Goal: Task Accomplishment & Management: Use online tool/utility

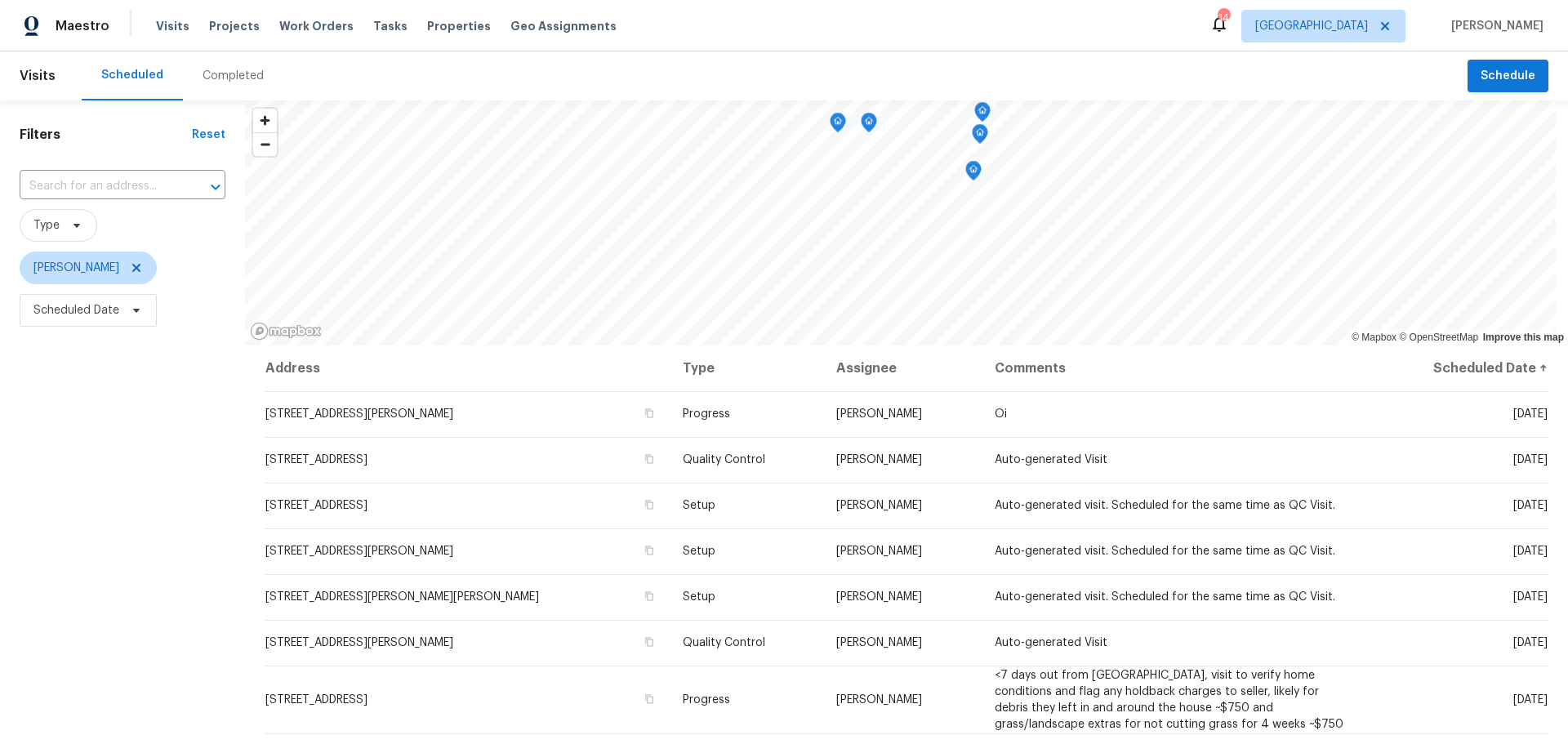
click at [436, 37] on div "Visits Projects Work Orders Tasks Properties Geo Assignments" at bounding box center [396, 27] width 480 height 33
click at [429, 27] on span "Properties" at bounding box center [459, 27] width 64 height 16
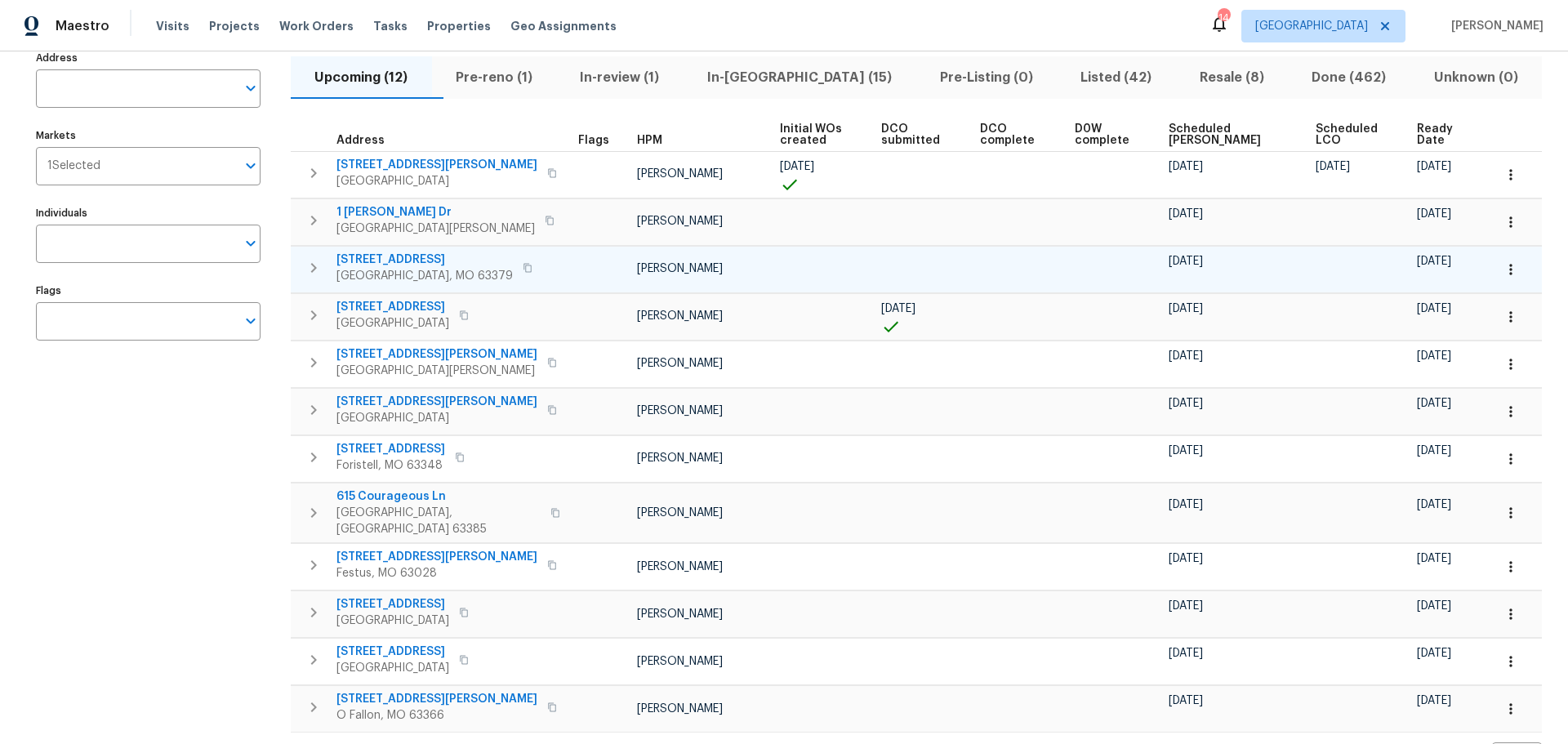
scroll to position [167, 0]
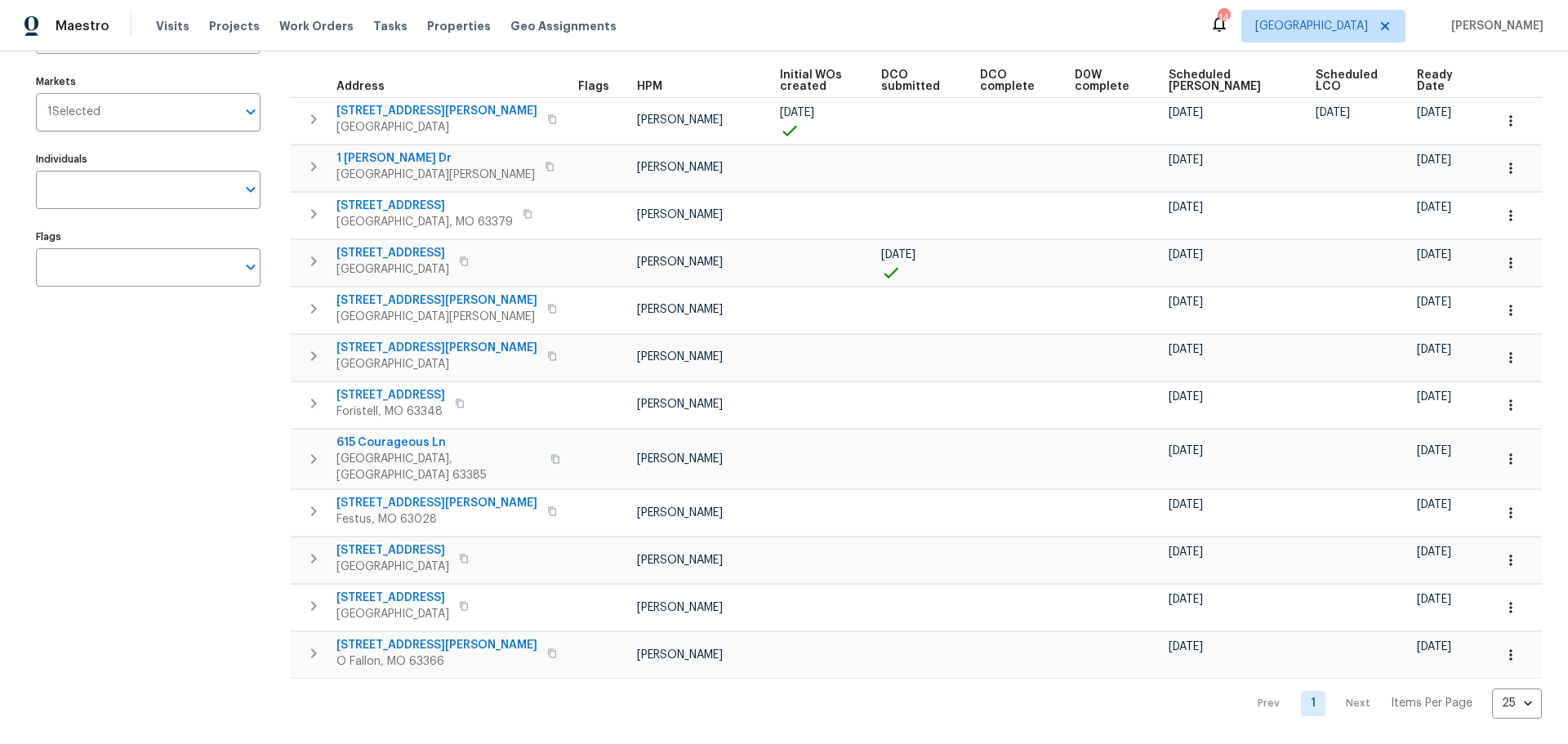
click at [1193, 74] on span "Scheduled [PERSON_NAME]" at bounding box center [1228, 81] width 118 height 23
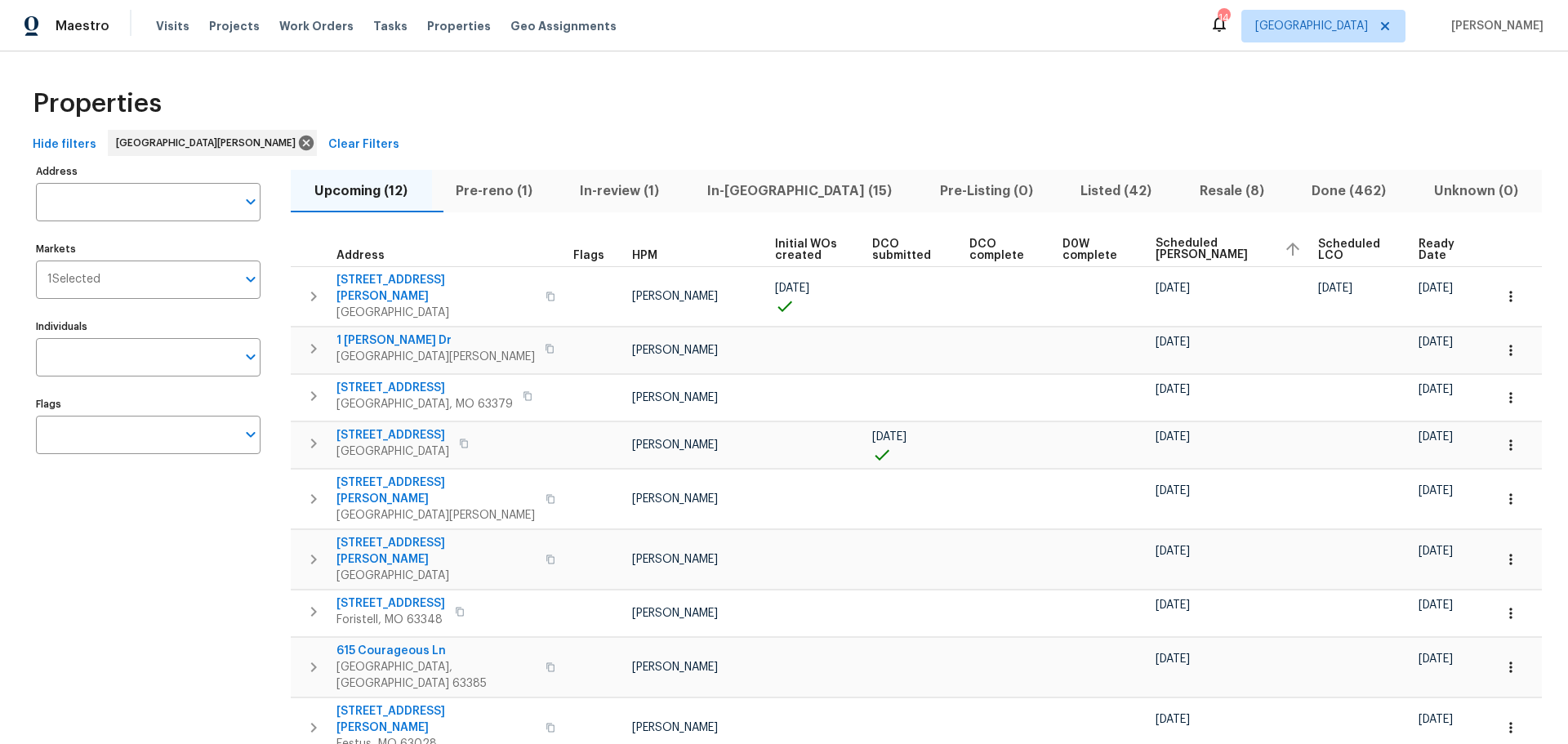
click at [805, 183] on span "In-[GEOGRAPHIC_DATA] (15)" at bounding box center [800, 190] width 213 height 23
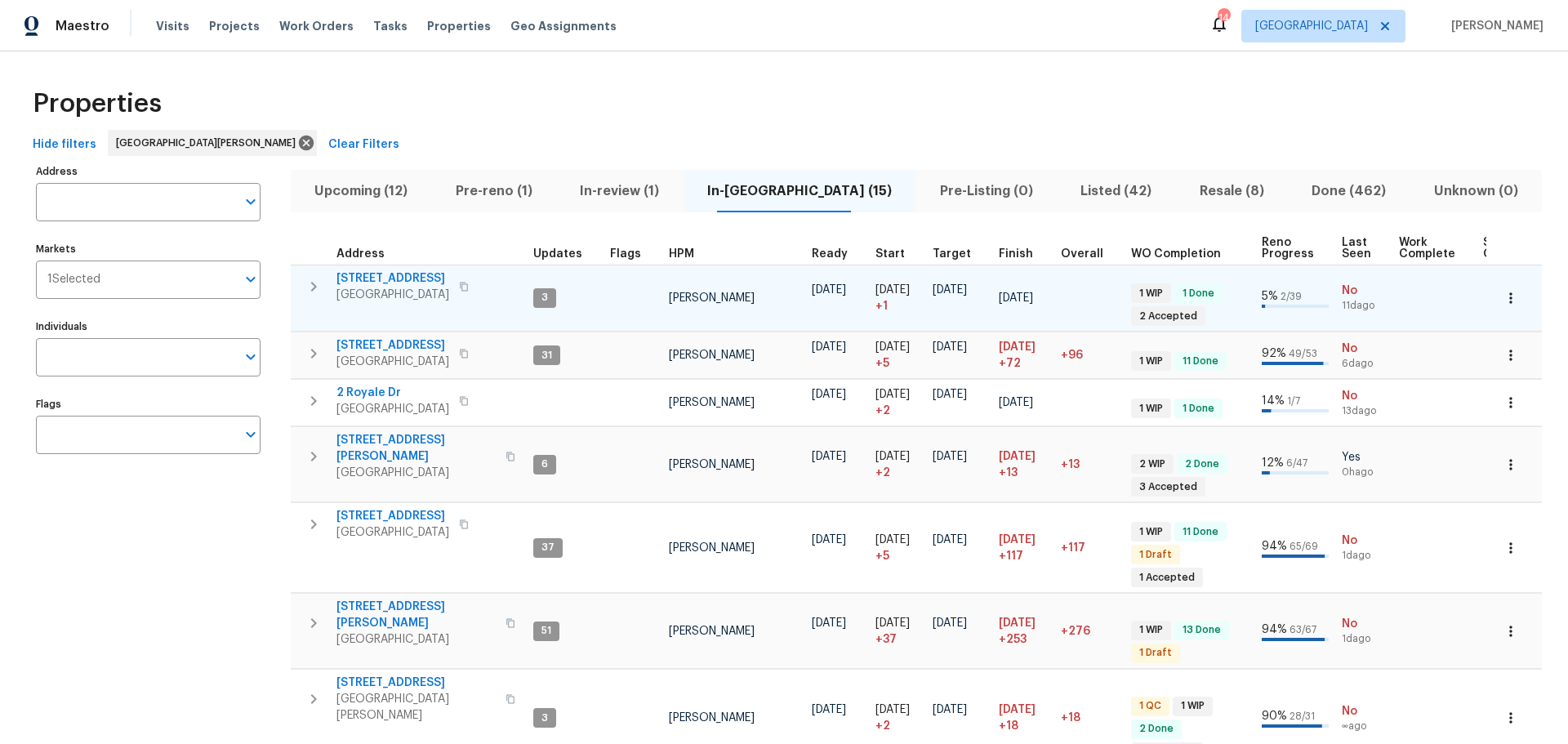
click at [310, 285] on icon "button" at bounding box center [313, 286] width 19 height 19
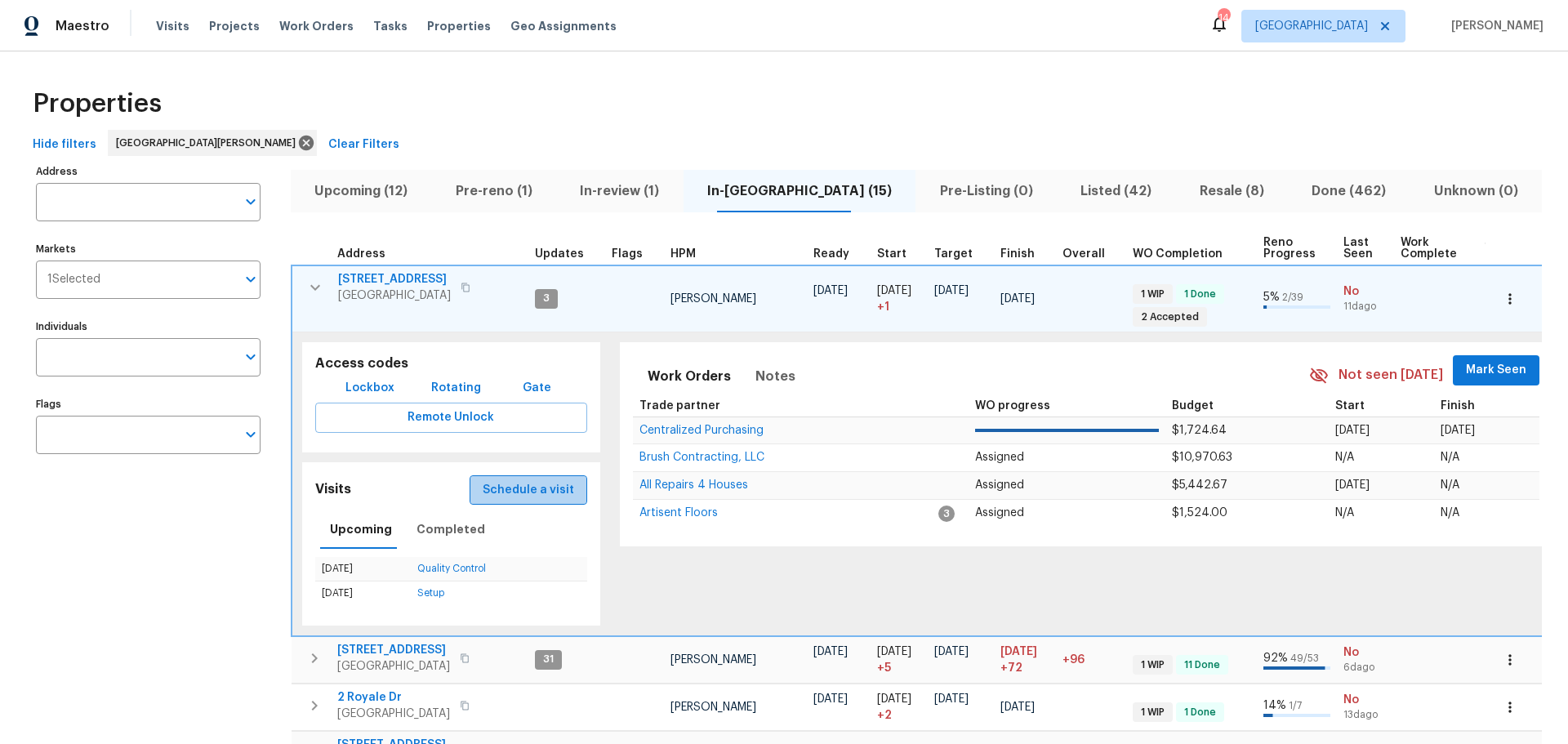
click at [537, 488] on span "Schedule a visit" at bounding box center [529, 491] width 91 height 20
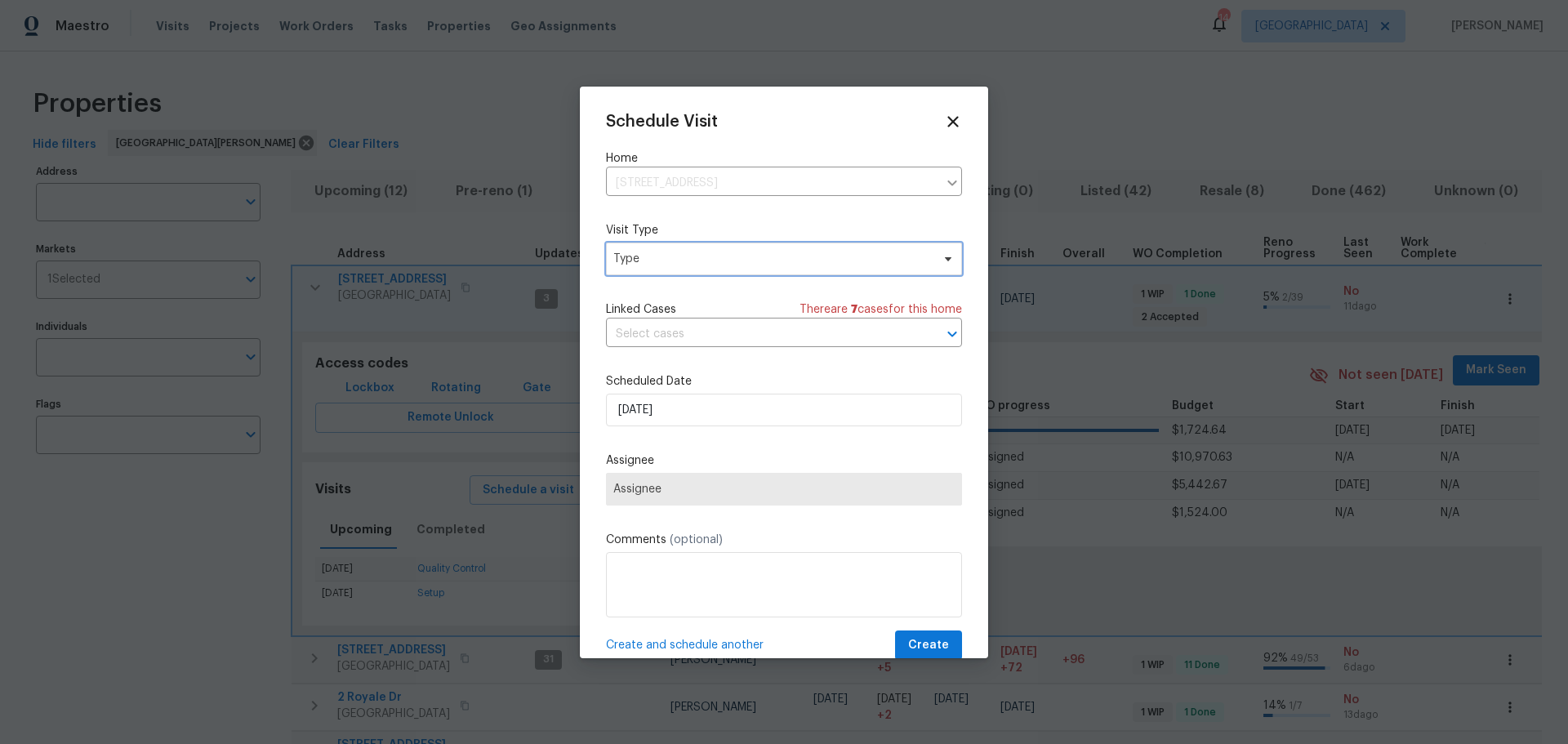
click at [707, 264] on span "Type" at bounding box center [772, 259] width 317 height 16
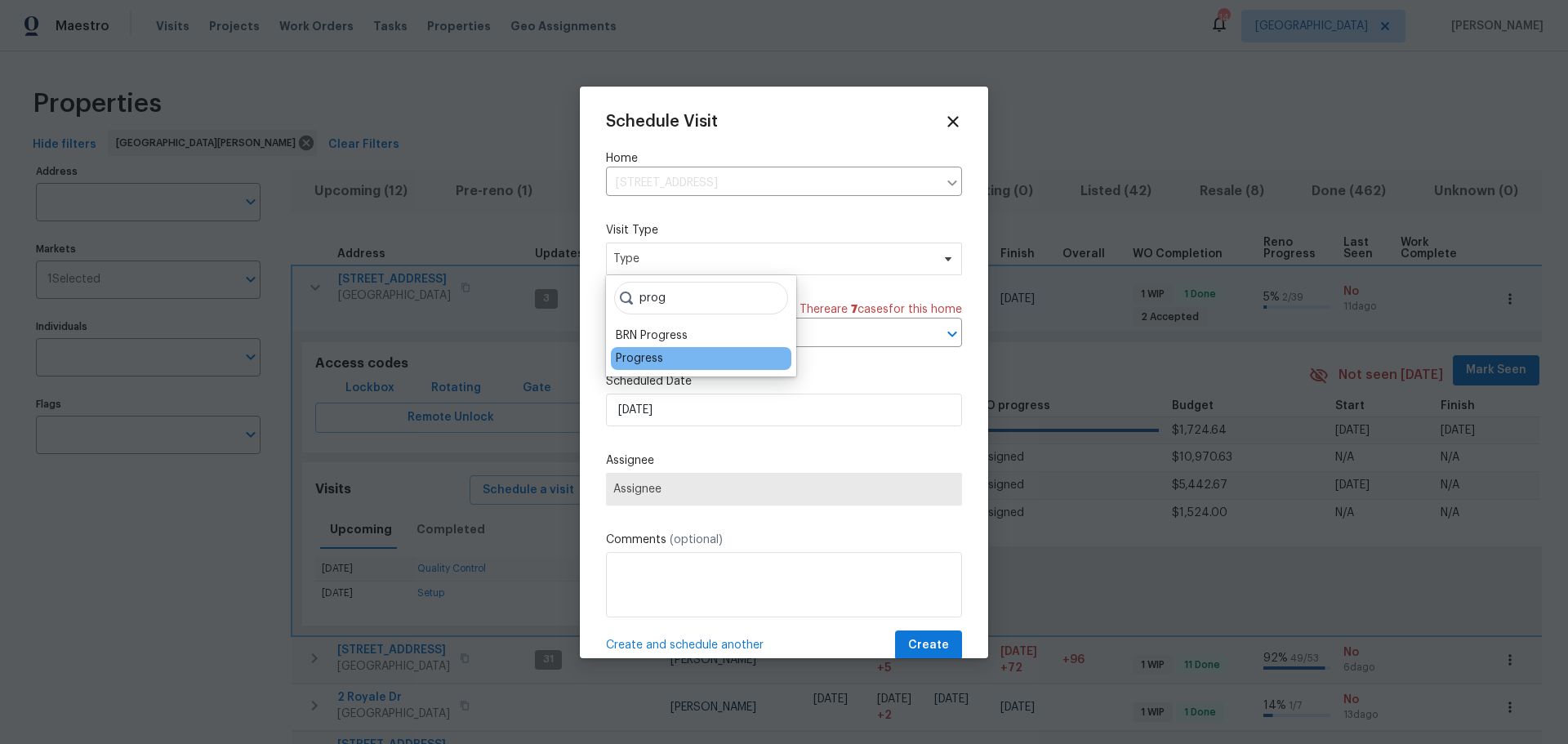
type input "prog"
click at [665, 347] on div "Progress" at bounding box center [701, 358] width 180 height 23
click at [652, 362] on div "Progress" at bounding box center [639, 359] width 48 height 16
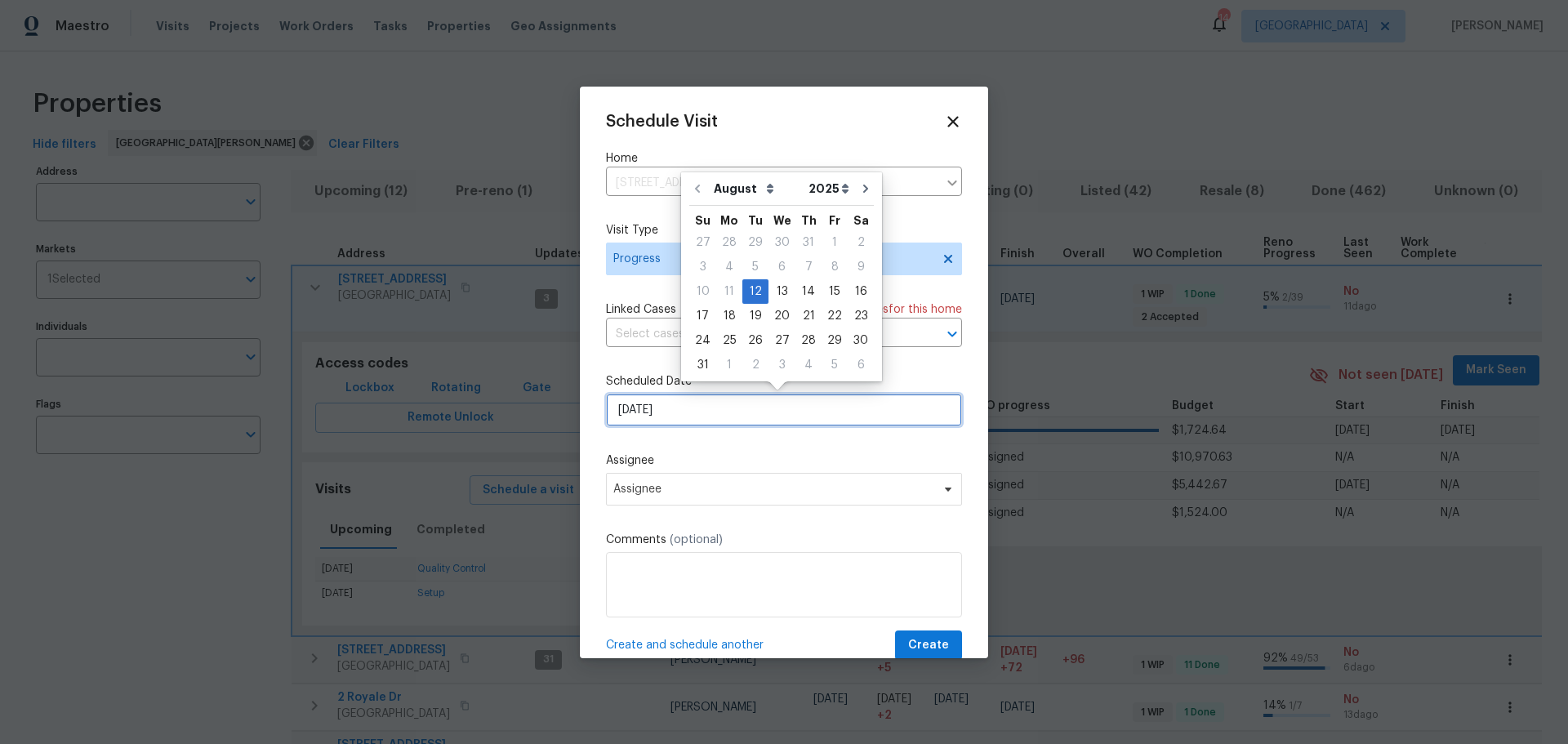
click at [687, 404] on input "8/12/2025" at bounding box center [783, 410] width 356 height 33
drag, startPoint x: 746, startPoint y: 442, endPoint x: 736, endPoint y: 447, distance: 11.2
click at [746, 441] on div "Schedule Visit Home 2132 Ridgedale Dr, High Ridge, MO 63049 ​ Visit Type Progre…" at bounding box center [783, 386] width 356 height 548
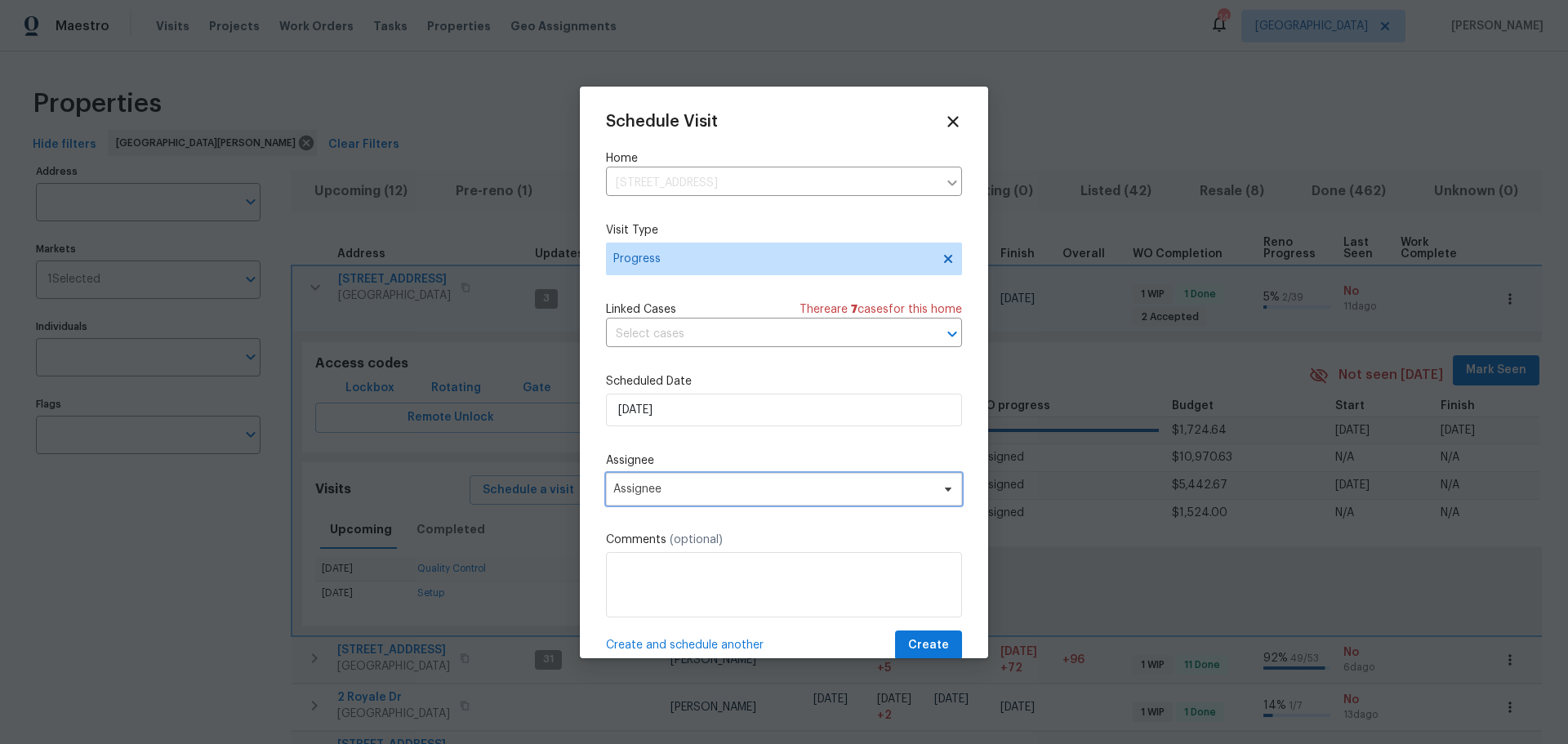
drag, startPoint x: 710, startPoint y: 483, endPoint x: 712, endPoint y: 464, distance: 19.1
click at [710, 479] on span "Assignee" at bounding box center [783, 490] width 356 height 33
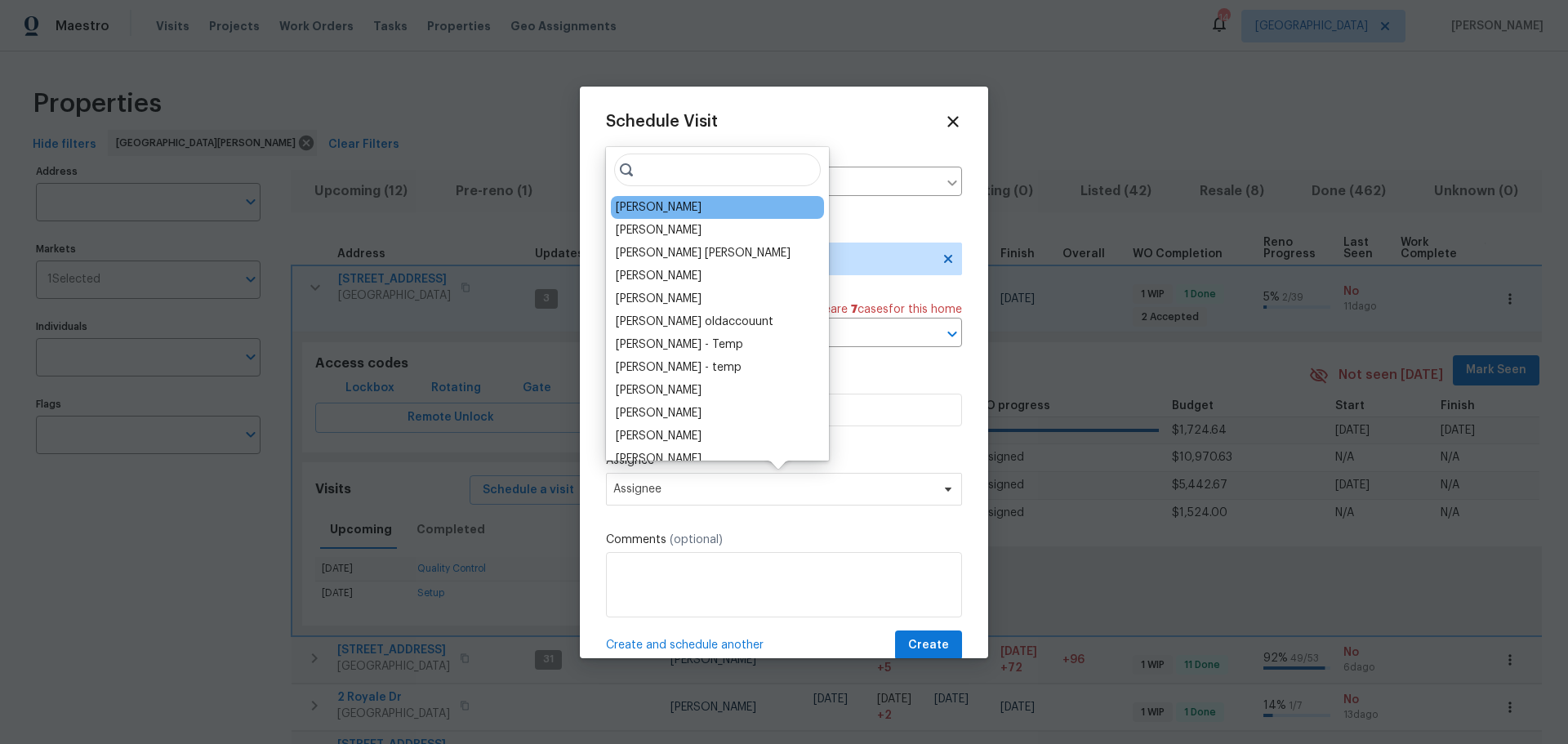
click at [701, 203] on div "[PERSON_NAME]" at bounding box center [717, 207] width 213 height 23
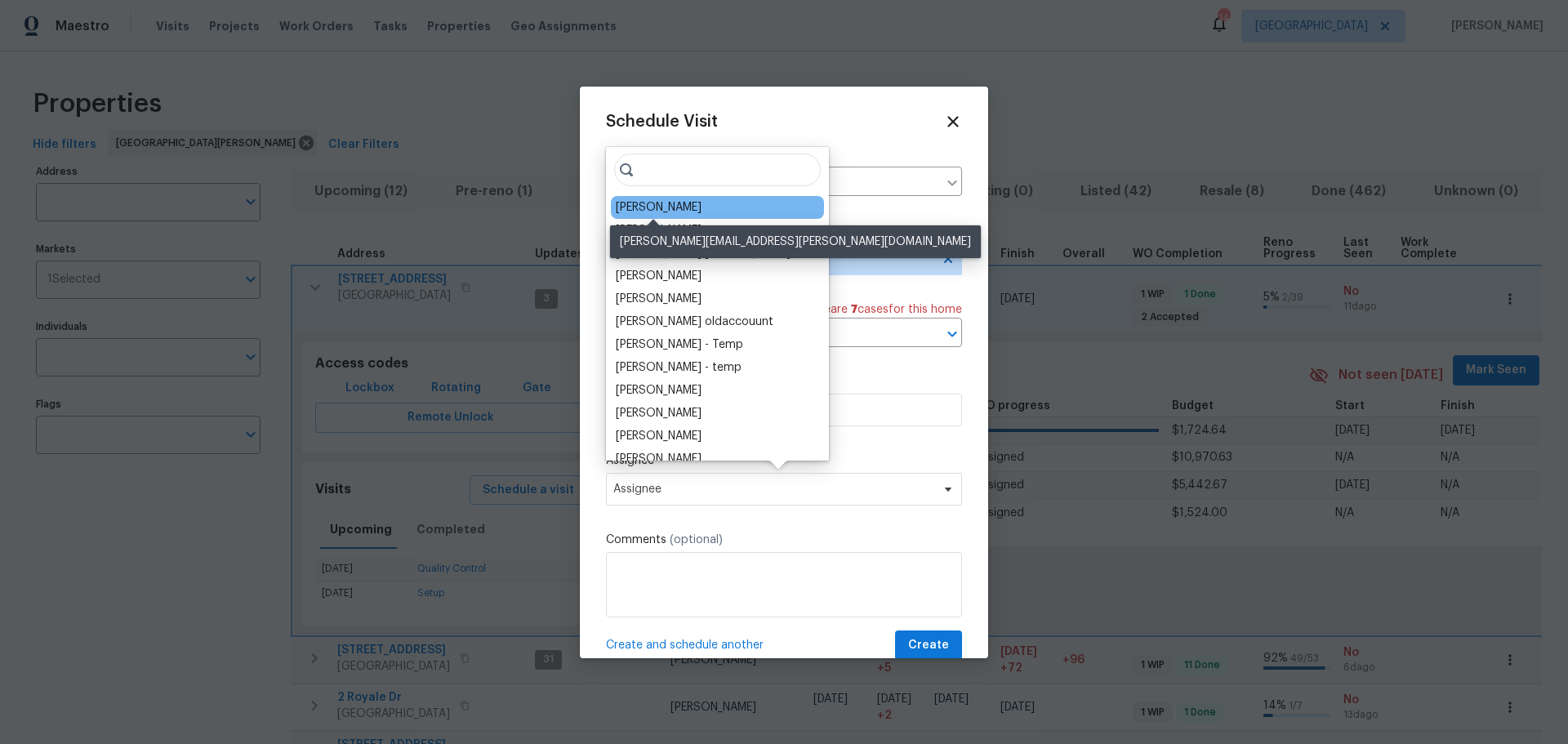
click at [684, 202] on div "[PERSON_NAME]" at bounding box center [659, 208] width 86 height 16
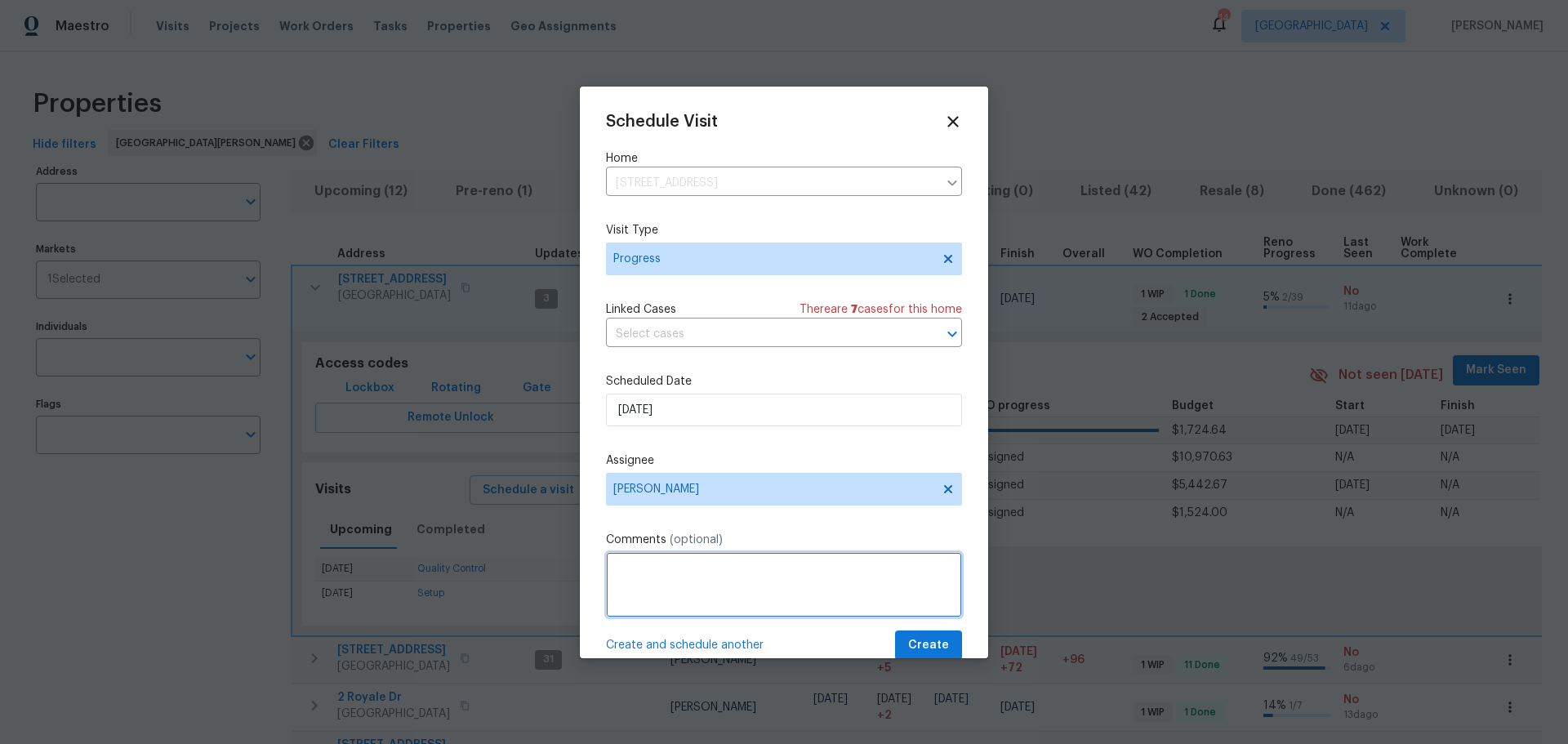
drag, startPoint x: 685, startPoint y: 591, endPoint x: 698, endPoint y: 600, distance: 15.8
click at [685, 591] on textarea at bounding box center [783, 585] width 356 height 65
type textarea "go to menards and plan handrail"
click at [716, 649] on span "Create and schedule another" at bounding box center [684, 645] width 157 height 16
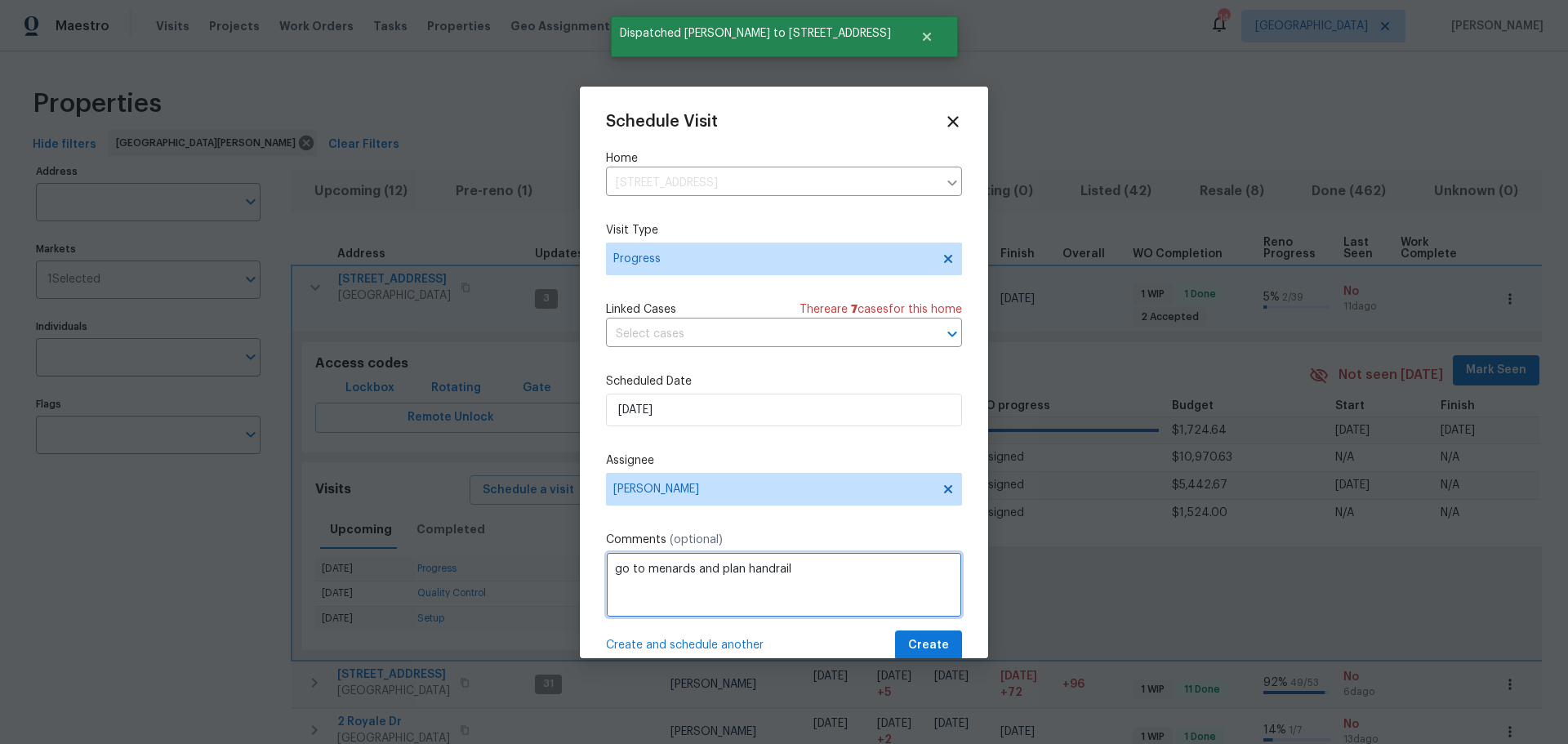
drag, startPoint x: 804, startPoint y: 572, endPoint x: 506, endPoint y: 574, distance: 298.0
click at [506, 574] on div "Schedule Visit Home 2132 Ridgedale Dr, High Ridge, MO 63049 ​ Visit Type Progre…" at bounding box center [784, 372] width 1568 height 744
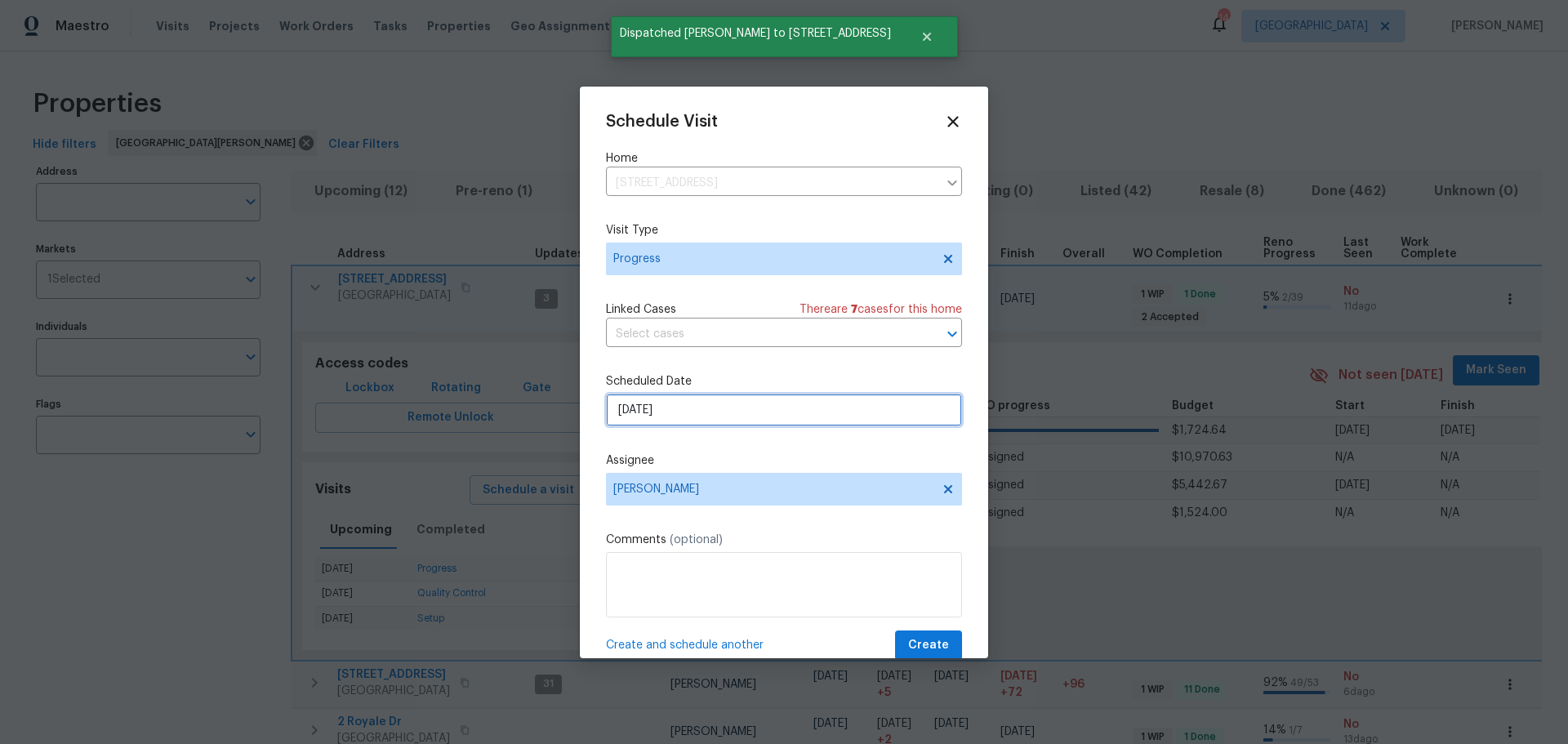
click at [700, 413] on input "8/12/2025" at bounding box center [783, 410] width 356 height 33
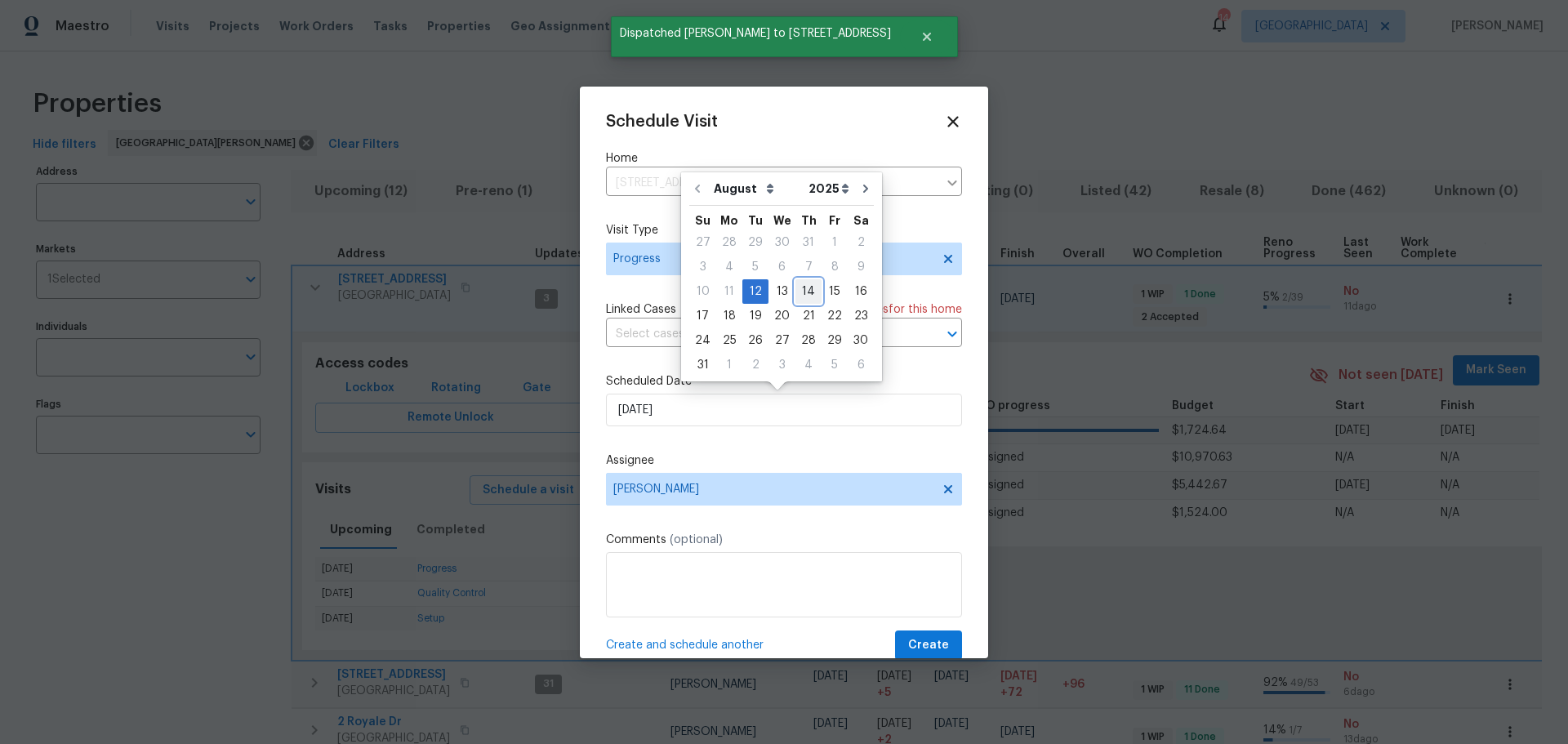
click at [800, 290] on div "14" at bounding box center [809, 291] width 27 height 23
type input "8/14/2025"
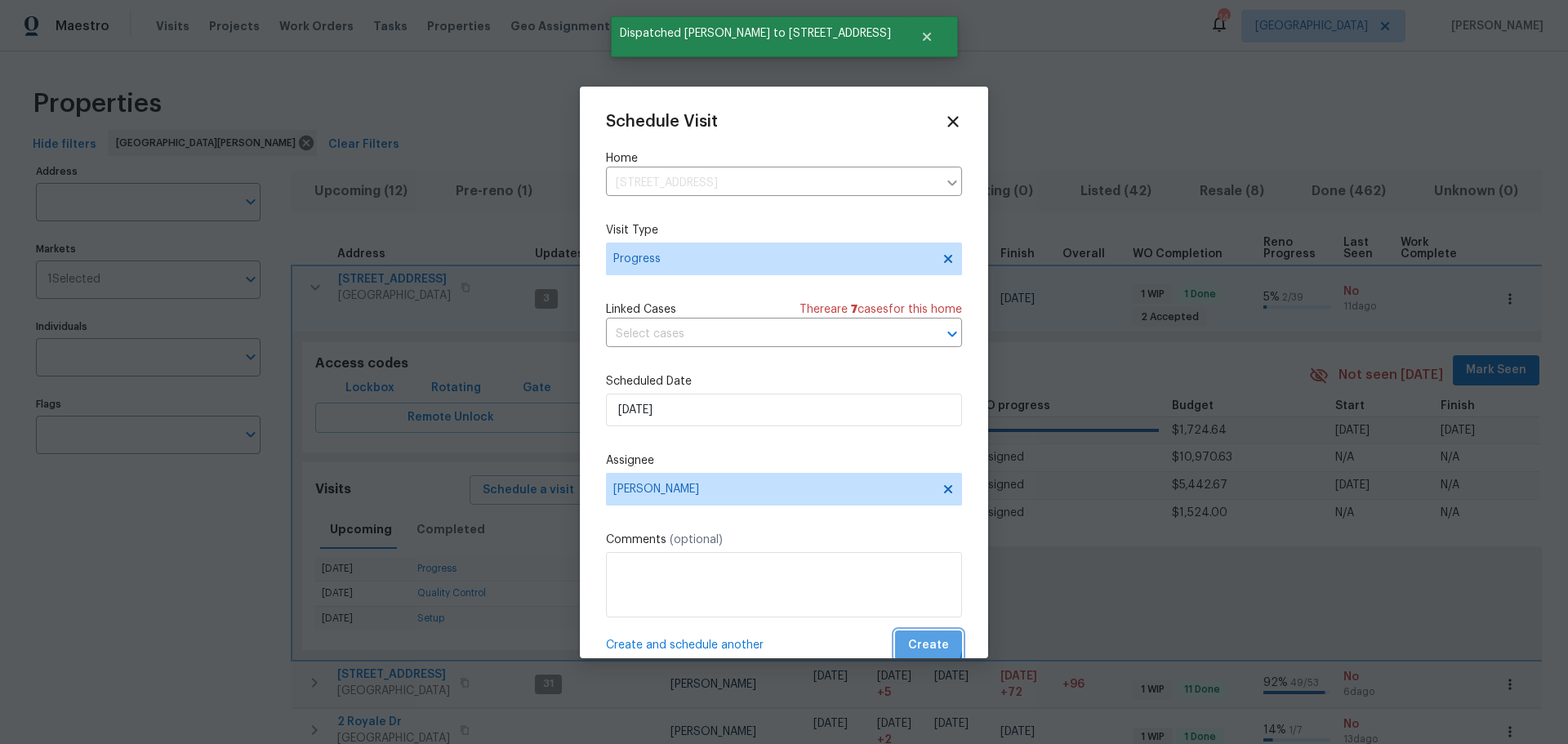
click at [897, 640] on button "Create" at bounding box center [929, 645] width 67 height 30
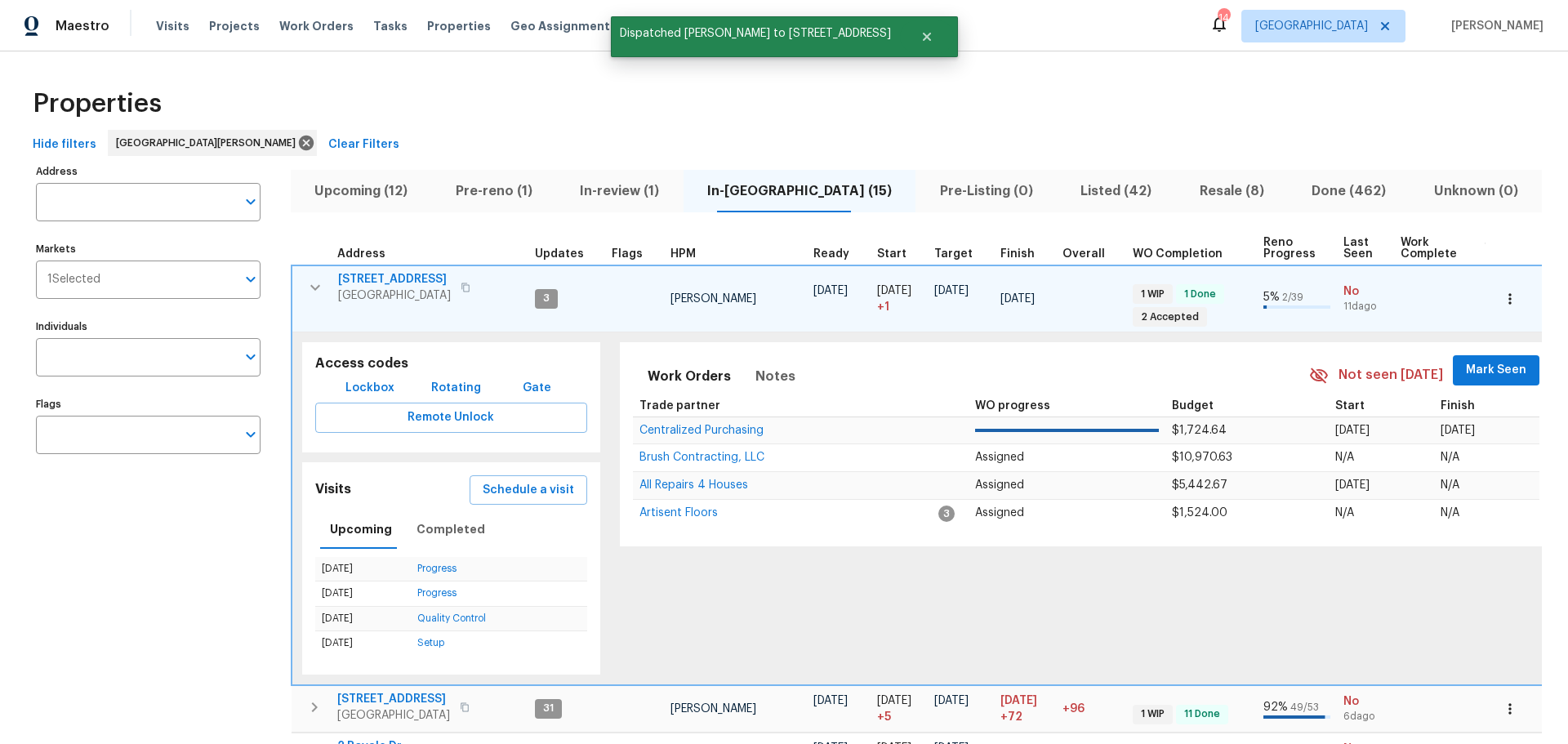
click at [1466, 361] on span "Mark Seen" at bounding box center [1497, 371] width 60 height 20
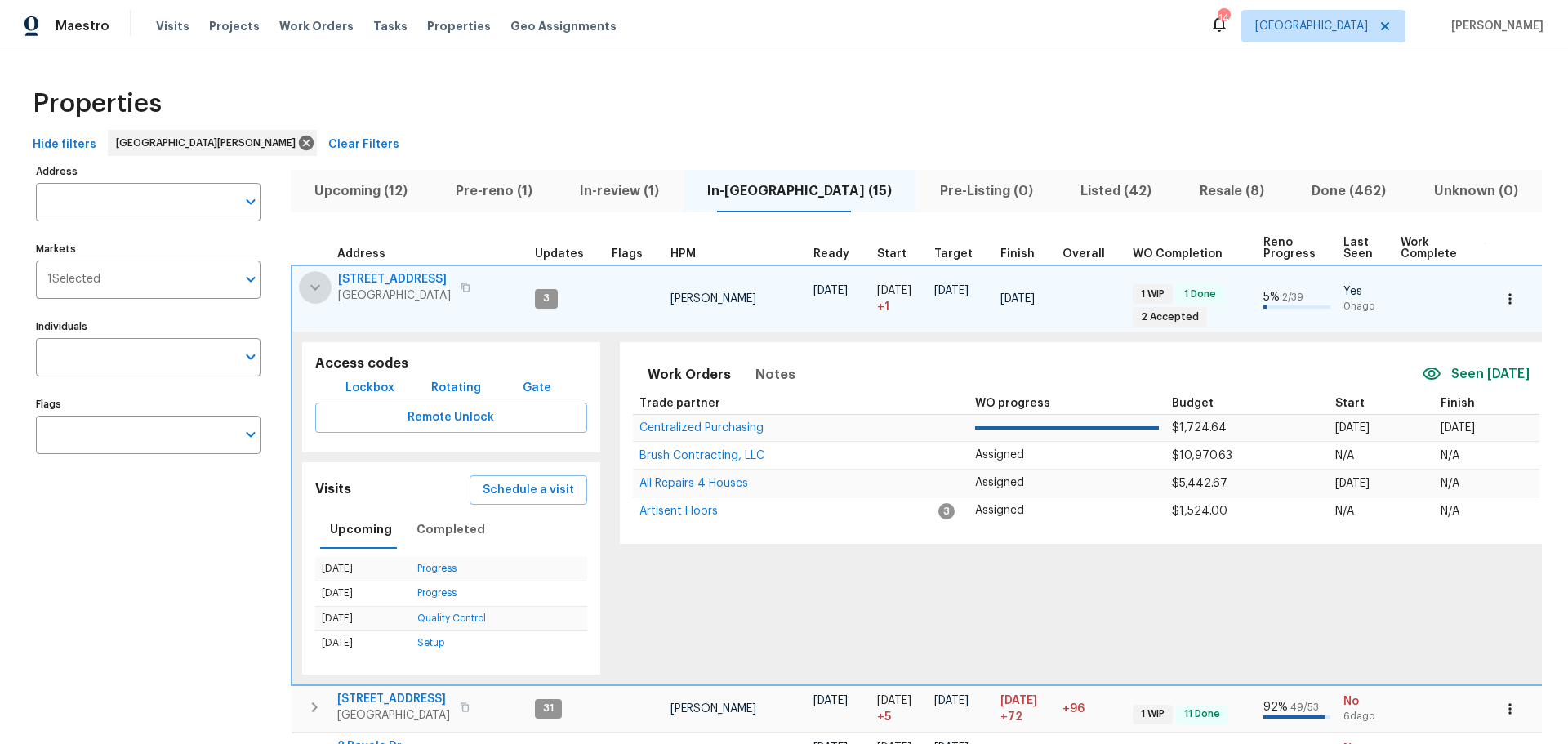
click at [307, 290] on icon "button" at bounding box center [315, 287] width 19 height 19
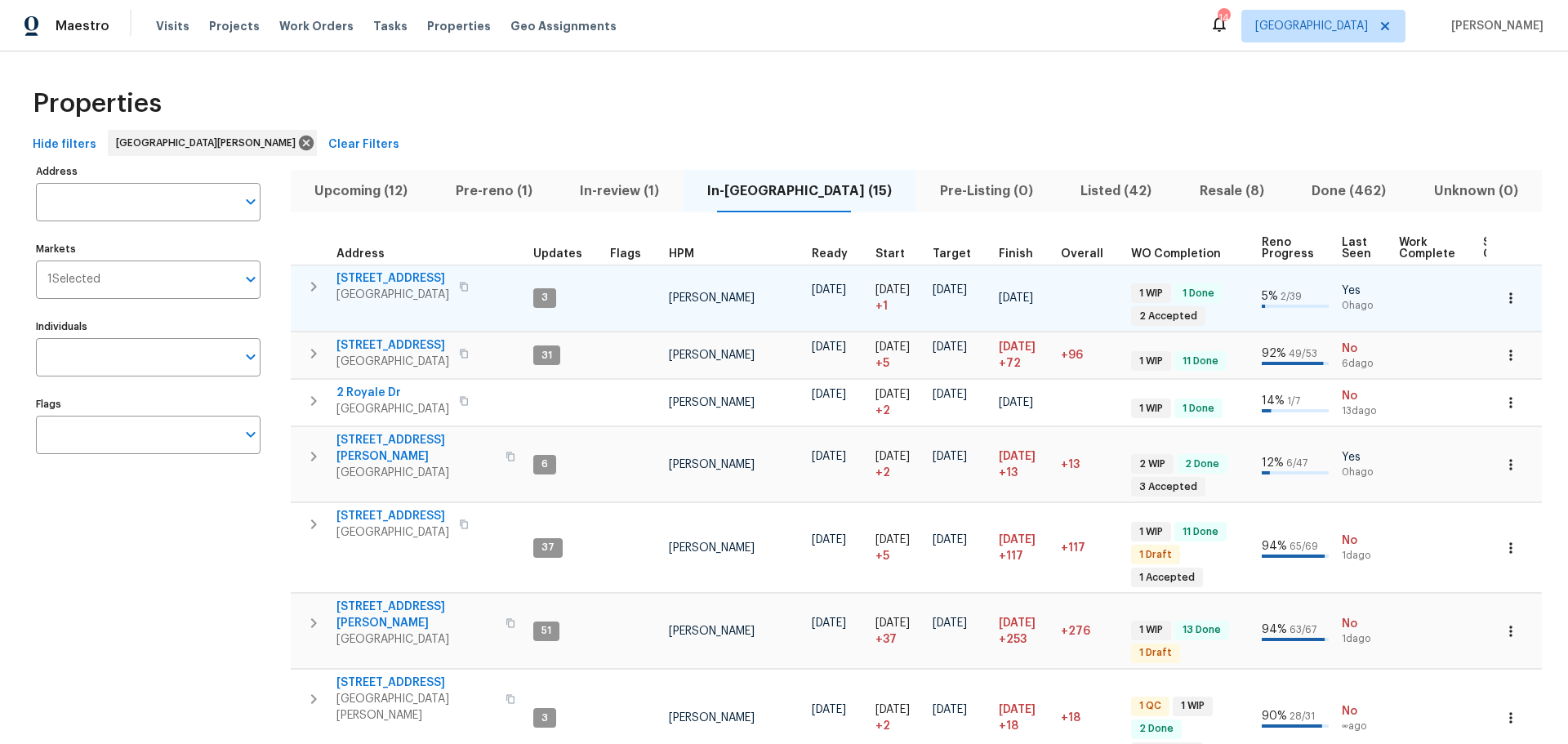
click at [401, 278] on span "2132 Ridgedale Dr" at bounding box center [392, 279] width 113 height 16
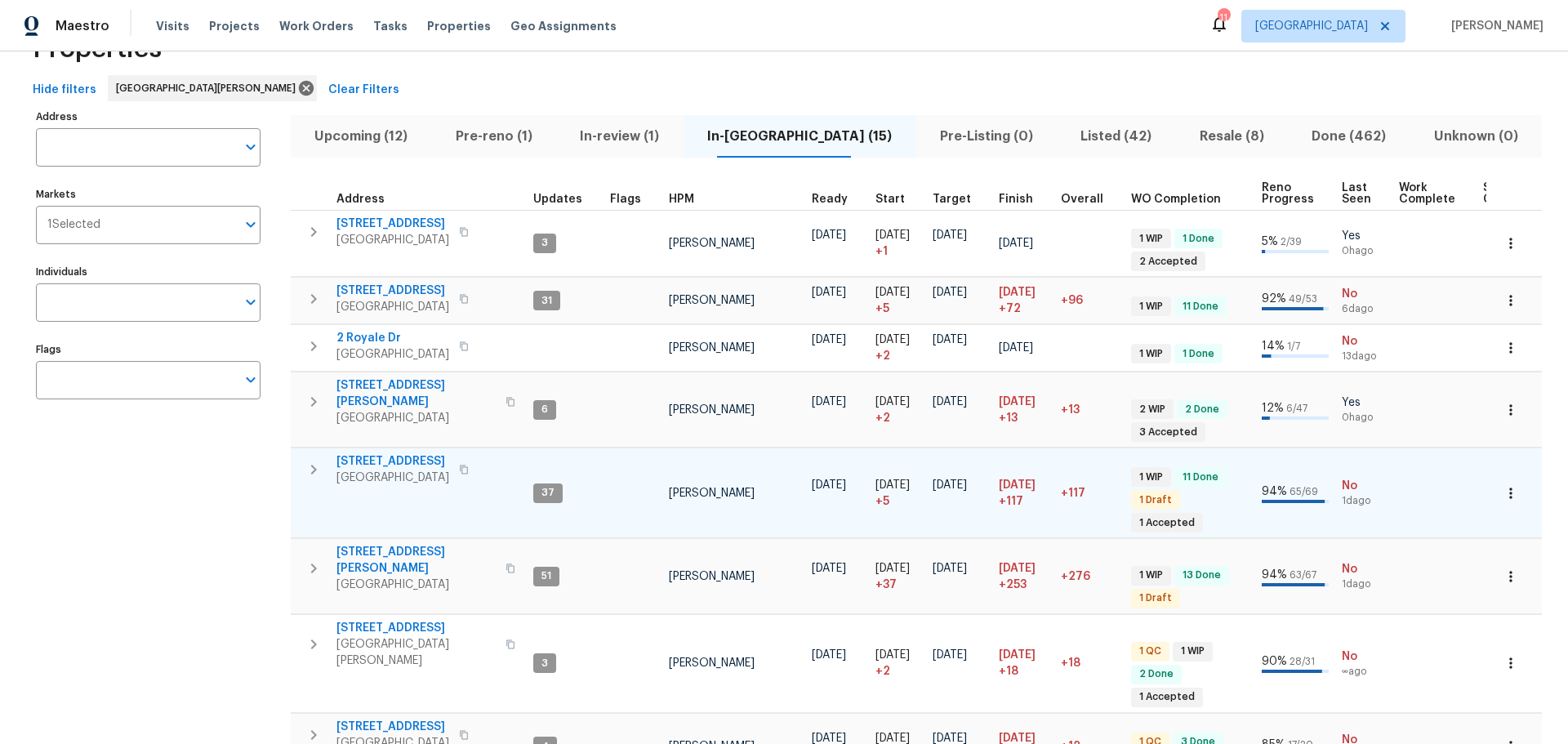
scroll to position [81, 0]
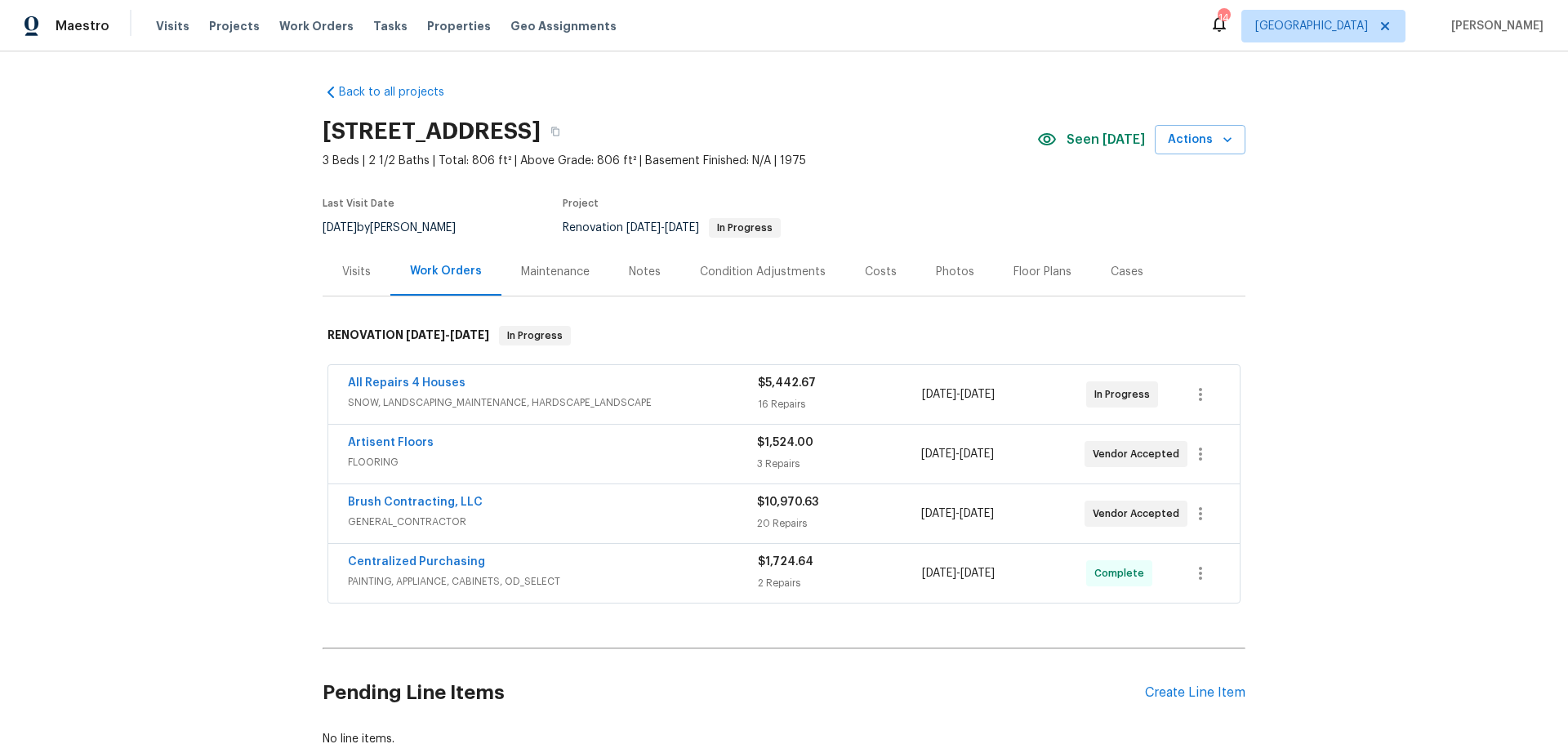
click at [628, 265] on div "Notes" at bounding box center [644, 272] width 32 height 16
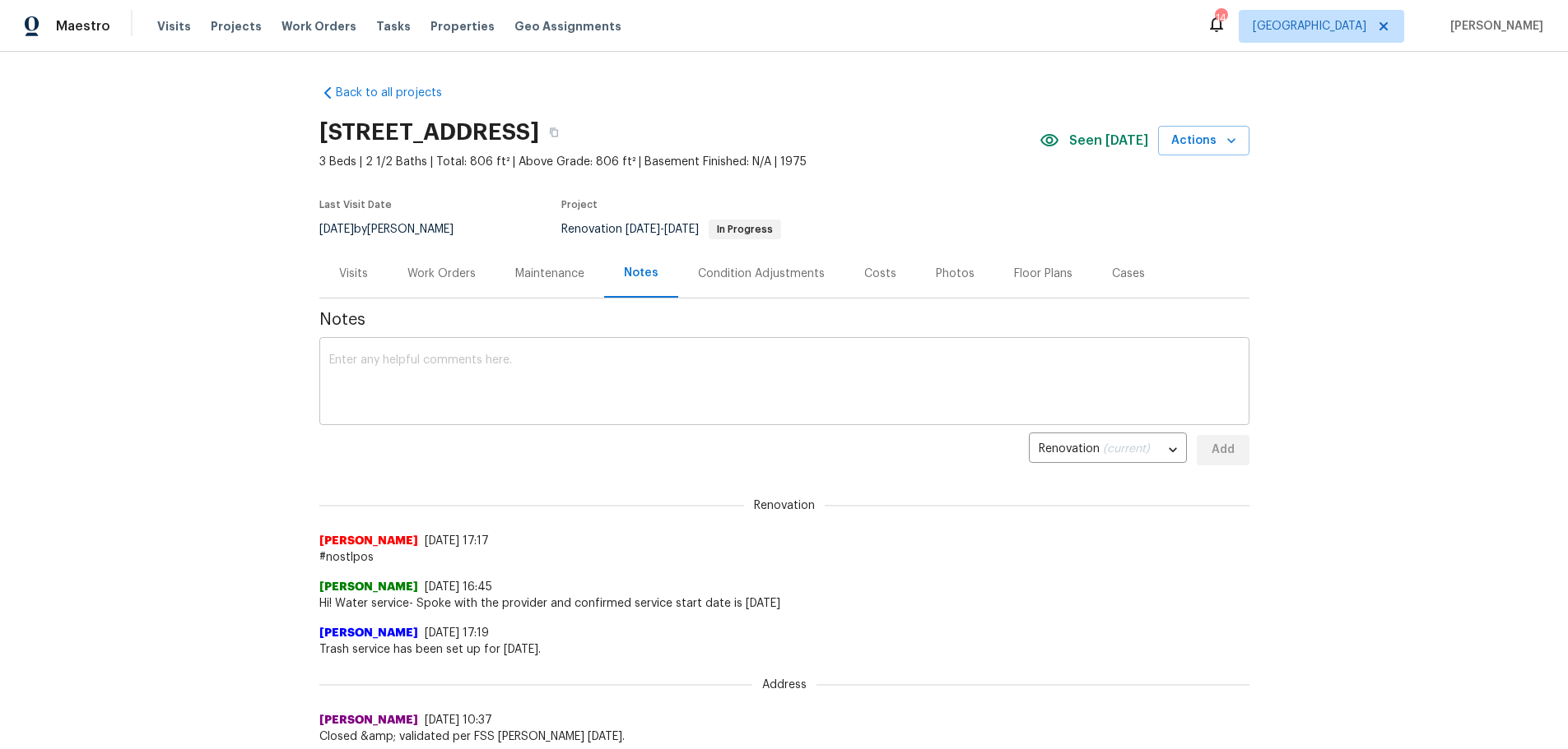
click at [514, 378] on textarea at bounding box center [784, 383] width 910 height 57
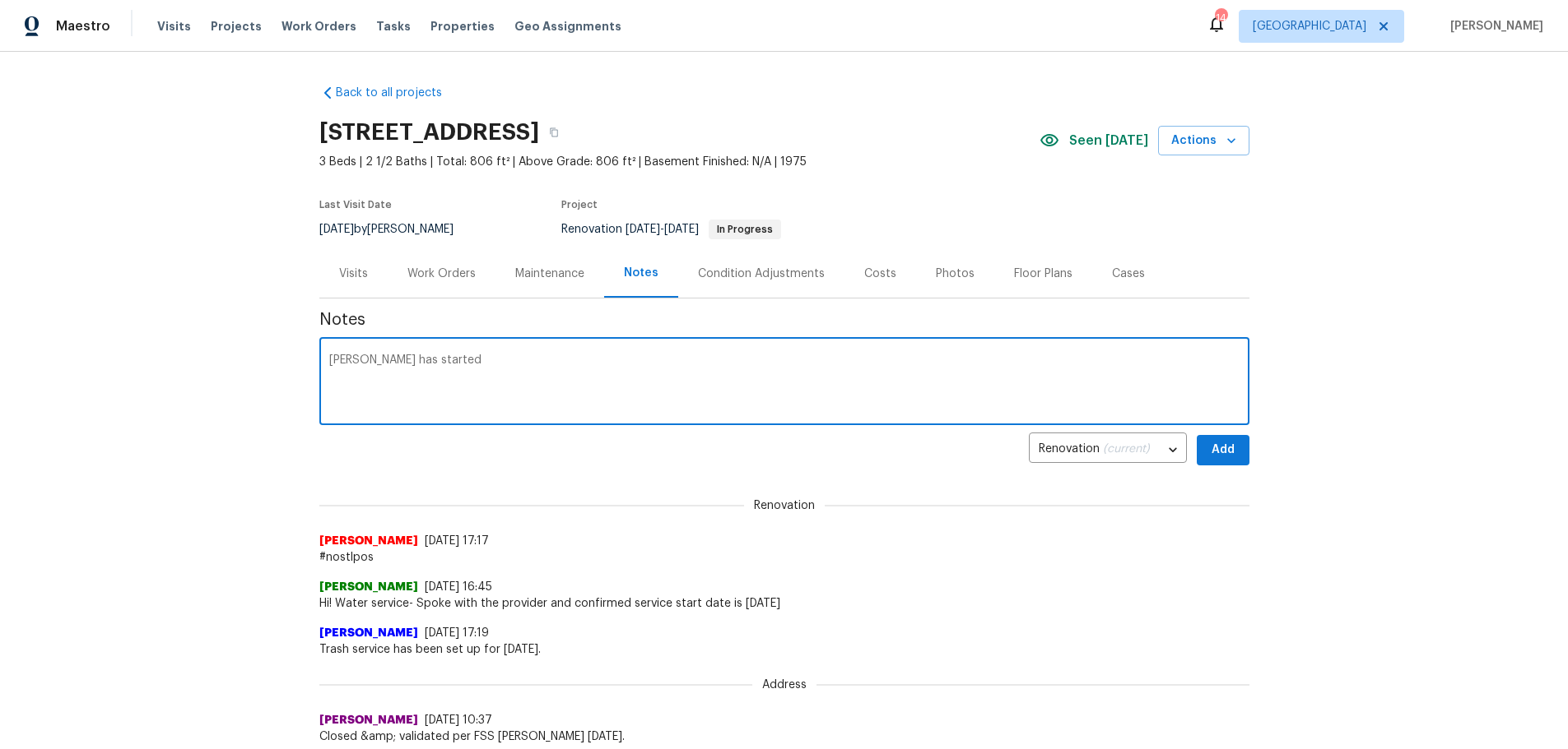
type textarea "[PERSON_NAME] has started"
click at [1221, 456] on span "Add" at bounding box center [1222, 451] width 27 height 20
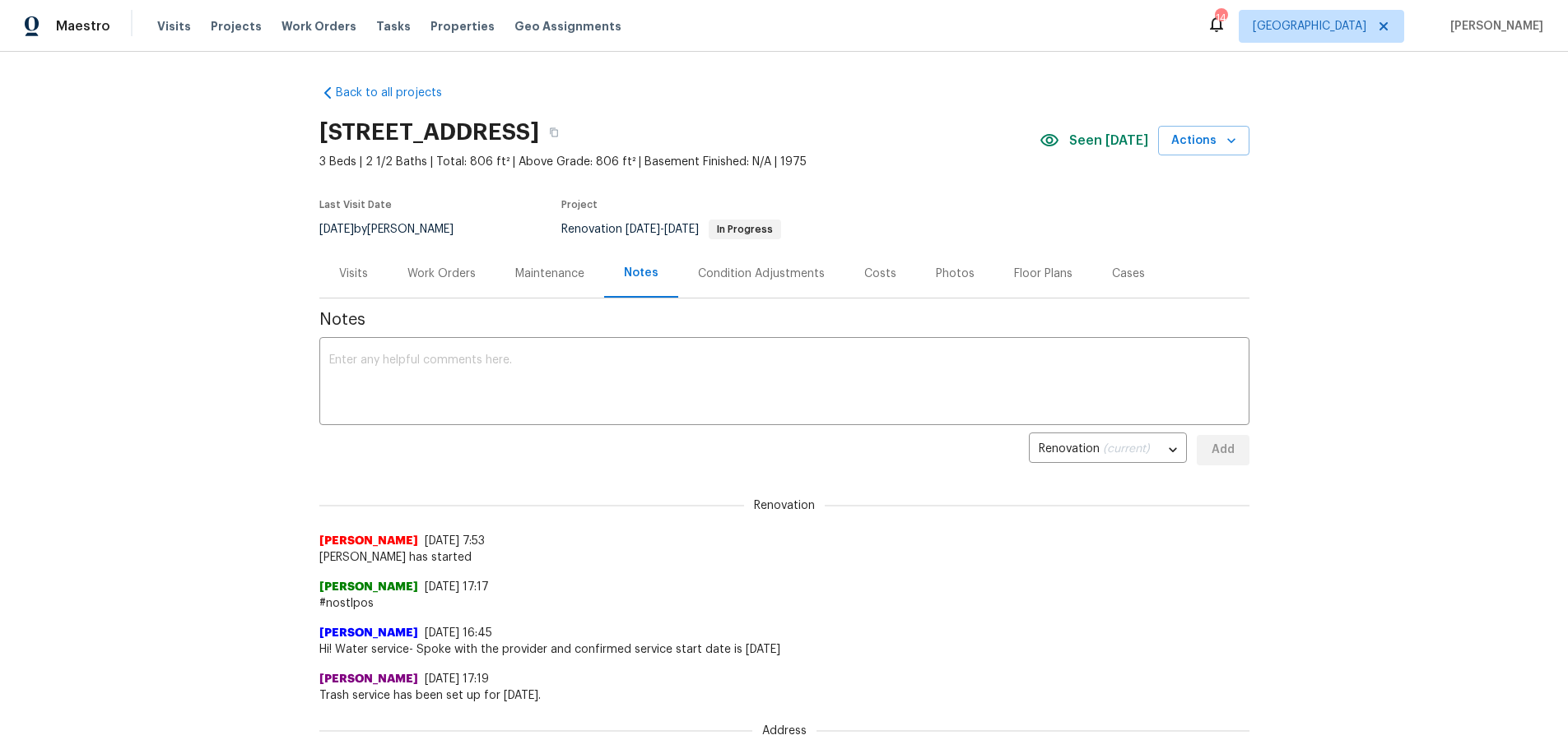
click at [353, 274] on div "Visits" at bounding box center [353, 274] width 29 height 17
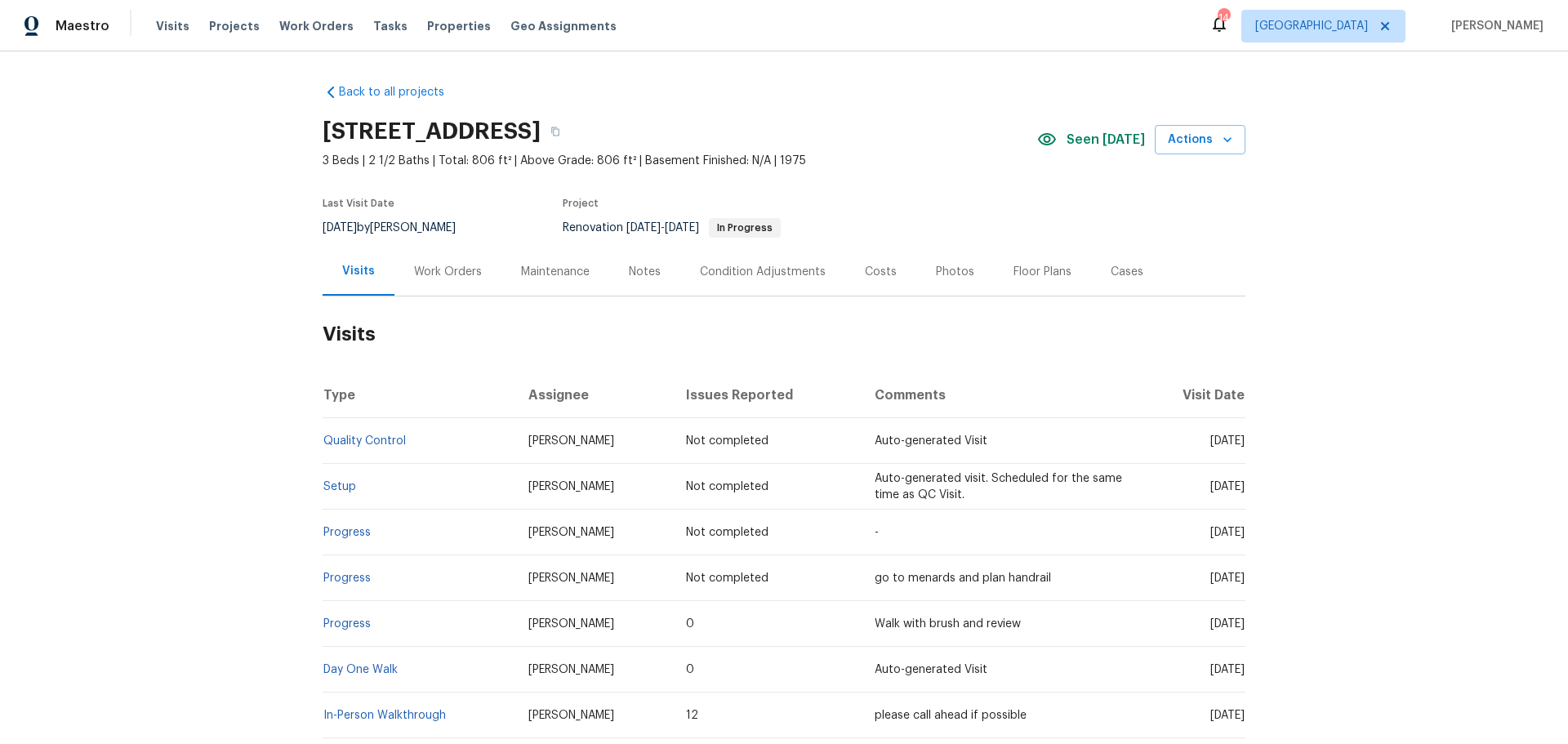
click at [538, 269] on div "Maintenance" at bounding box center [555, 272] width 69 height 16
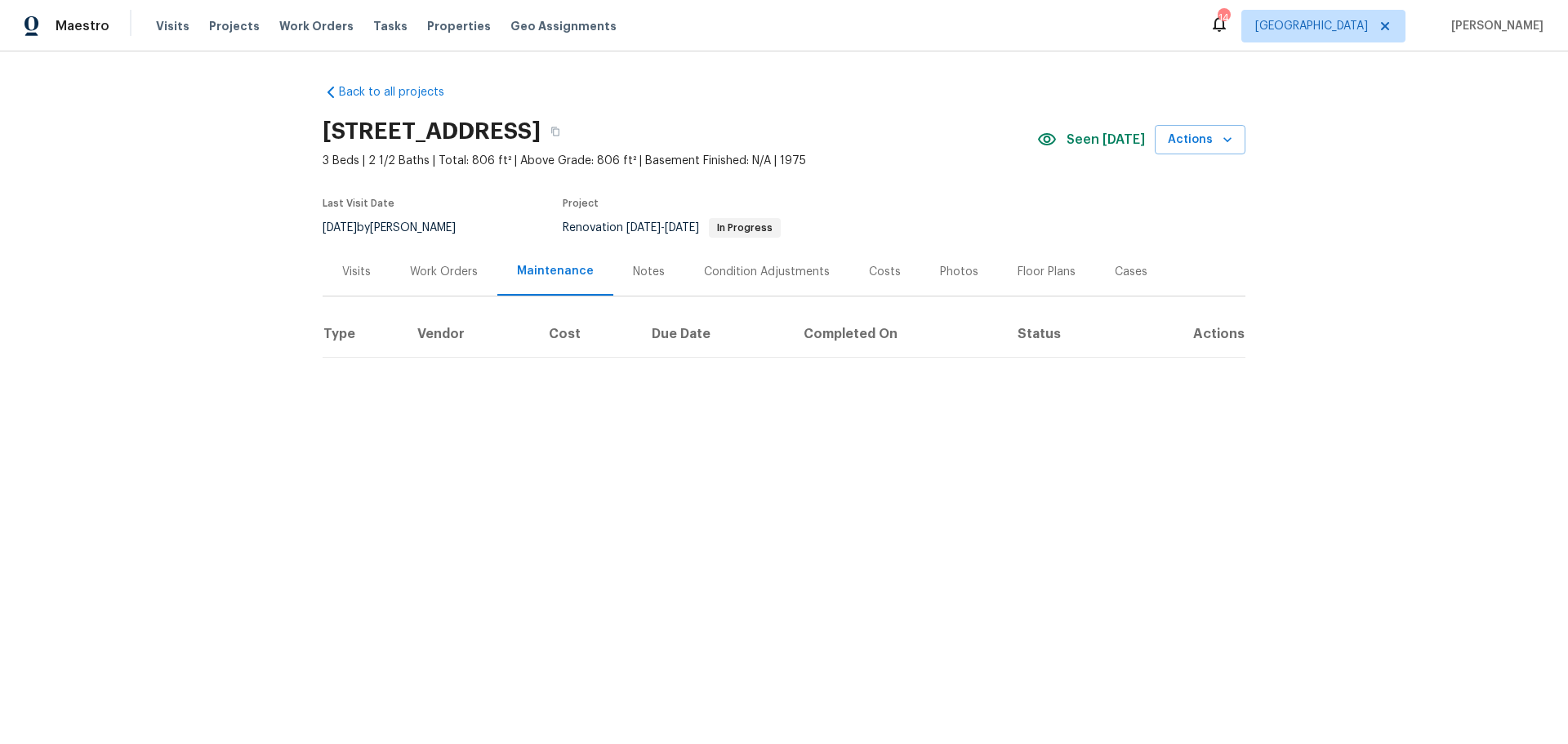
drag, startPoint x: 447, startPoint y: 263, endPoint x: 472, endPoint y: 263, distance: 25.0
click at [452, 264] on div "Work Orders" at bounding box center [444, 272] width 68 height 16
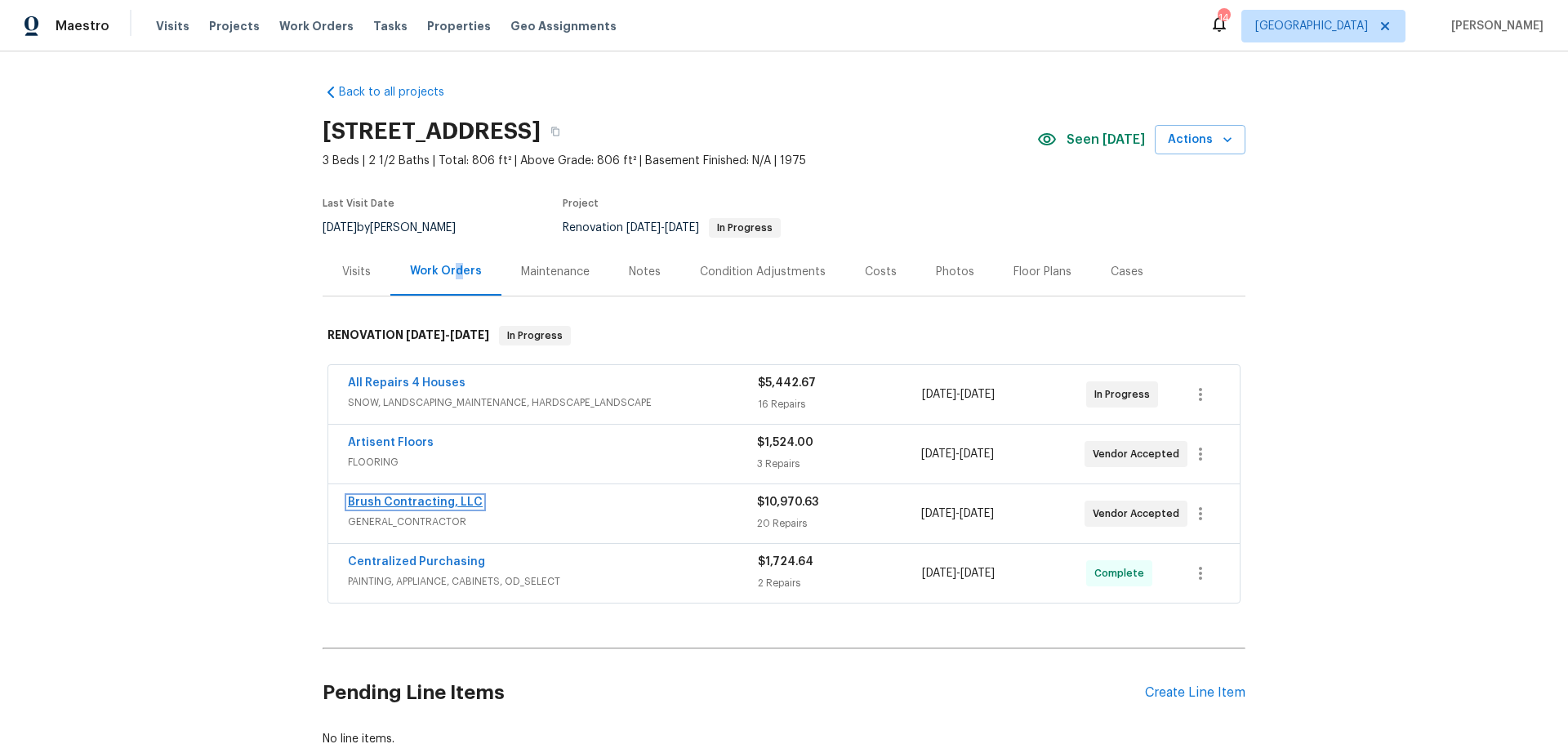
click at [395, 503] on link "Brush Contracting, LLC" at bounding box center [414, 502] width 134 height 11
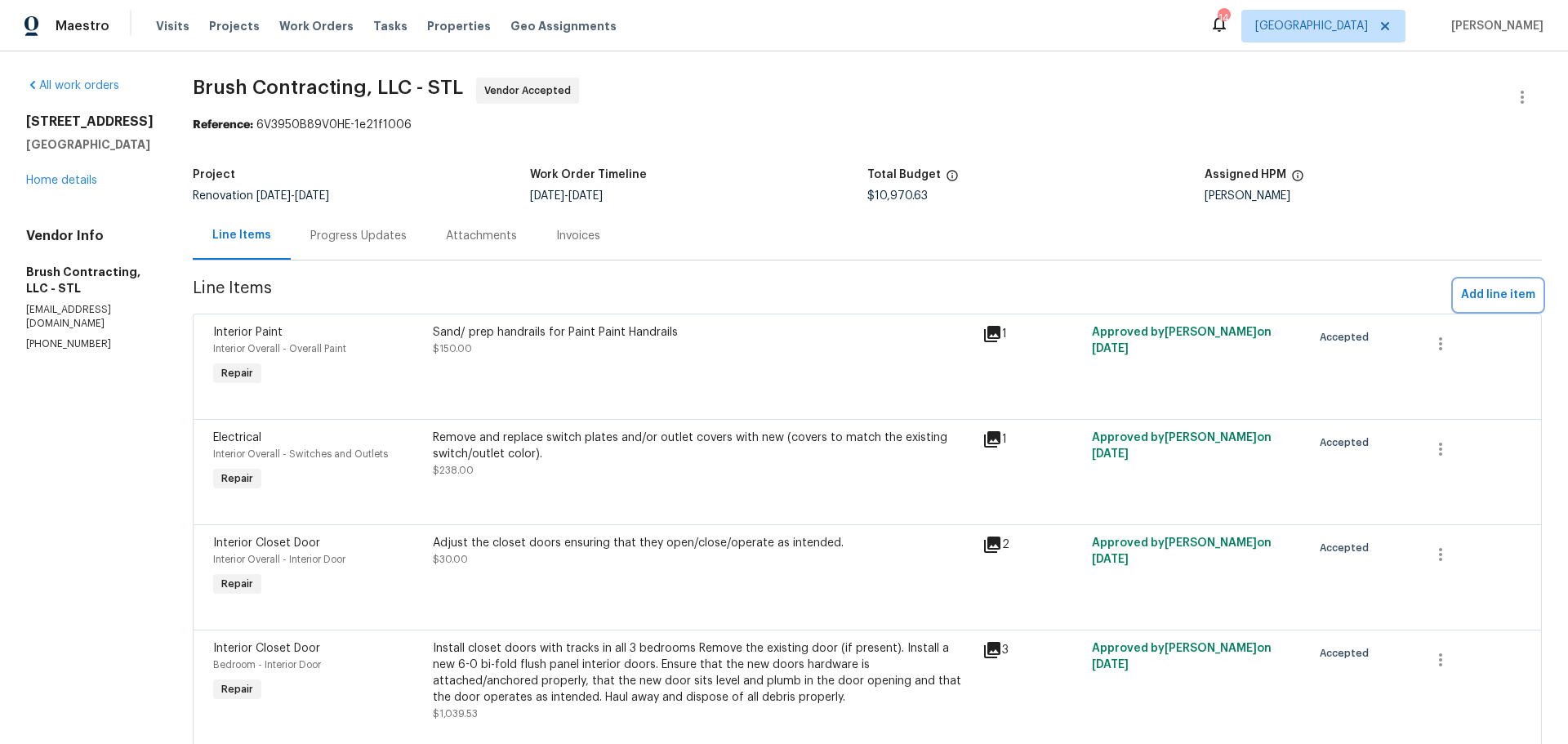
click at [1476, 293] on span "Add line item" at bounding box center [1498, 296] width 74 height 20
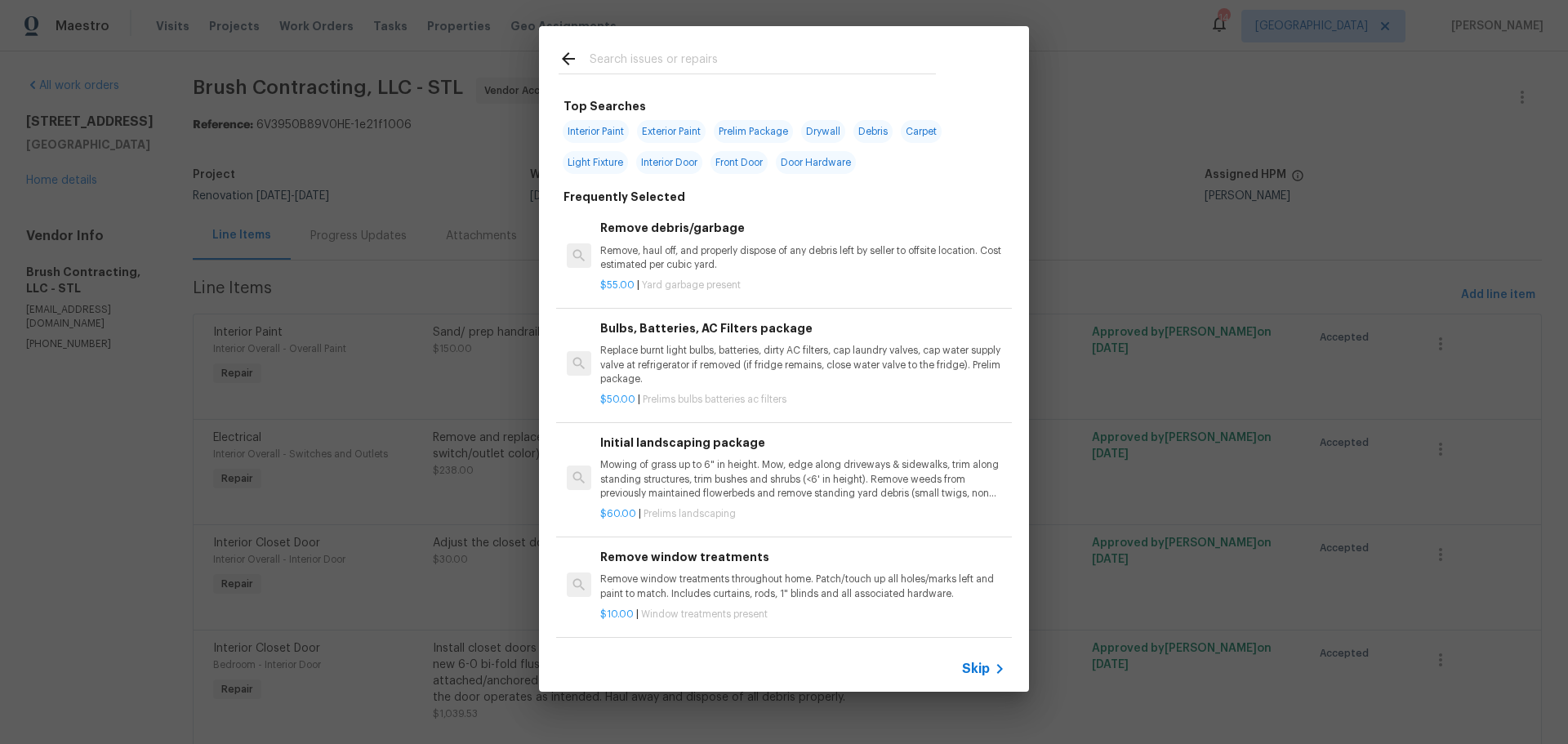
click at [627, 68] on input "text" at bounding box center [763, 61] width 347 height 25
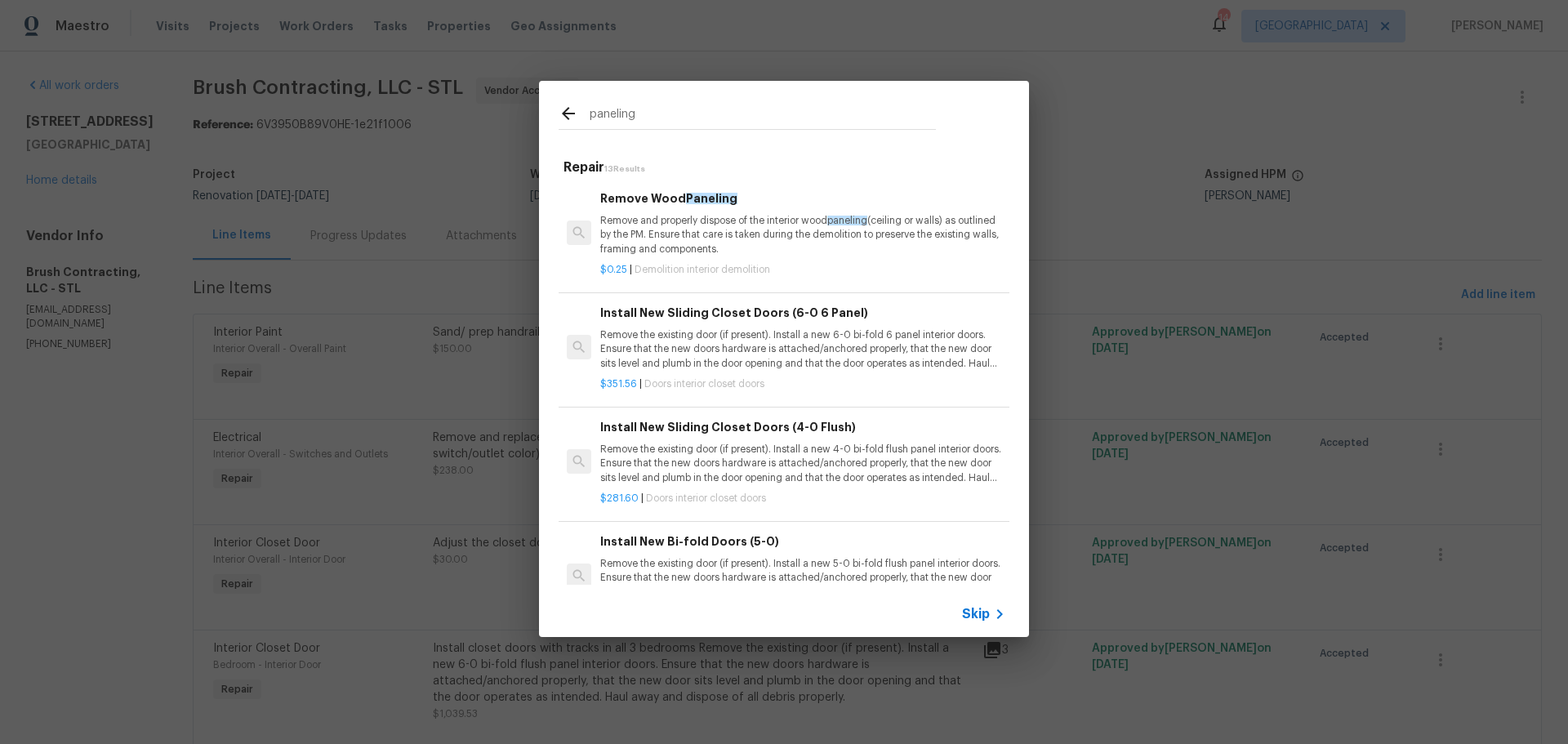
type input "paneling"
click at [744, 210] on div "Remove Wood Paneling Remove and properly dispose of the interior wood paneling …" at bounding box center [802, 222] width 405 height 67
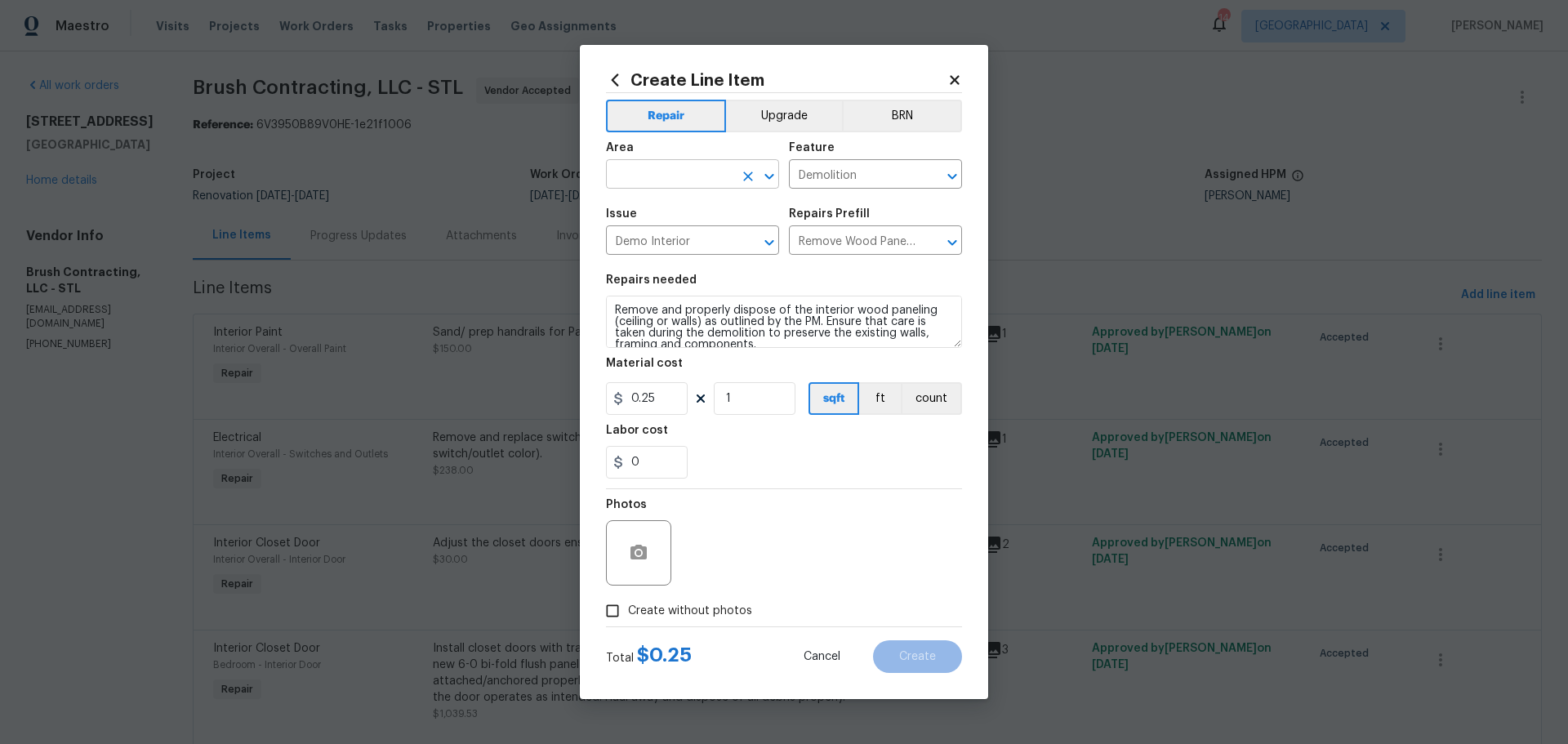
click at [771, 183] on icon "Open" at bounding box center [768, 176] width 19 height 19
click at [691, 231] on li "Interior Overall" at bounding box center [692, 238] width 173 height 27
type input "Interior Overall"
click at [757, 407] on input "1" at bounding box center [754, 399] width 81 height 33
type input "100"
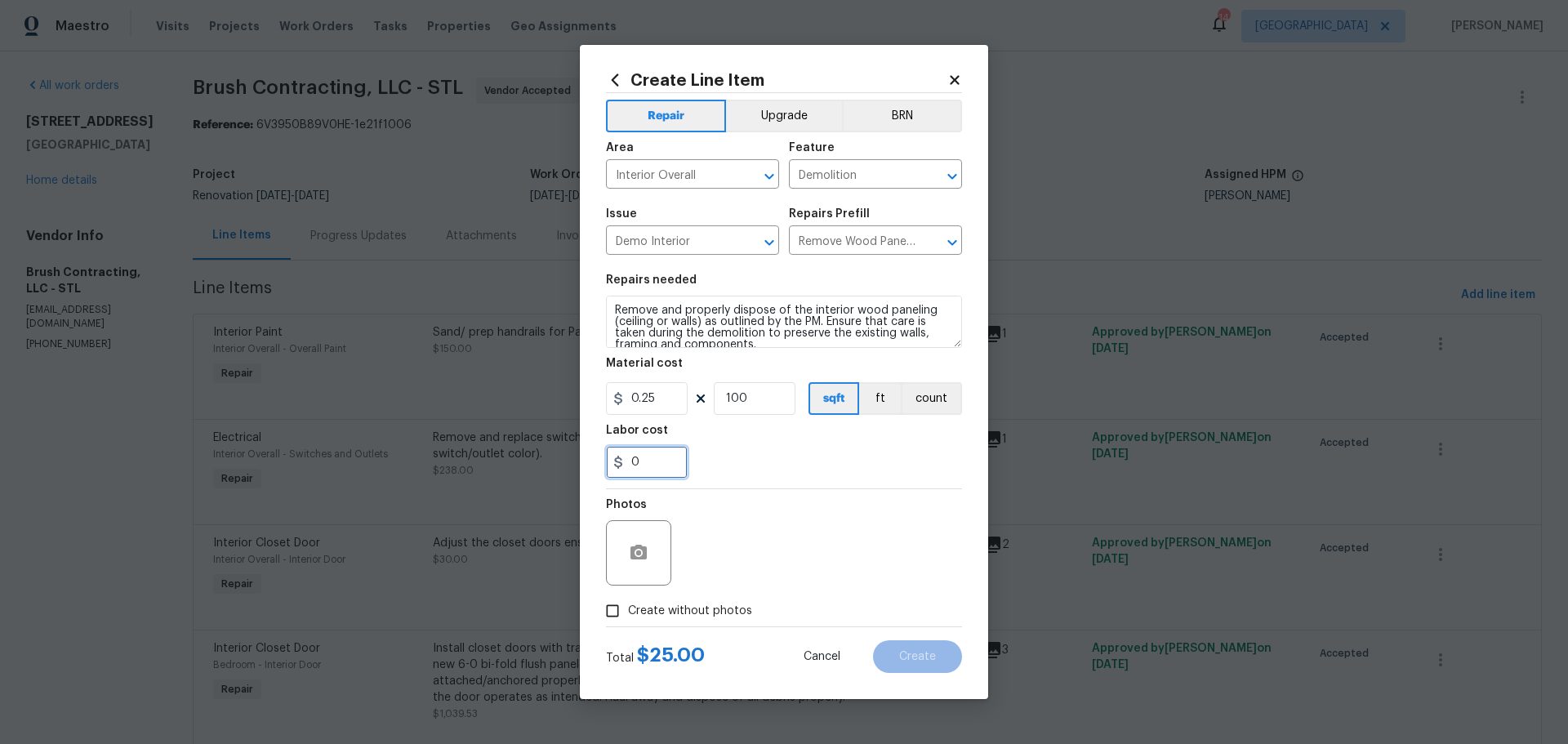
click at [658, 473] on input "0" at bounding box center [646, 462] width 81 height 33
type input "25"
drag, startPoint x: 791, startPoint y: 308, endPoint x: 607, endPoint y: 307, distance: 184.0
click at [607, 307] on textarea "Remove and properly dispose of the interior wood paneling (ceiling or walls) as…" at bounding box center [783, 321] width 356 height 52
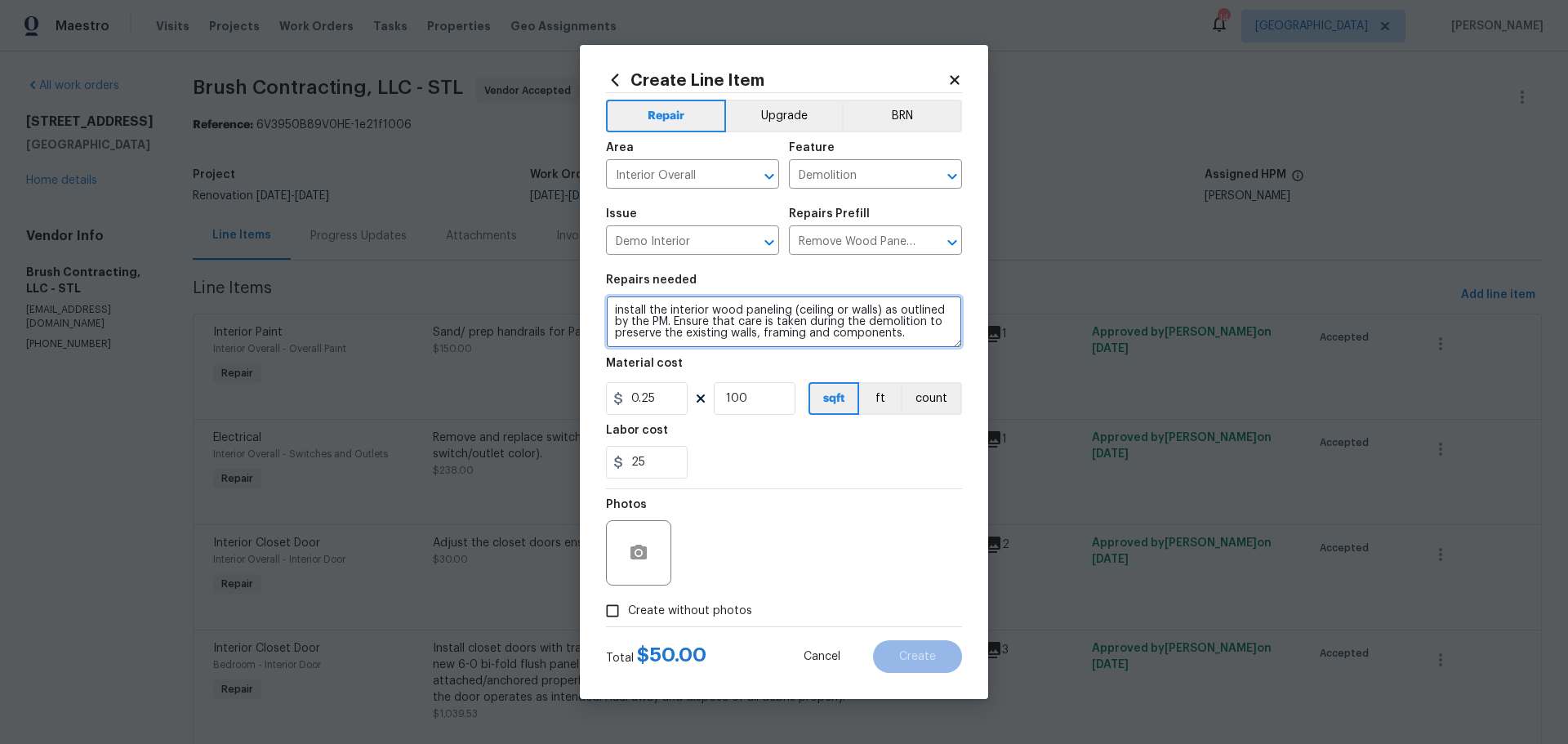
type textarea "install the interior wood paneling (ceiling or walls) as outlined by the PM. En…"
click at [658, 607] on span "Create without photos" at bounding box center [691, 611] width 124 height 17
click at [628, 607] on input "Create without photos" at bounding box center [613, 611] width 31 height 31
checkbox input "true"
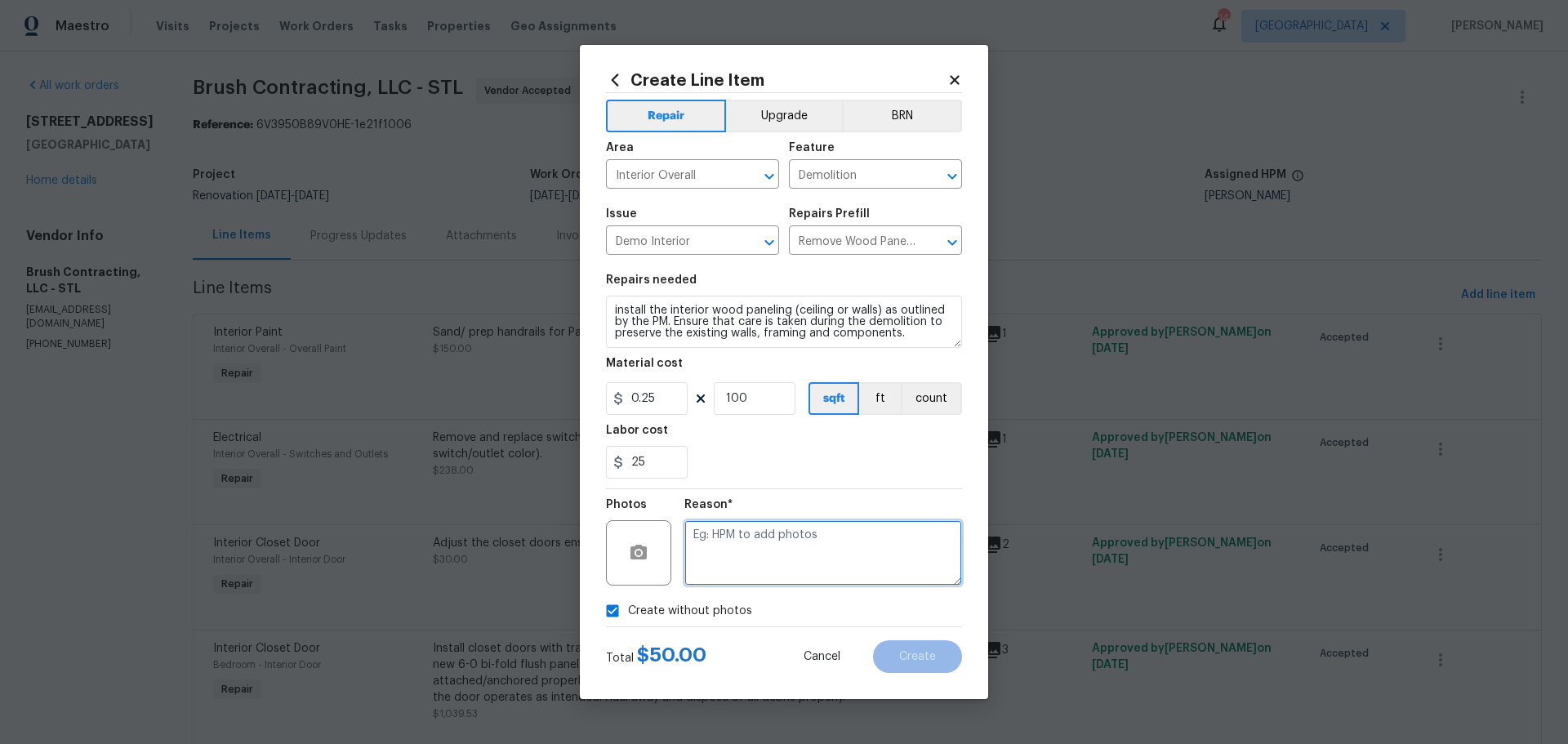
click at [754, 567] on textarea at bounding box center [823, 553] width 278 height 65
type textarea "will add"
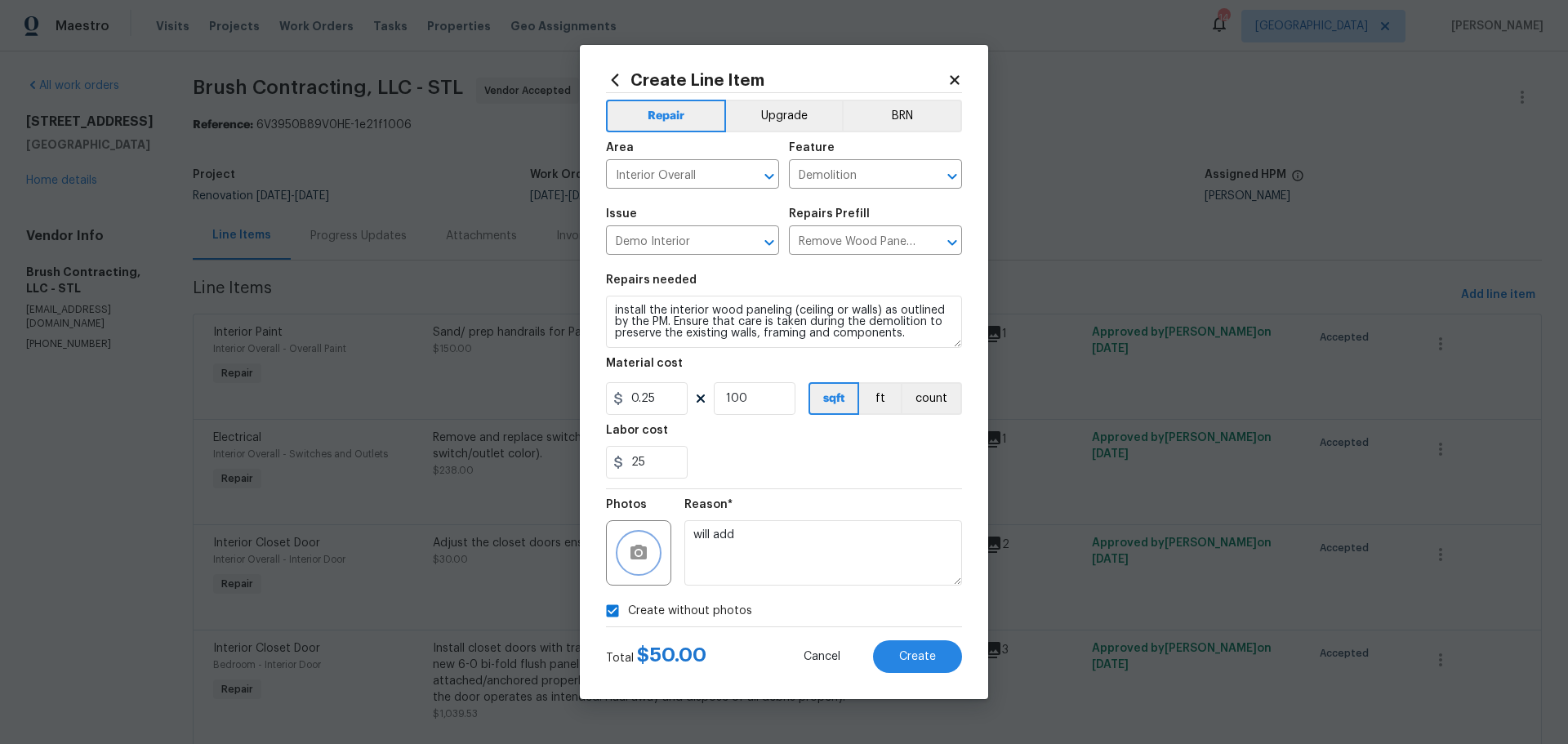
click at [642, 542] on button "button" at bounding box center [639, 553] width 39 height 39
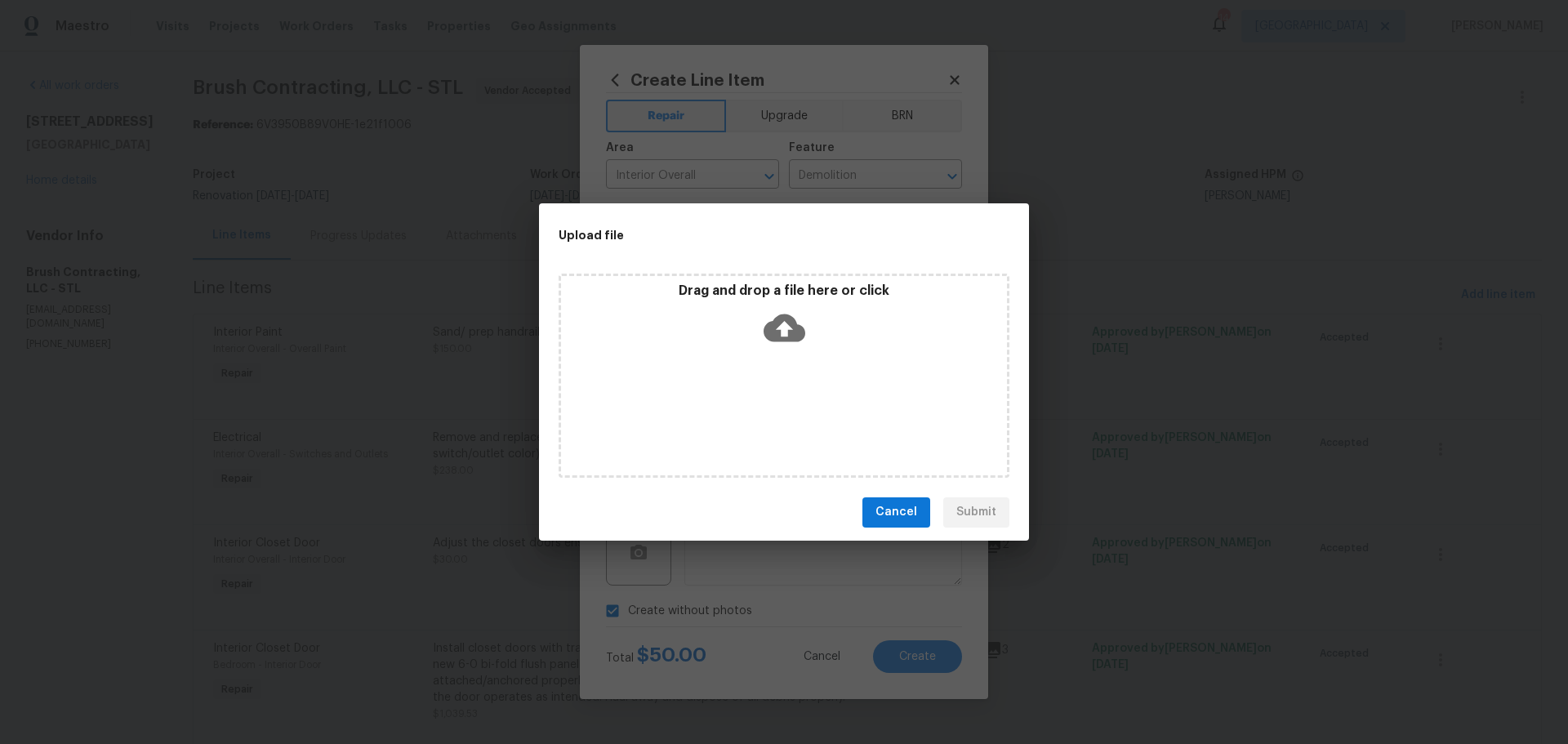
click at [853, 330] on div "Drag and drop a file here or click" at bounding box center [783, 318] width 446 height 70
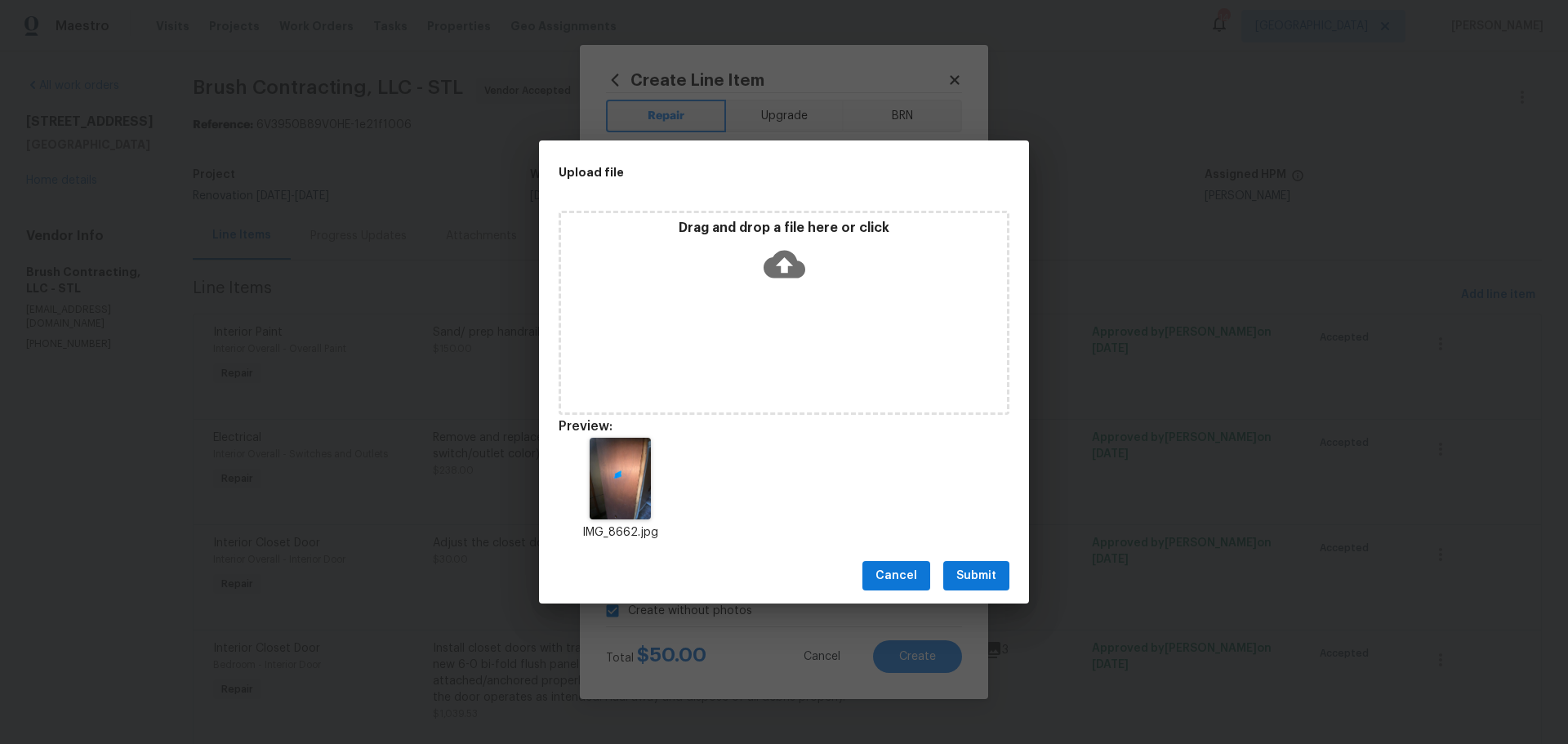
click at [978, 572] on span "Submit" at bounding box center [977, 577] width 40 height 20
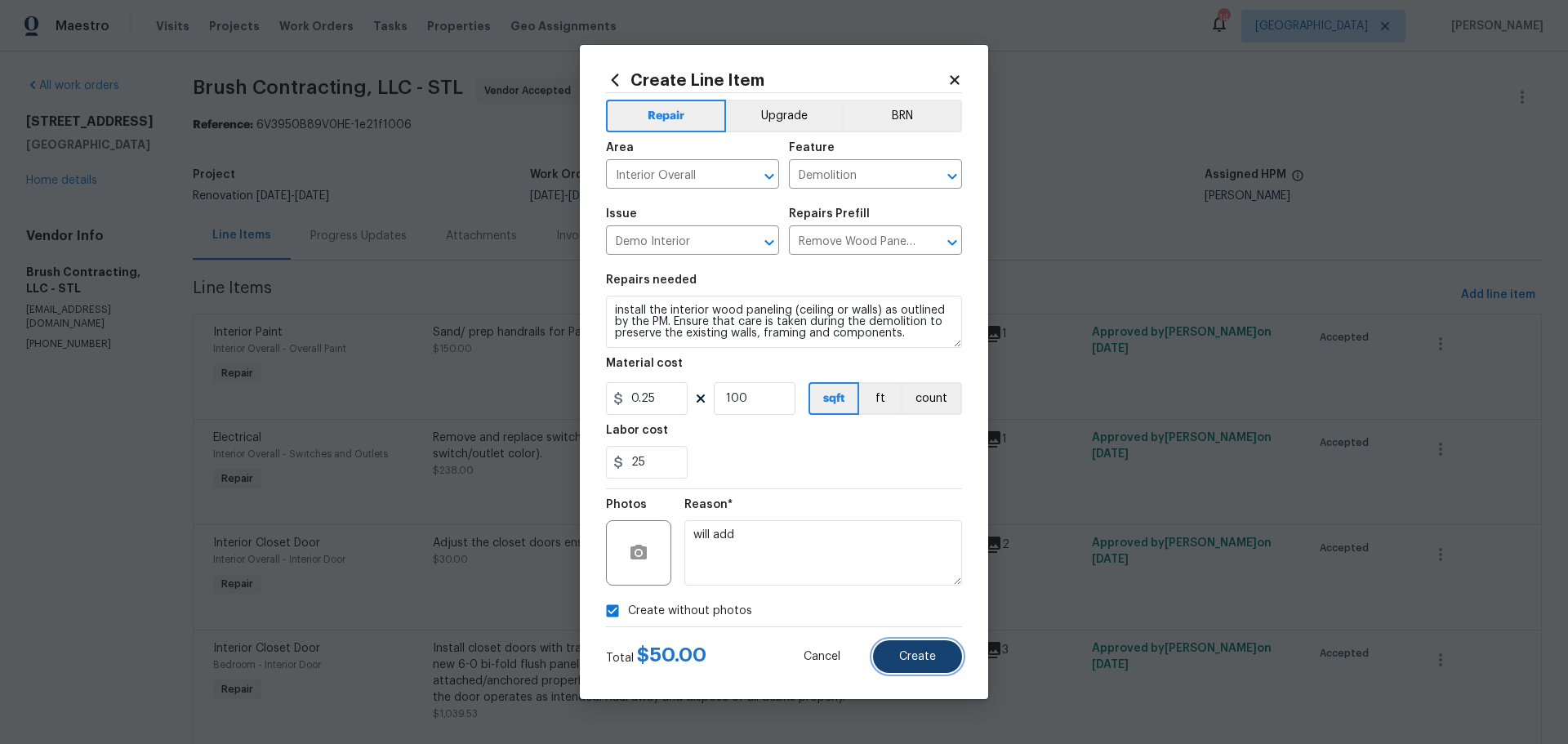
click at [909, 652] on span "Create" at bounding box center [918, 657] width 37 height 12
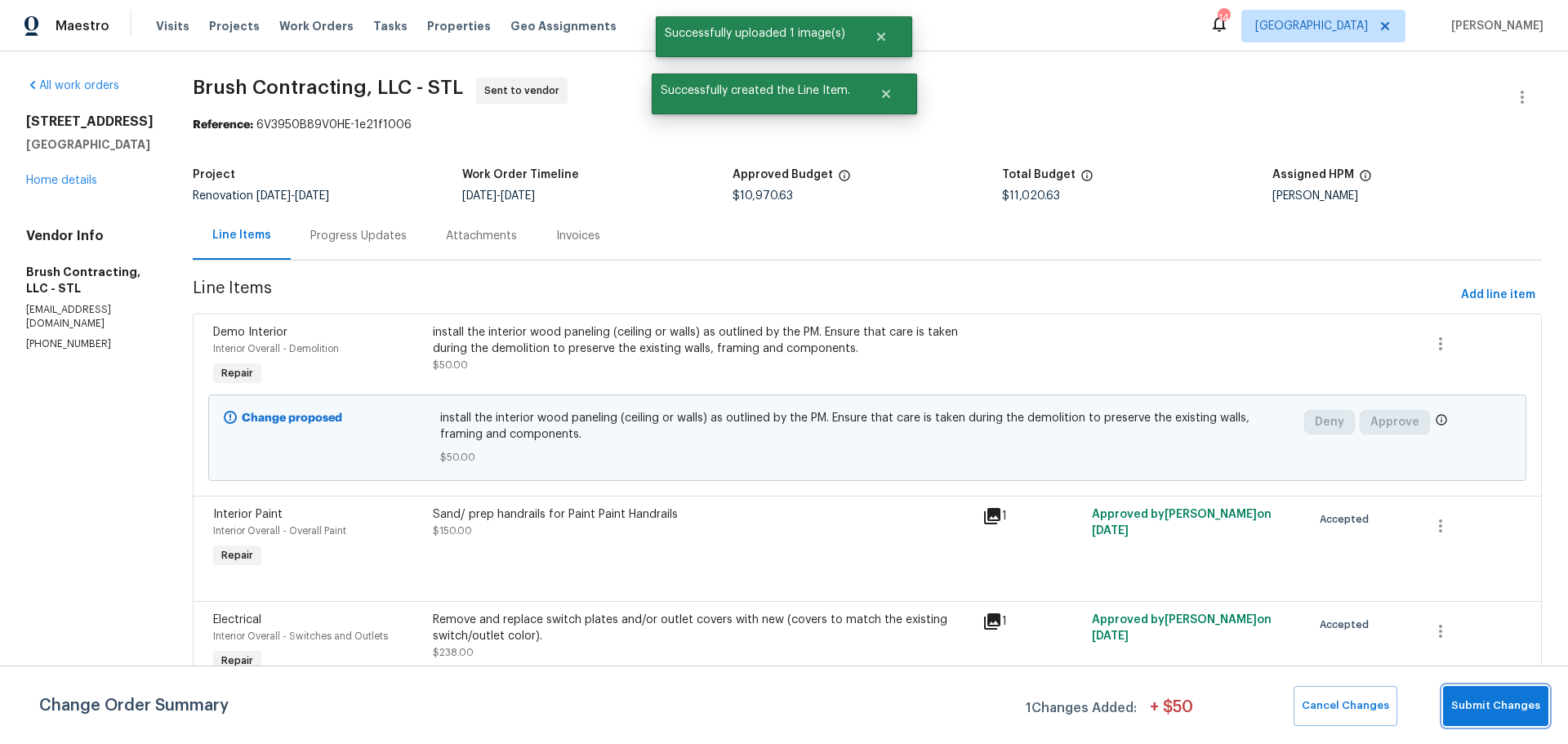
click at [1491, 723] on button "Submit Changes" at bounding box center [1496, 706] width 105 height 40
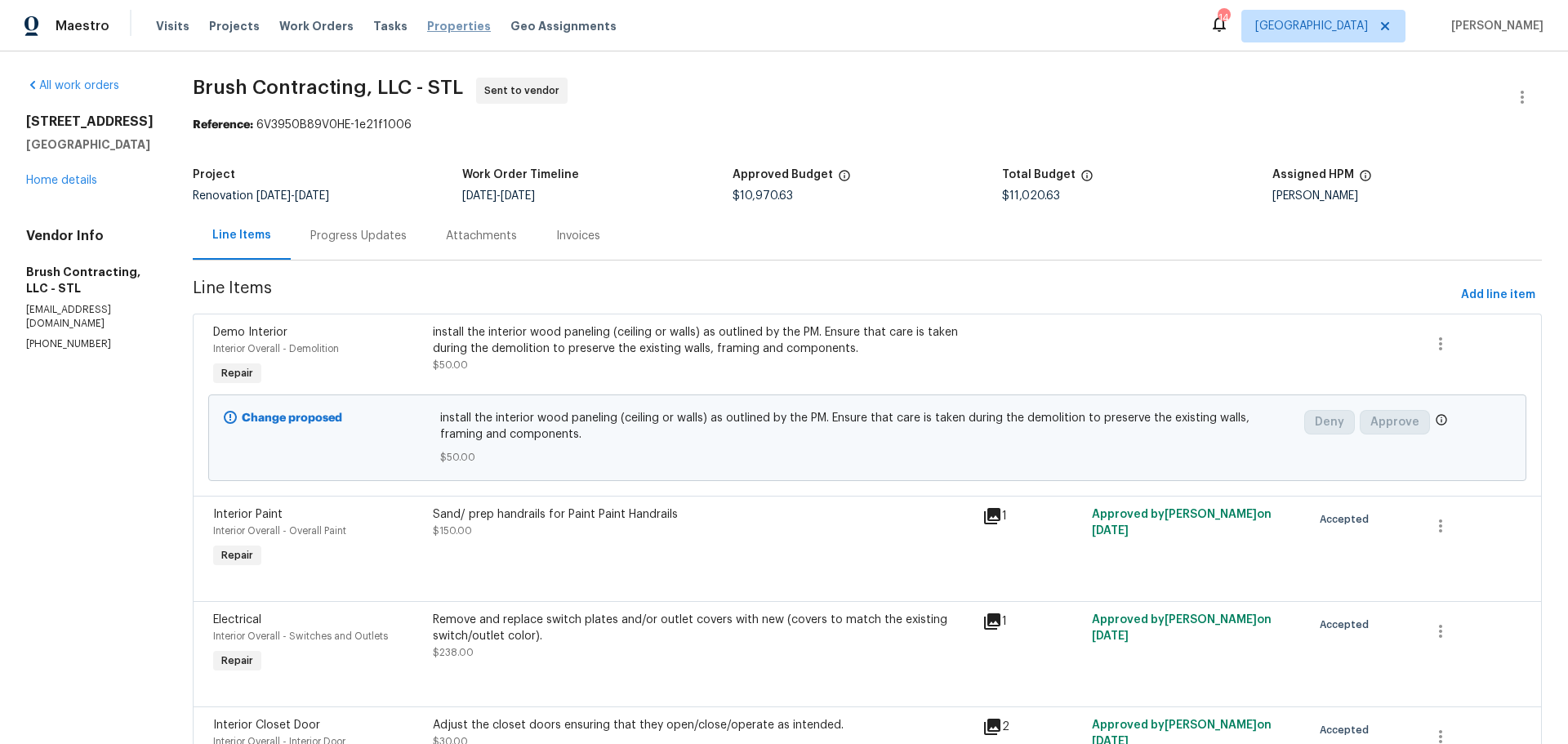
click at [427, 27] on span "Properties" at bounding box center [459, 27] width 64 height 16
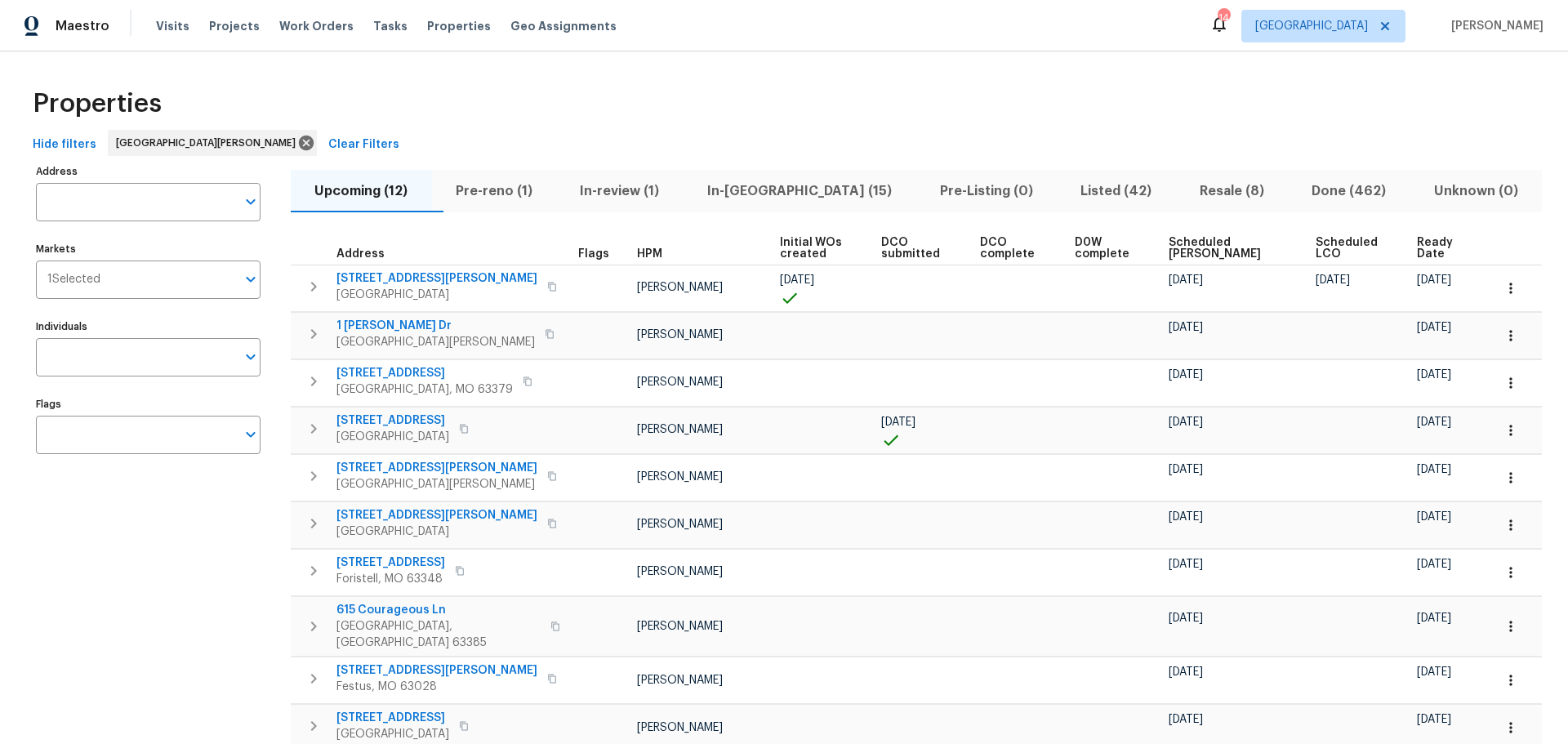
click at [804, 195] on span "In-reno (15)" at bounding box center [800, 190] width 213 height 23
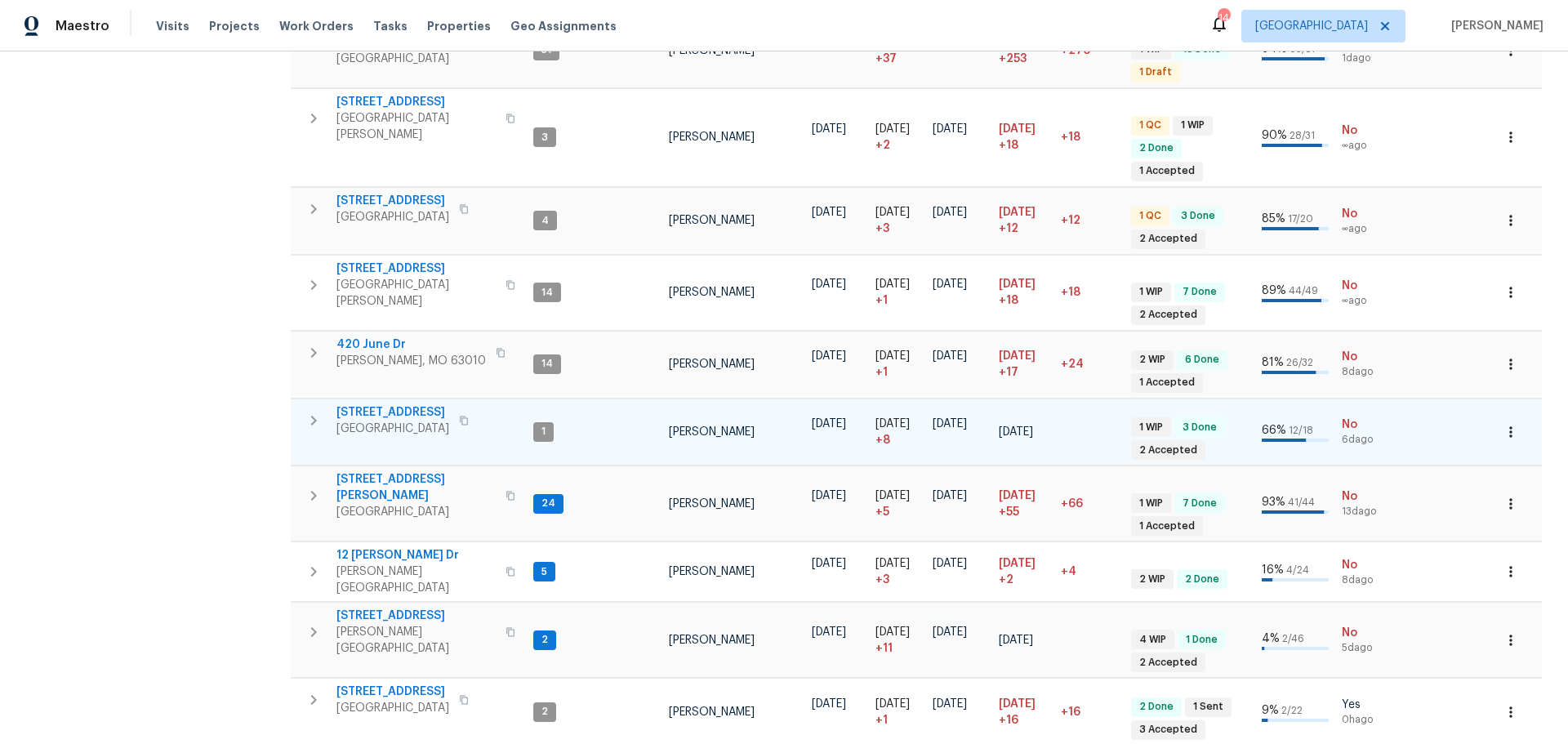
scroll to position [611, 0]
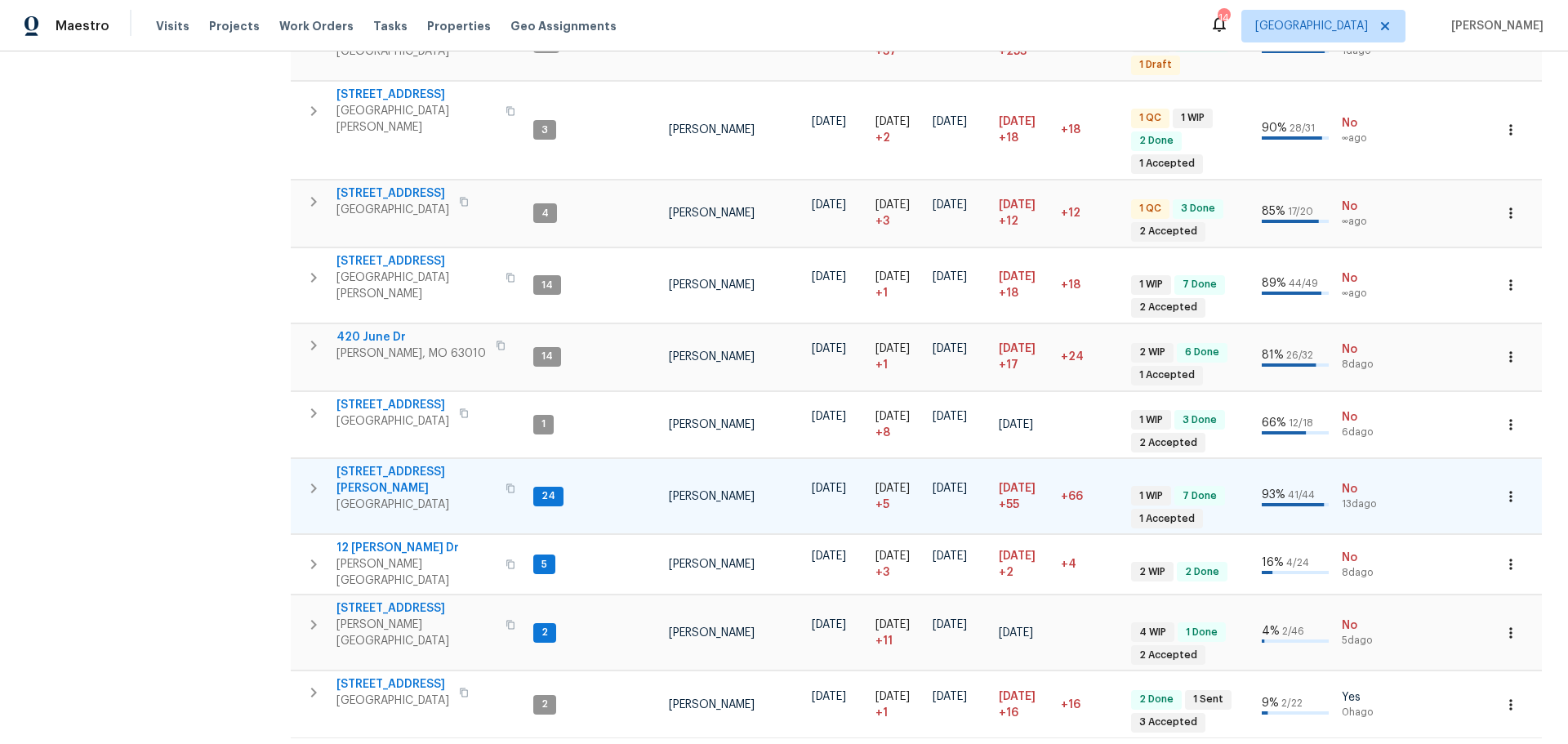
click at [400, 464] on span "4642 Theiss Rd" at bounding box center [416, 480] width 159 height 33
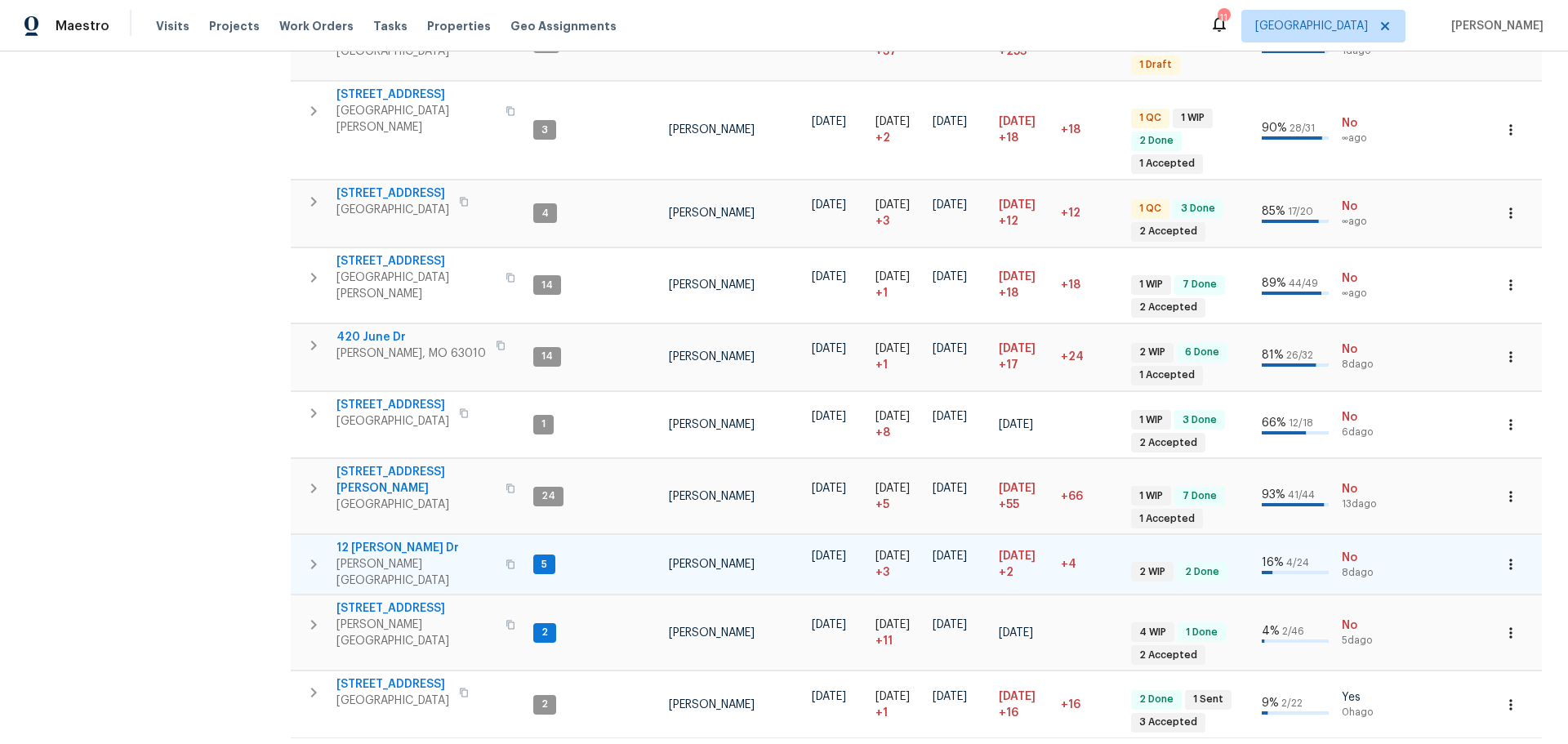
click at [349, 540] on span "12 Wallach Dr" at bounding box center [416, 548] width 159 height 16
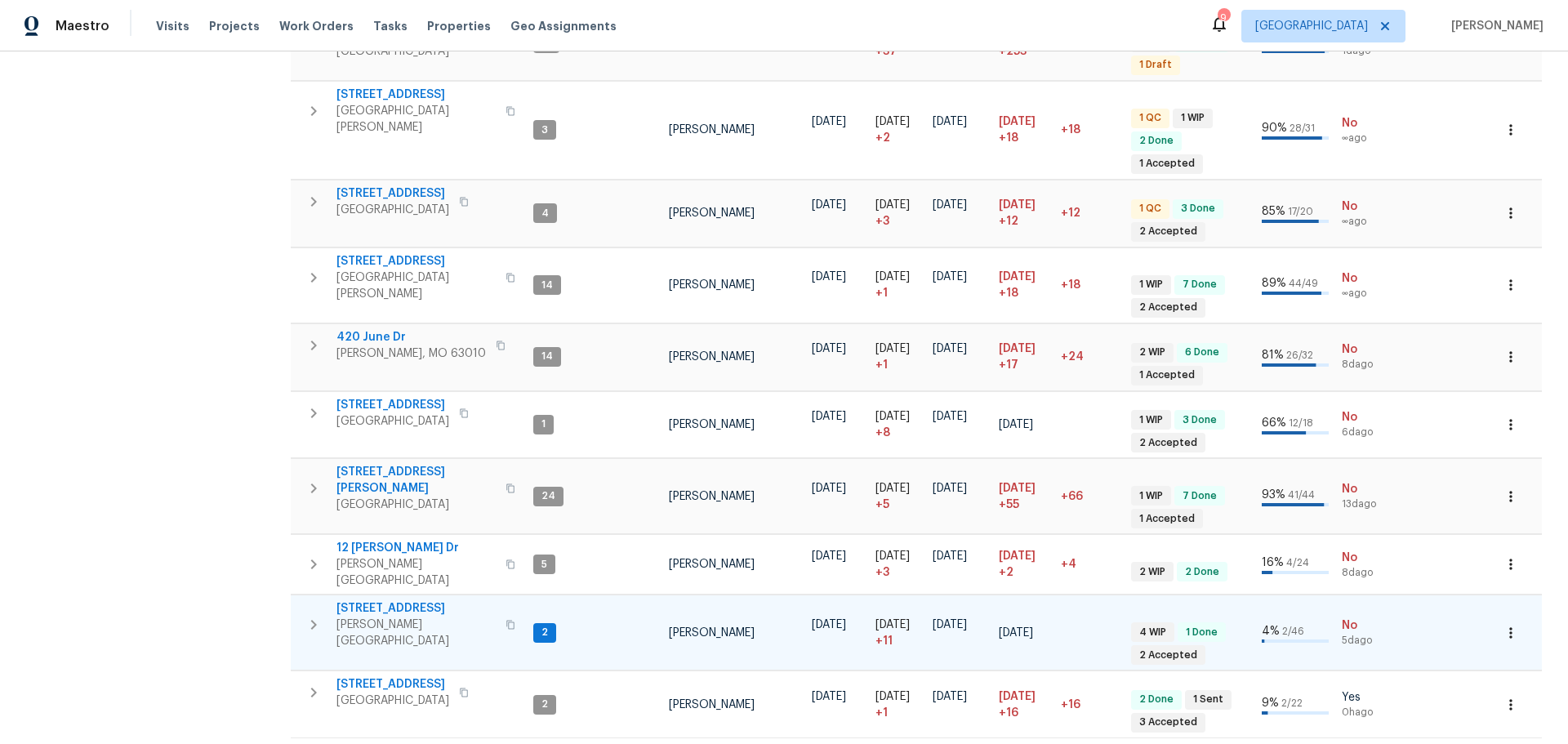
click at [371, 596] on td "611 S 3rd St De Soto, MO 63020" at bounding box center [409, 625] width 236 height 59
click at [369, 600] on span "[STREET_ADDRESS]" at bounding box center [416, 609] width 159 height 16
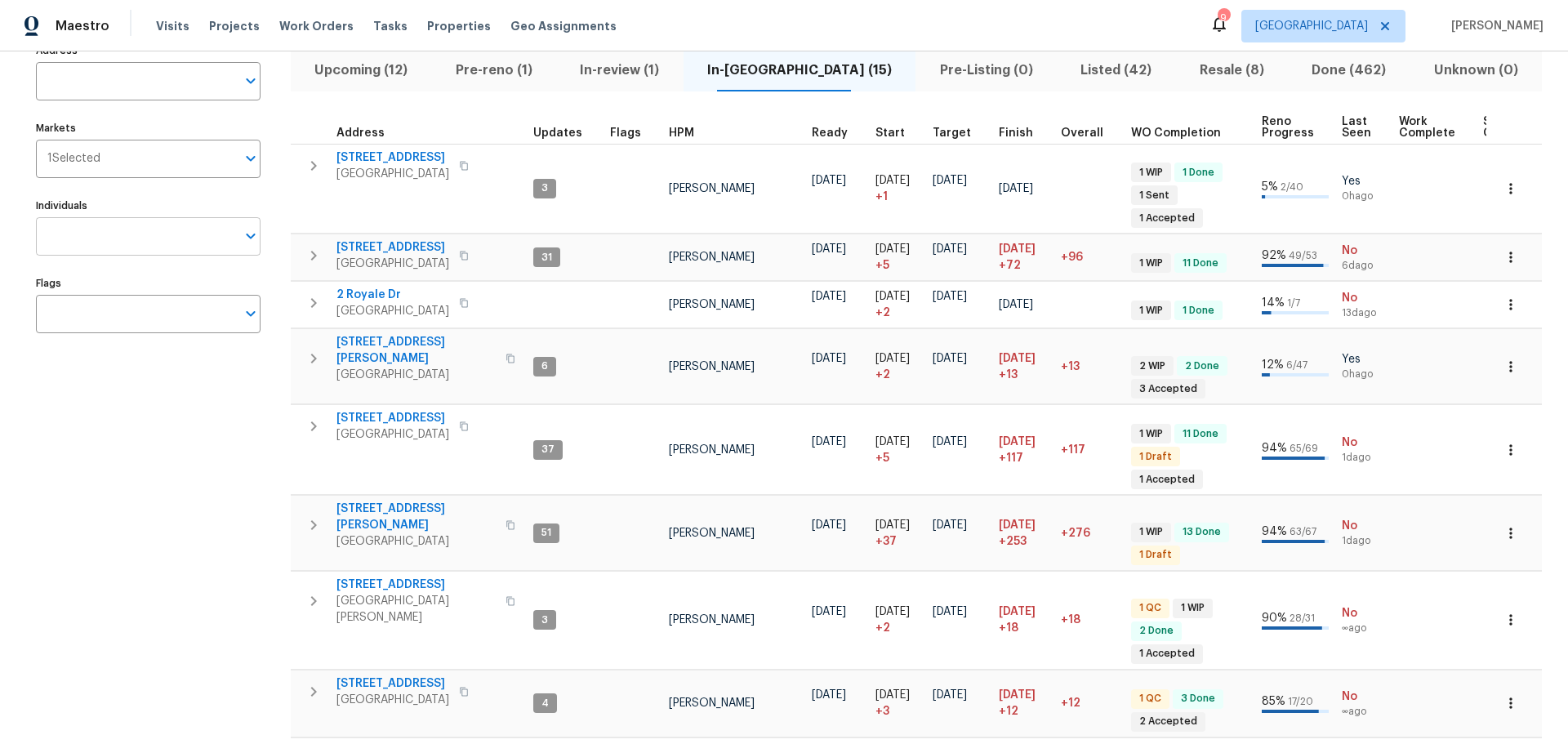
scroll to position [0, 0]
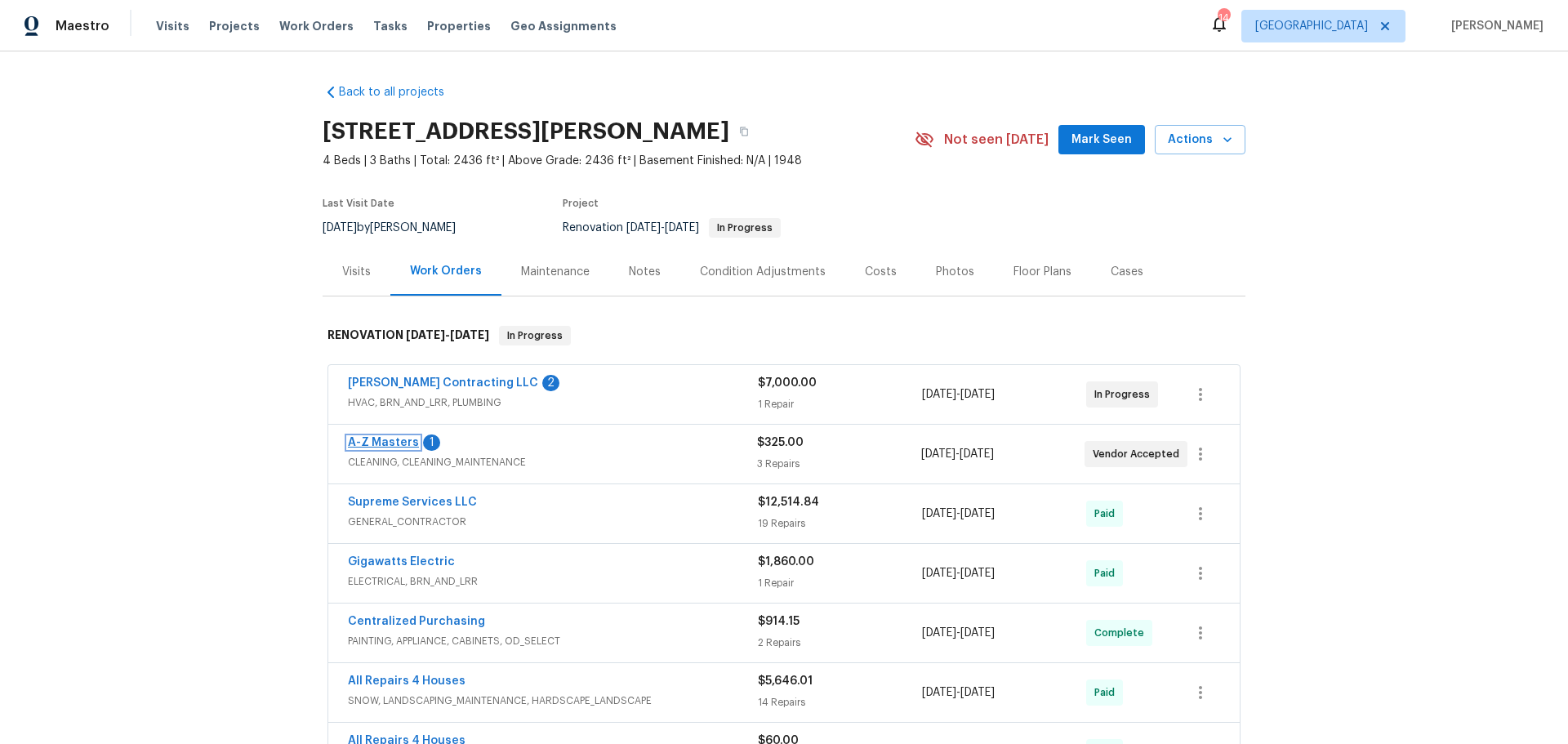
click at [366, 440] on link "A-Z Masters" at bounding box center [383, 443] width 71 height 11
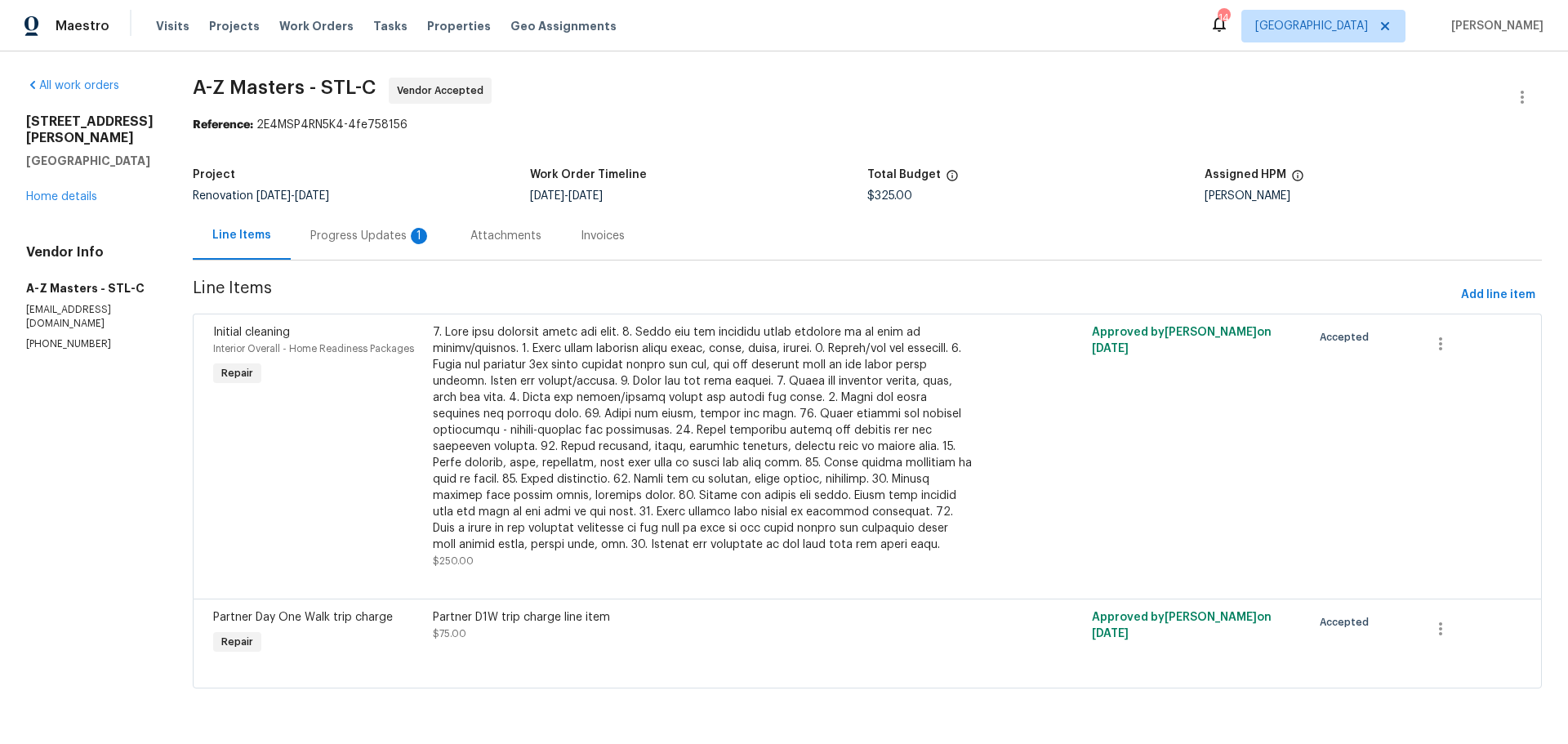
scroll to position [3, 0]
click at [291, 221] on div "Progress Updates 1" at bounding box center [371, 235] width 160 height 49
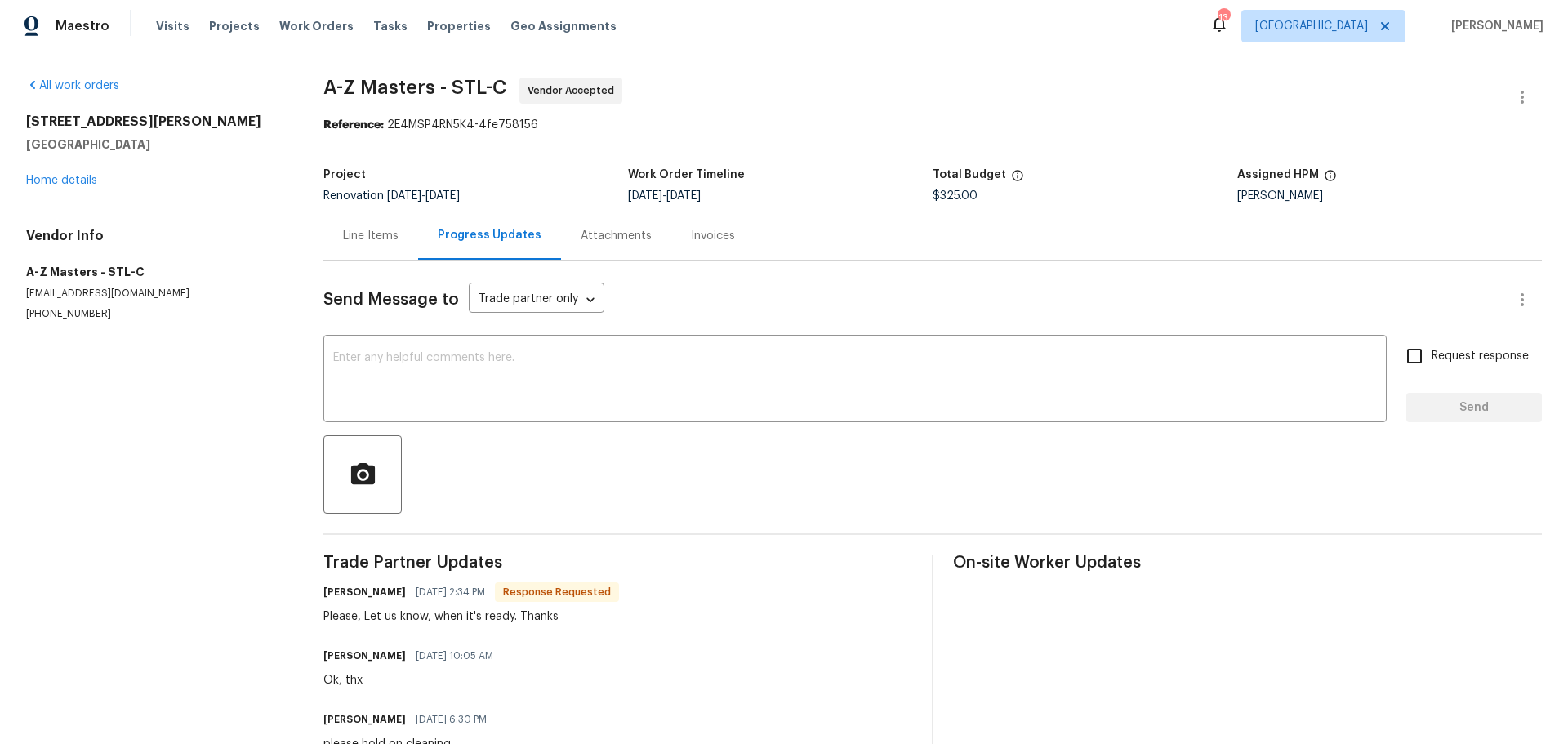
click at [377, 235] on div "Line Items" at bounding box center [371, 236] width 56 height 16
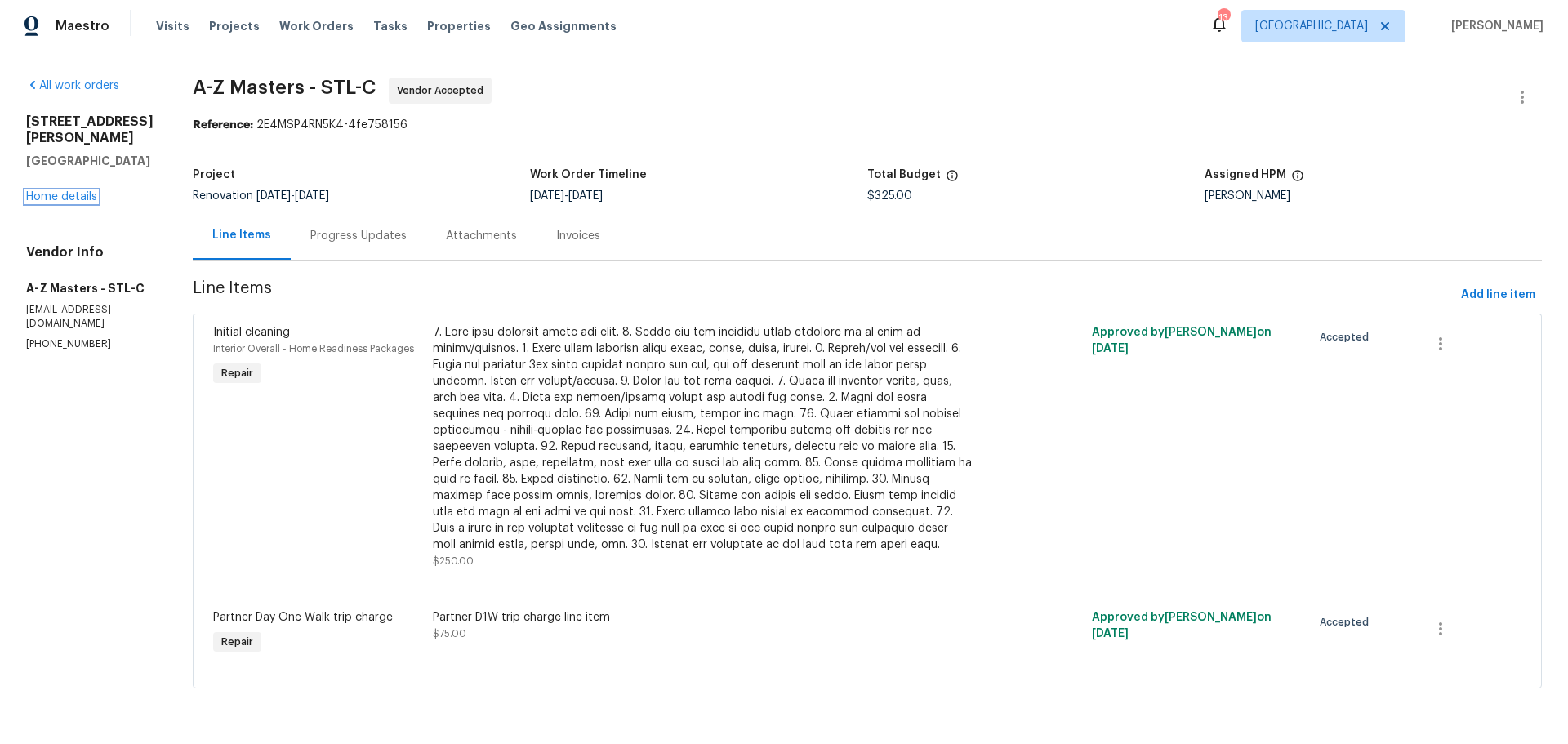
click at [61, 205] on div "4642 Theiss Rd Saint Louis, MO 63128 Home details" at bounding box center [90, 159] width 127 height 92
click at [42, 202] on link "Home details" at bounding box center [62, 197] width 71 height 11
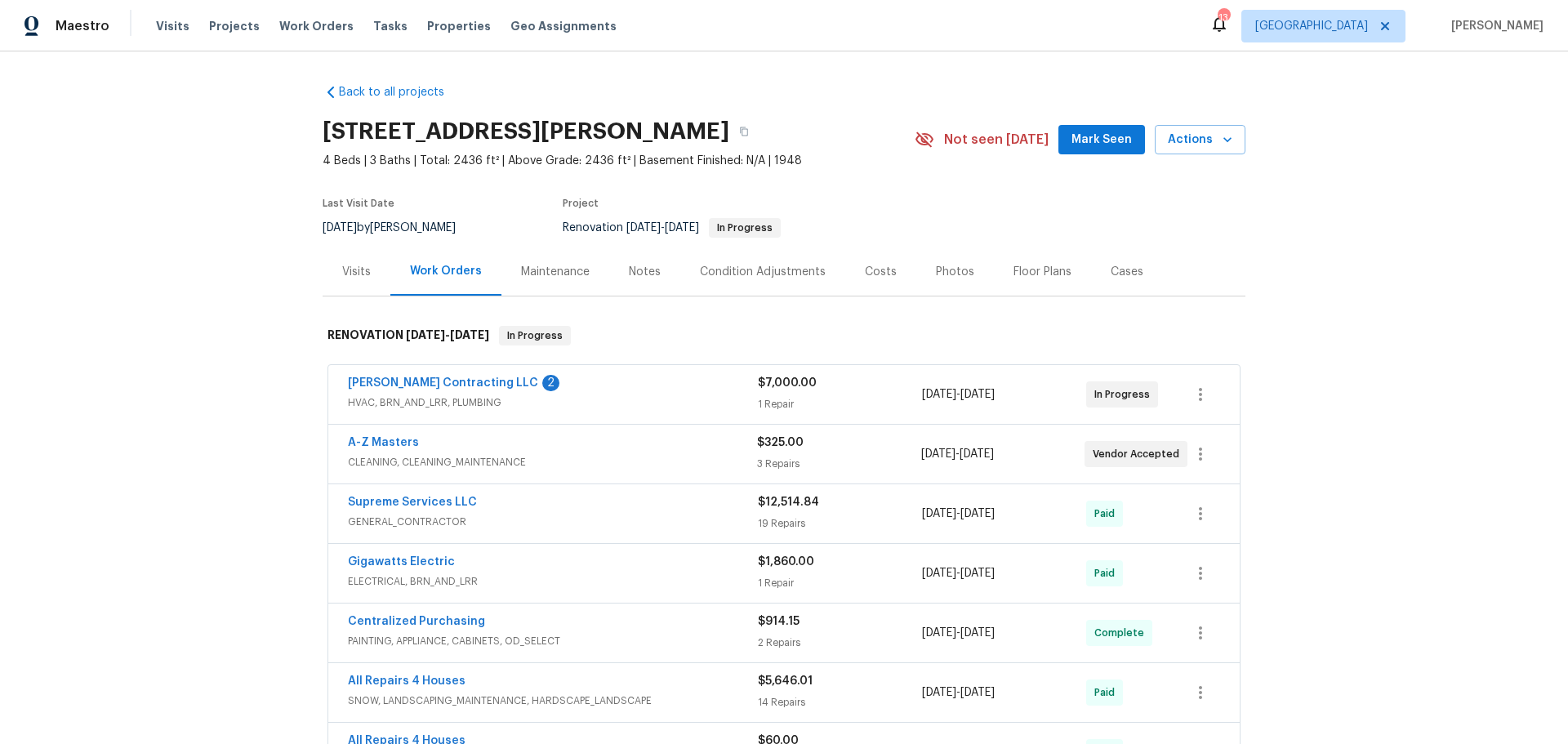
click at [411, 377] on span "Loftin Contracting LLC" at bounding box center [443, 383] width 190 height 16
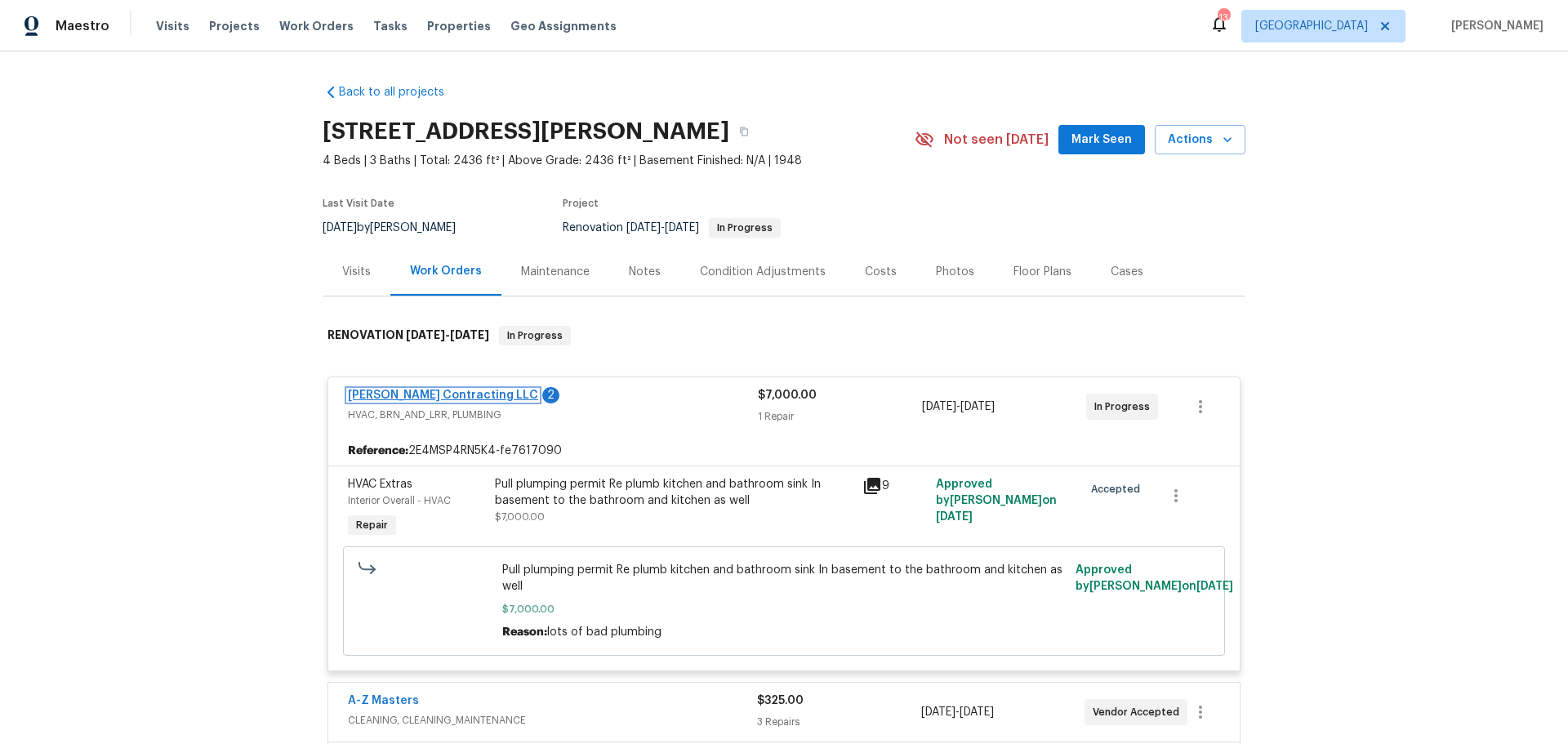
click at [443, 398] on link "Loftin Contracting LLC" at bounding box center [443, 395] width 190 height 11
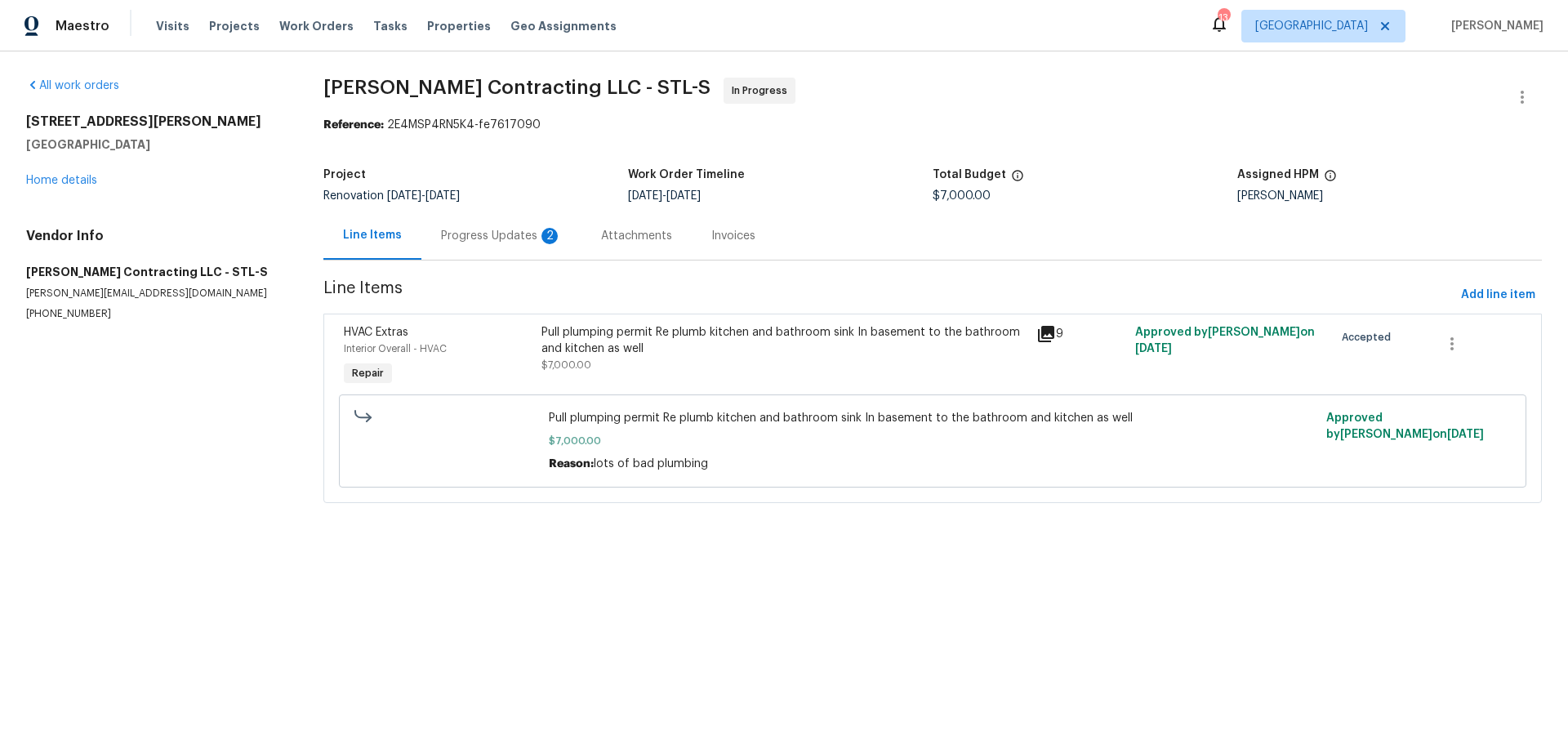
click at [484, 232] on div "Progress Updates 2" at bounding box center [501, 236] width 121 height 16
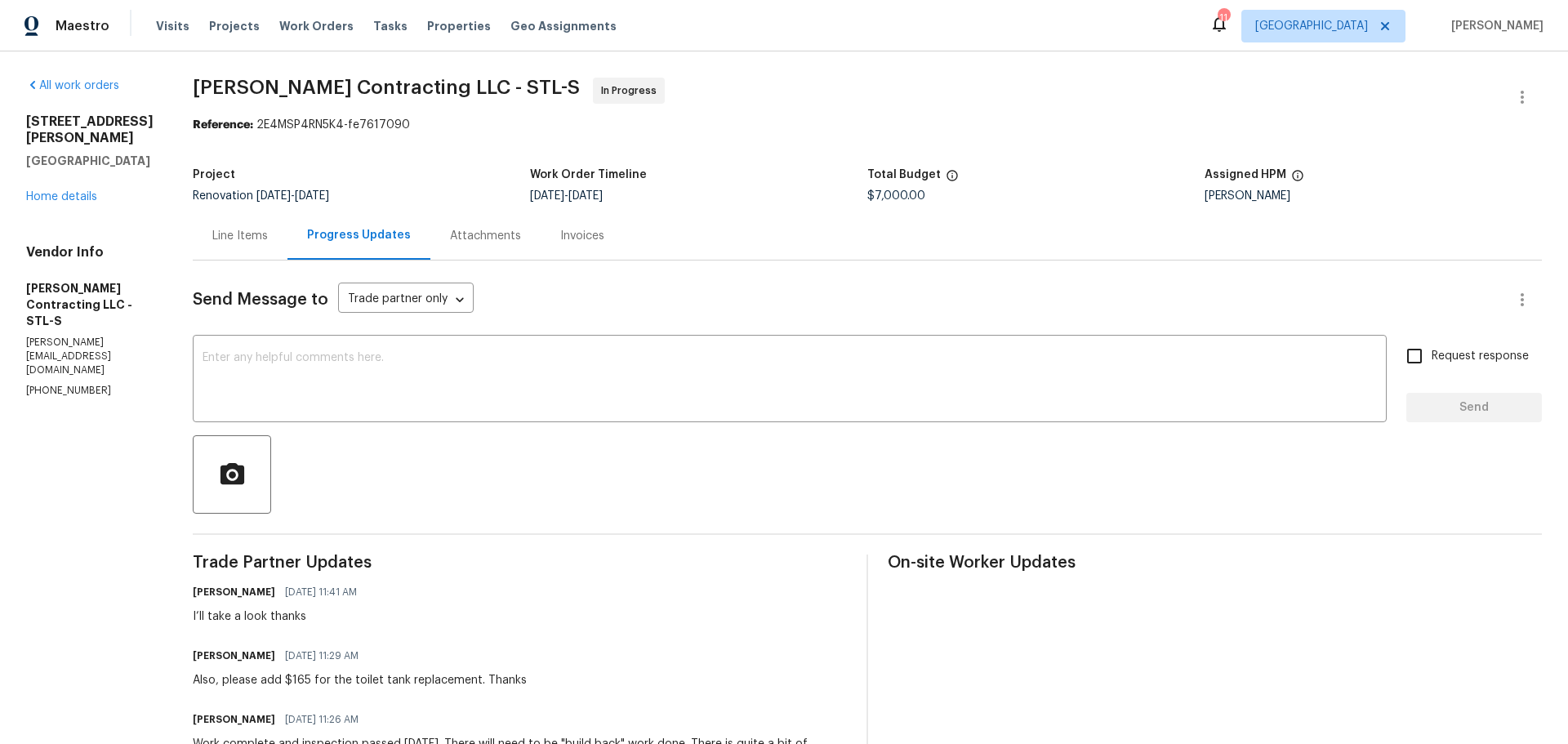
click at [232, 251] on div "Line Items" at bounding box center [241, 235] width 95 height 49
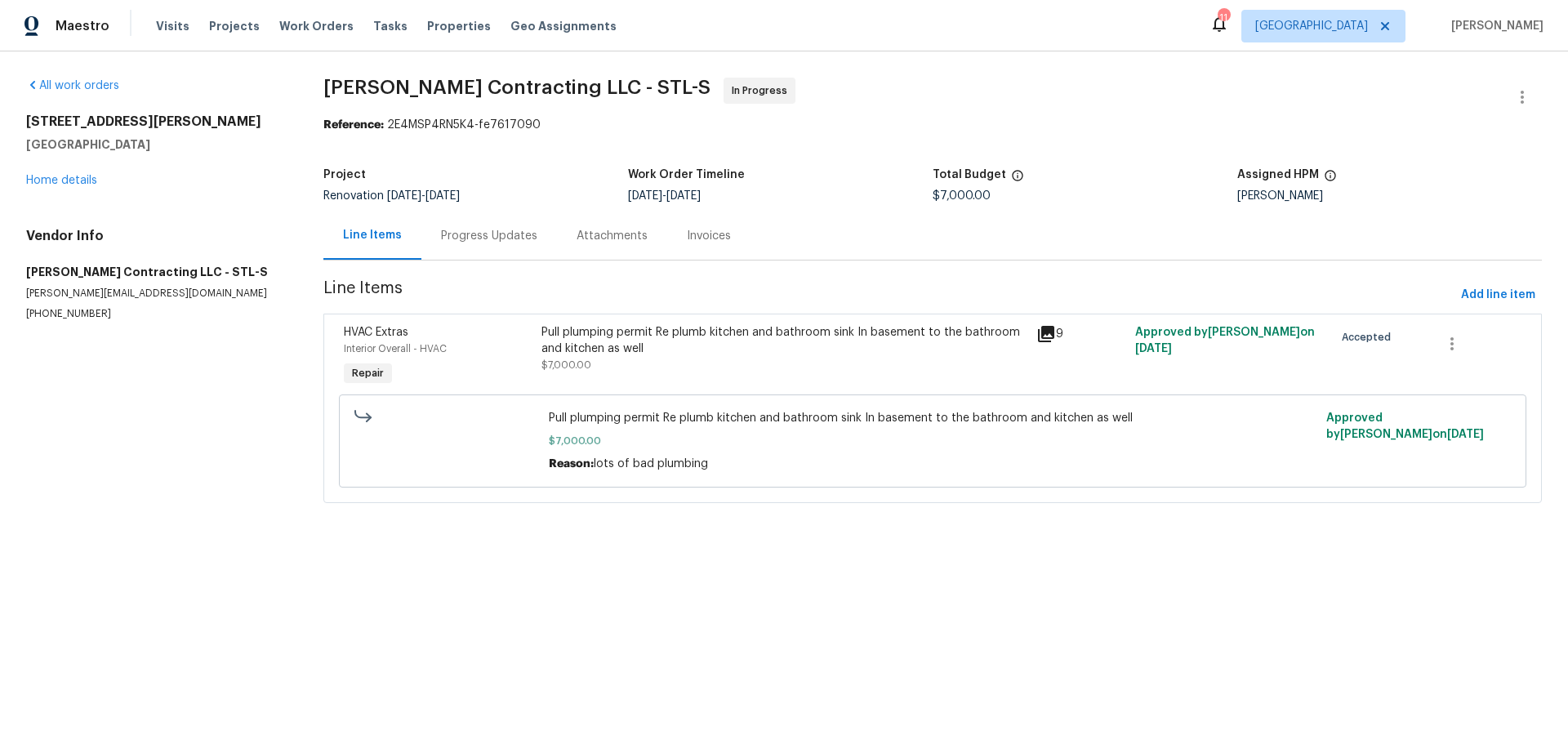
click at [682, 349] on div "Pull plumping permit Re plumb kitchen and bathroom sink In basement to the bath…" at bounding box center [784, 340] width 485 height 33
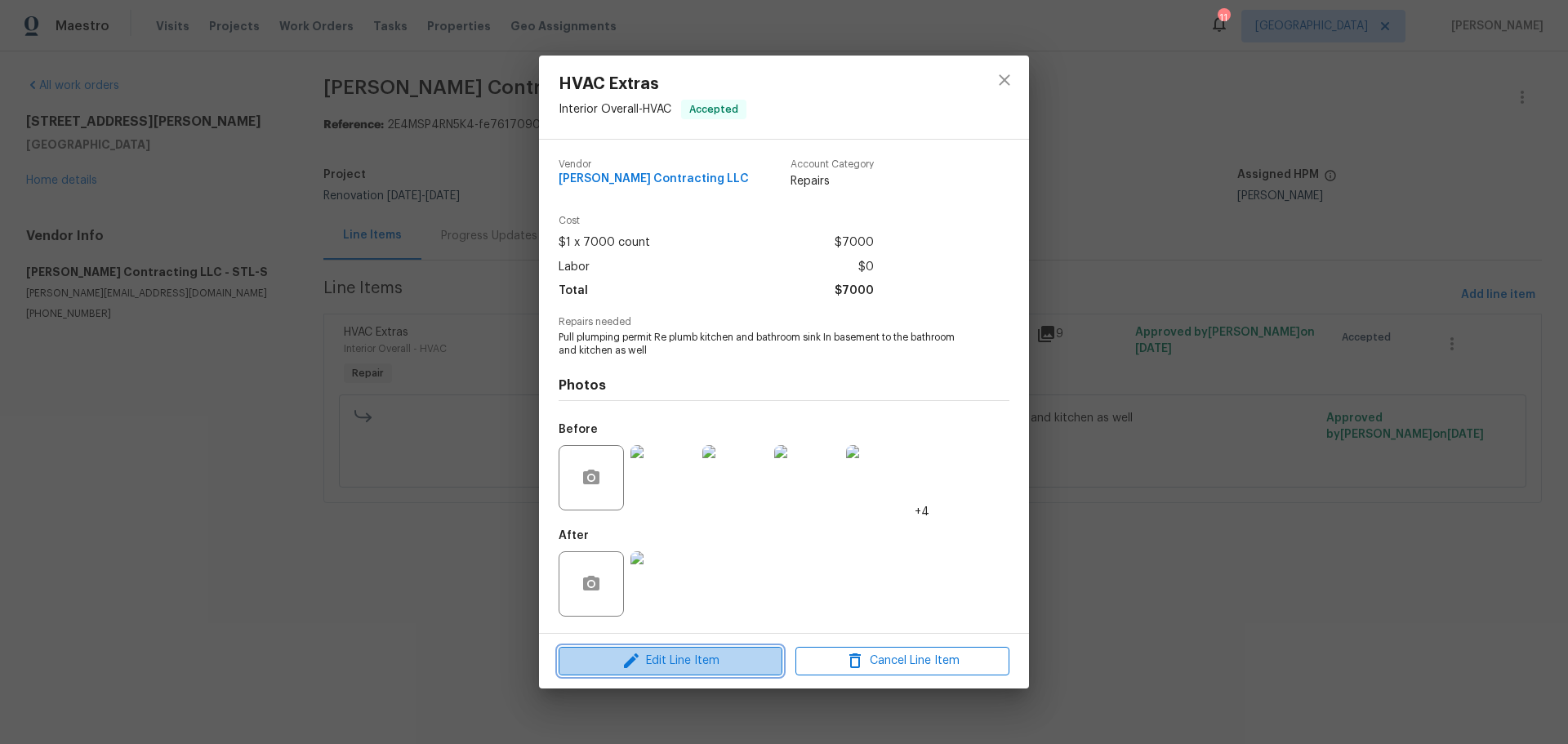
click at [681, 670] on span "Edit Line Item" at bounding box center [671, 662] width 214 height 20
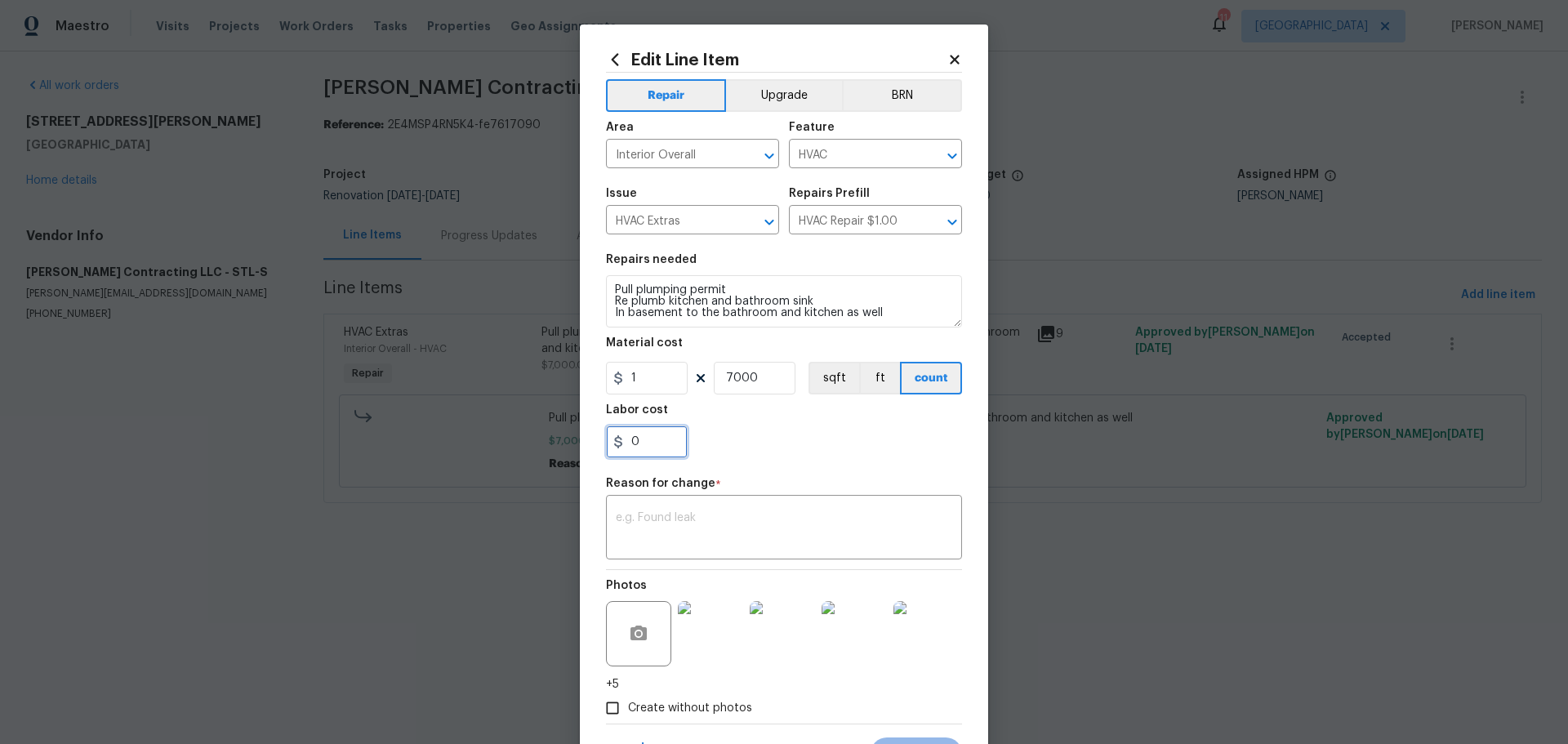
click at [622, 445] on input "0" at bounding box center [646, 442] width 81 height 33
type input "165"
click at [663, 518] on textarea at bounding box center [784, 529] width 337 height 34
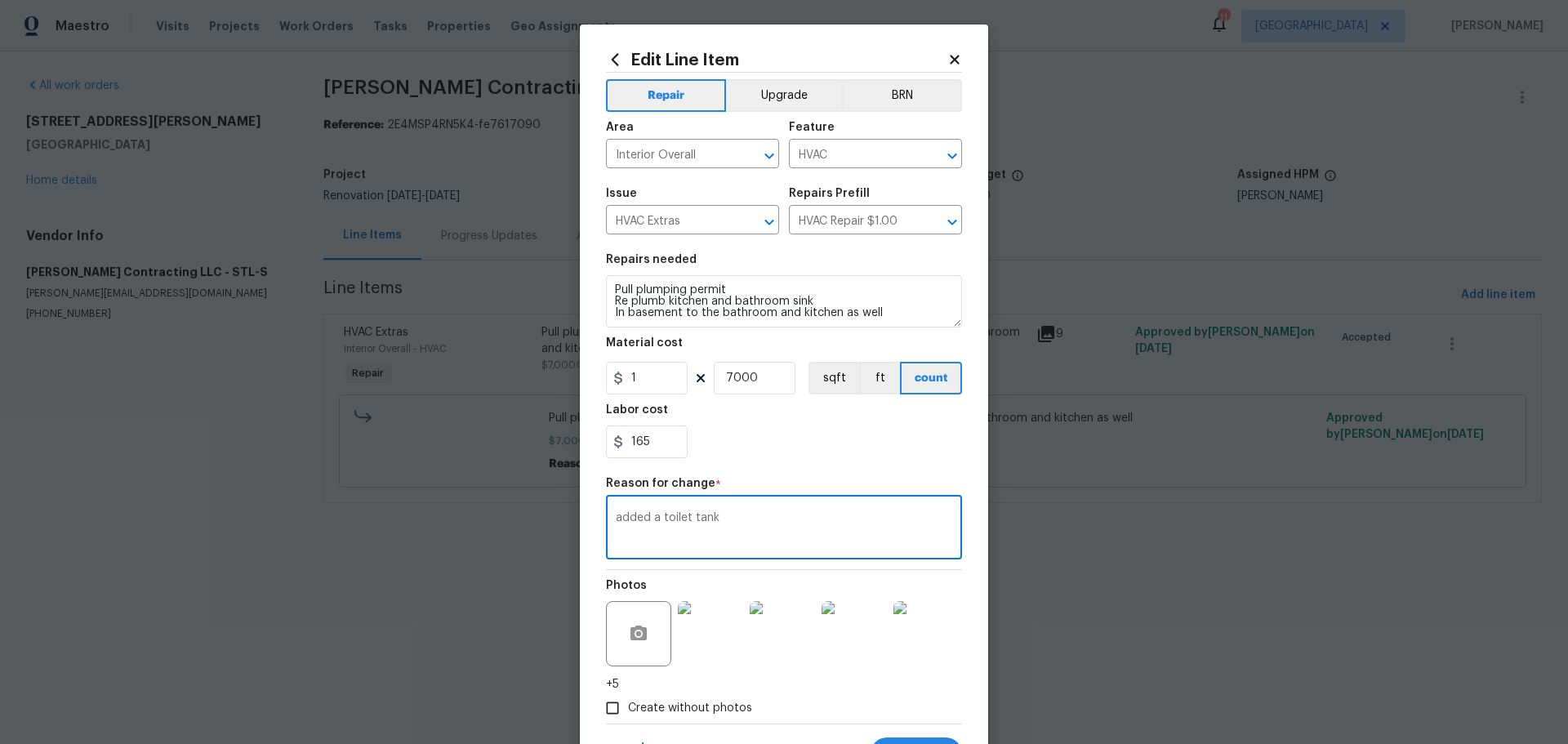
scroll to position [77, 0]
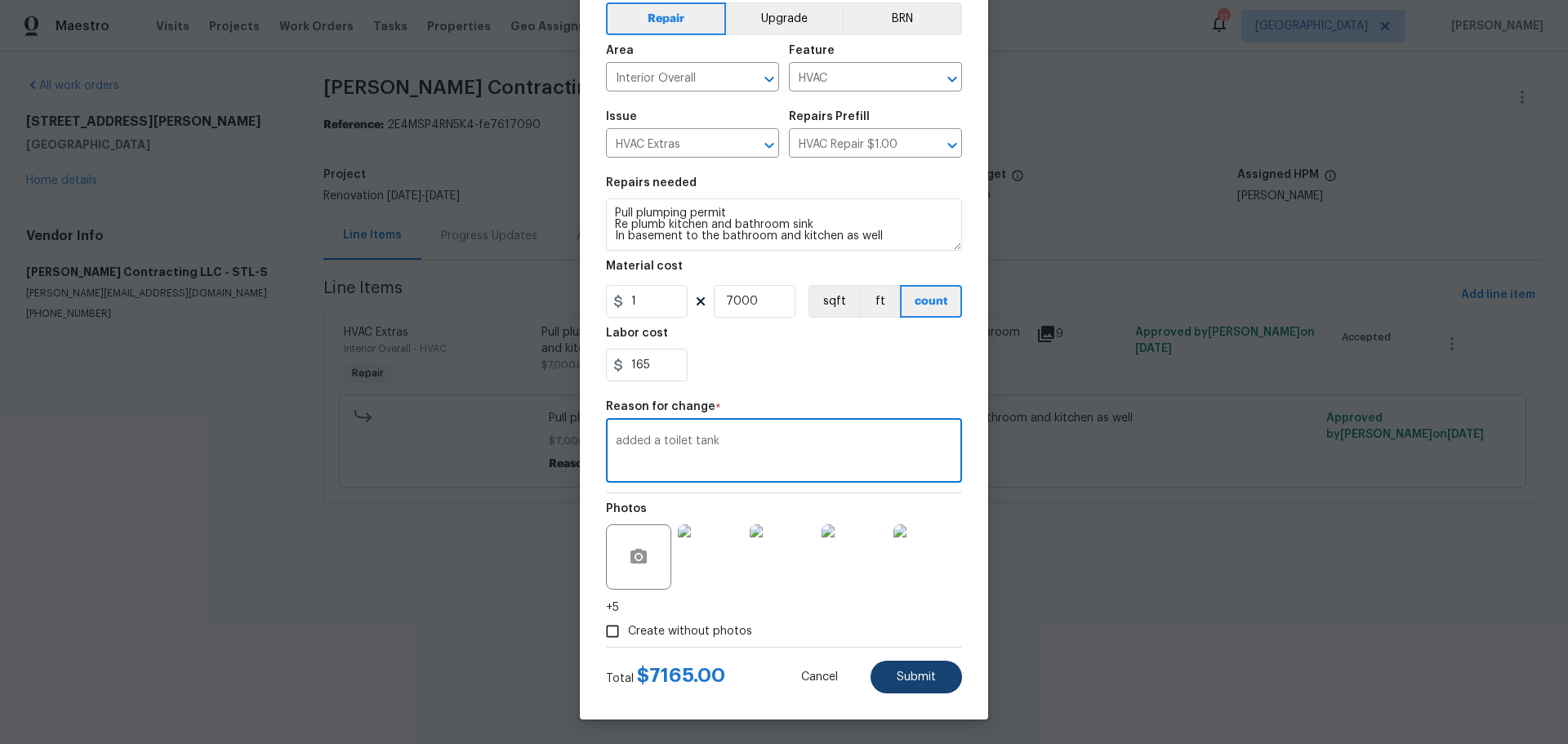
type textarea "added a toilet tank"
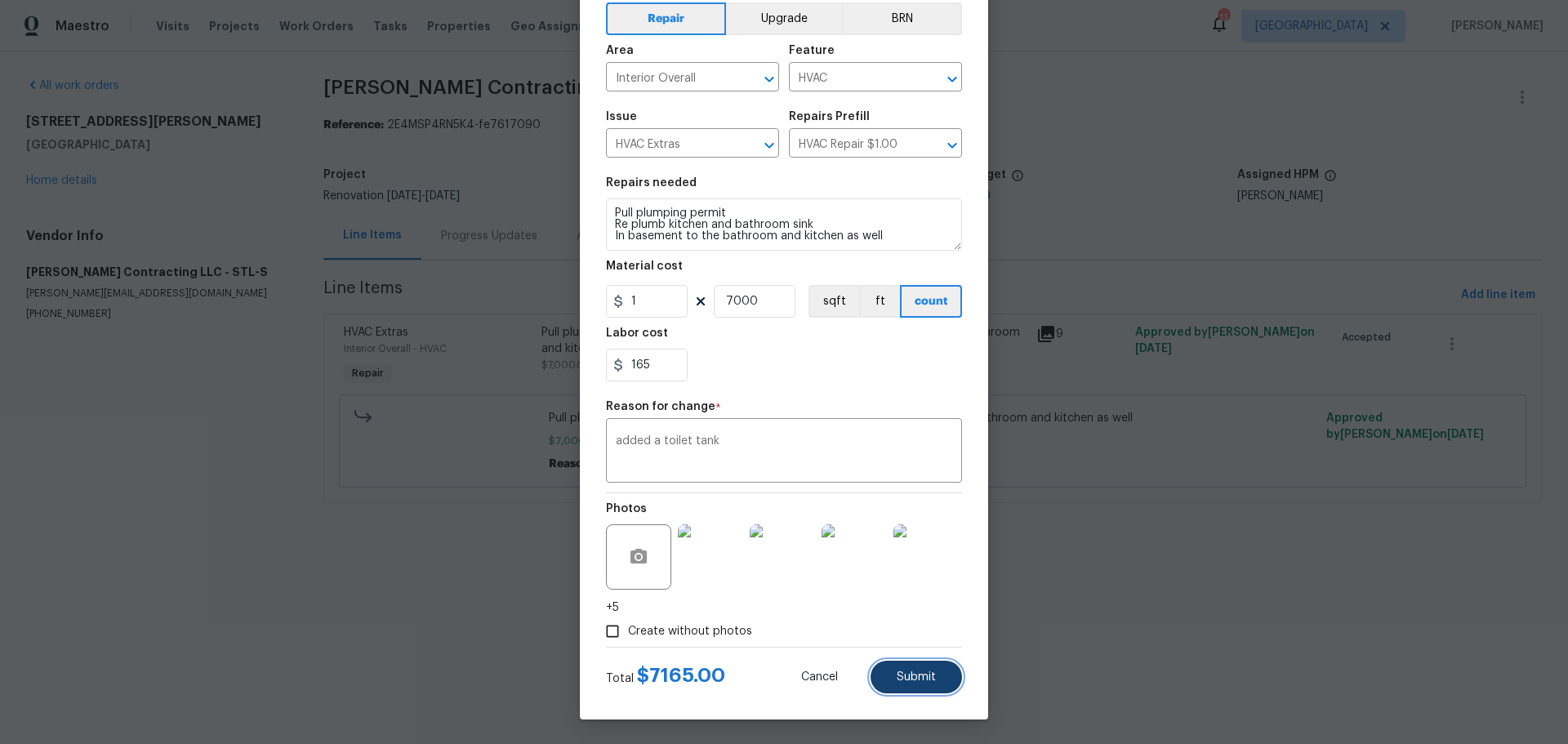
click at [901, 681] on span "Submit" at bounding box center [916, 677] width 39 height 12
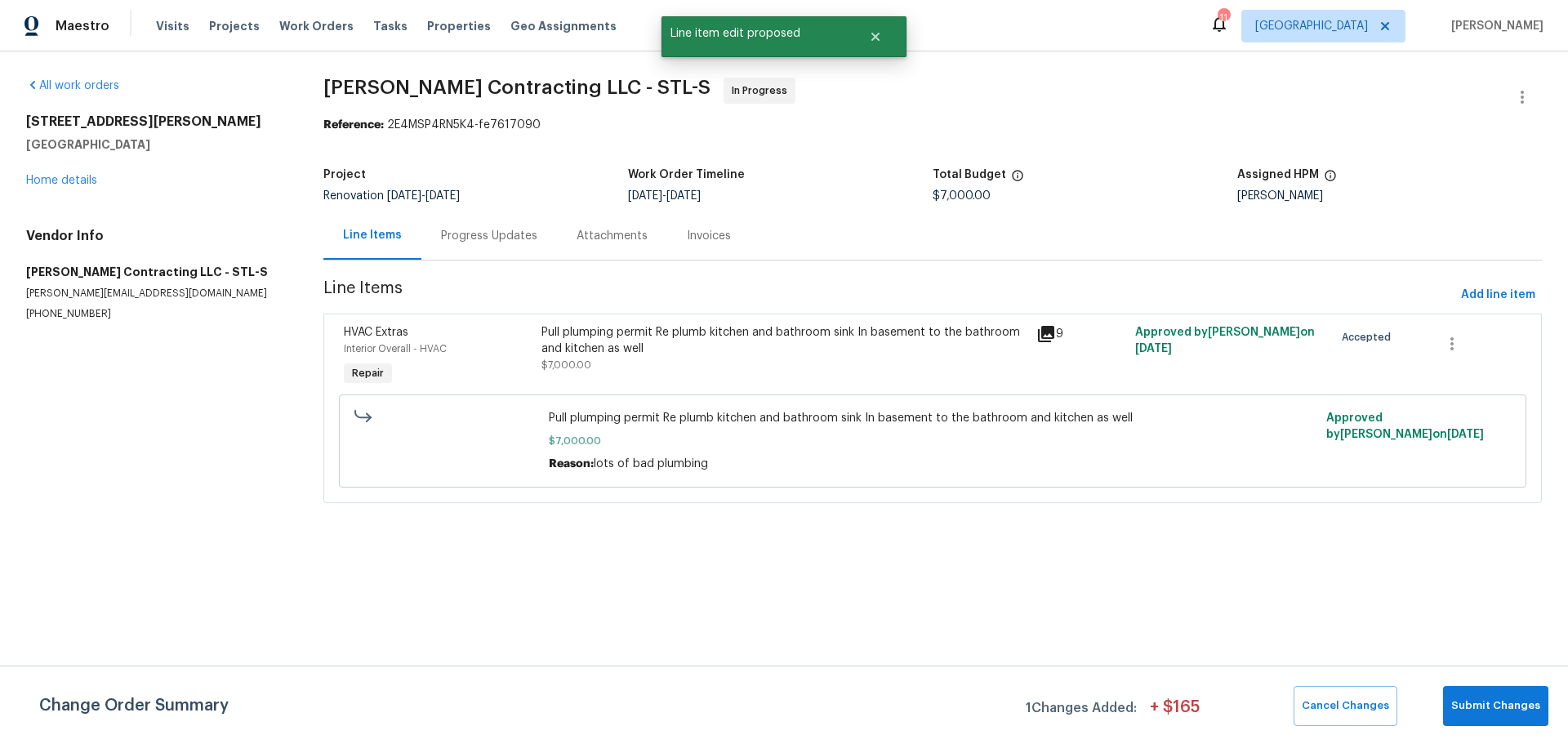
scroll to position [0, 0]
click at [1498, 695] on button "Submit Changes" at bounding box center [1496, 706] width 105 height 40
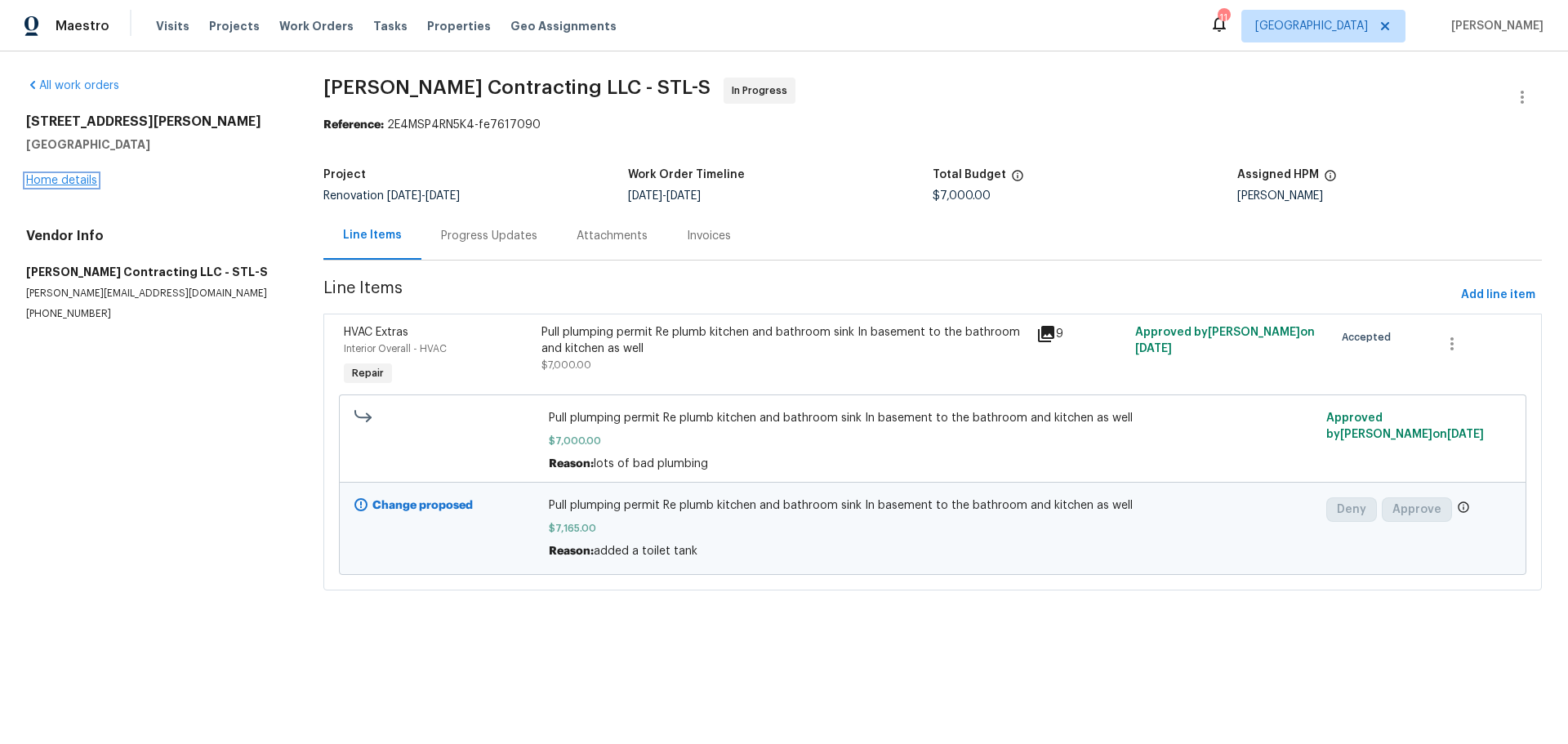
click at [47, 183] on link "Home details" at bounding box center [62, 180] width 71 height 11
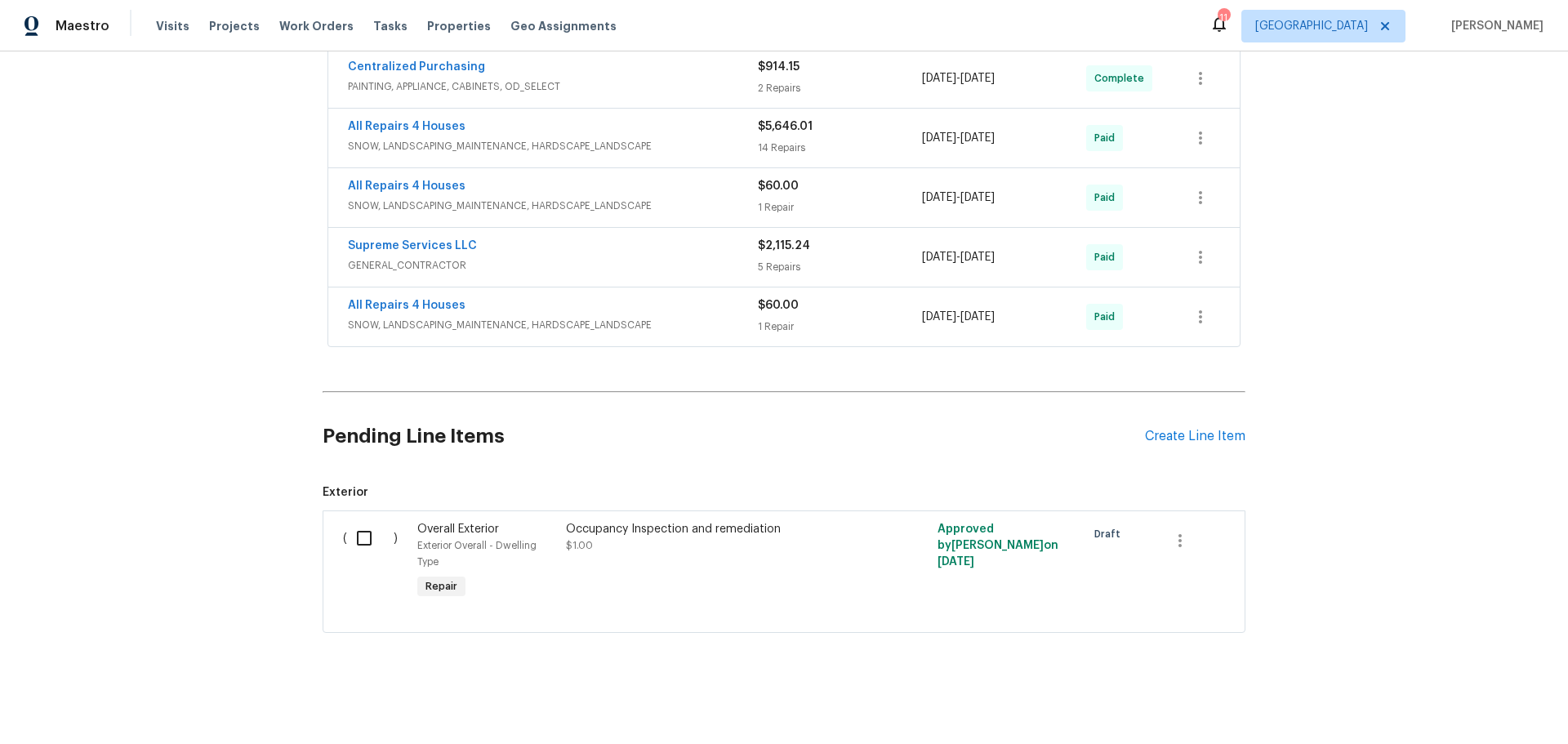
scroll to position [567, 0]
click at [1153, 429] on div "Create Line Item" at bounding box center [1196, 437] width 101 height 16
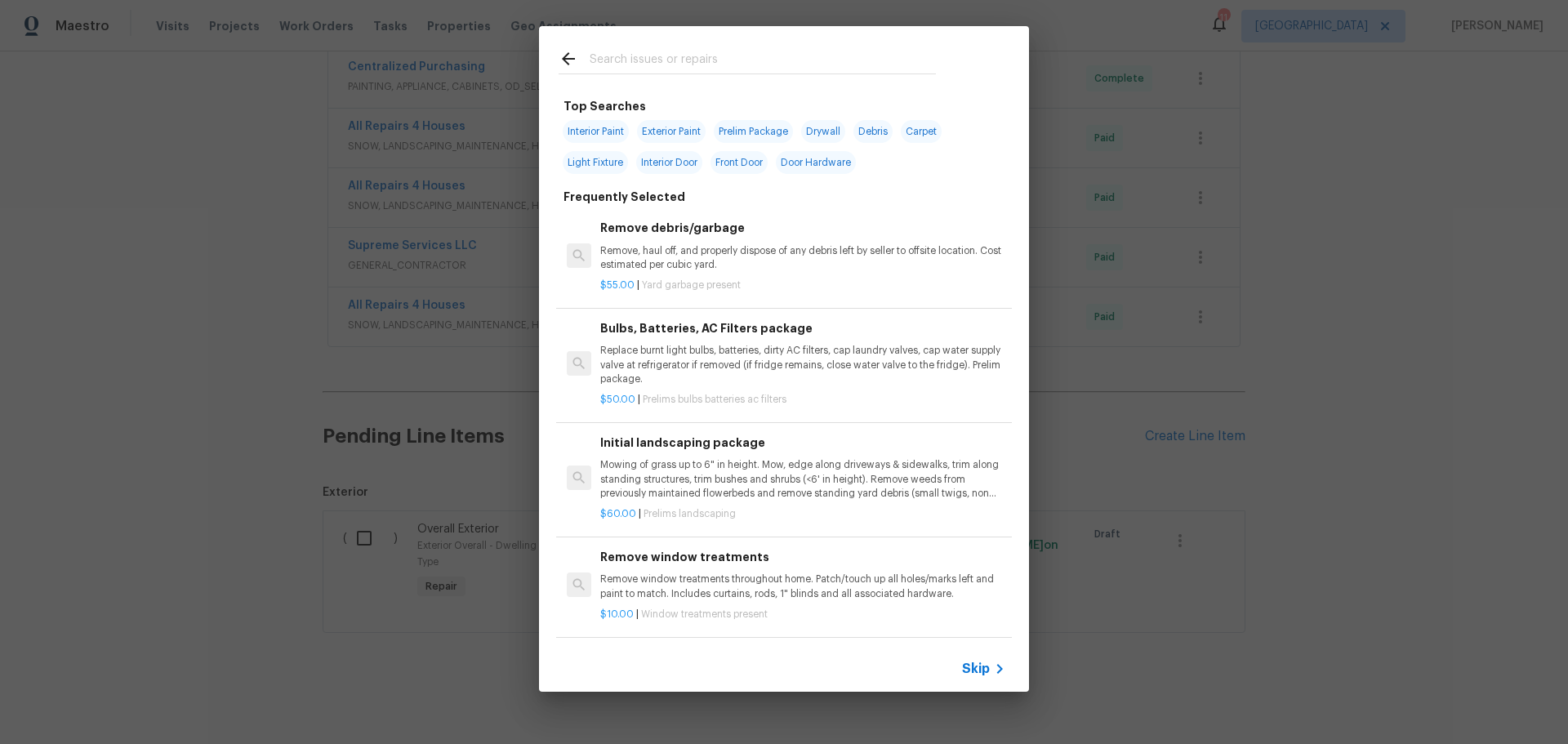
click at [663, 58] on input "text" at bounding box center [763, 61] width 347 height 25
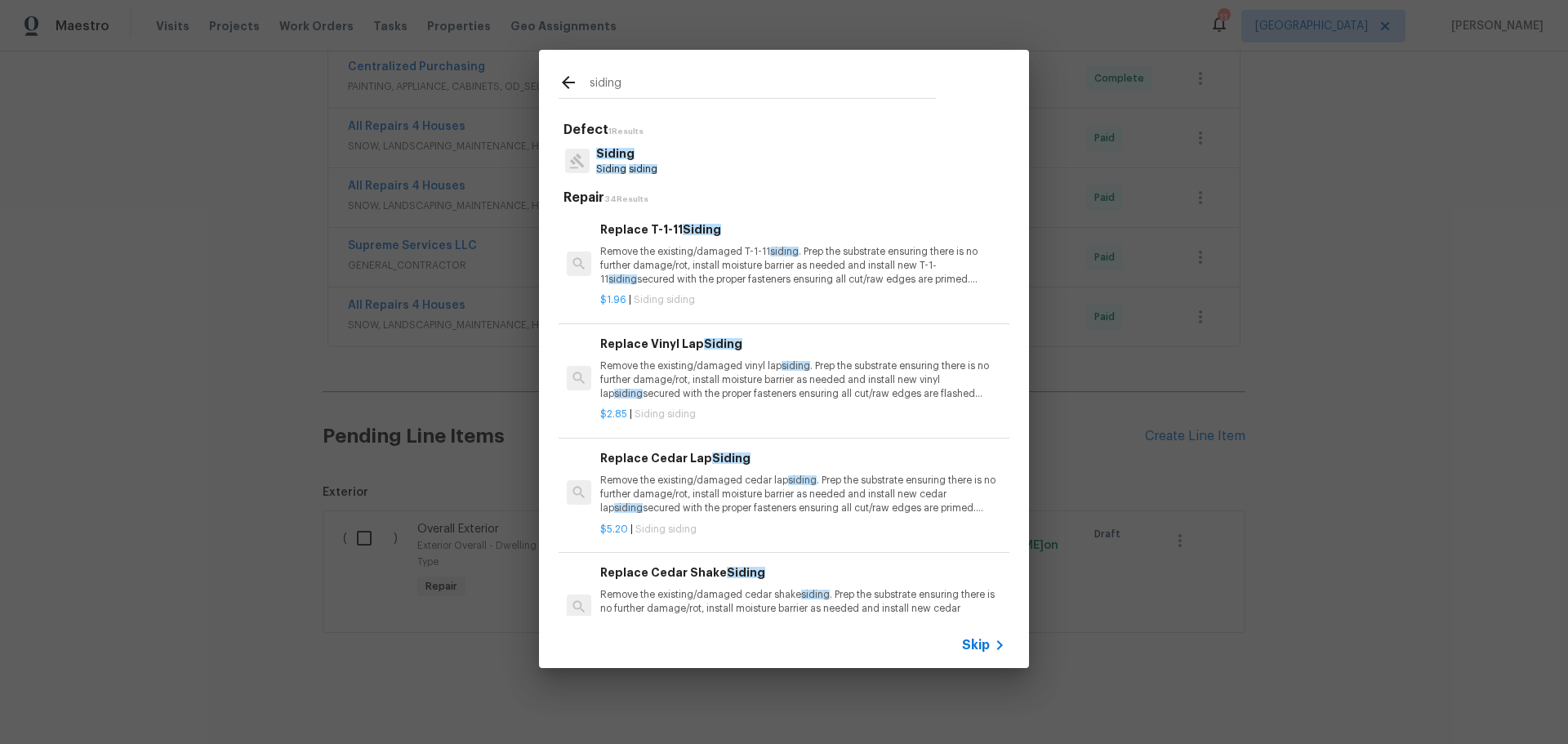
type input "siding"
click at [734, 378] on p "Remove the existing/damaged vinyl lap siding . Prep the substrate ensuring ther…" at bounding box center [802, 381] width 405 height 42
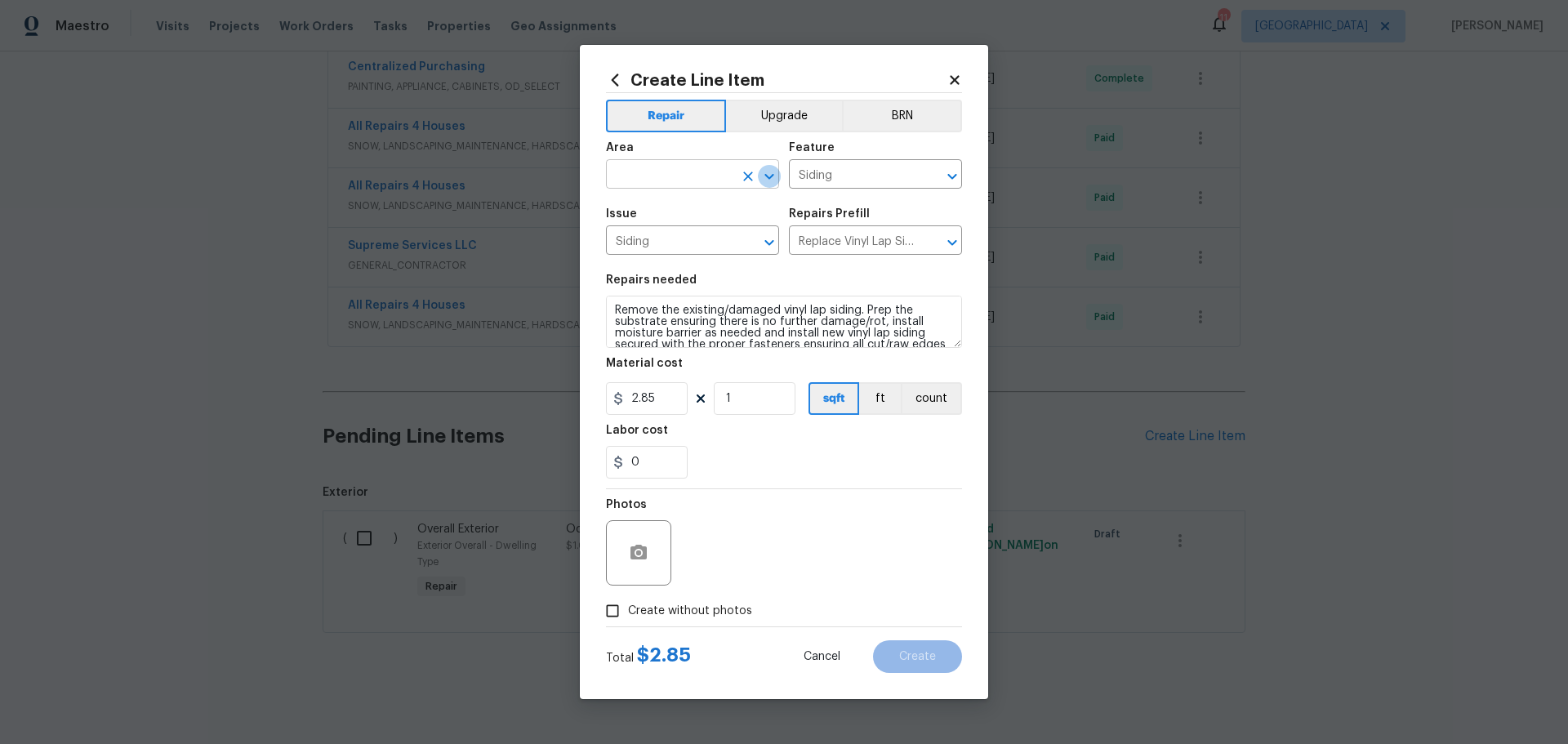
click at [773, 177] on icon "Open" at bounding box center [769, 176] width 9 height 5
click at [674, 232] on li "Exterior Overall" at bounding box center [692, 238] width 173 height 27
type input "Exterior Overall"
drag, startPoint x: 746, startPoint y: 388, endPoint x: 755, endPoint y: 388, distance: 9.0
click at [747, 388] on input "1" at bounding box center [754, 399] width 81 height 33
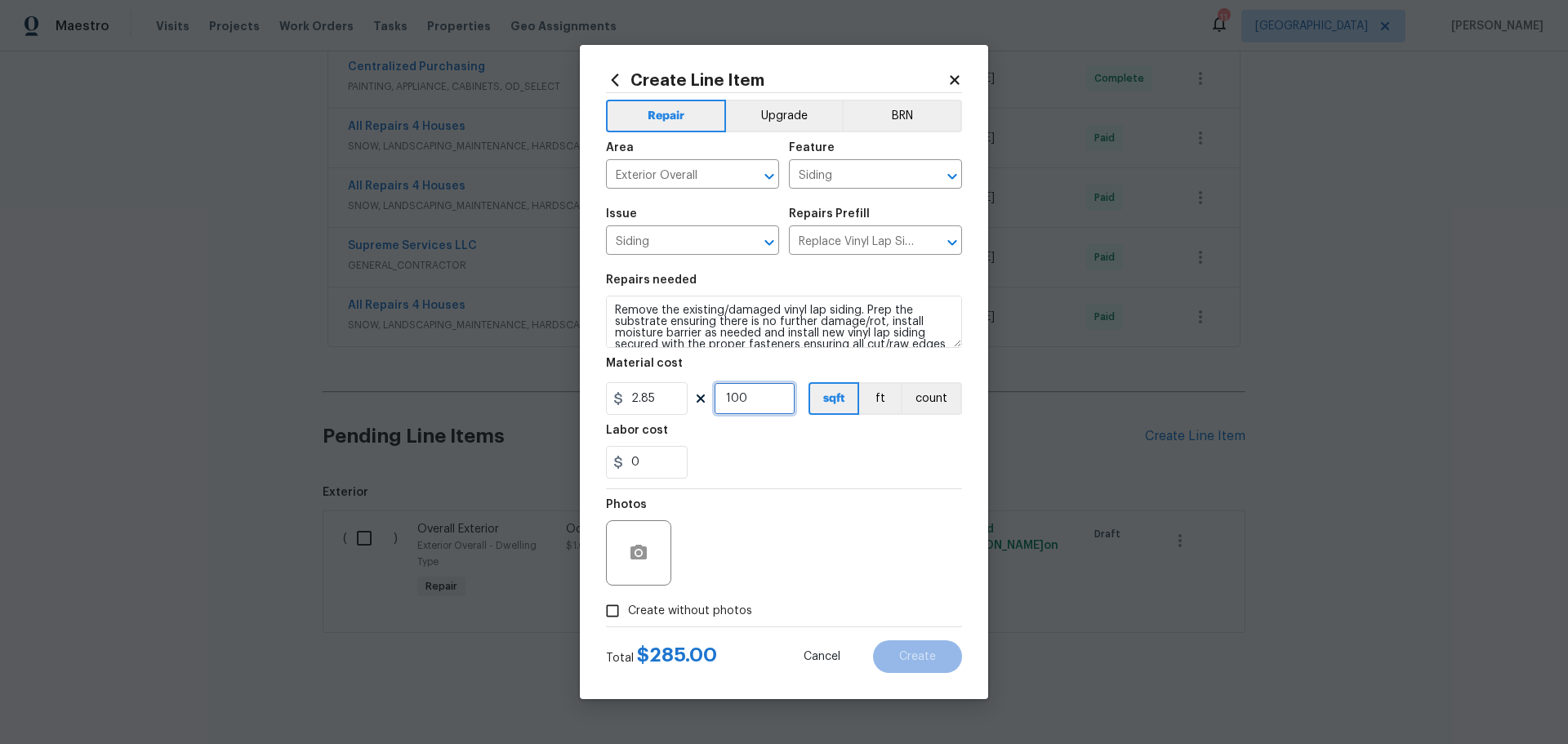
type input "100"
click at [770, 451] on div "0" at bounding box center [783, 462] width 356 height 33
click at [629, 549] on icon "button" at bounding box center [638, 553] width 19 height 19
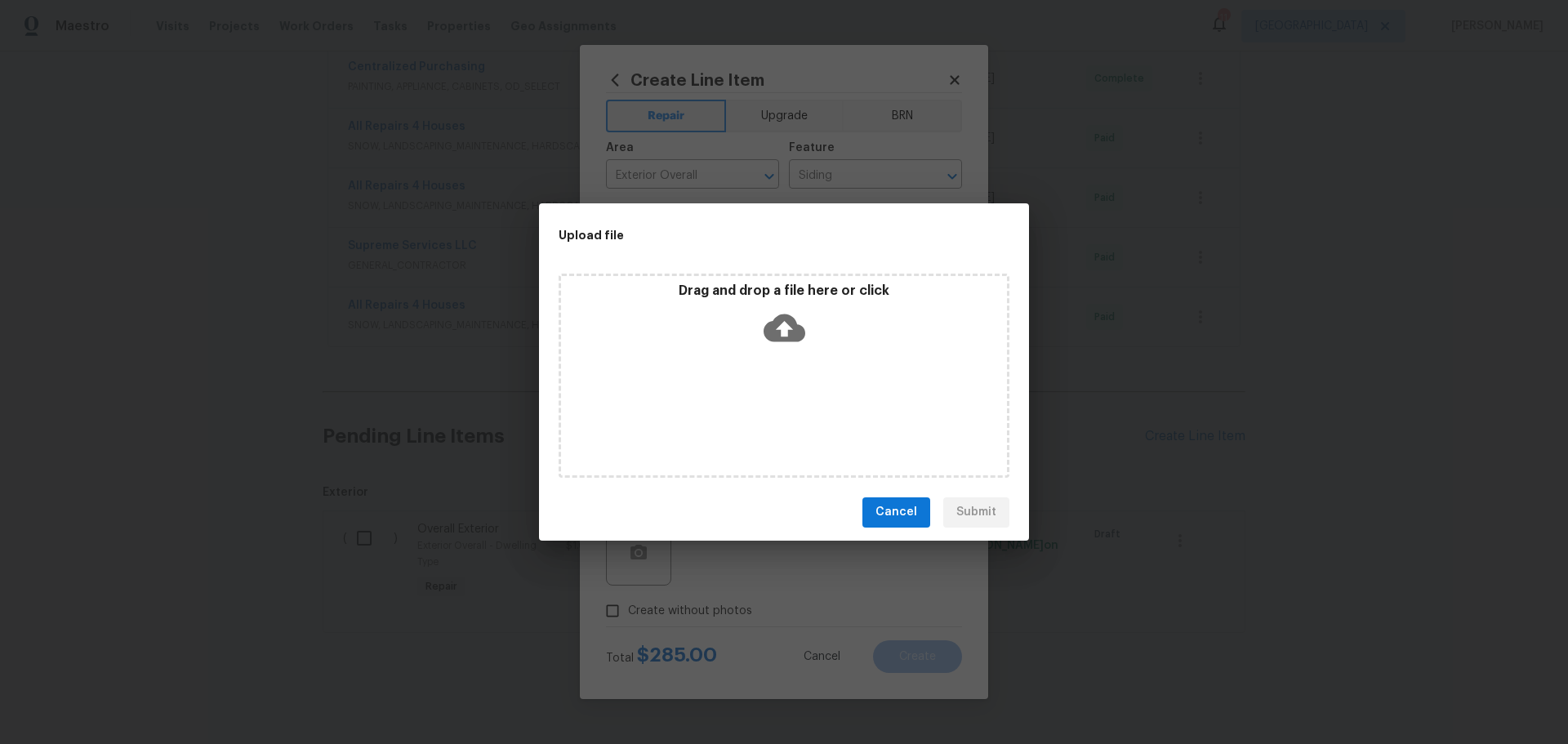
drag, startPoint x: 728, startPoint y: 541, endPoint x: 818, endPoint y: 523, distance: 91.8
click at [730, 542] on div "Upload file Drag and drop a file here or click Cancel Submit" at bounding box center [784, 372] width 1568 height 744
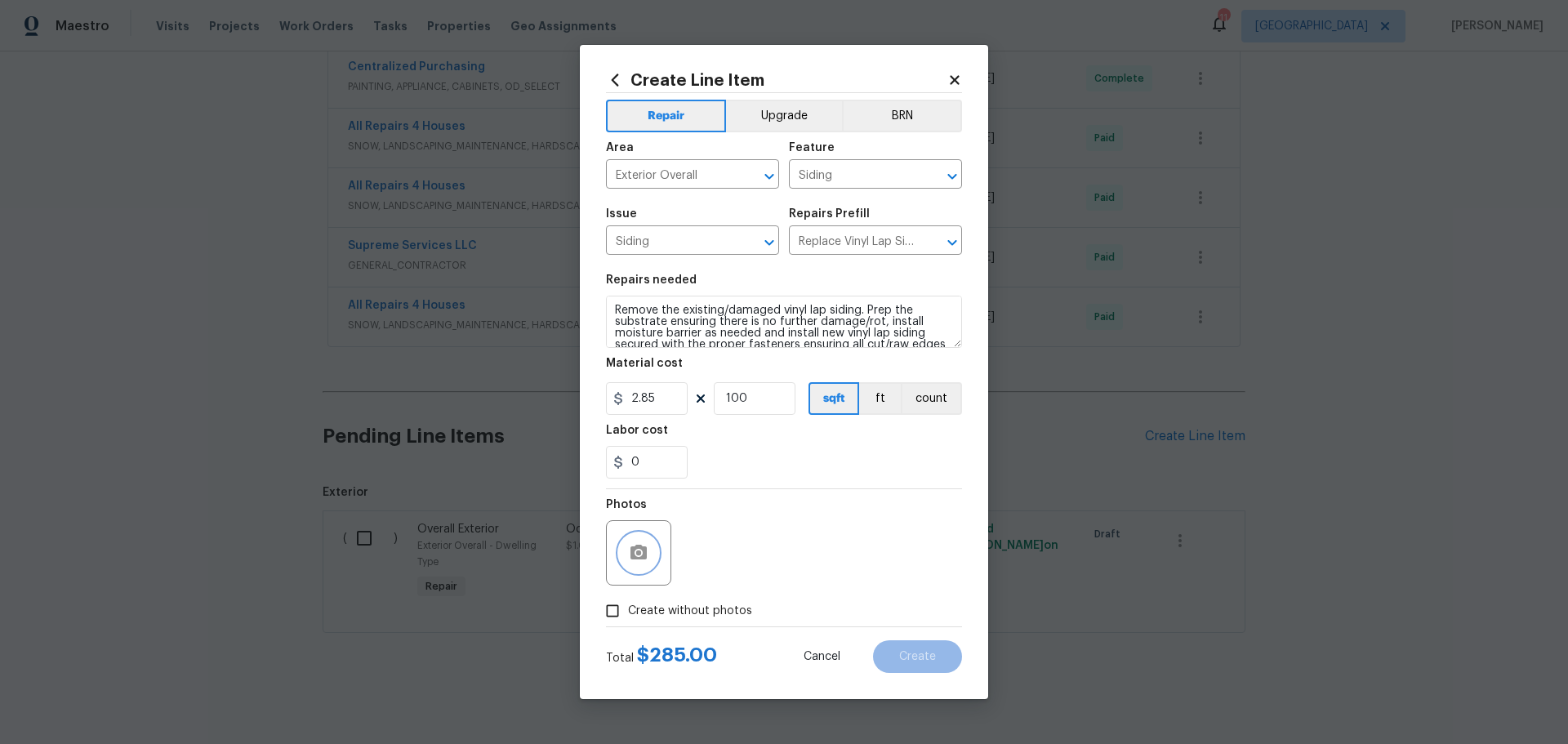
click at [643, 552] on icon "button" at bounding box center [639, 553] width 16 height 15
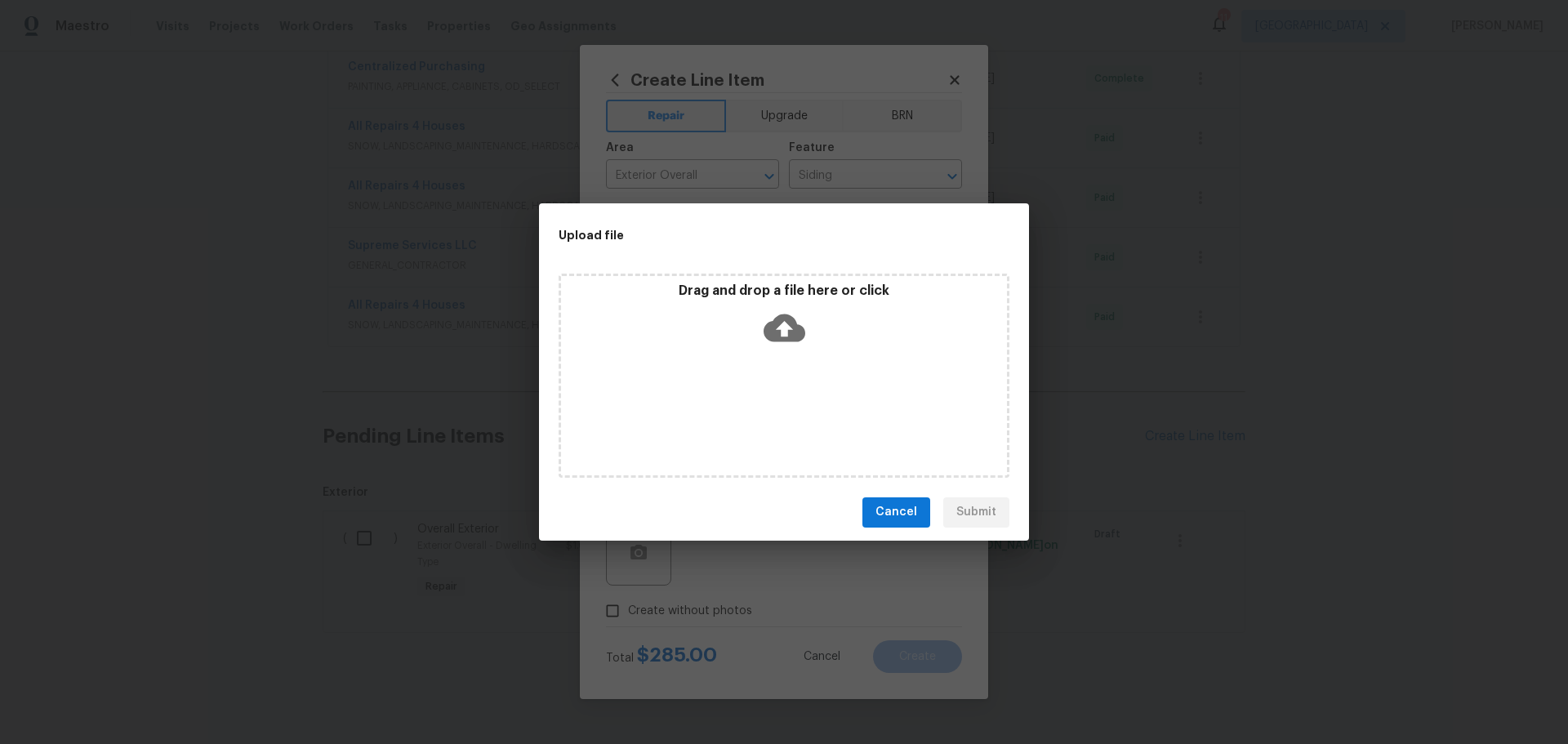
click at [766, 373] on div "Drag and drop a file here or click" at bounding box center [784, 375] width 451 height 204
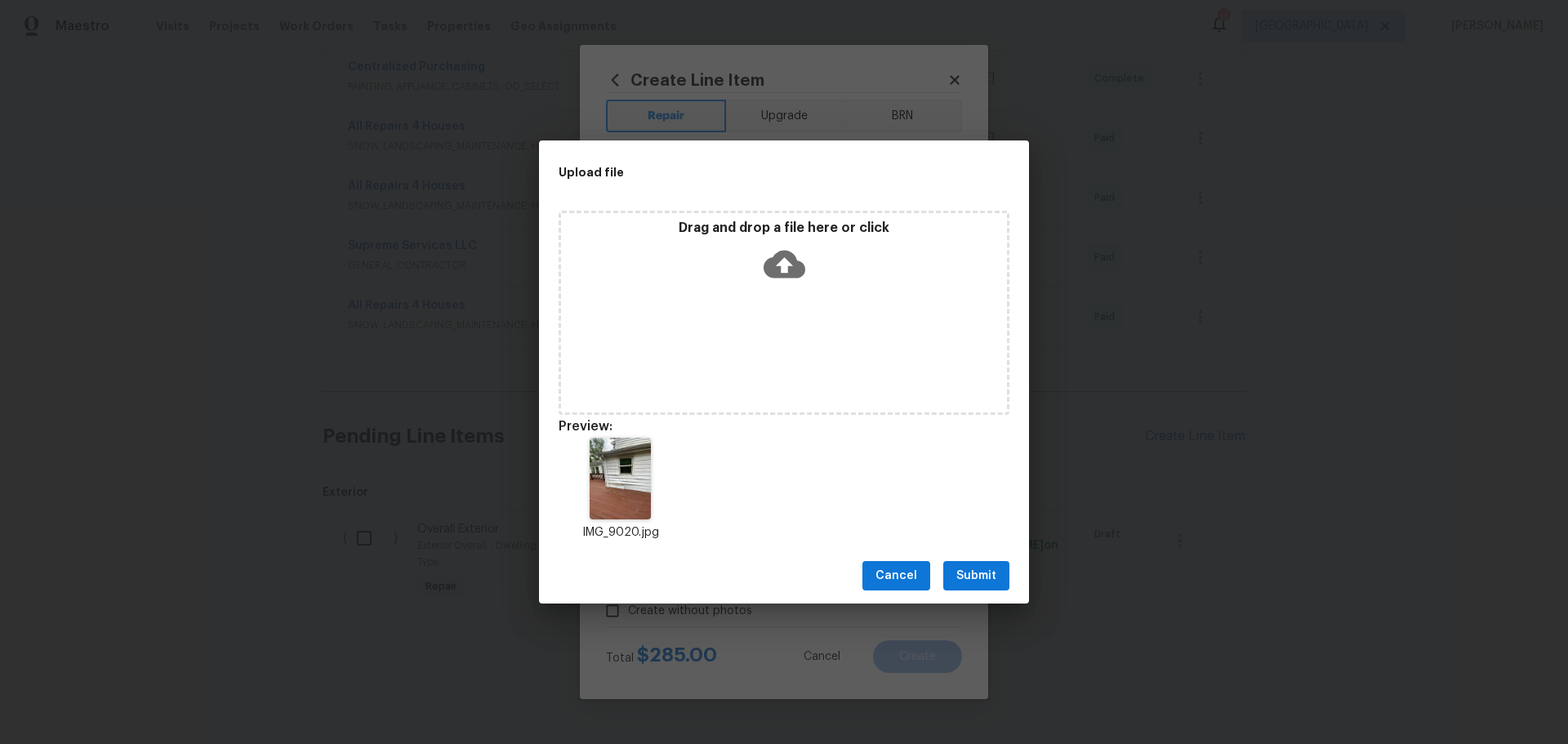
click at [991, 569] on span "Submit" at bounding box center [977, 577] width 40 height 20
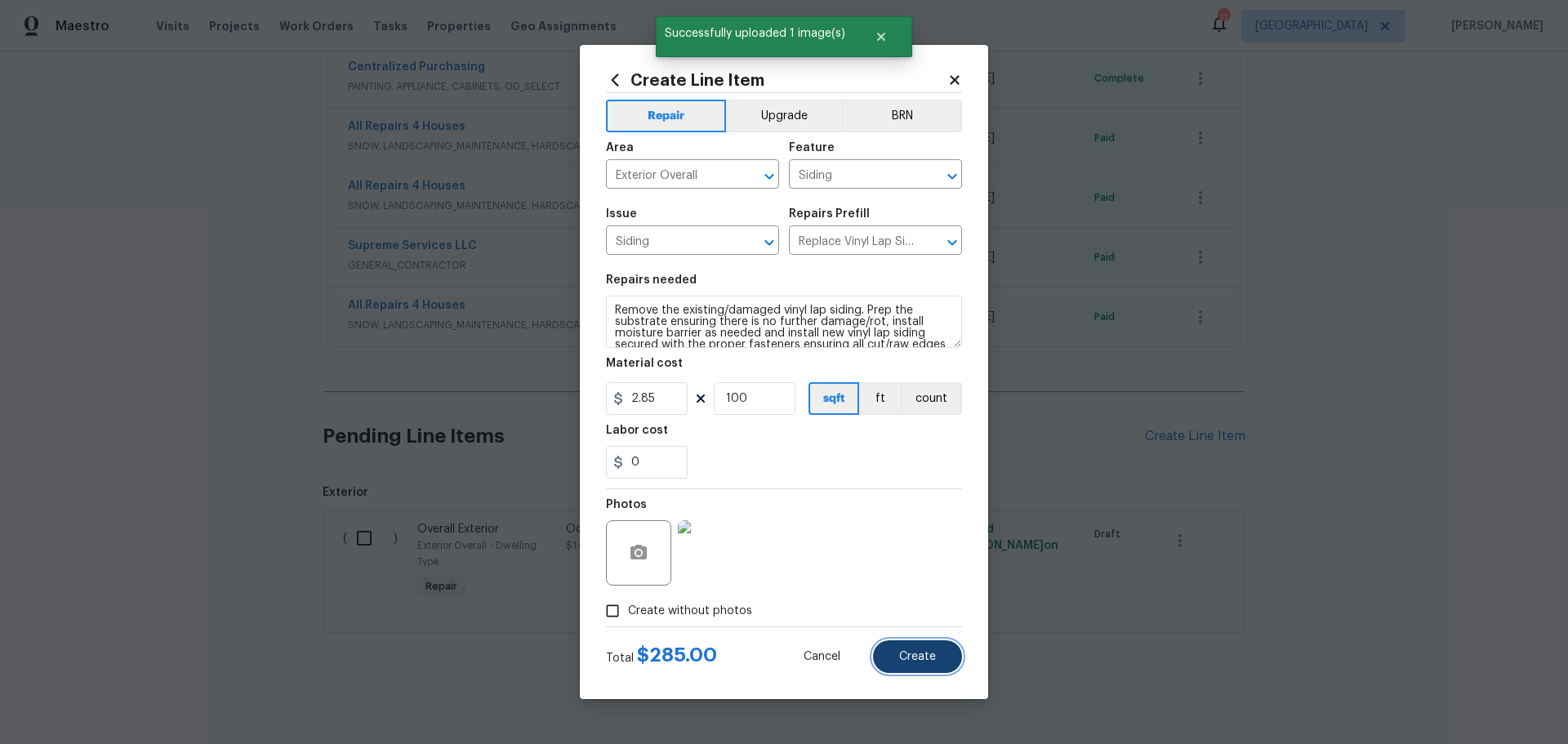
drag, startPoint x: 916, startPoint y: 658, endPoint x: 914, endPoint y: 648, distance: 10.2
click at [914, 648] on button "Create" at bounding box center [917, 657] width 89 height 33
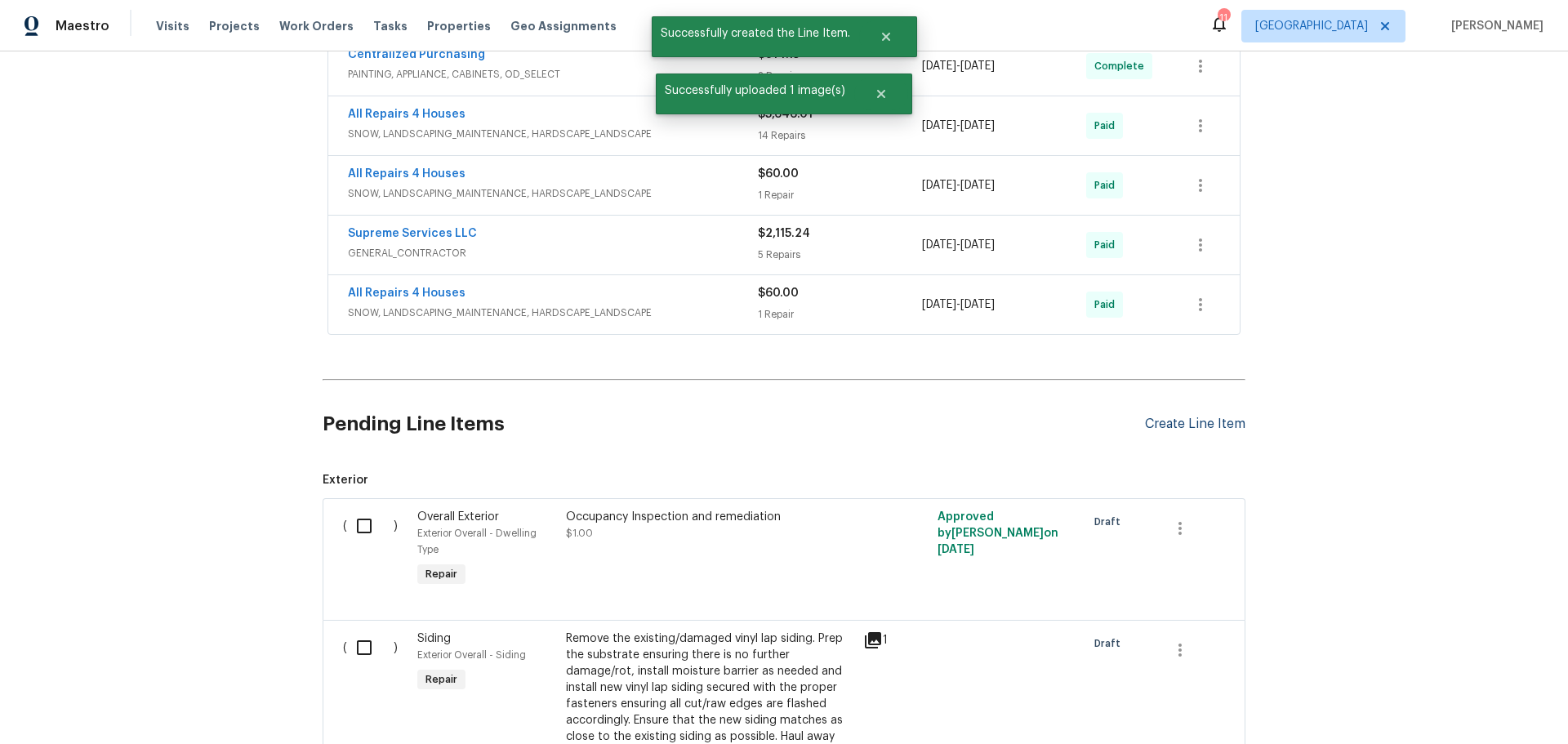
click at [1165, 416] on div "Create Line Item" at bounding box center [1196, 424] width 101 height 16
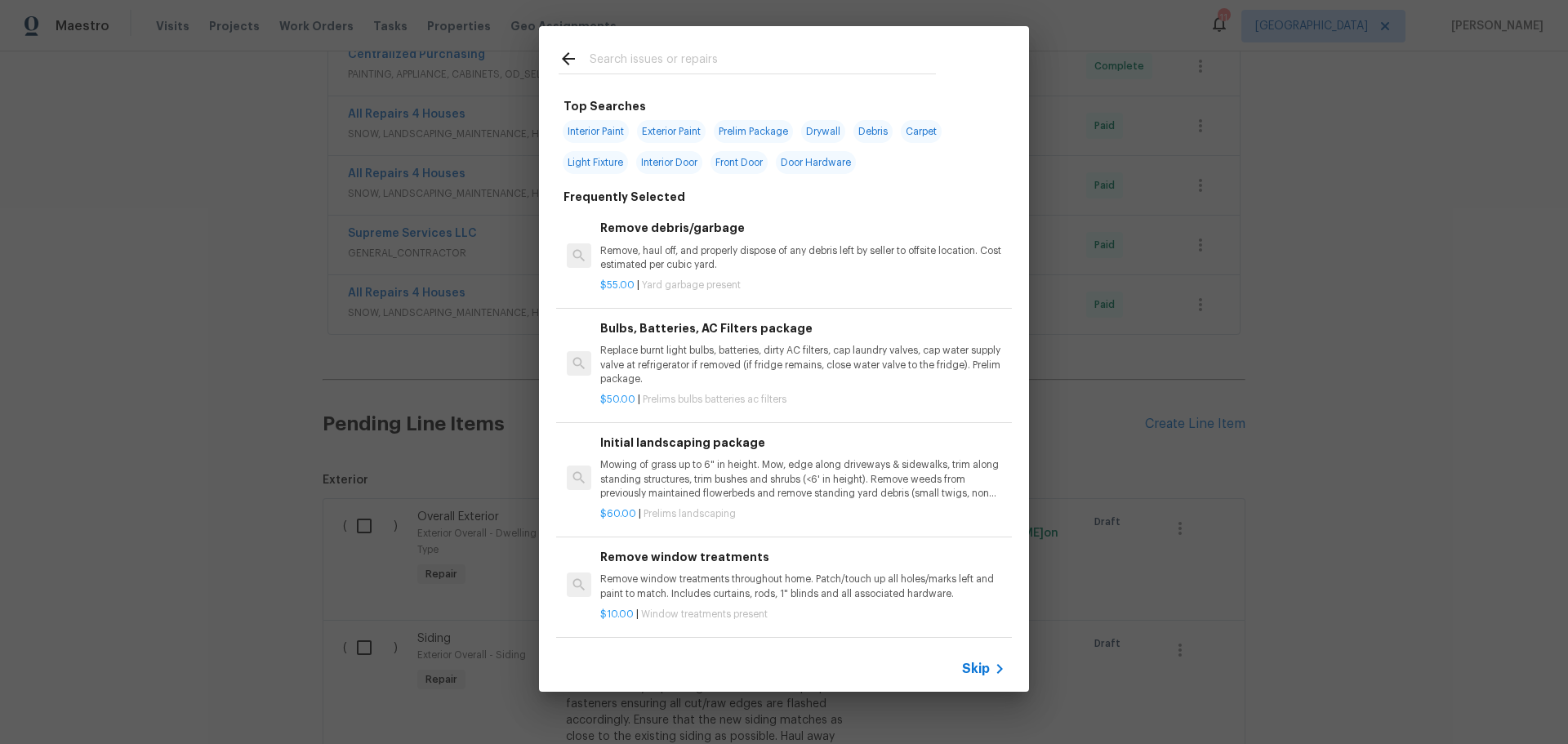
click at [743, 70] on input "text" at bounding box center [763, 61] width 347 height 25
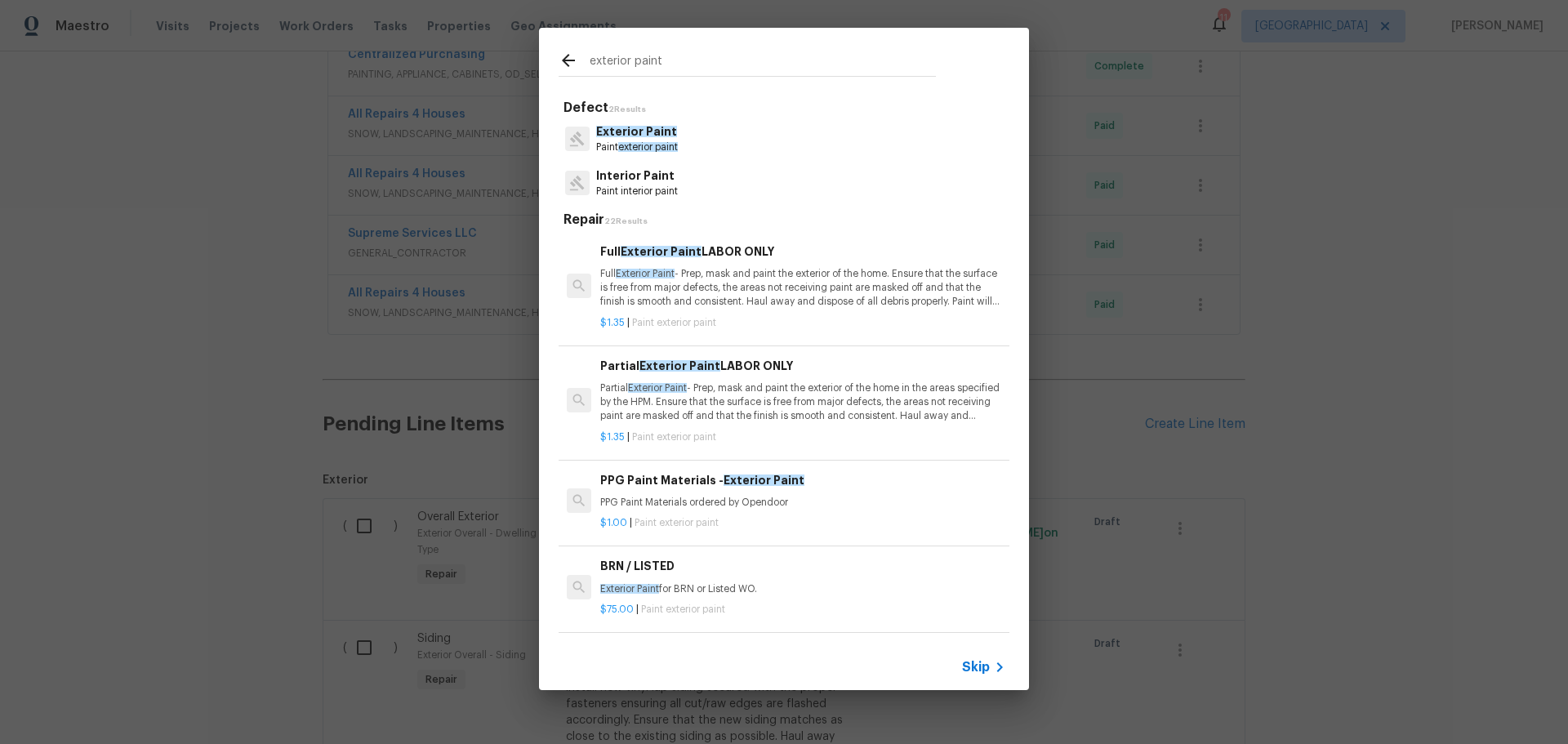
type input "exterior paint"
click at [731, 395] on p "Partial Exterior Paint - Prep, mask and paint the exterior of the home in the a…" at bounding box center [802, 403] width 405 height 42
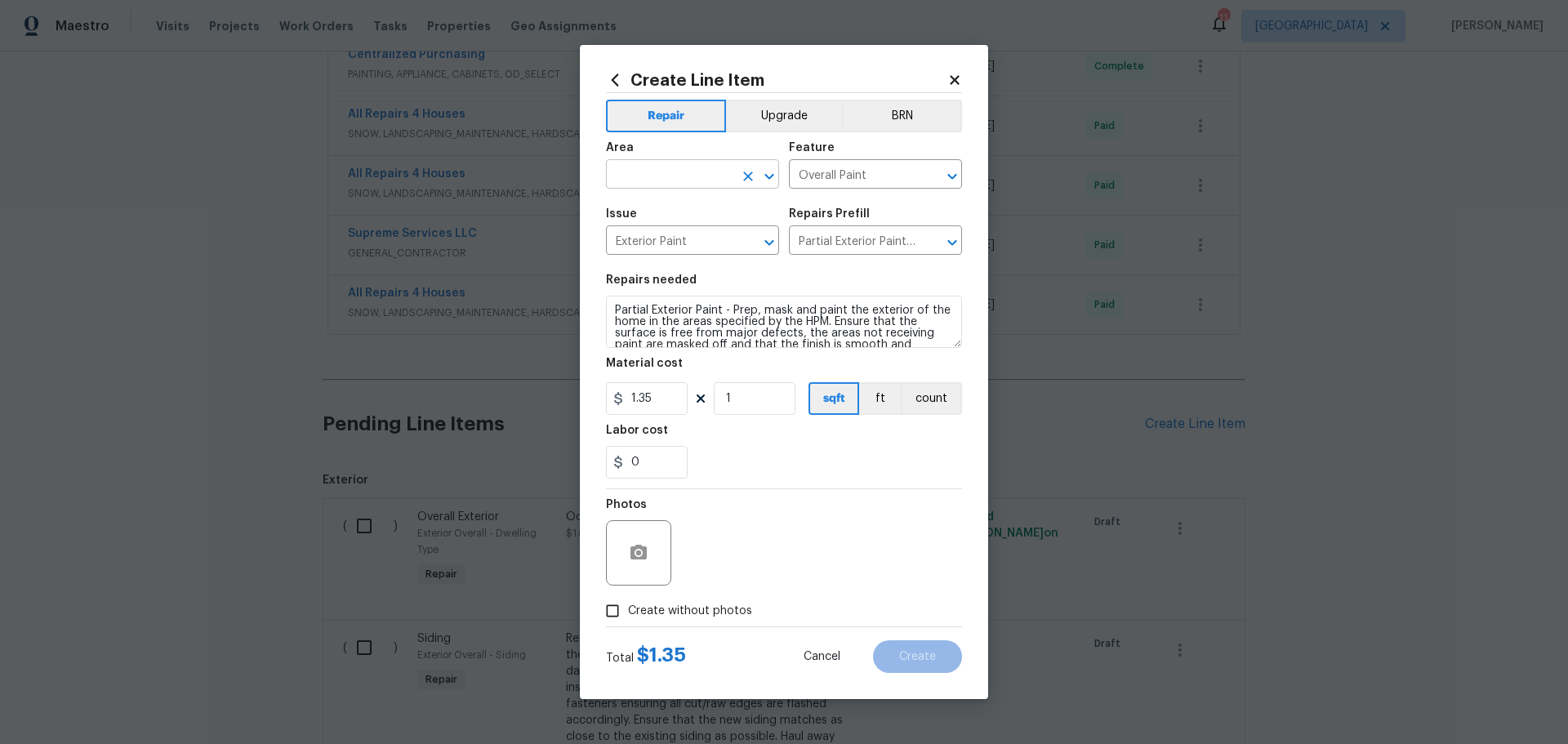
click at [770, 184] on icon "Open" at bounding box center [768, 176] width 19 height 19
click at [724, 227] on li "Exterior Overall" at bounding box center [692, 238] width 173 height 27
type input "Exterior Overall"
click at [733, 400] on input "1" at bounding box center [754, 399] width 81 height 33
type input "100"
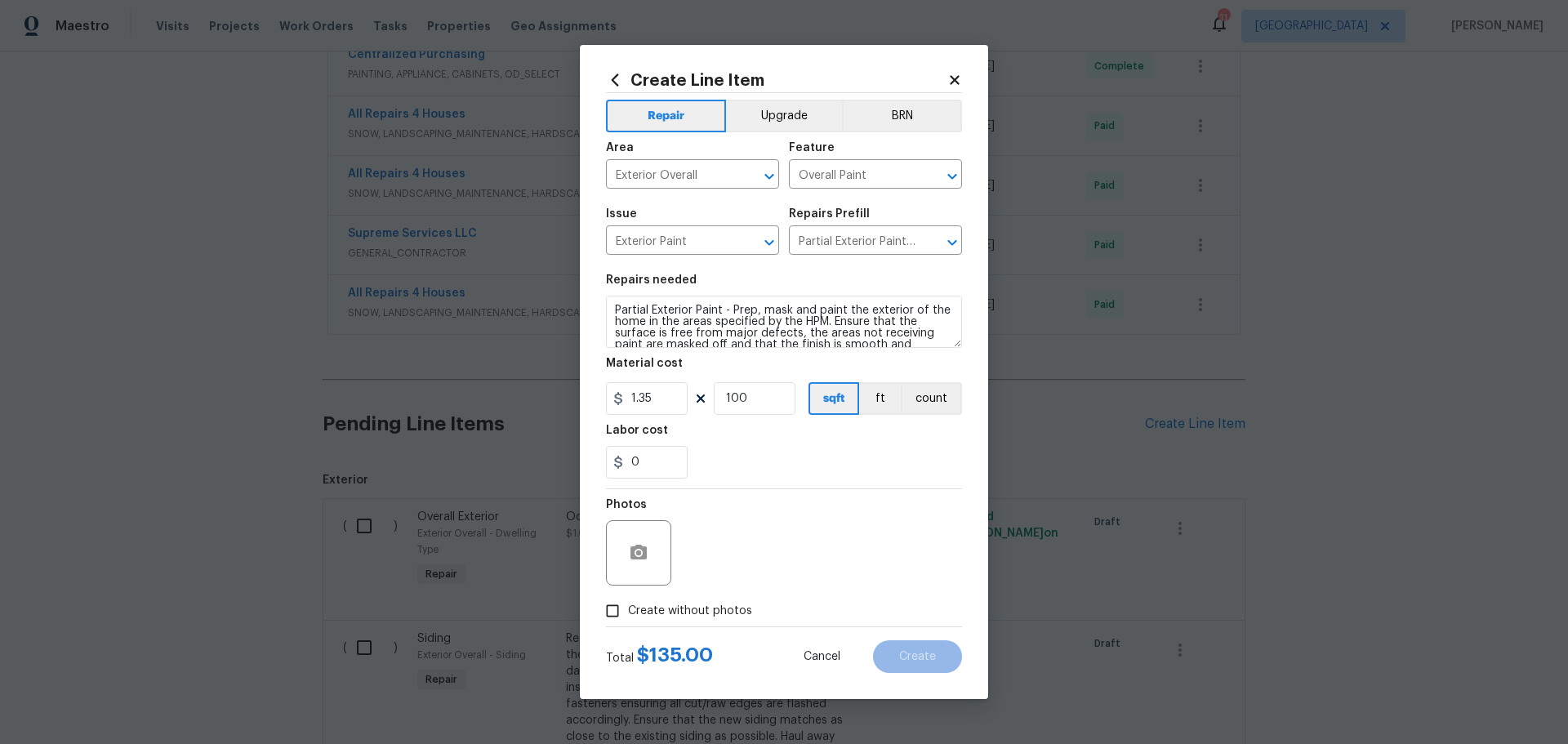
click at [725, 485] on section "Repairs needed Partial Exterior Paint - Prep, mask and paint the exterior of th…" at bounding box center [783, 376] width 356 height 224
click at [655, 524] on div at bounding box center [638, 553] width 65 height 65
click at [645, 547] on icon "button" at bounding box center [639, 553] width 16 height 15
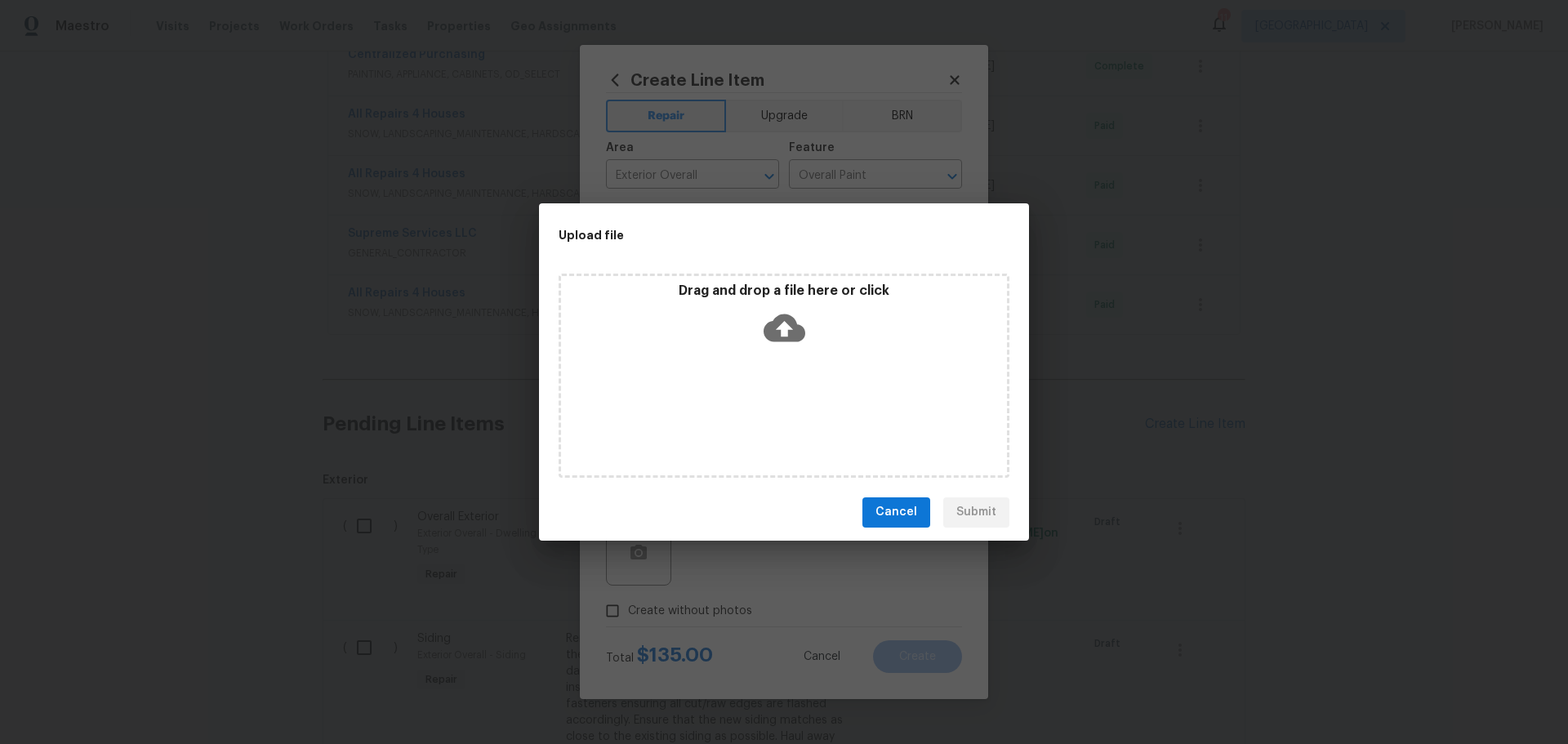
click at [665, 319] on div "Drag and drop a file here or click" at bounding box center [783, 318] width 446 height 70
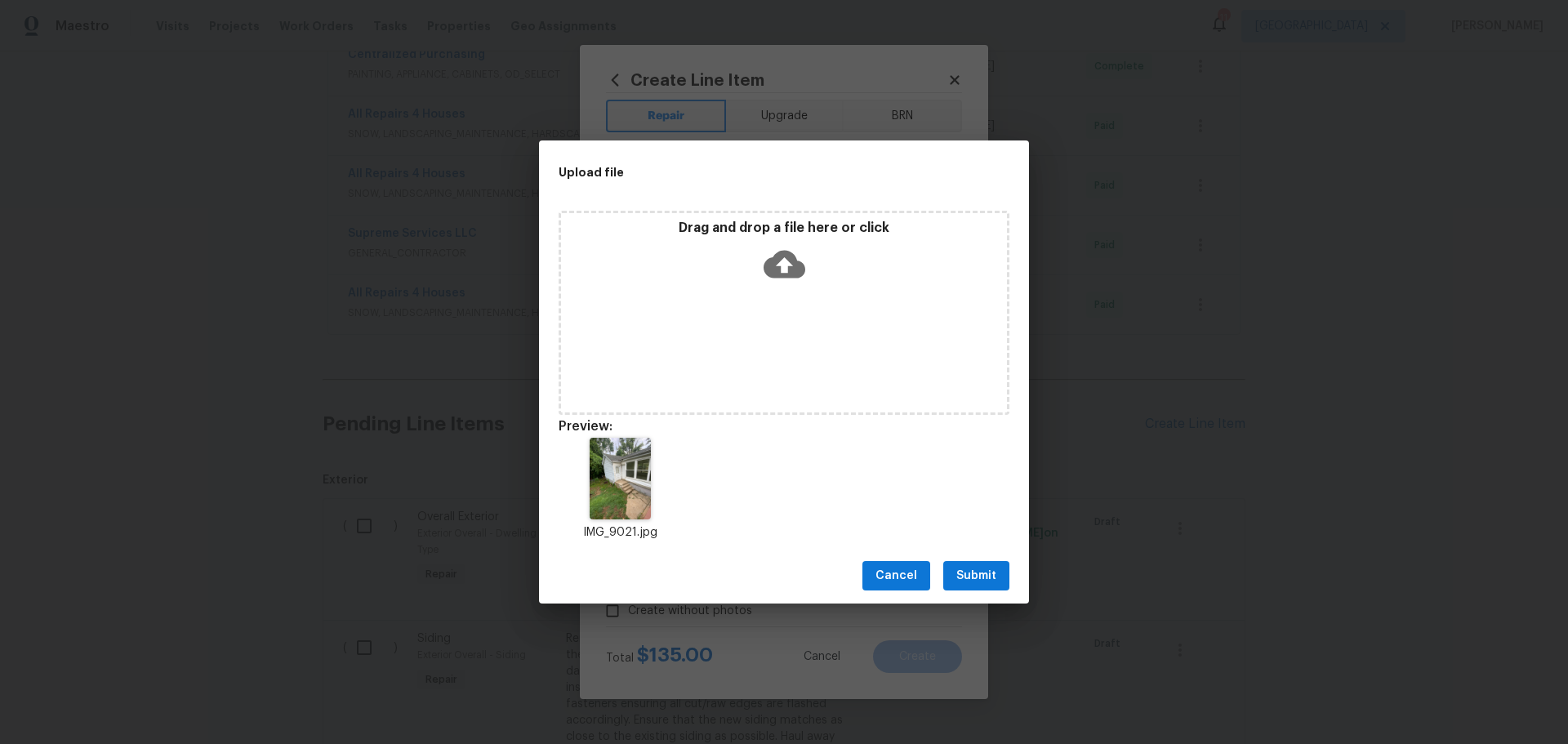
drag, startPoint x: 997, startPoint y: 567, endPoint x: 992, endPoint y: 574, distance: 8.6
click at [997, 569] on button "Submit" at bounding box center [976, 576] width 66 height 30
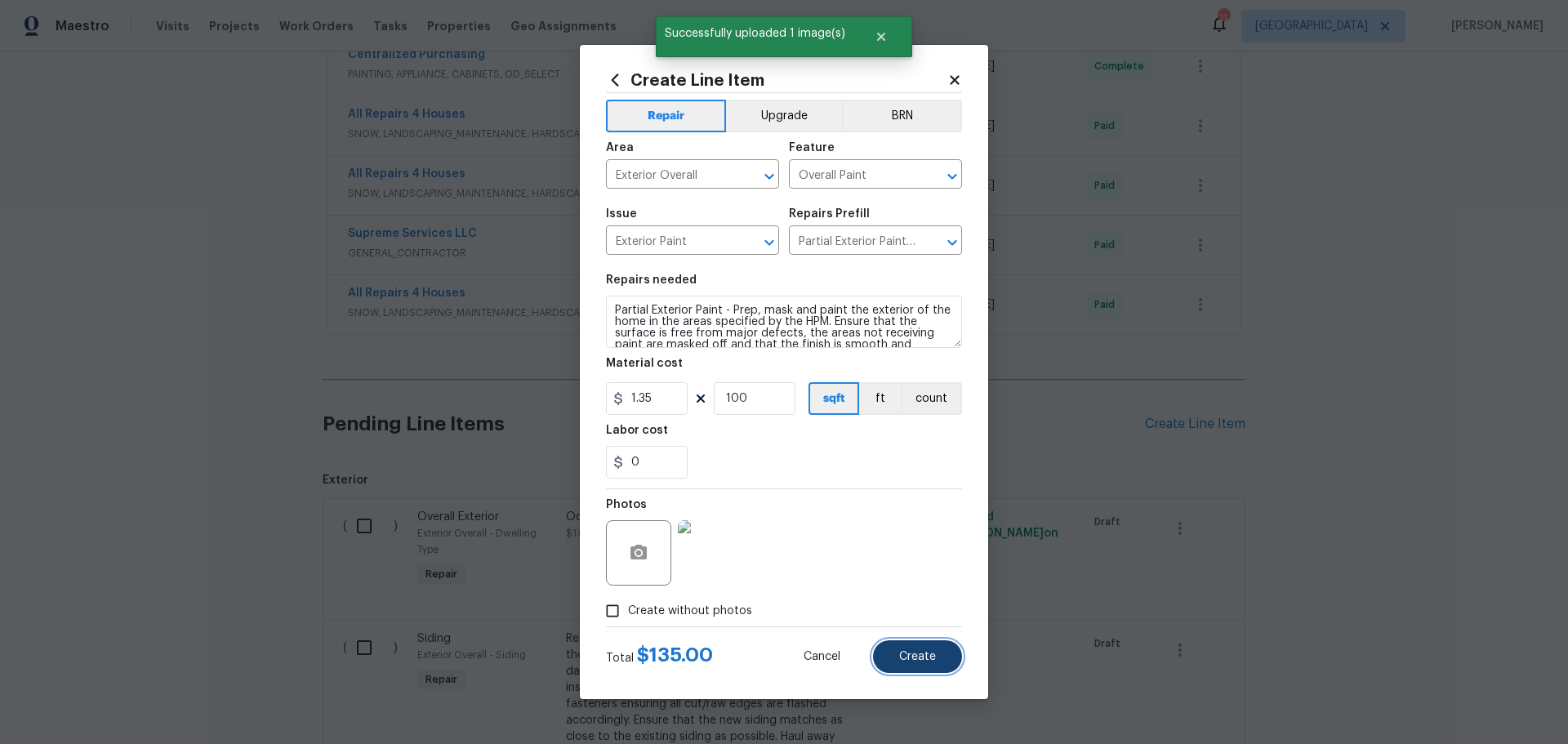
click at [902, 661] on span "Create" at bounding box center [918, 657] width 37 height 12
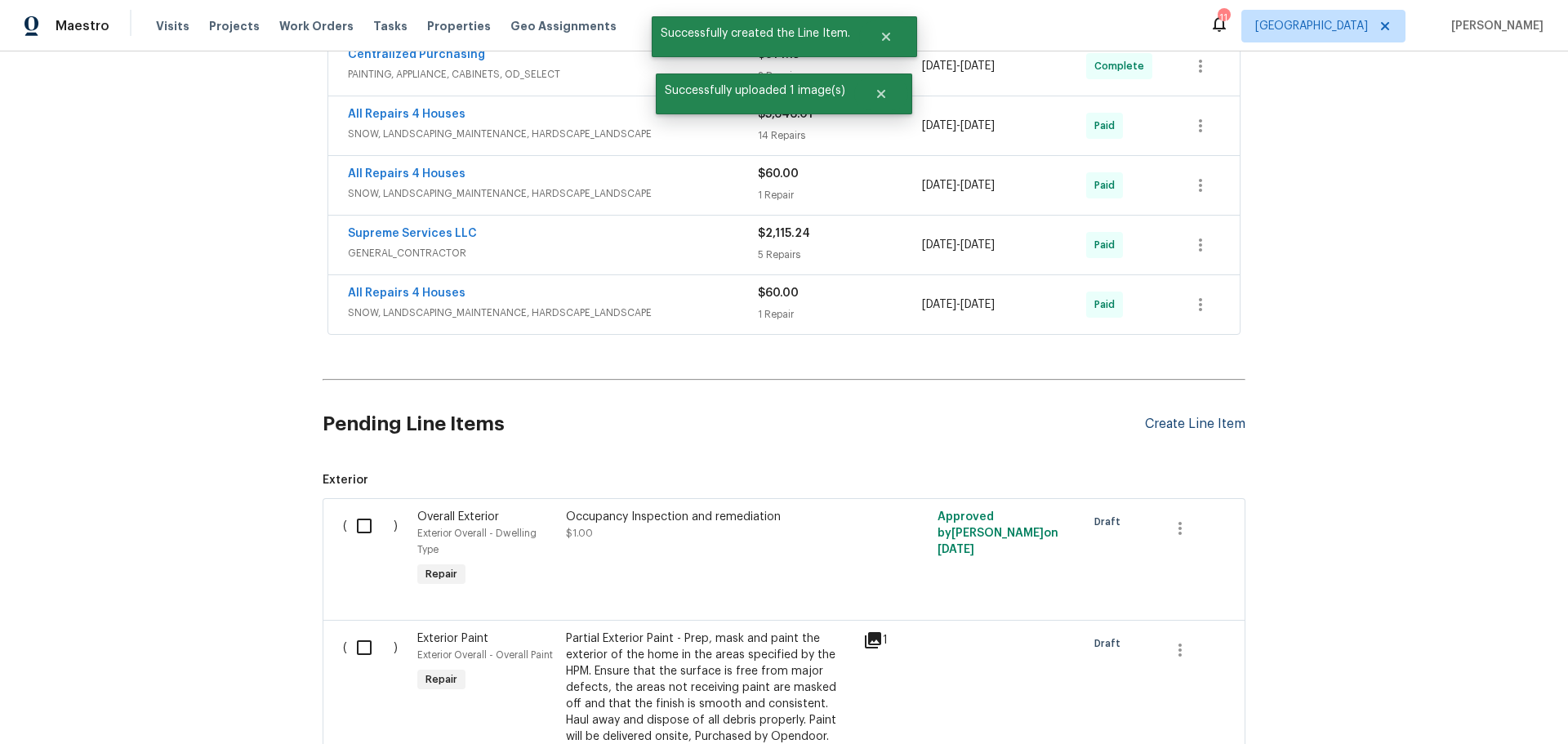
click at [1184, 429] on div "Create Line Item" at bounding box center [1196, 424] width 101 height 16
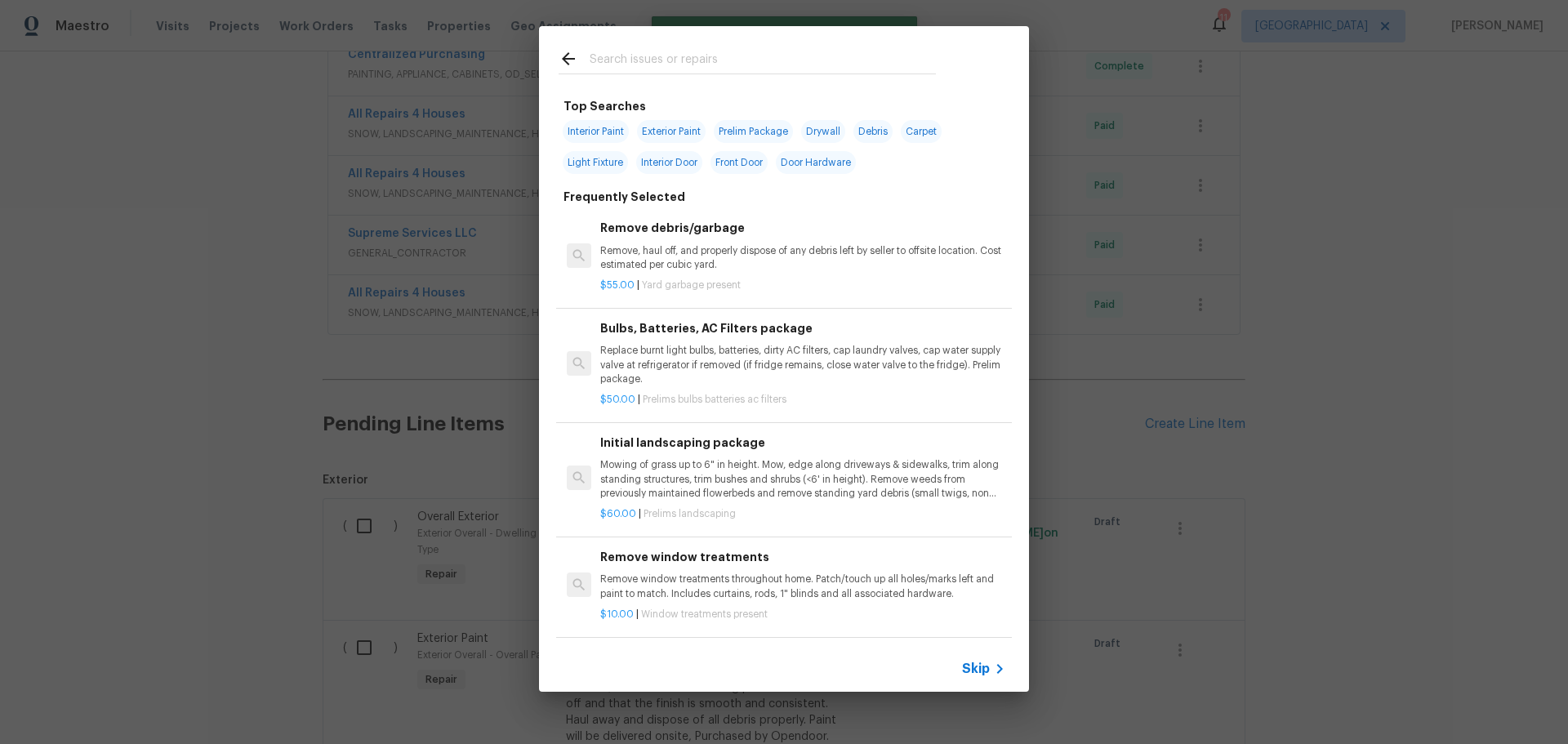
click at [701, 65] on input "text" at bounding box center [763, 61] width 347 height 25
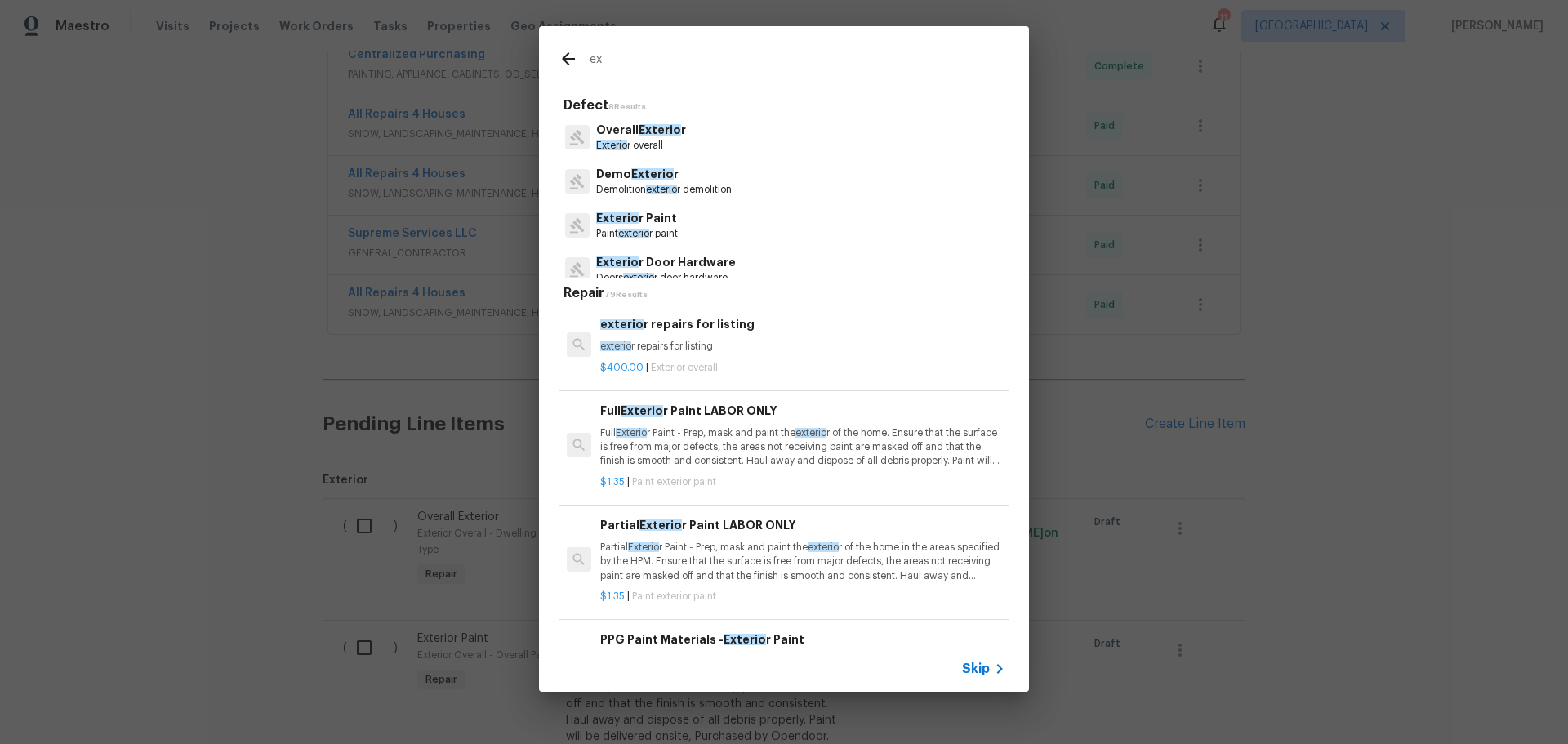
type input "e"
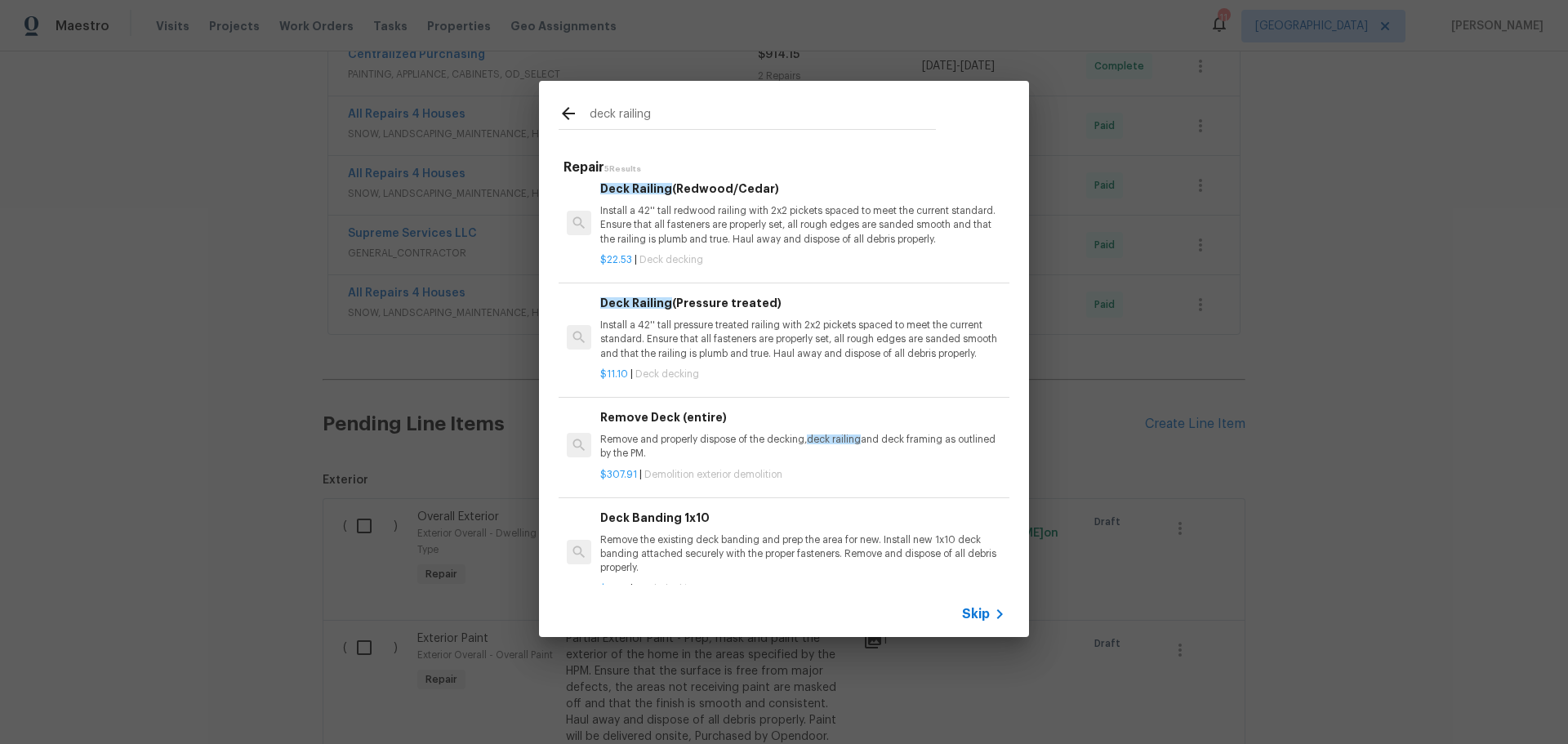
scroll to position [0, 0]
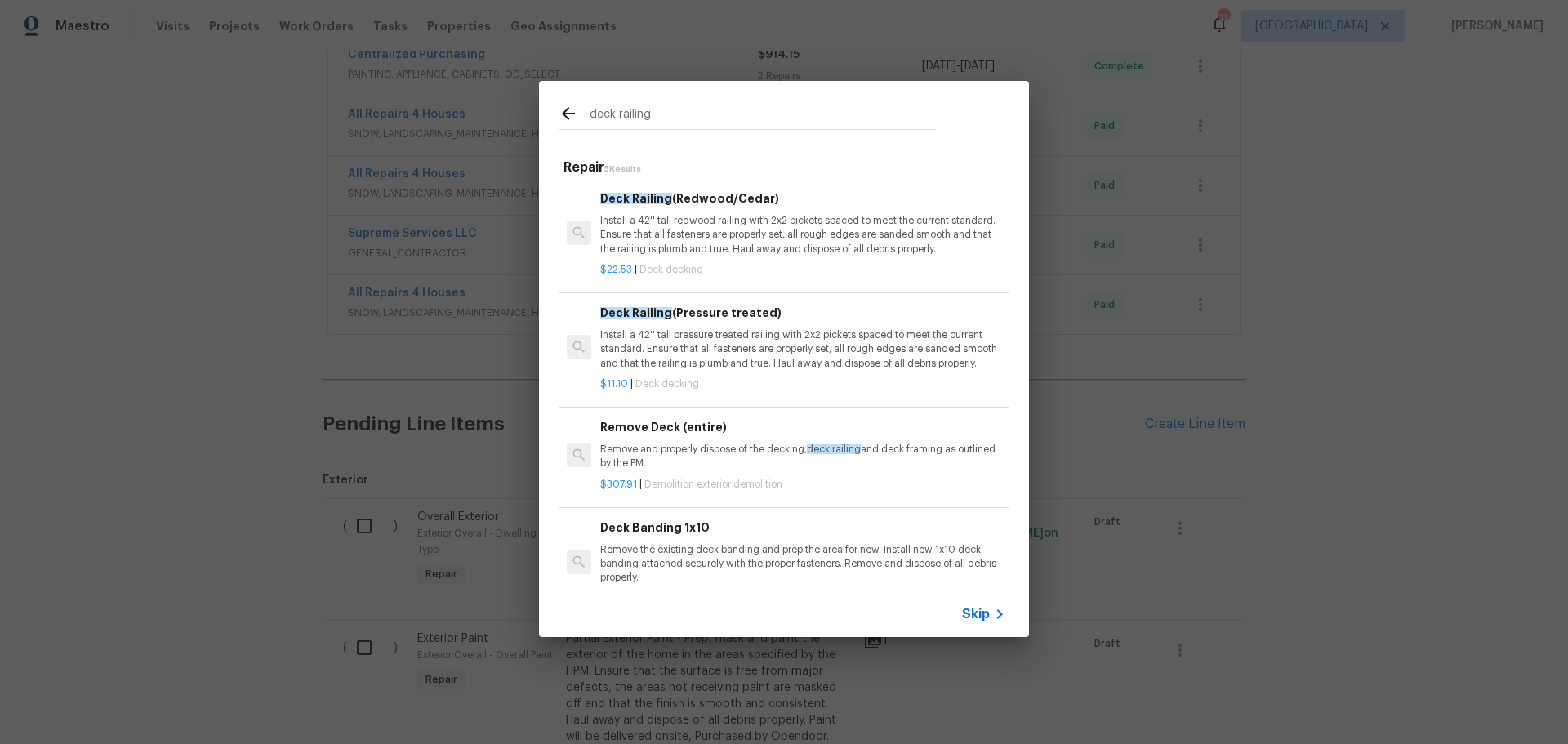
type input "deck railing"
click at [727, 346] on p "Install a 42'' tall pressure treated railing with 2x2 pickets spaced to meet th…" at bounding box center [802, 350] width 405 height 42
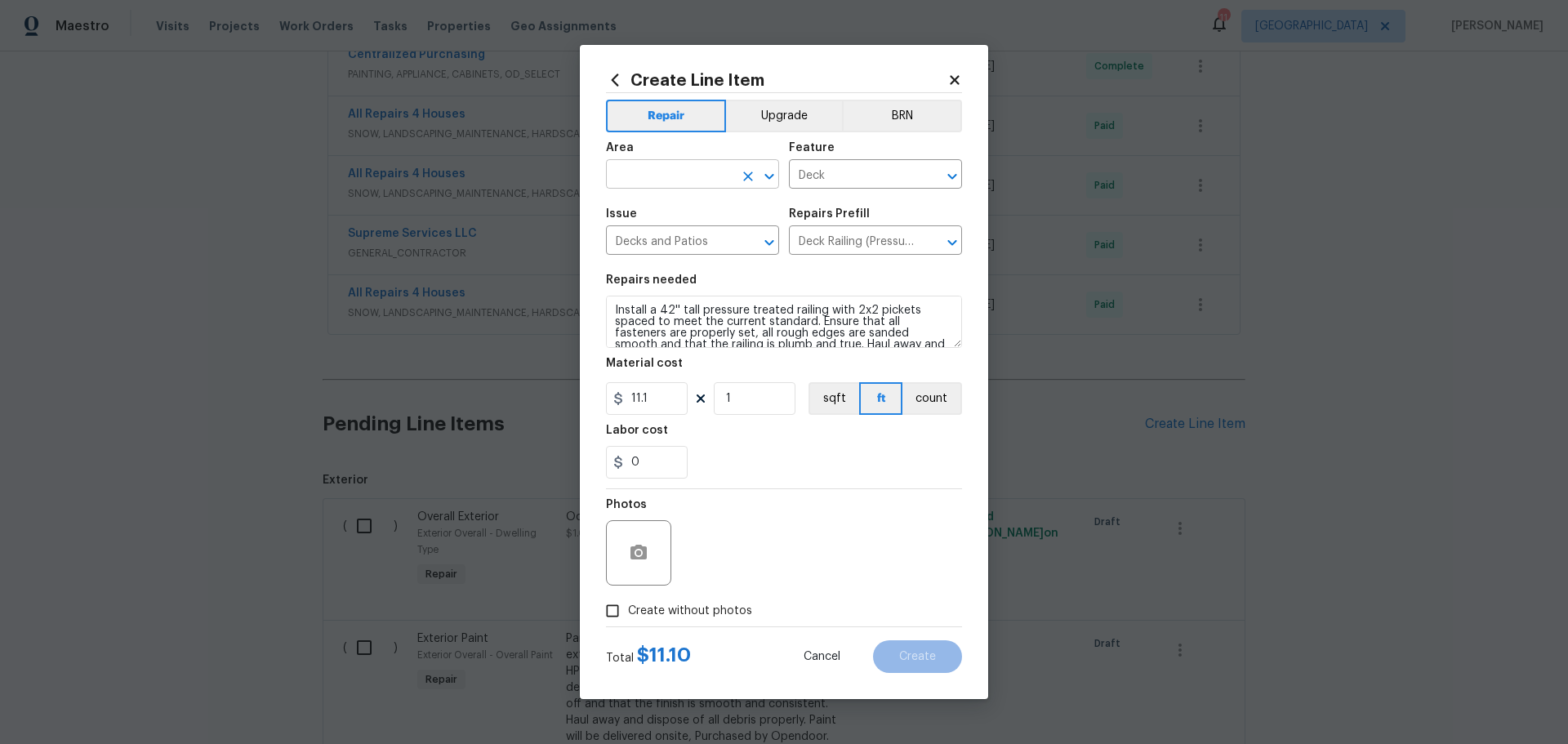
click at [770, 188] on div "​" at bounding box center [692, 177] width 173 height 26
click at [671, 226] on li "Exterior Overall" at bounding box center [692, 238] width 173 height 27
type input "Exterior Overall"
click at [750, 388] on input "1" at bounding box center [754, 399] width 81 height 33
type input "20"
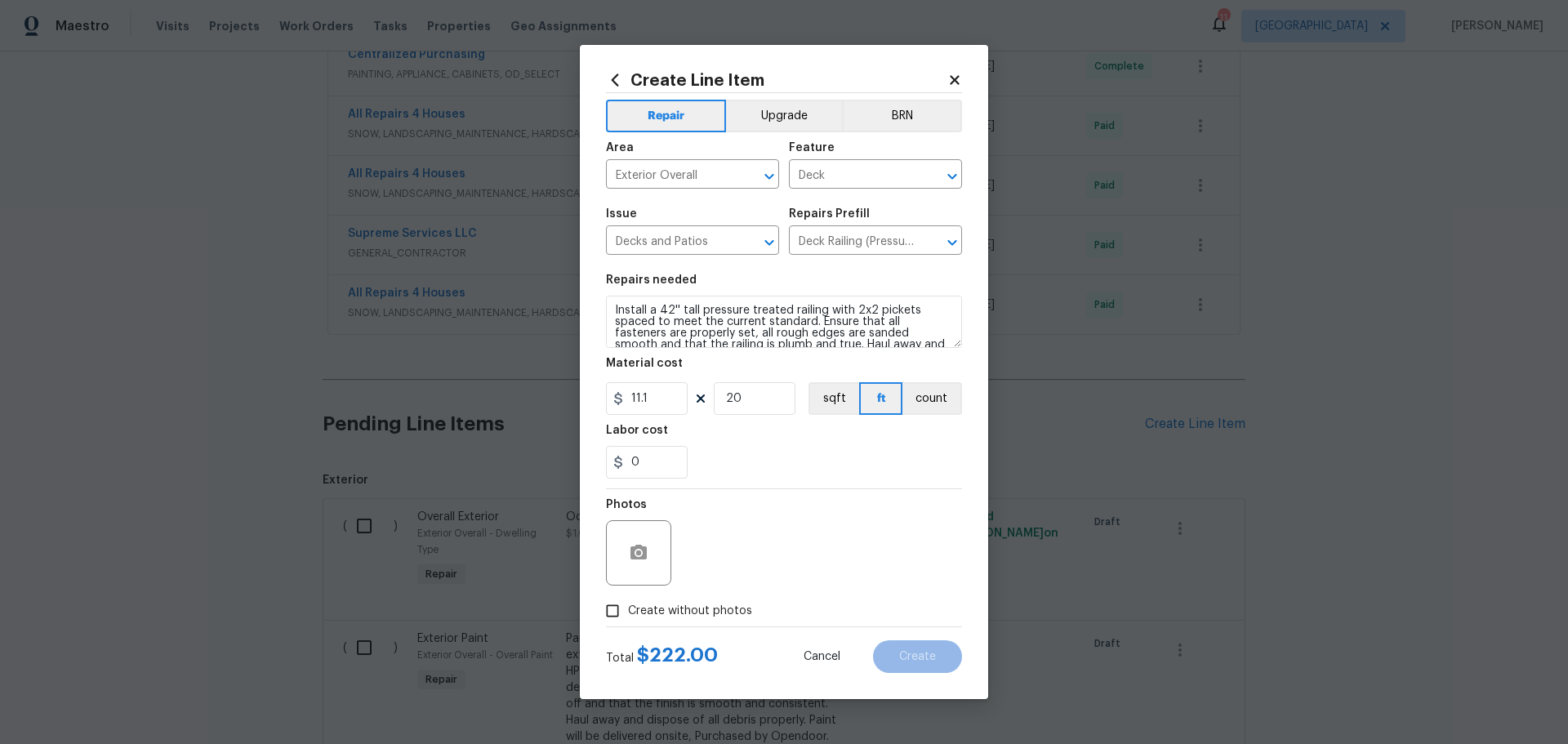
click at [730, 464] on div "0" at bounding box center [783, 462] width 356 height 33
click at [642, 560] on icon "button" at bounding box center [638, 553] width 19 height 19
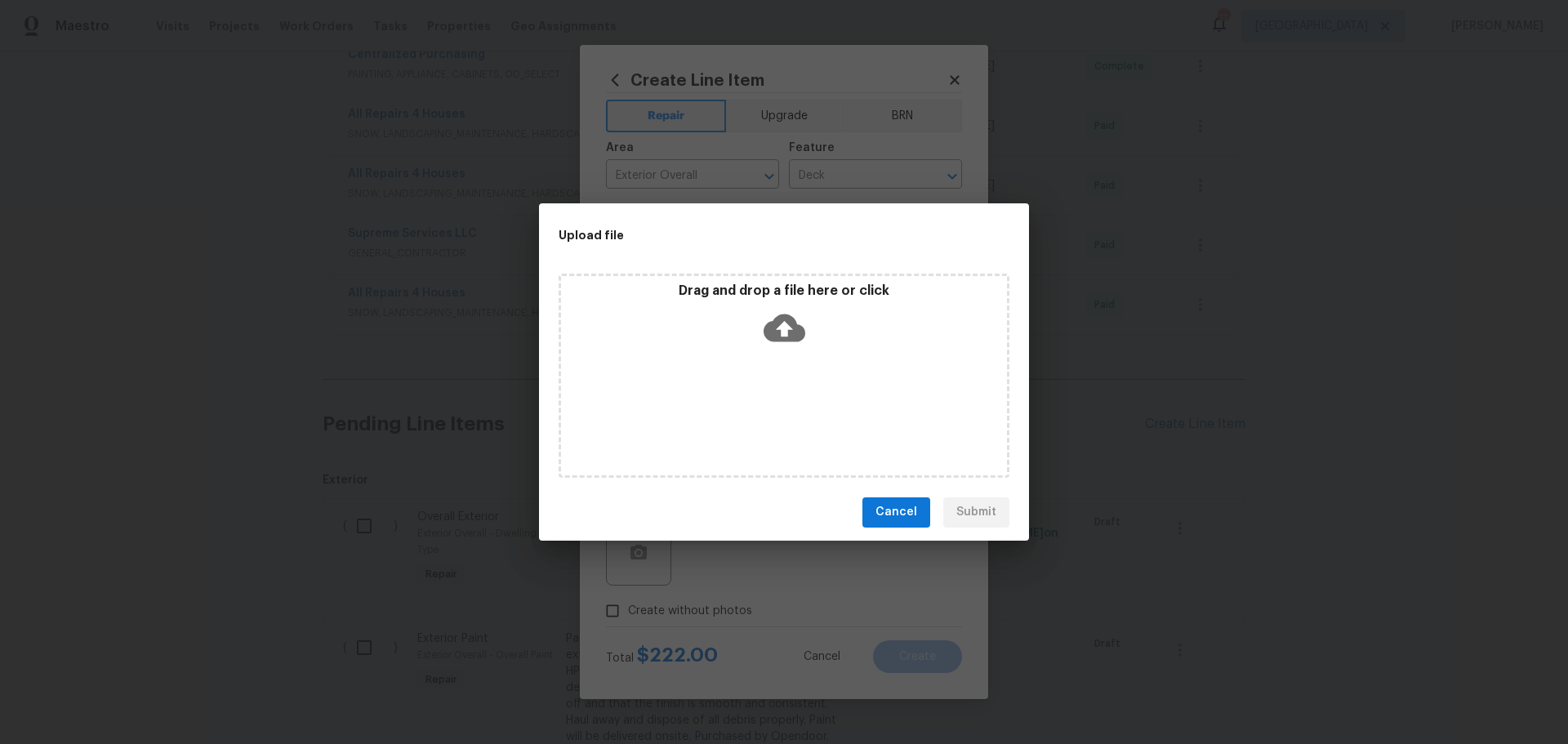
click at [703, 321] on div "Drag and drop a file here or click" at bounding box center [783, 318] width 446 height 70
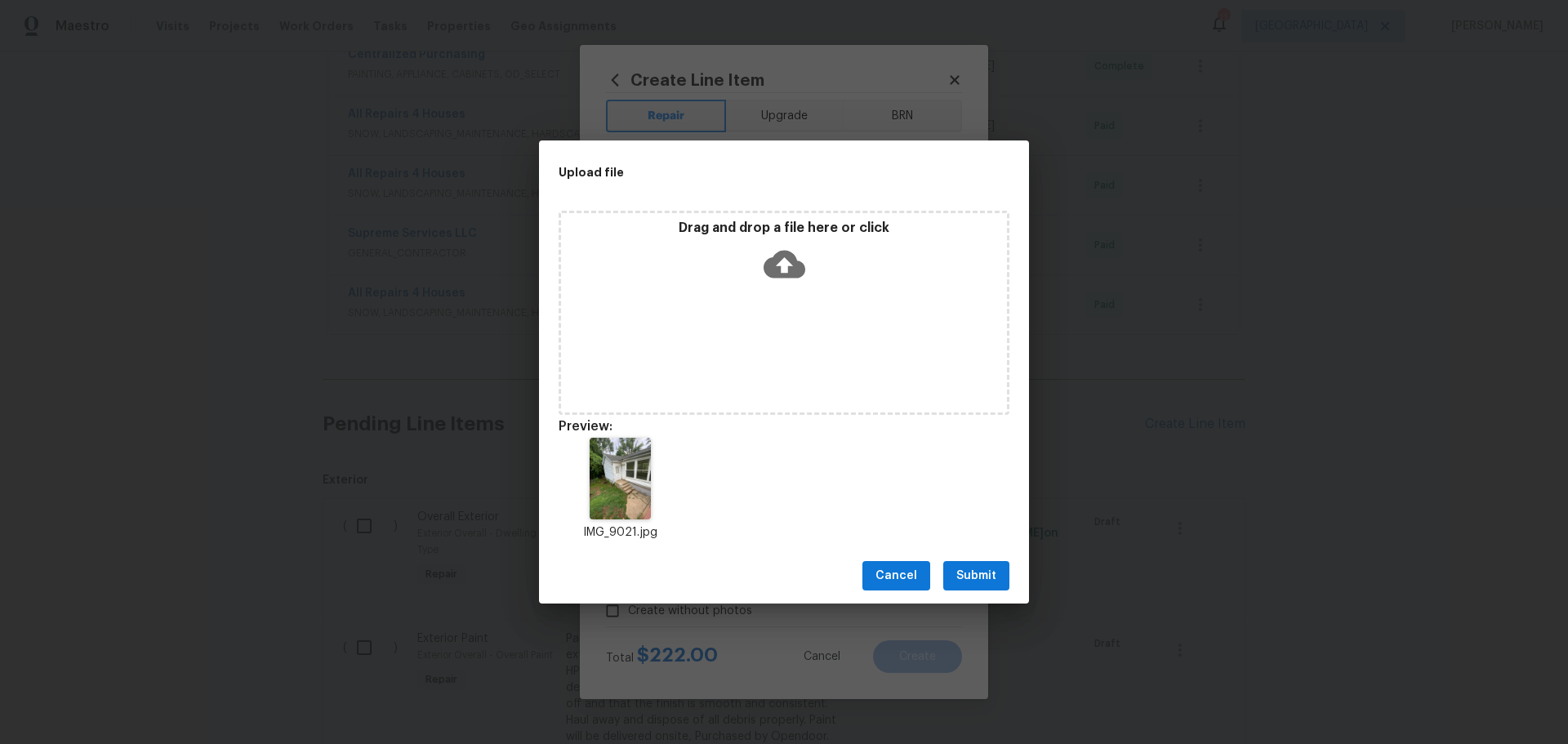
click at [984, 562] on button "Submit" at bounding box center [976, 576] width 66 height 30
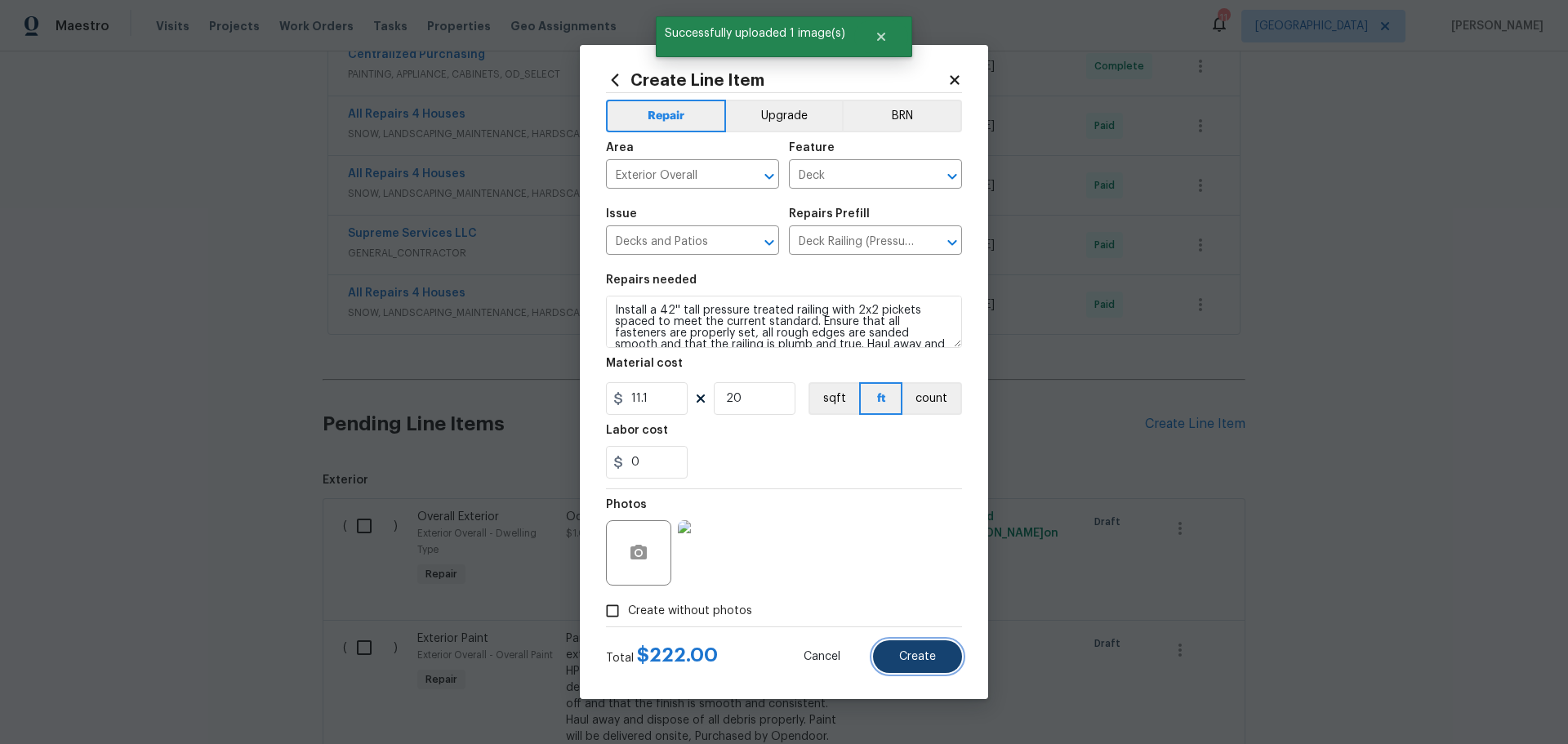
click at [903, 652] on span "Create" at bounding box center [918, 657] width 37 height 12
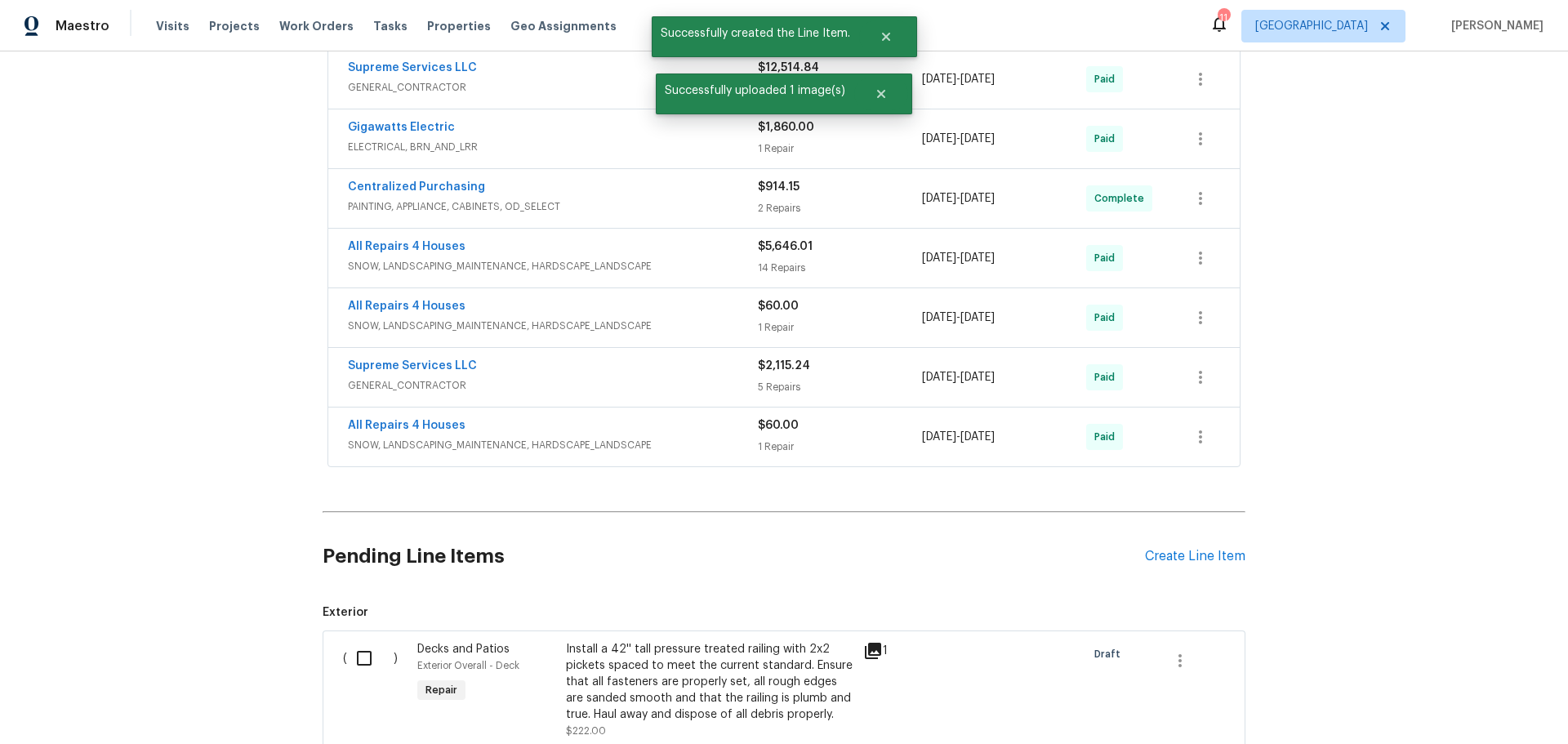
scroll to position [567, 0]
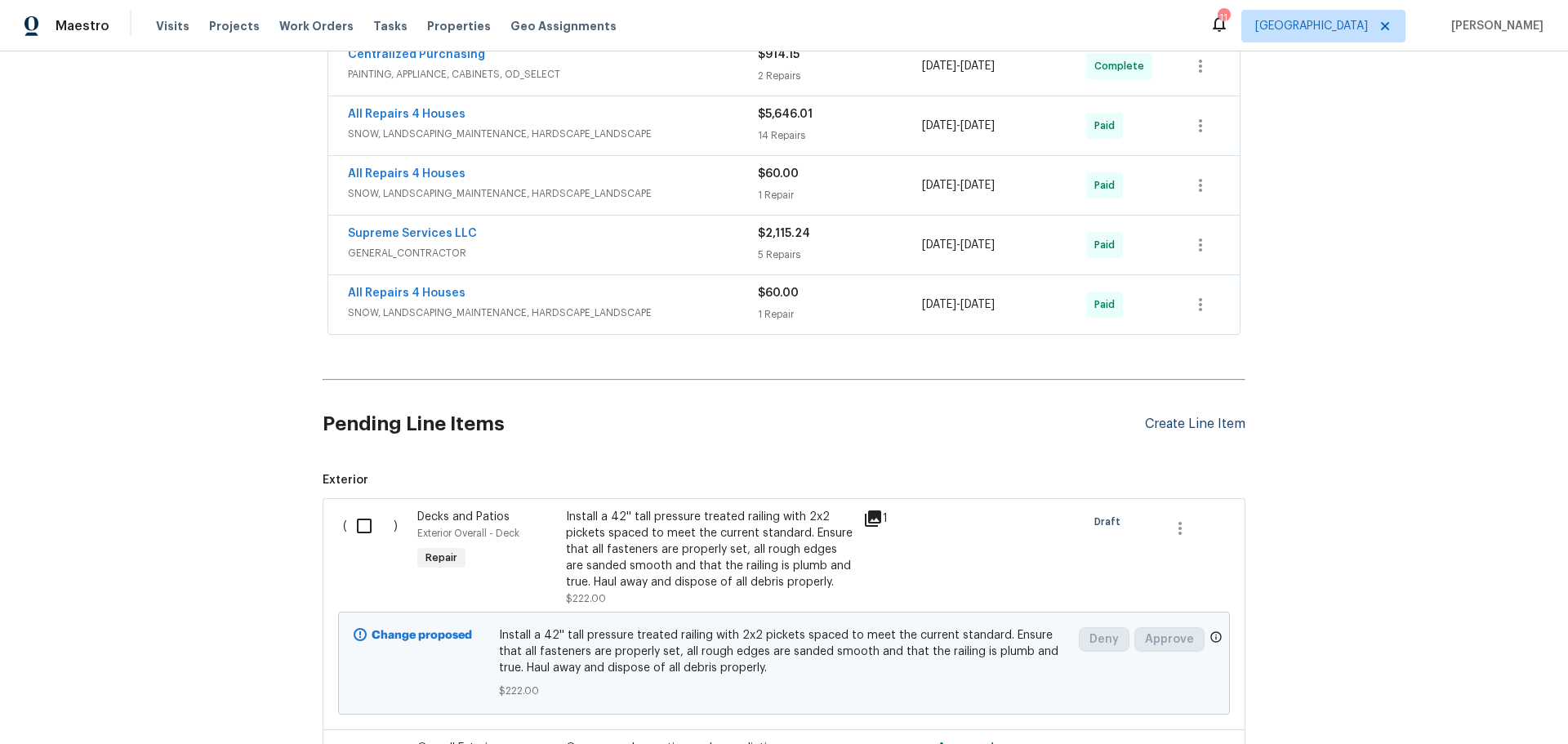
click at [1209, 423] on div "Create Line Item" at bounding box center [1196, 424] width 101 height 16
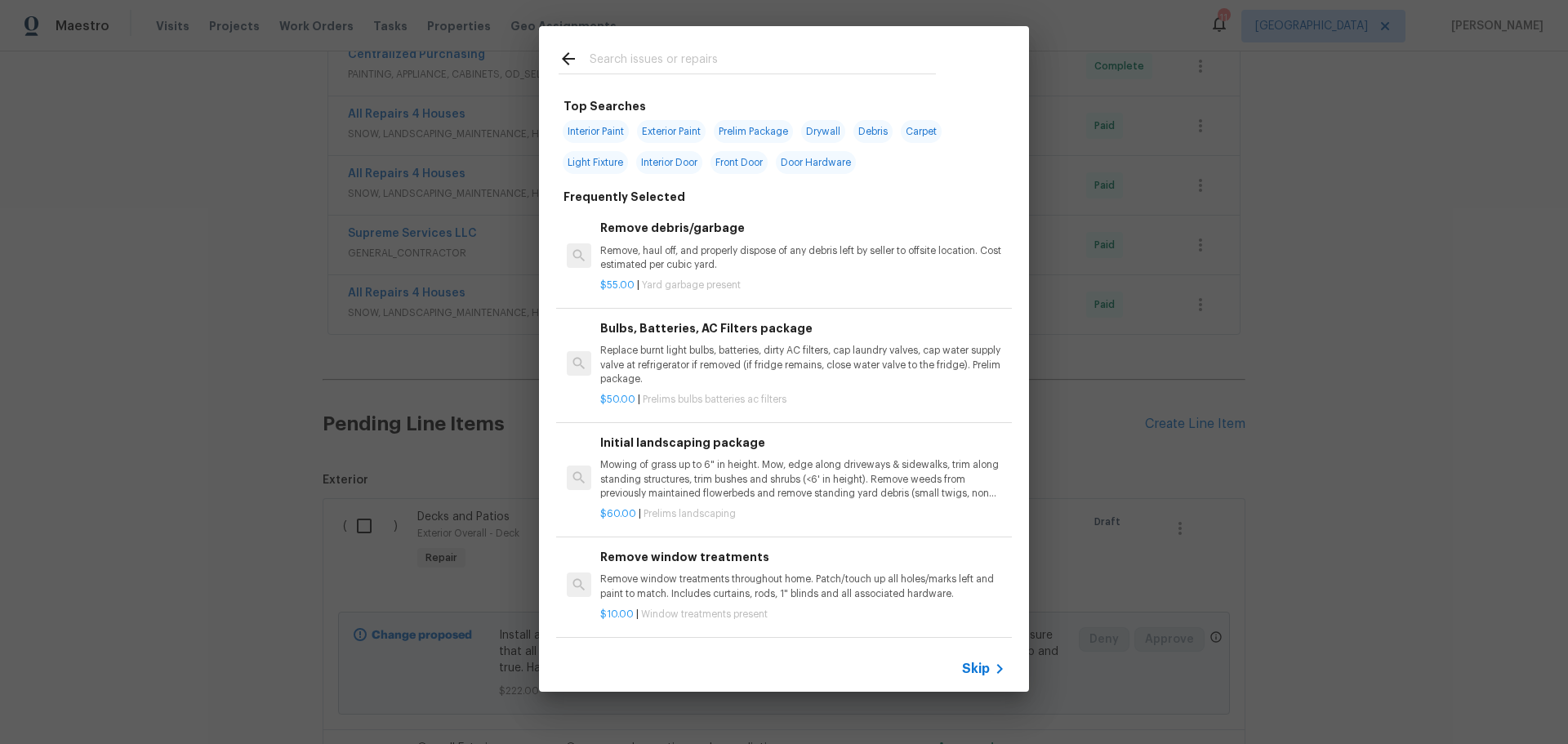
click at [621, 50] on input "text" at bounding box center [763, 61] width 347 height 25
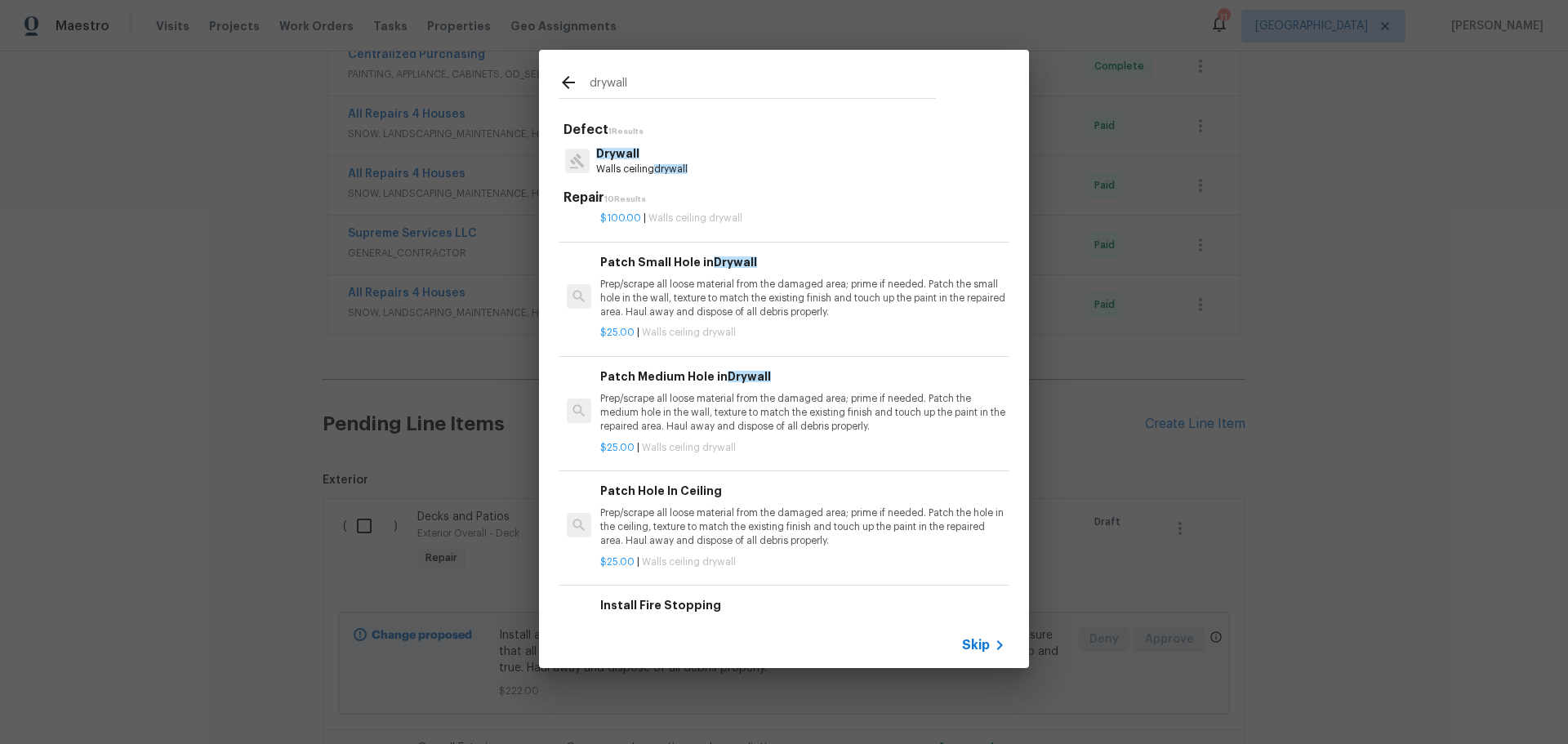
scroll to position [164, 0]
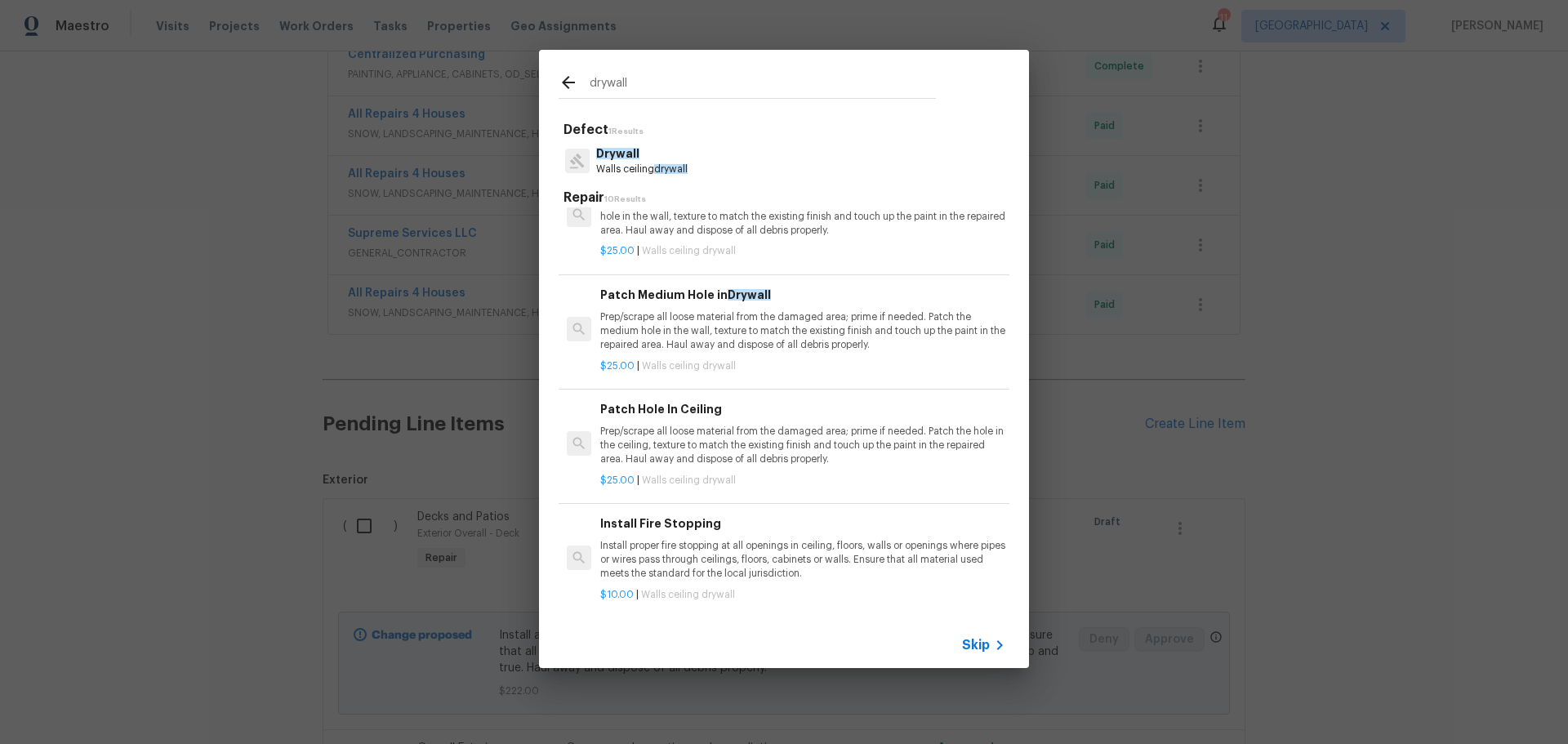
type input "drywall"
click at [682, 323] on p "Prep/scrape all loose material from the damaged area; prime if needed. Patch th…" at bounding box center [802, 331] width 405 height 42
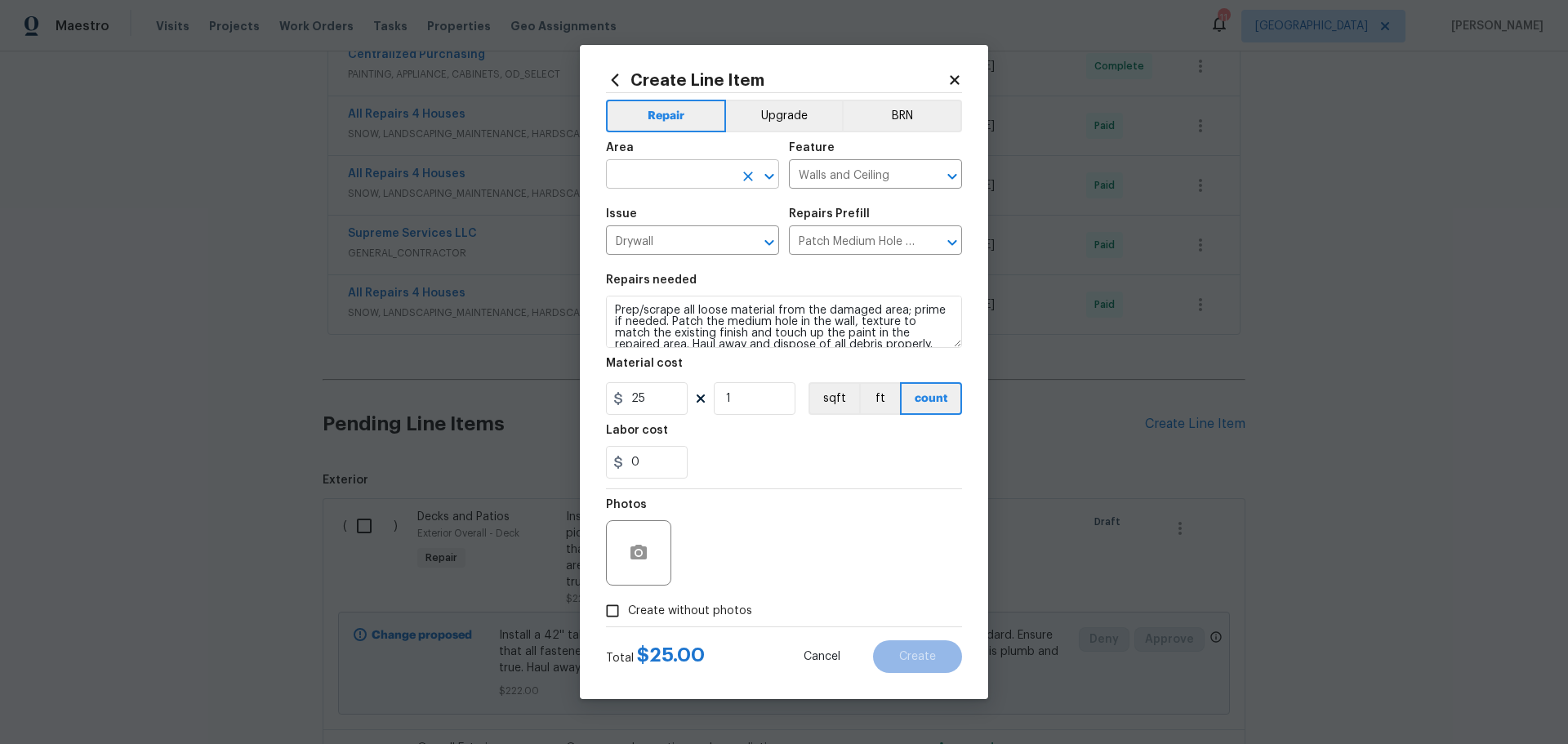
click at [767, 179] on icon "Open" at bounding box center [768, 176] width 19 height 19
click at [639, 236] on li "Interior Overall" at bounding box center [692, 238] width 173 height 27
type input "Interior Overall"
click at [752, 394] on input "1" at bounding box center [754, 399] width 81 height 33
type input "0"
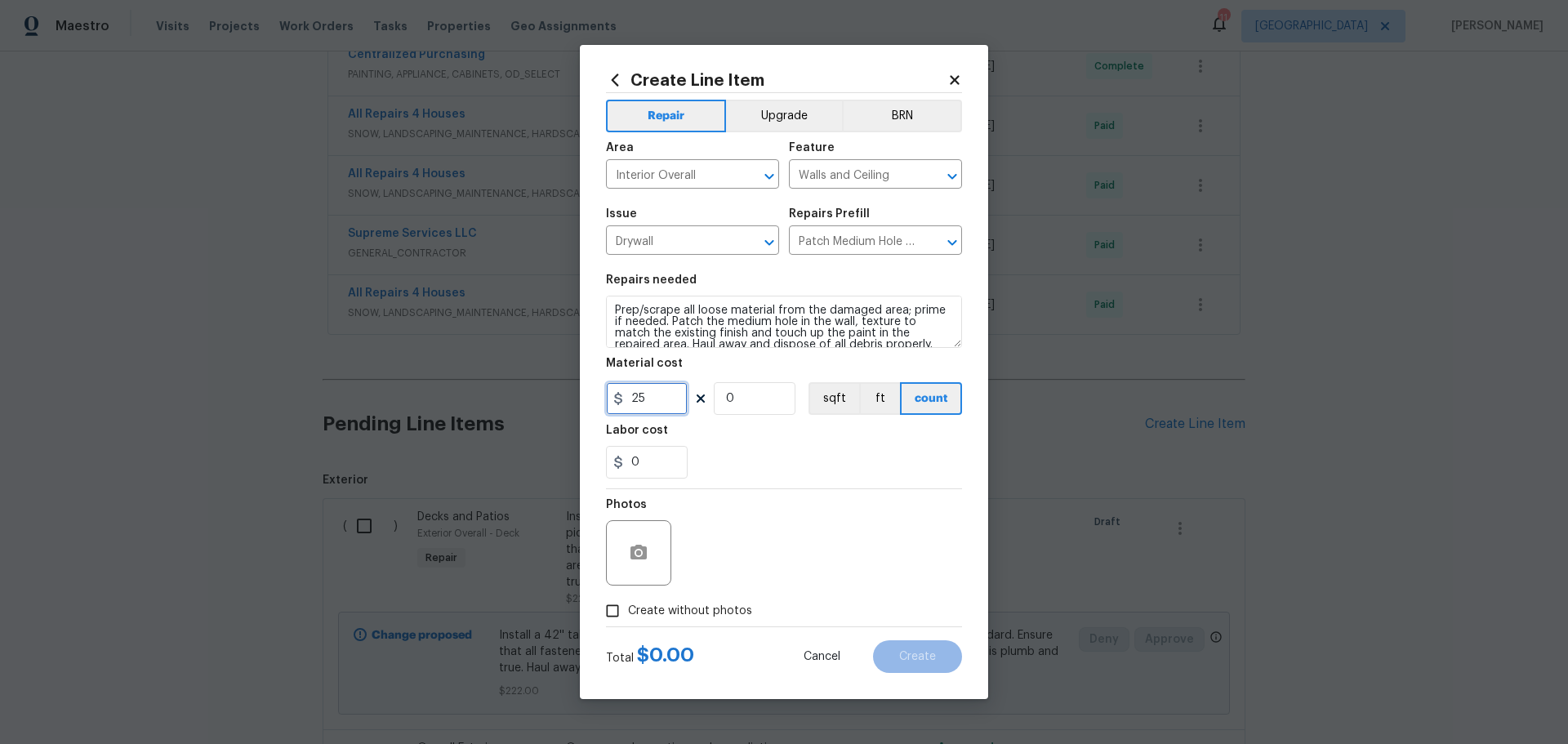
click at [655, 408] on input "25" at bounding box center [646, 399] width 81 height 33
type input "100"
click at [730, 393] on input "0" at bounding box center [754, 399] width 81 height 33
click at [776, 466] on div "0" at bounding box center [783, 462] width 356 height 33
click at [624, 546] on button "button" at bounding box center [639, 553] width 39 height 39
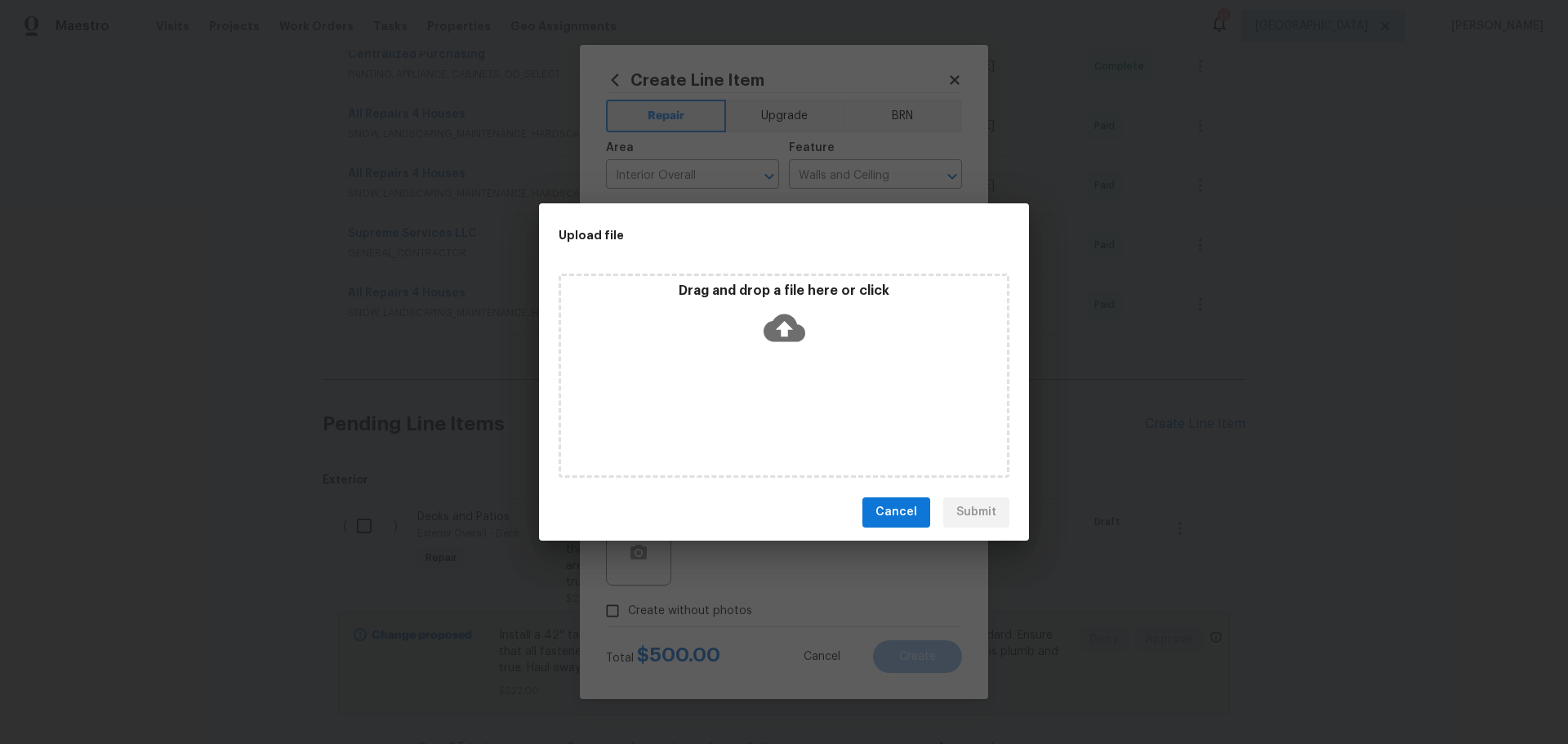
click at [732, 356] on div "Drag and drop a file here or click" at bounding box center [784, 375] width 451 height 204
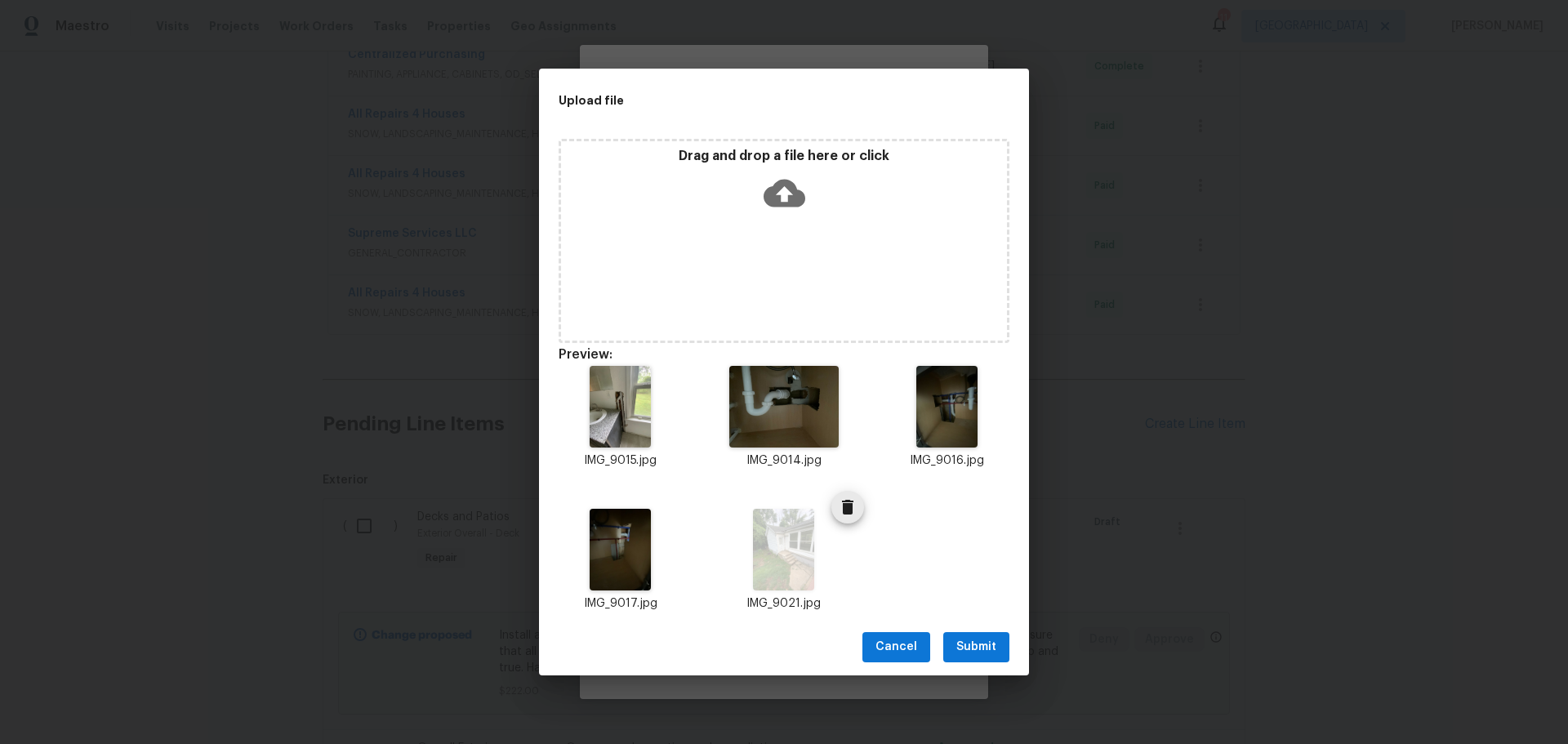
click at [843, 507] on icon "Delete" at bounding box center [848, 507] width 11 height 15
click at [988, 654] on span "Submit" at bounding box center [977, 647] width 40 height 20
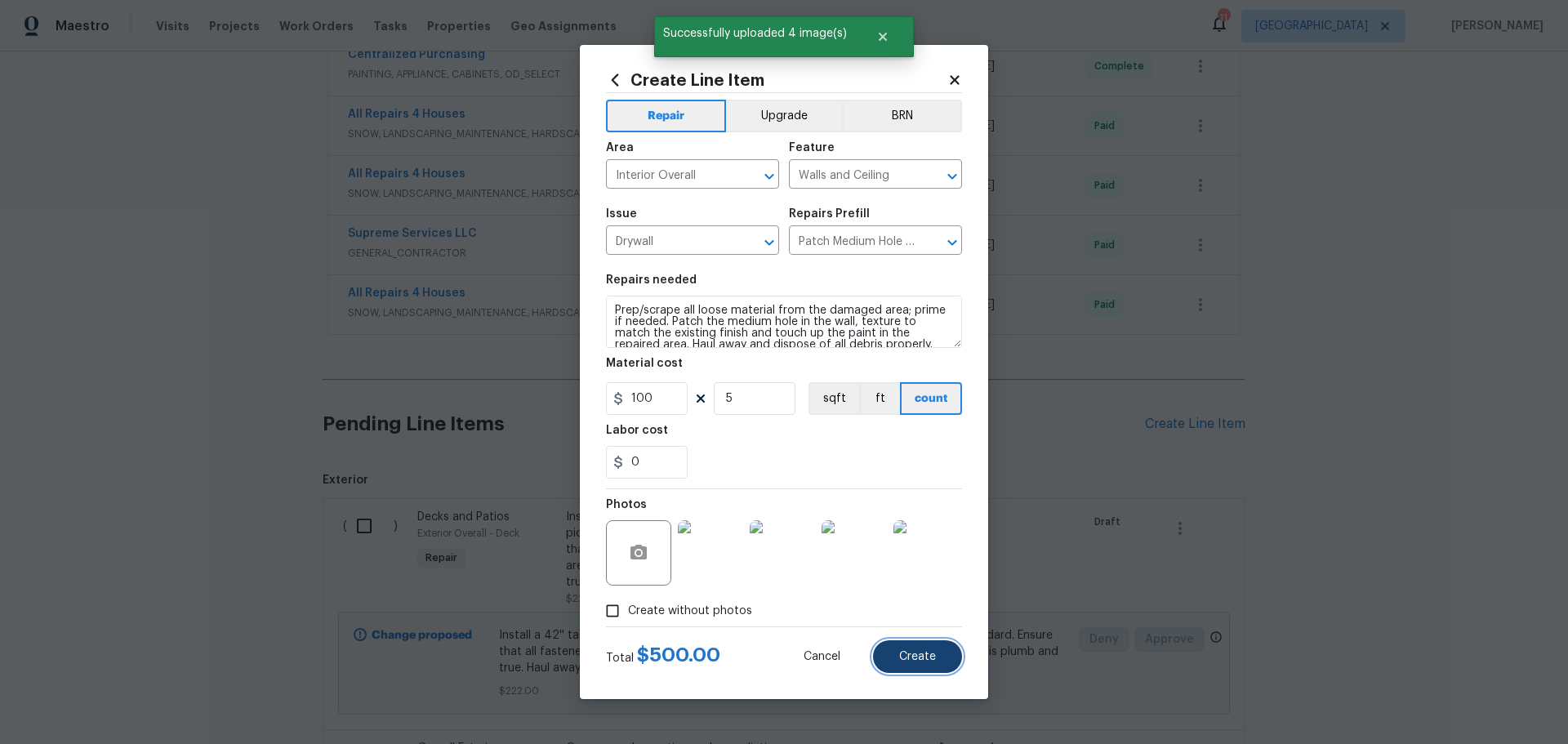
click at [903, 652] on span "Create" at bounding box center [918, 657] width 37 height 12
type input "0"
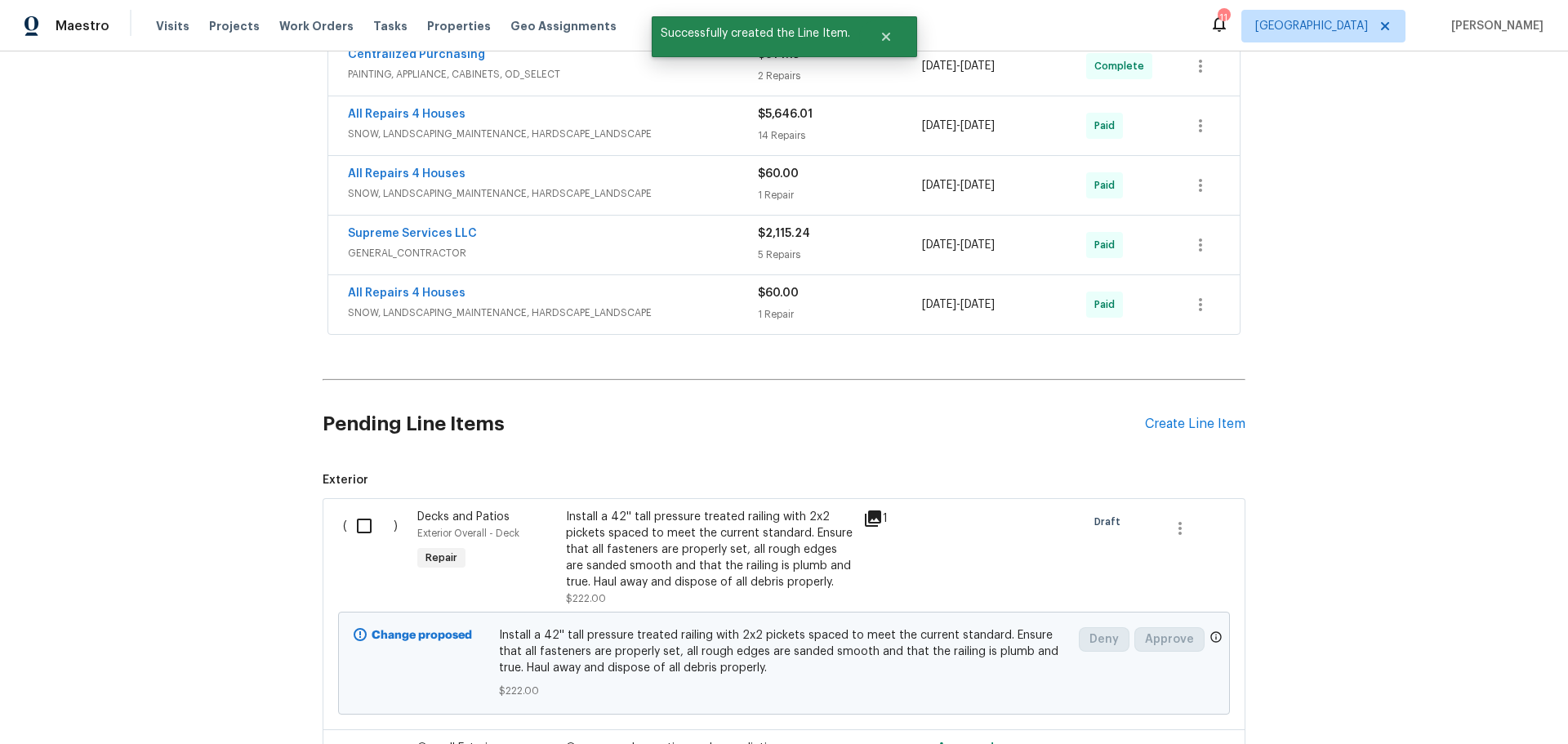
click at [1160, 434] on div "Pending Line Items Create Line Item" at bounding box center [784, 424] width 923 height 76
click at [1160, 422] on div "Create Line Item" at bounding box center [1196, 424] width 101 height 16
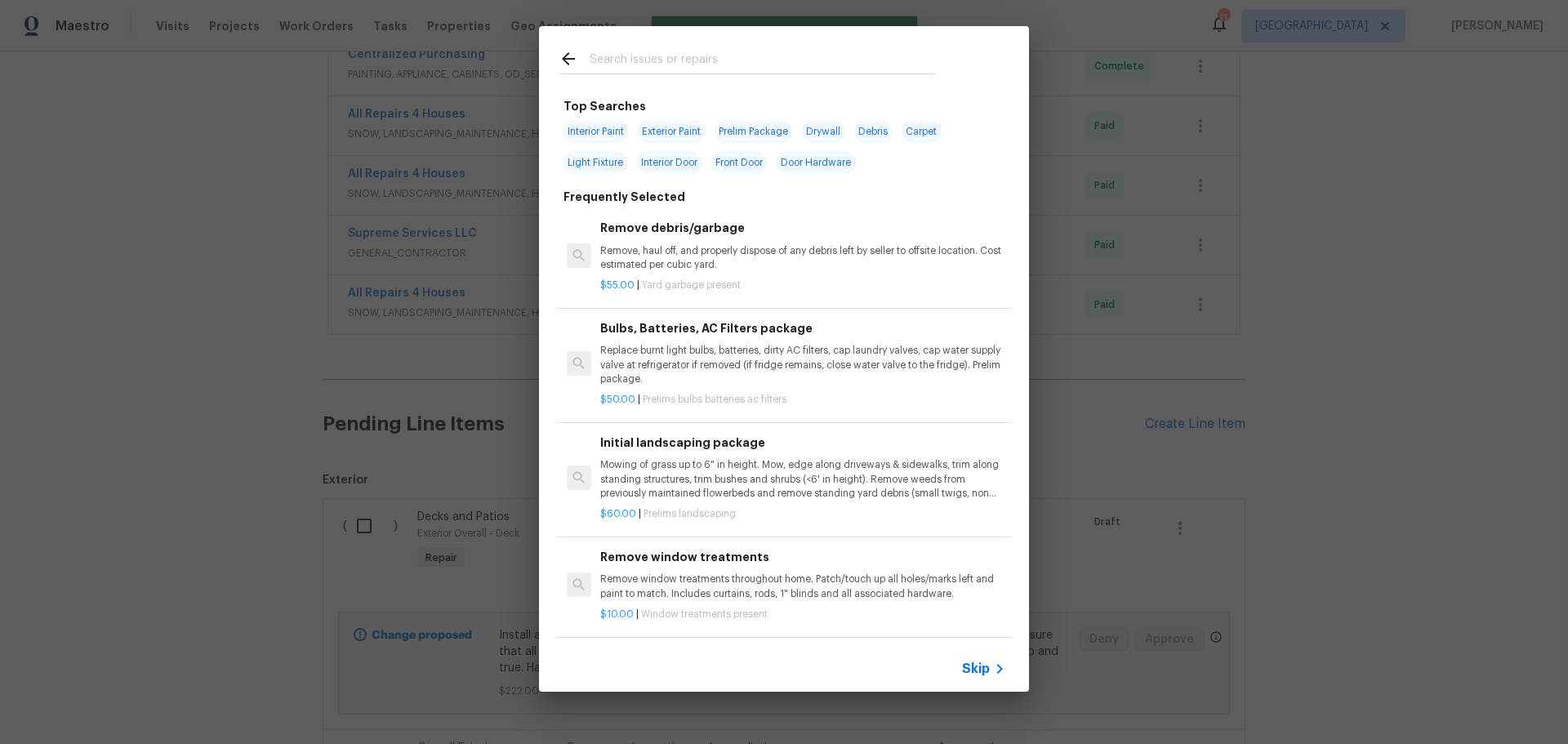
click at [637, 58] on input "text" at bounding box center [763, 61] width 347 height 25
click at [689, 250] on p "Remove, haul off, and properly dispose of any debris left by seller to offsite …" at bounding box center [802, 258] width 405 height 27
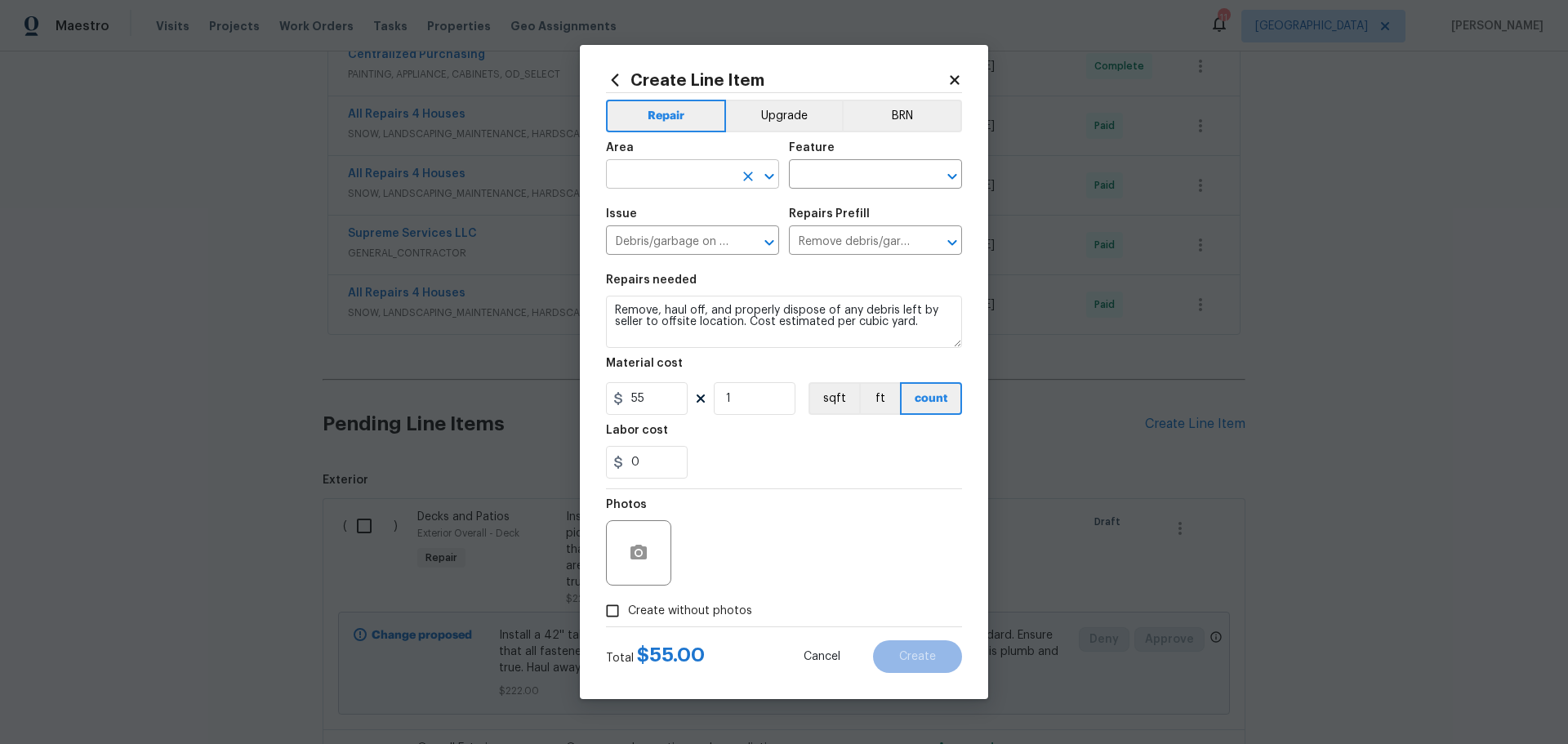
click at [768, 177] on icon "Open" at bounding box center [769, 176] width 9 height 5
click at [654, 225] on li "Unfinished basement" at bounding box center [692, 238] width 173 height 27
type input "Unfinished basement"
click at [865, 171] on input "text" at bounding box center [852, 177] width 127 height 26
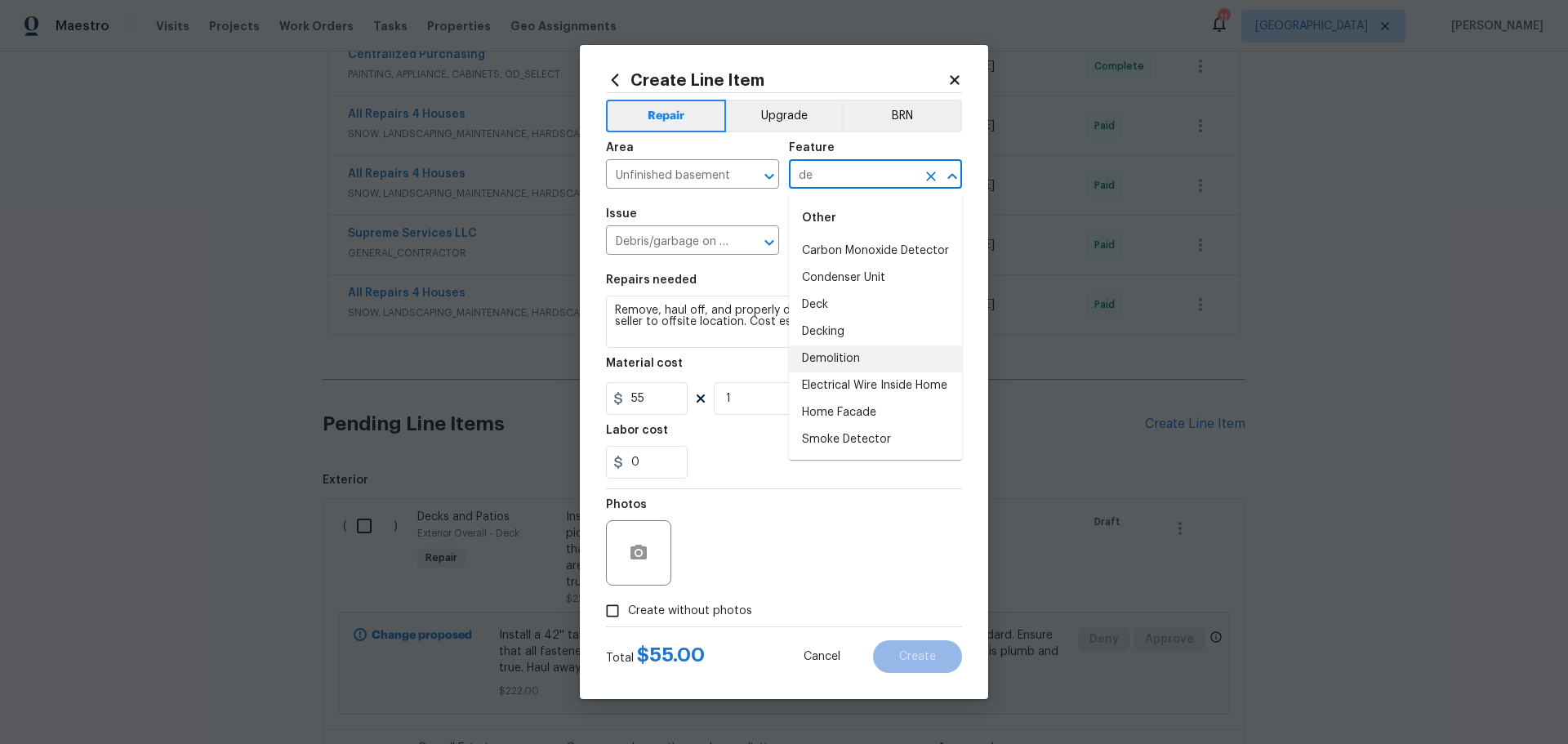
click at [866, 369] on li "Demolition" at bounding box center [875, 359] width 173 height 27
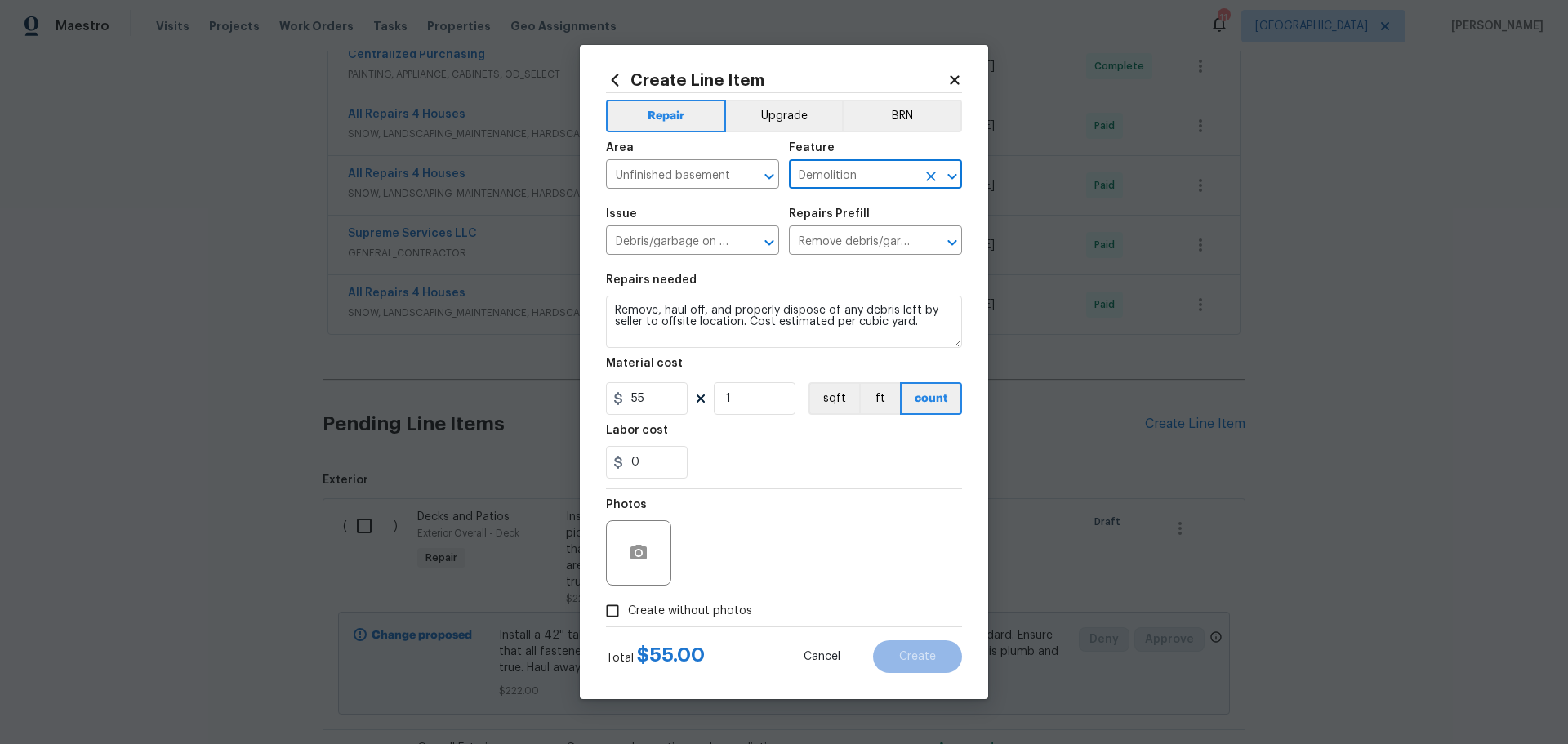
type input "Demolition"
click at [640, 539] on button "button" at bounding box center [639, 553] width 39 height 39
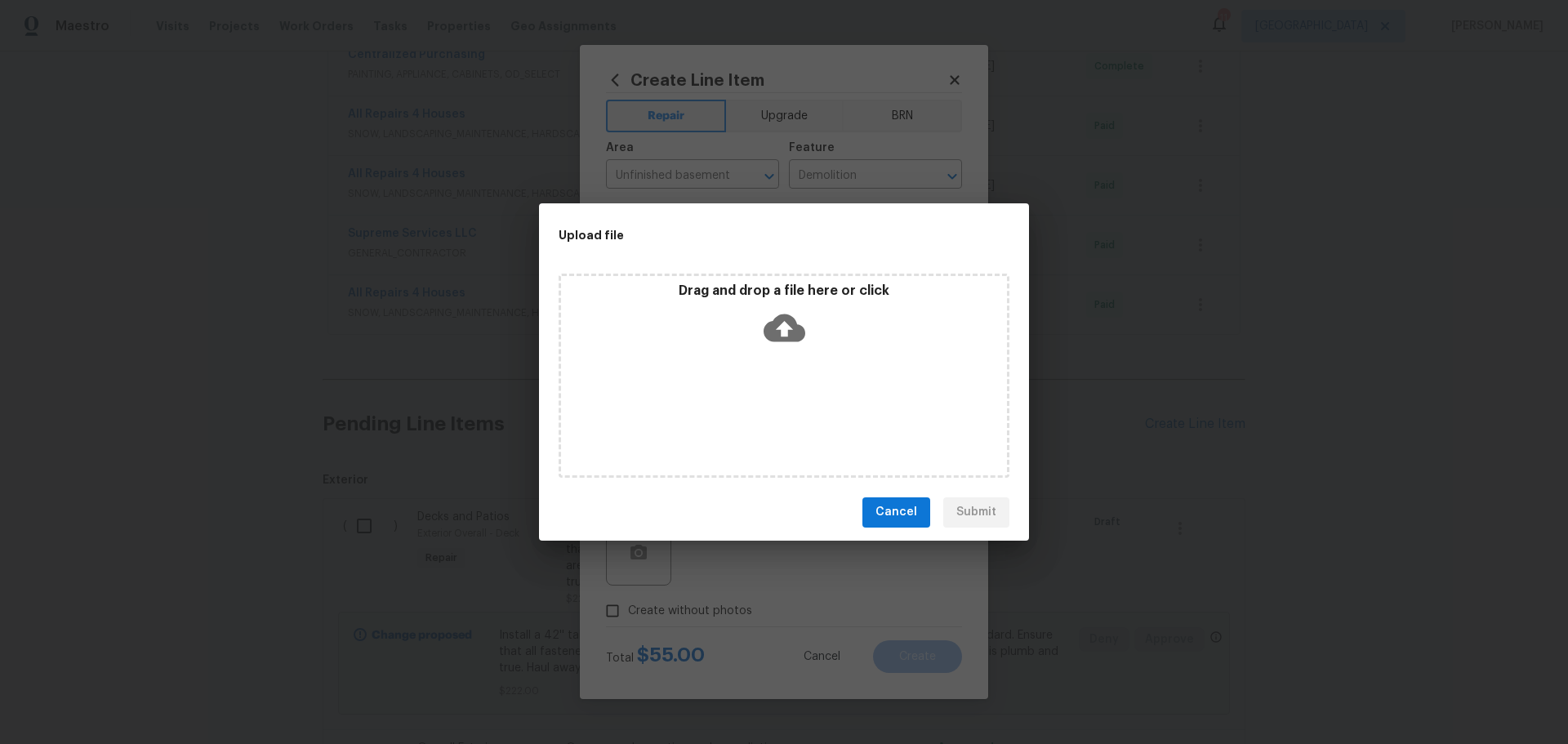
click at [733, 338] on div "Drag and drop a file here or click" at bounding box center [783, 318] width 446 height 70
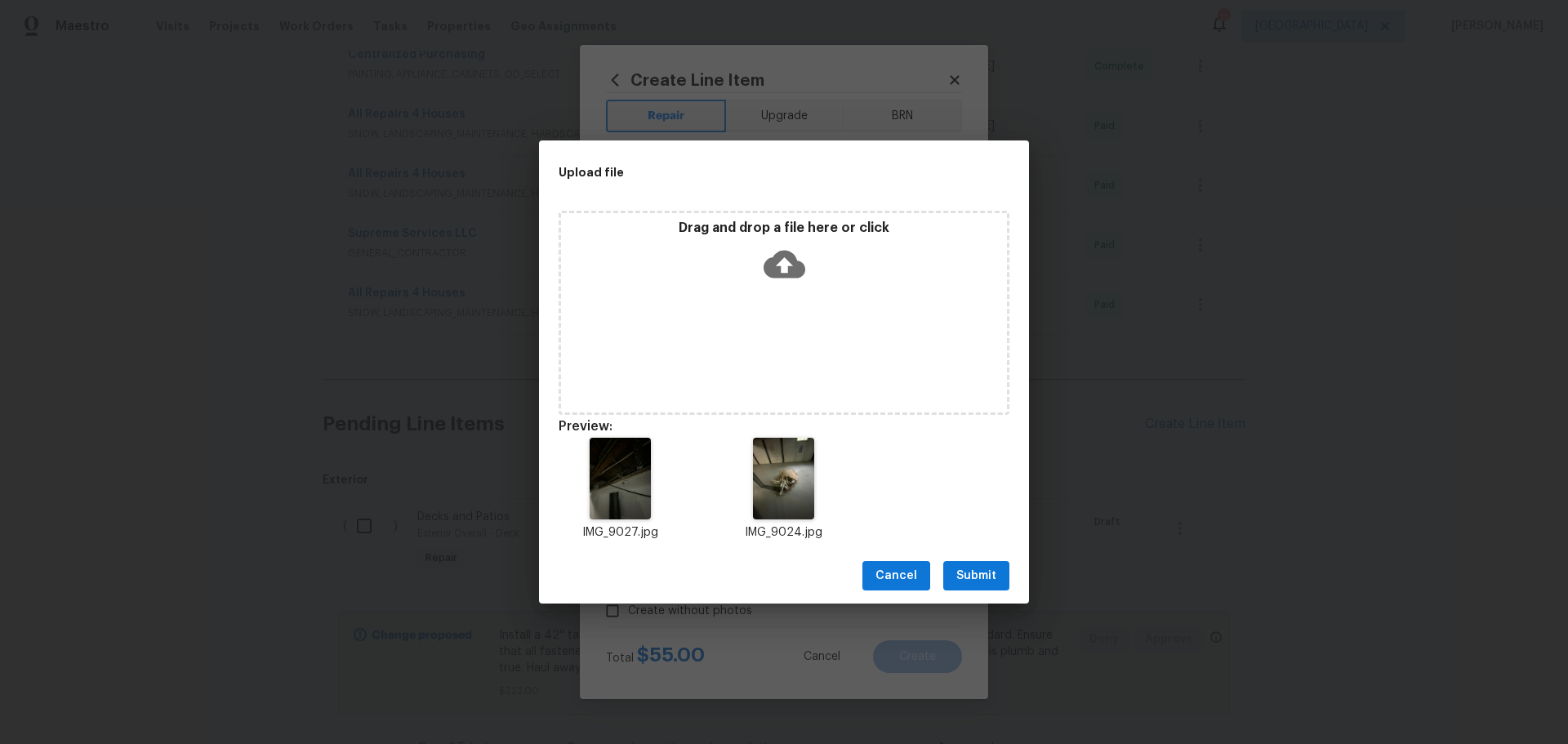
click at [996, 579] on button "Submit" at bounding box center [976, 576] width 66 height 30
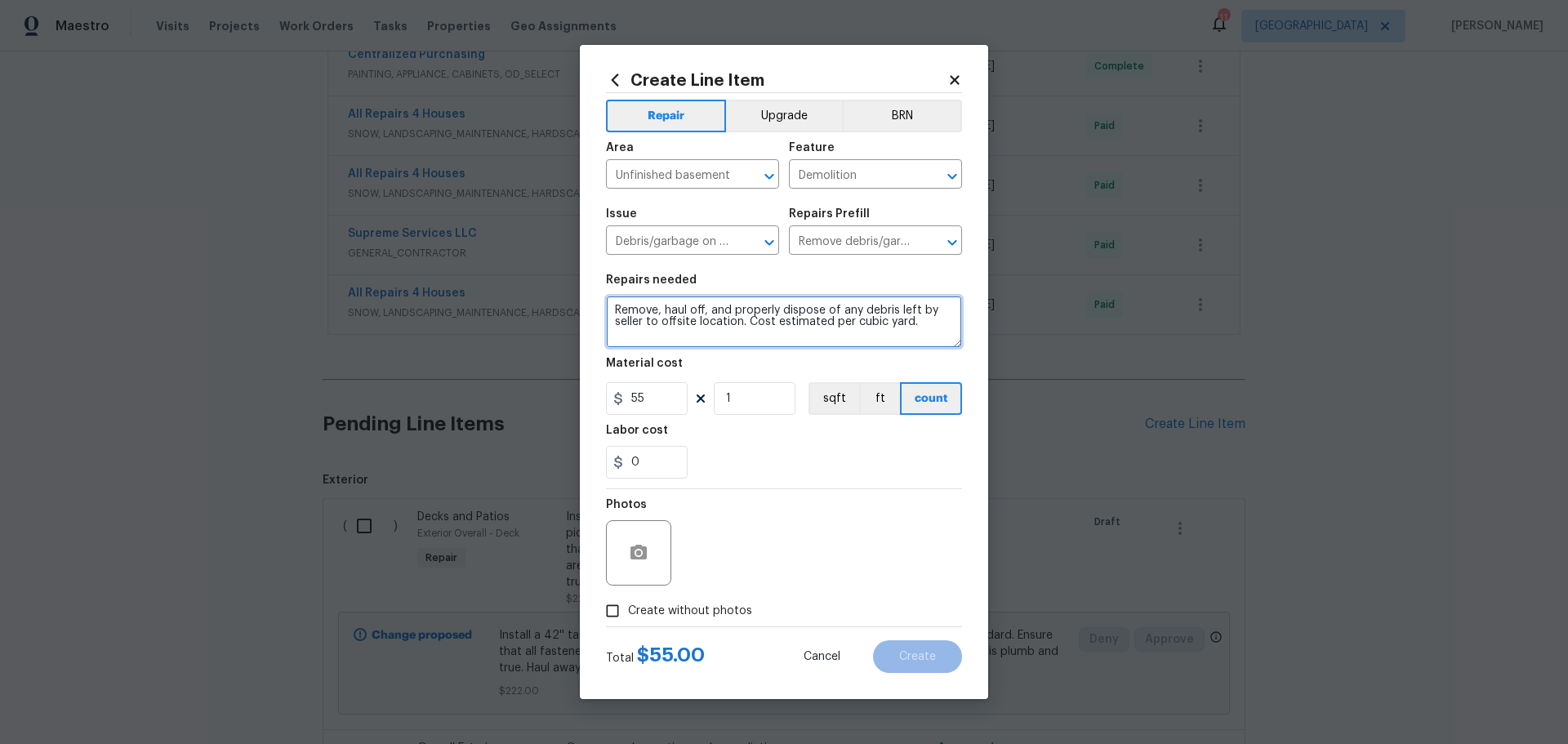
click at [703, 340] on textarea "Remove, haul off, and properly dispose of any debris left by seller to offsite …" at bounding box center [783, 321] width 356 height 52
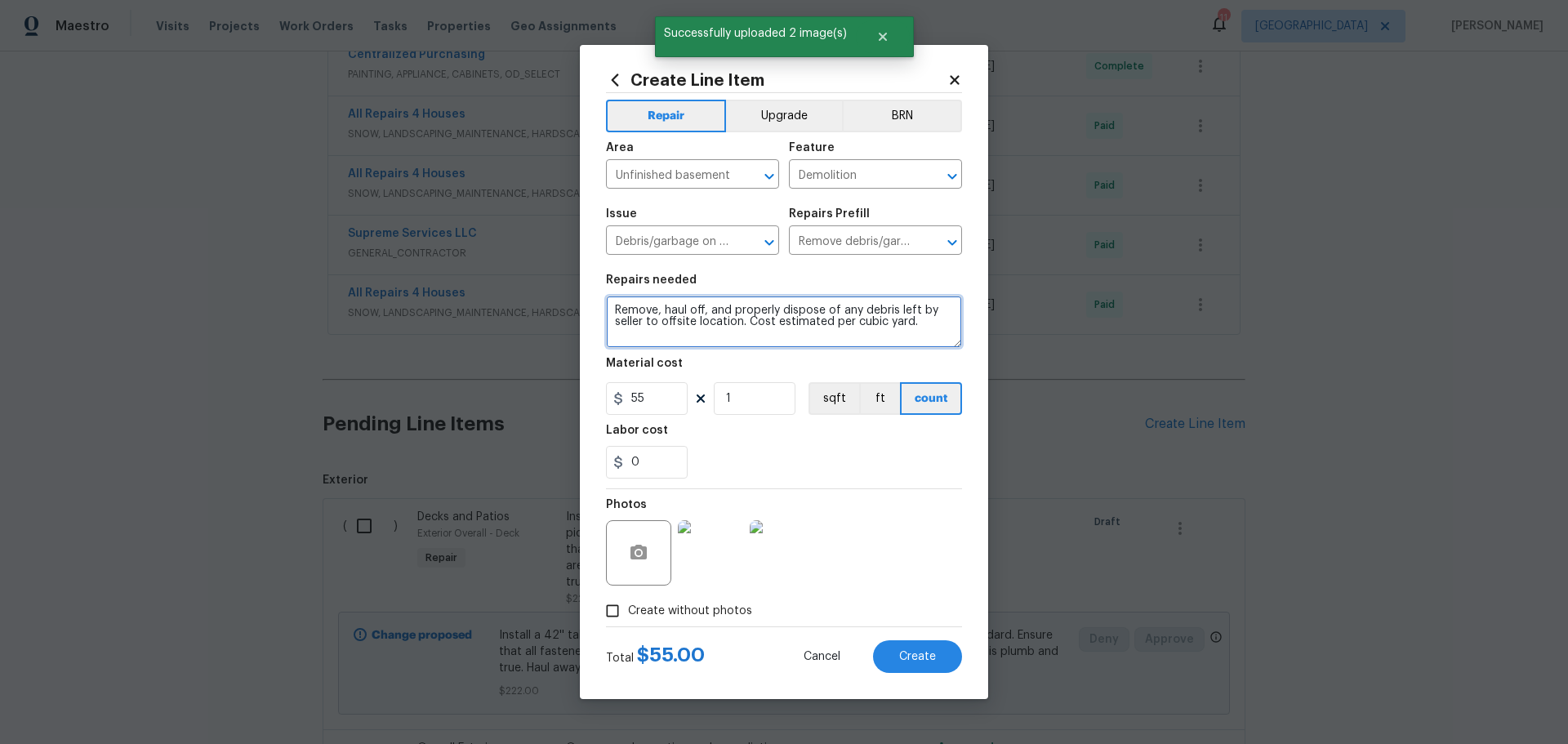
click at [926, 320] on textarea "Remove, haul off, and properly dispose of any debris left by seller to offsite …" at bounding box center [783, 321] width 356 height 52
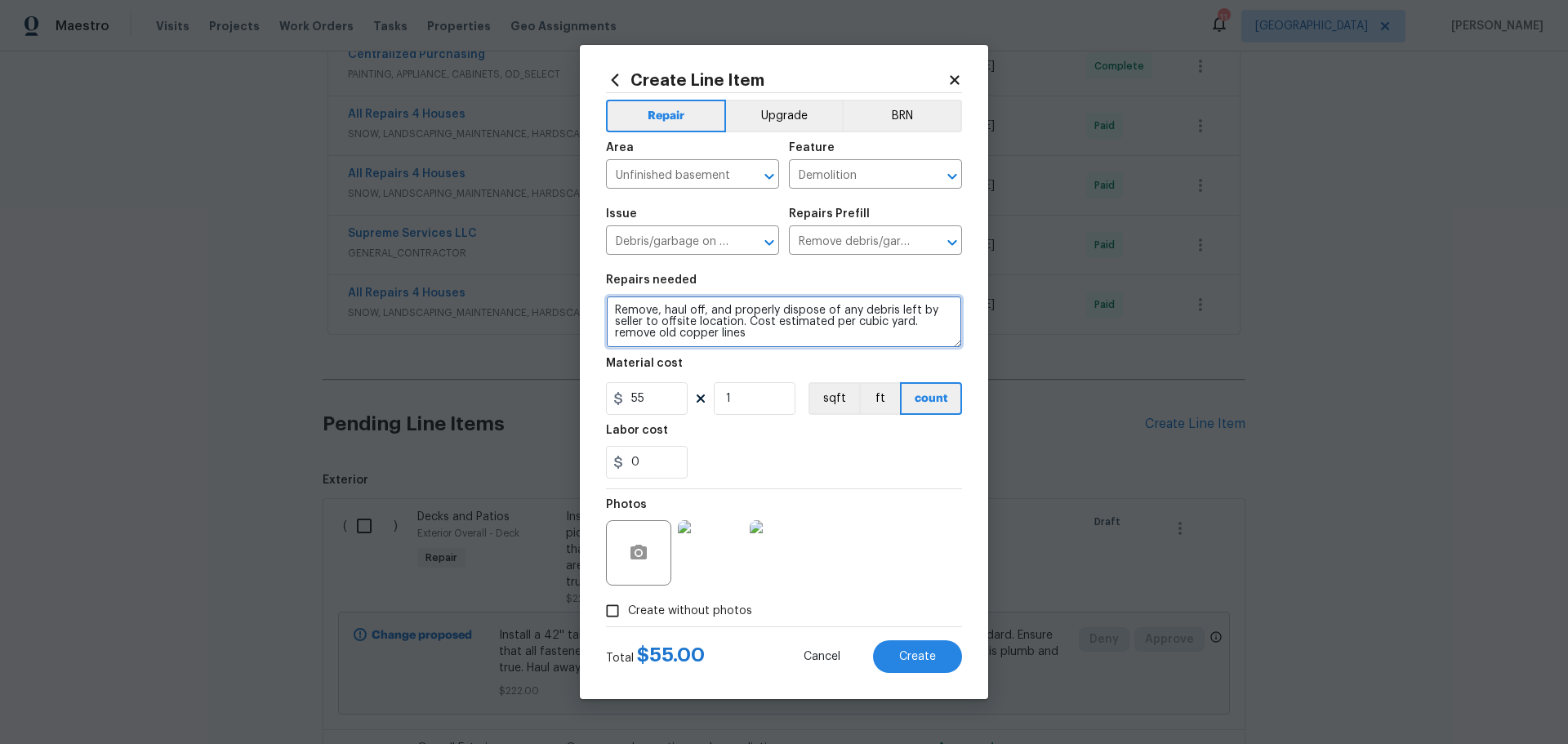
type textarea "Remove, haul off, and properly dispose of any debris left by seller to offsite …"
click at [739, 412] on input "1" at bounding box center [754, 399] width 81 height 33
type input "3"
click at [767, 447] on div "0" at bounding box center [783, 462] width 356 height 33
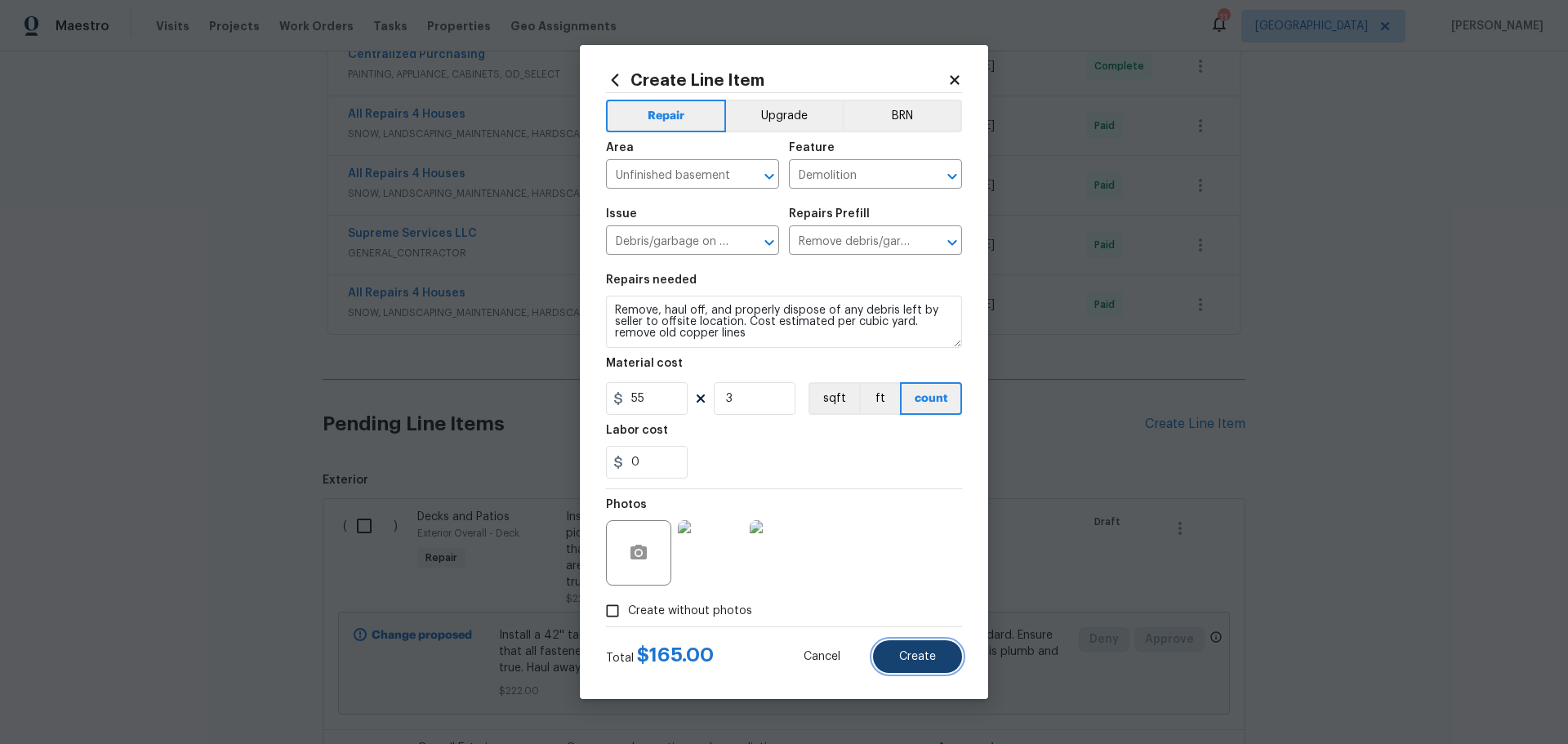
click at [908, 652] on span "Create" at bounding box center [918, 657] width 37 height 12
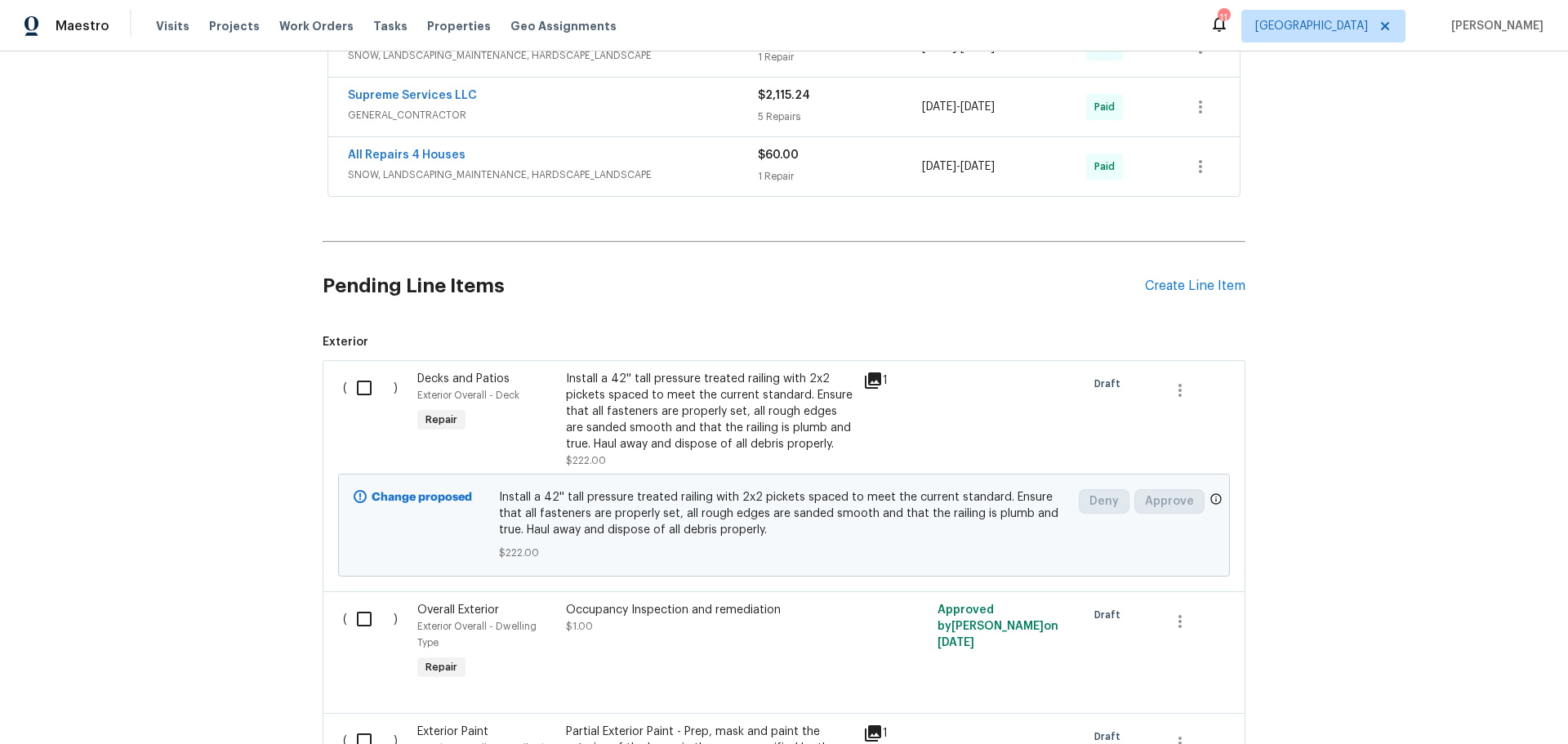
scroll to position [730, 0]
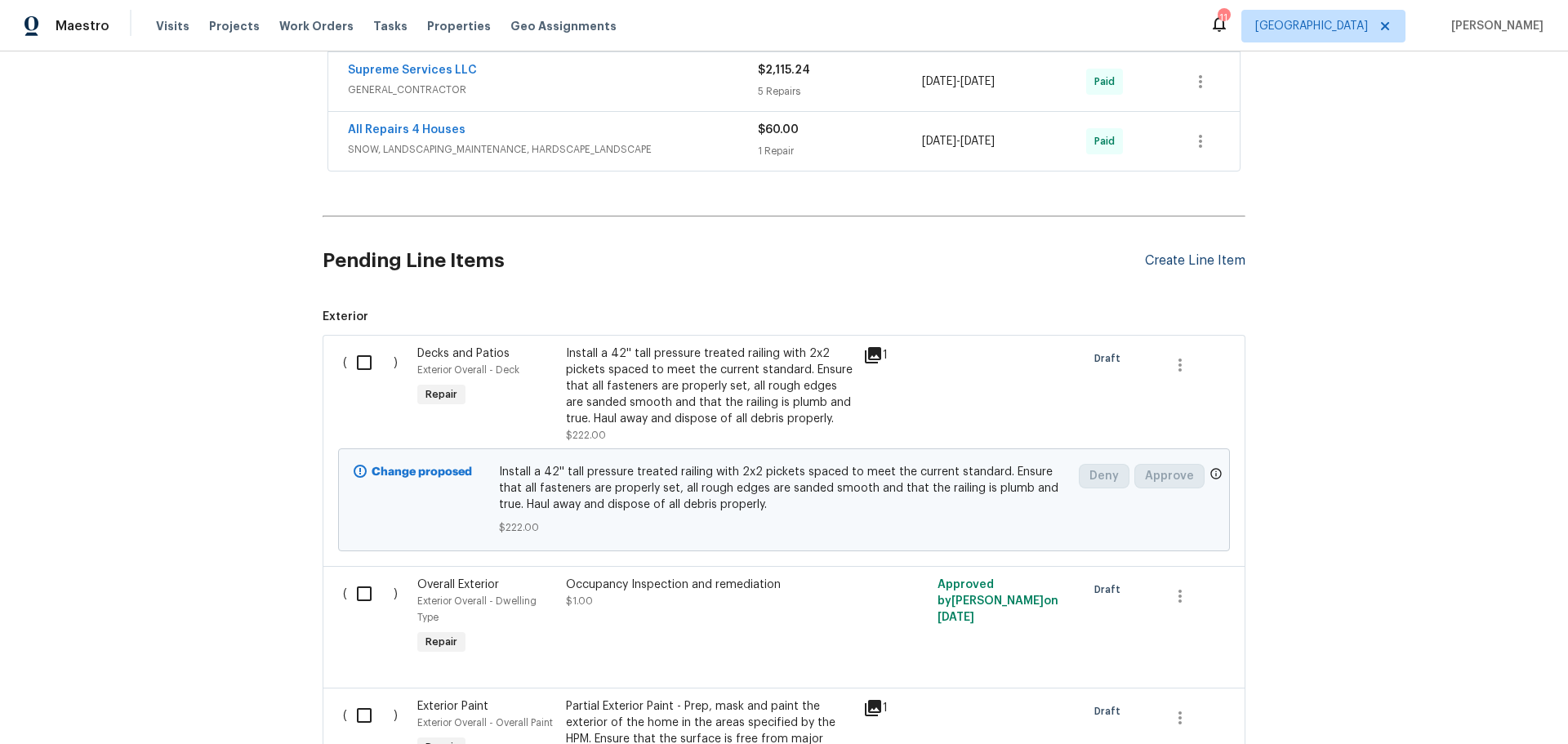
click at [1191, 257] on div "Create Line Item" at bounding box center [1196, 261] width 101 height 16
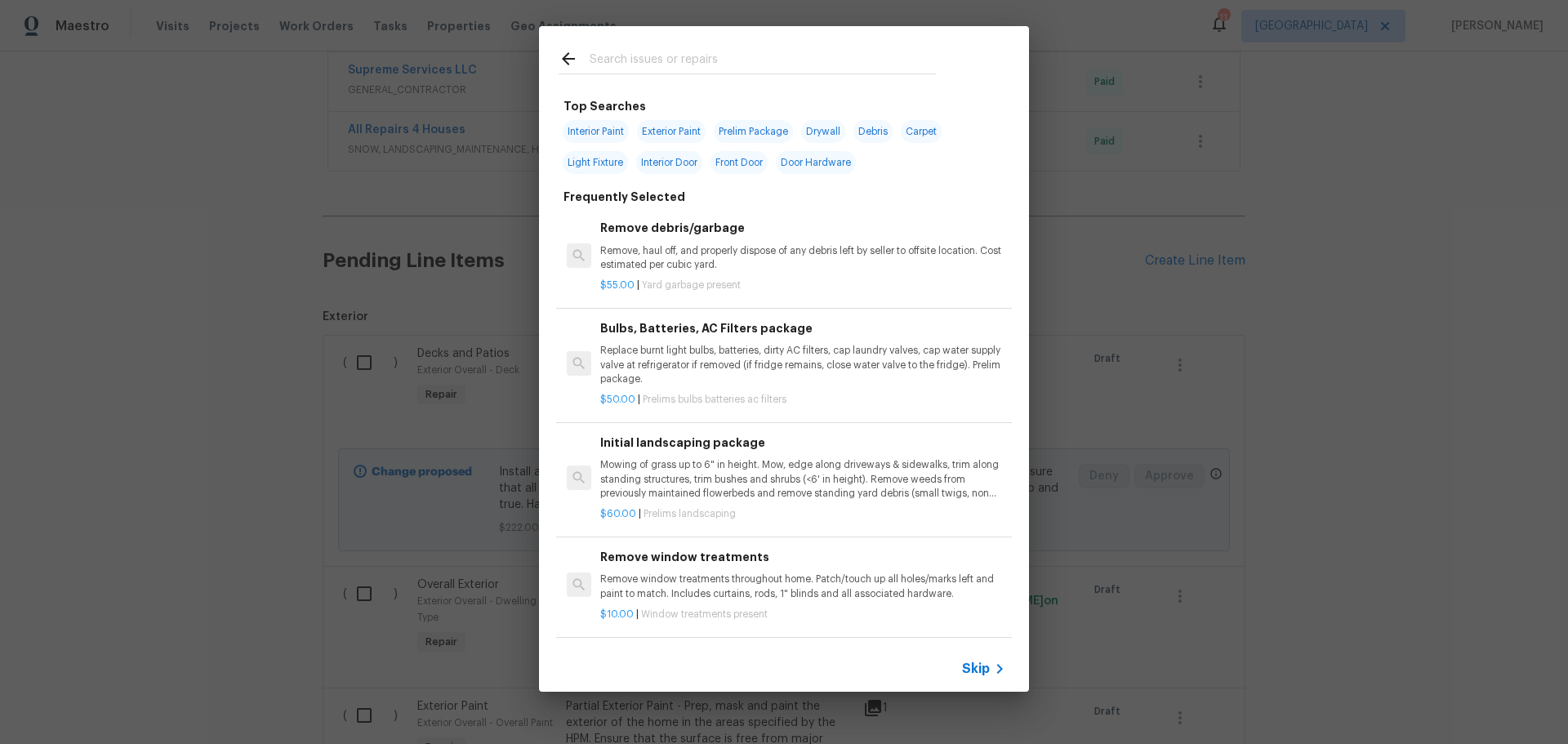
click at [597, 48] on div at bounding box center [746, 59] width 416 height 65
click at [596, 58] on input "text" at bounding box center [763, 61] width 347 height 25
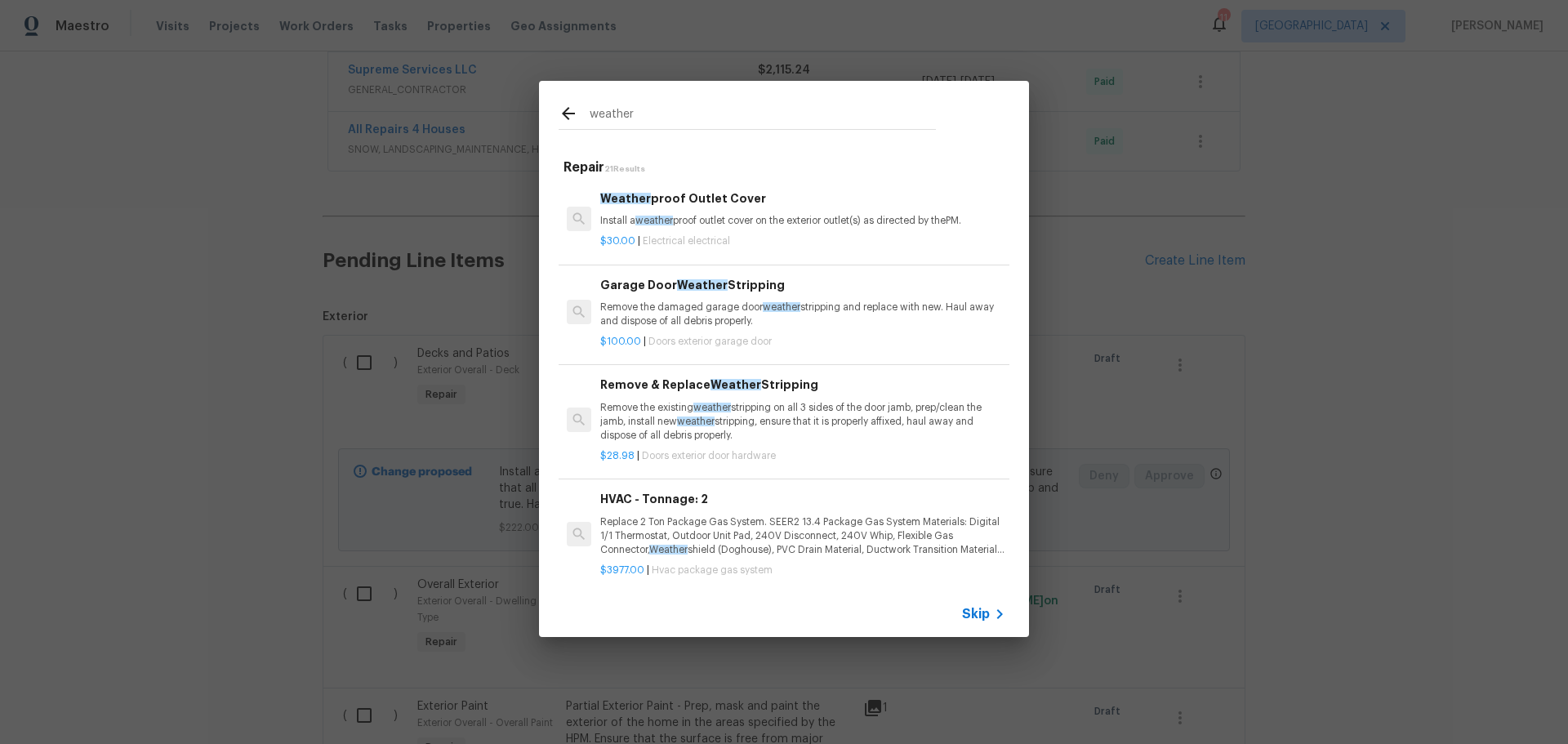
type input "weather"
click at [785, 429] on p "Remove the existing weather stripping on all 3 sides of the door jamb, prep/cle…" at bounding box center [802, 422] width 405 height 42
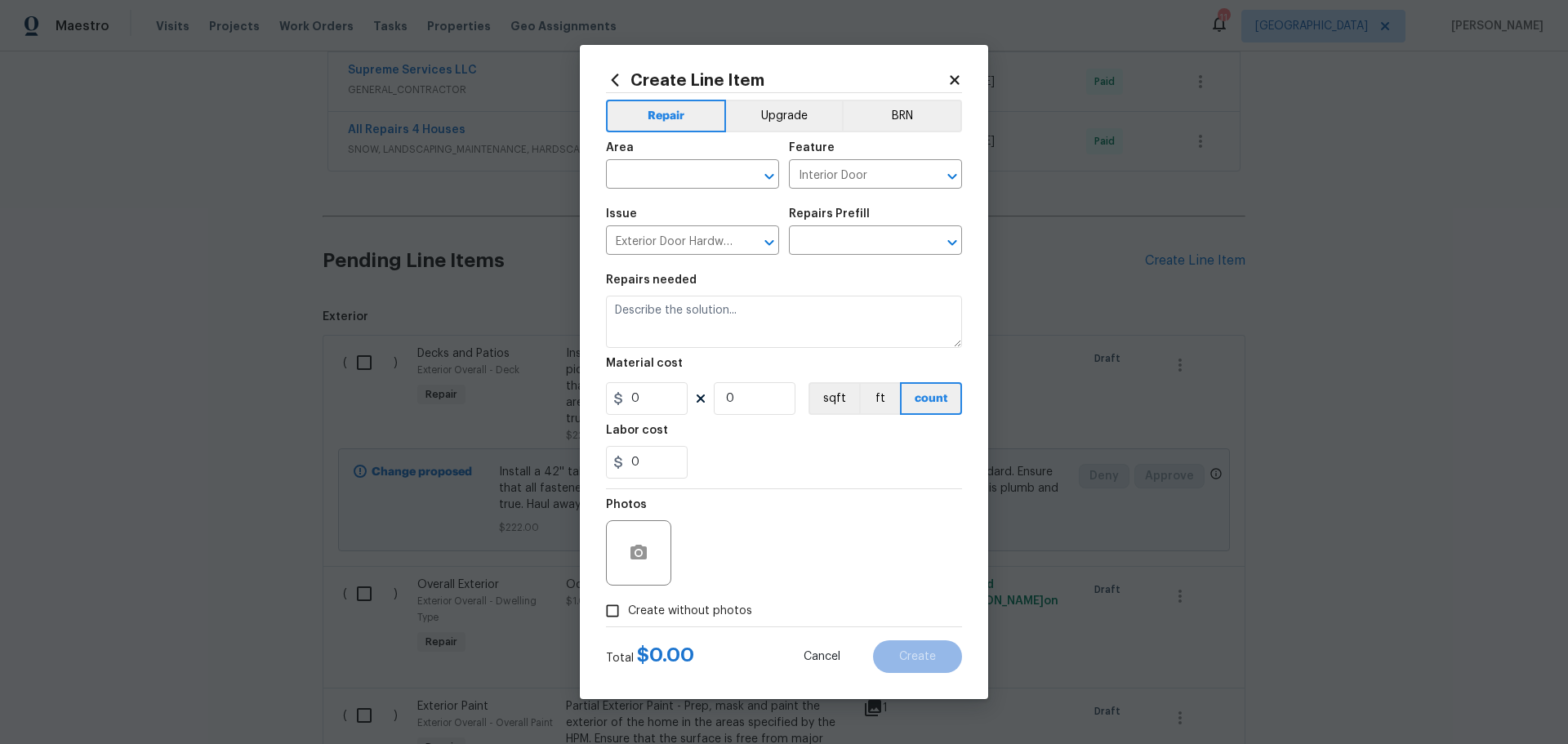
type input "Remove & Replace Weather Stripping $28.98"
type textarea "Remove the existing weather stripping on all 3 sides of the door jamb, prep/cle…"
type input "28.98"
type input "1"
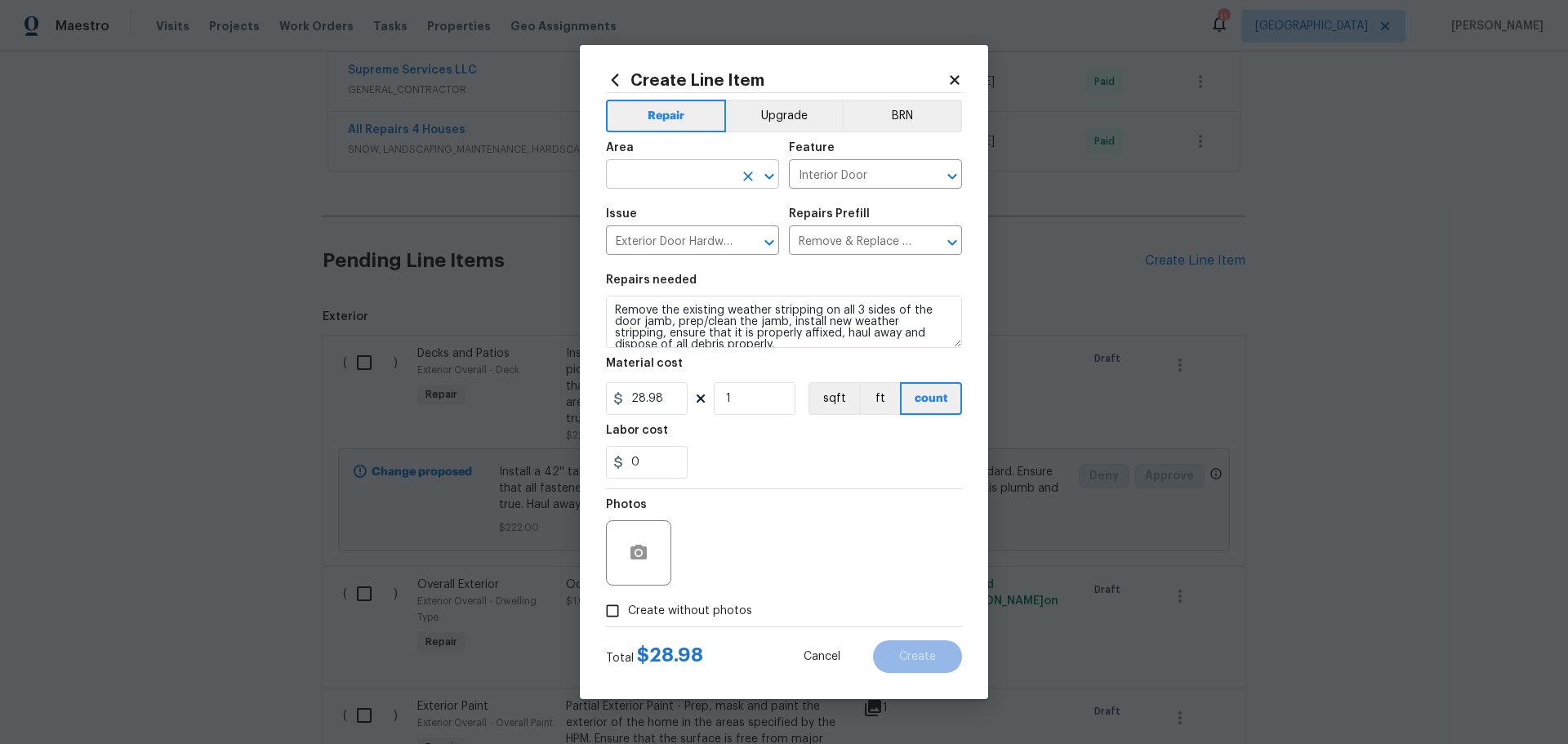
click at [767, 169] on icon "Open" at bounding box center [768, 176] width 19 height 19
click at [724, 269] on li "Unfinished basement" at bounding box center [692, 265] width 173 height 27
type input "Unfinished basement"
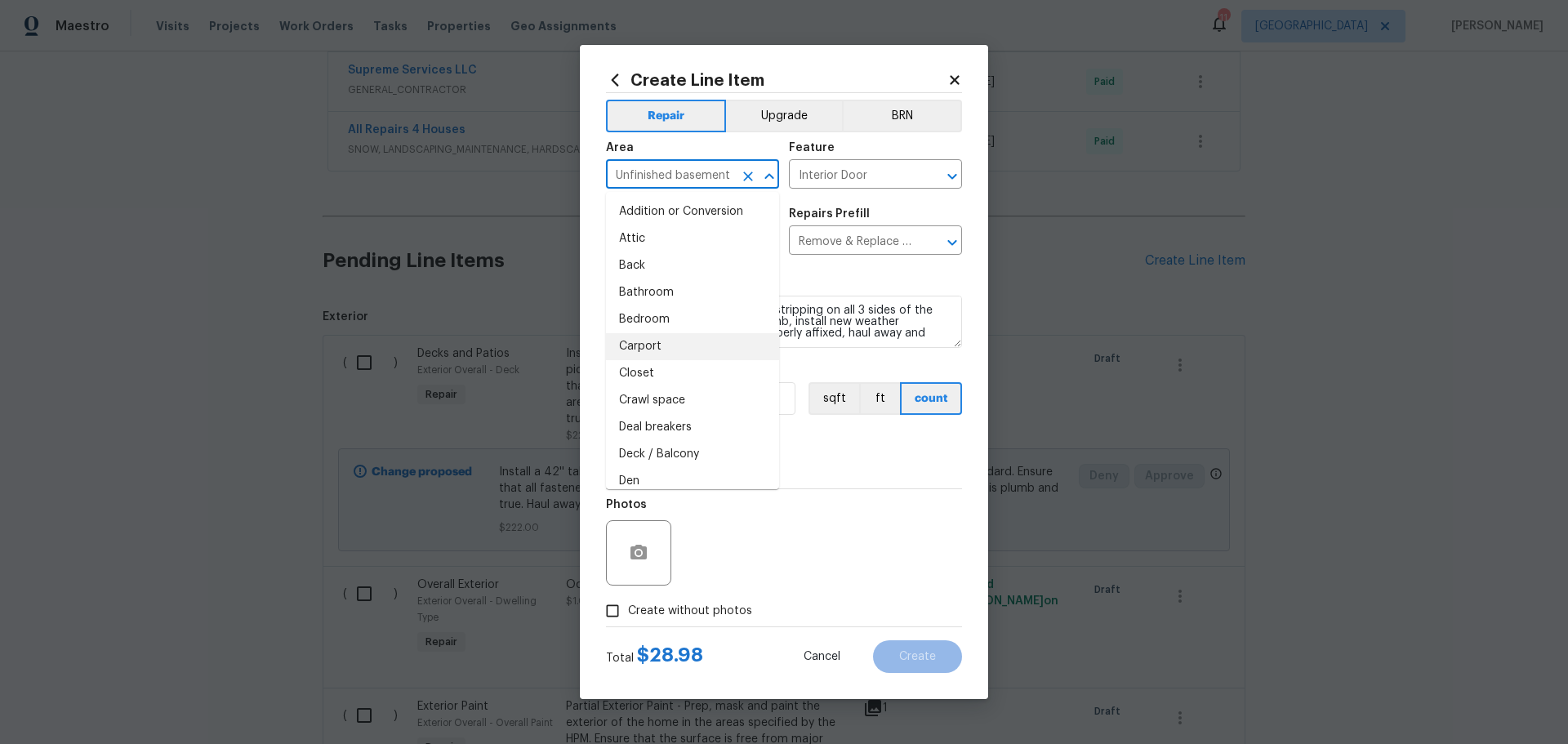
click at [713, 539] on div "Photos" at bounding box center [783, 543] width 356 height 106
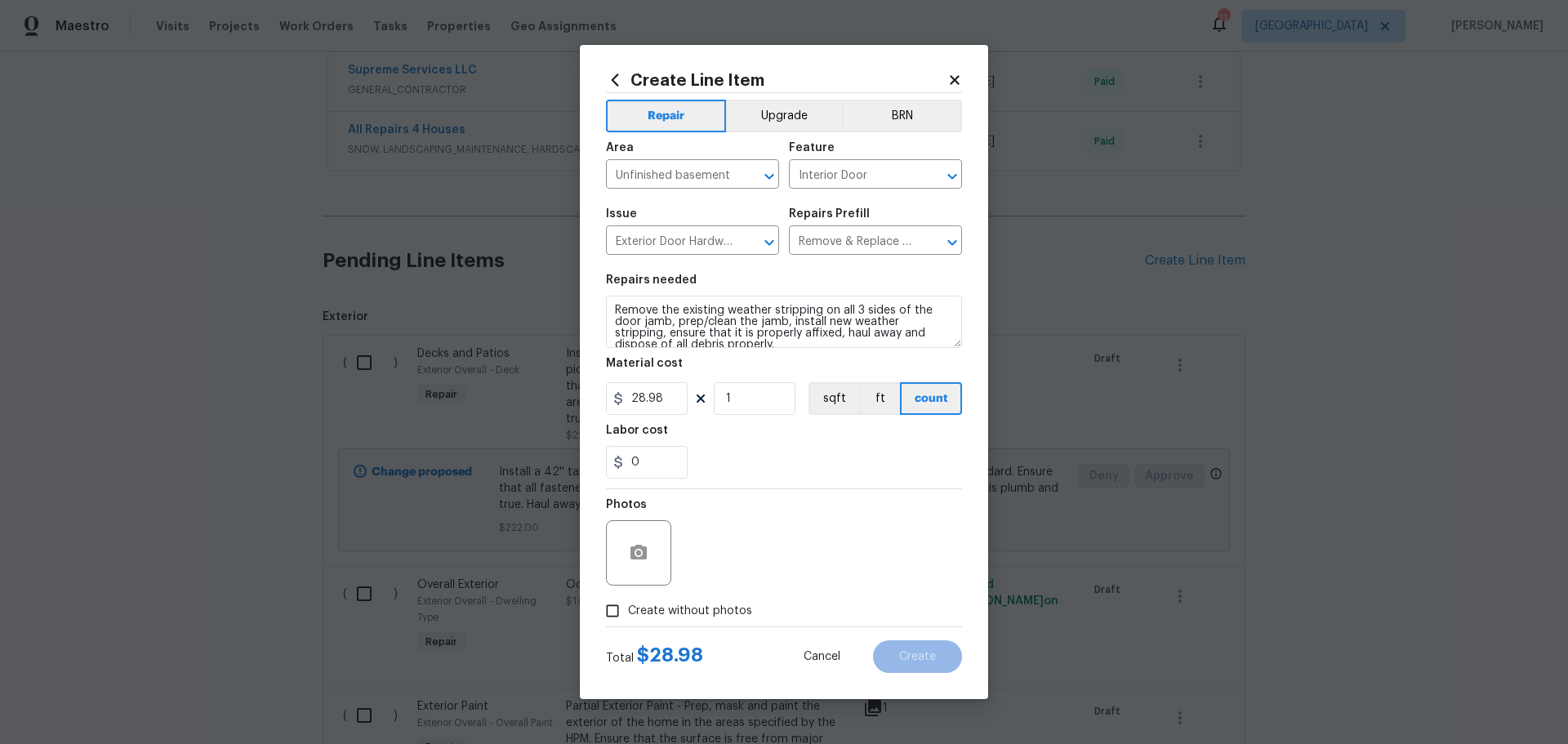
click at [644, 529] on div at bounding box center [638, 553] width 65 height 65
click at [632, 555] on icon "button" at bounding box center [639, 553] width 16 height 15
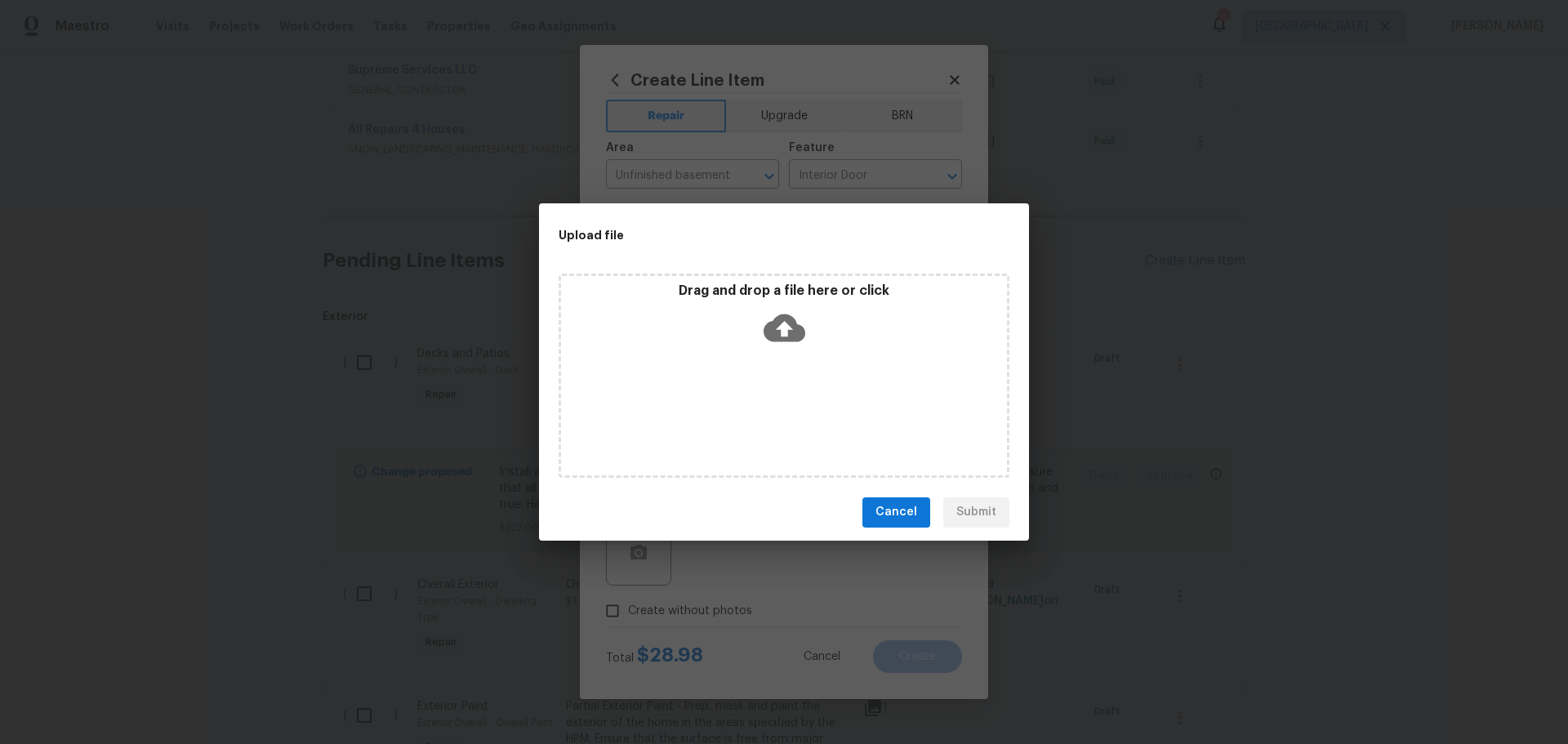
click at [676, 308] on div "Drag and drop a file here or click" at bounding box center [783, 318] width 446 height 70
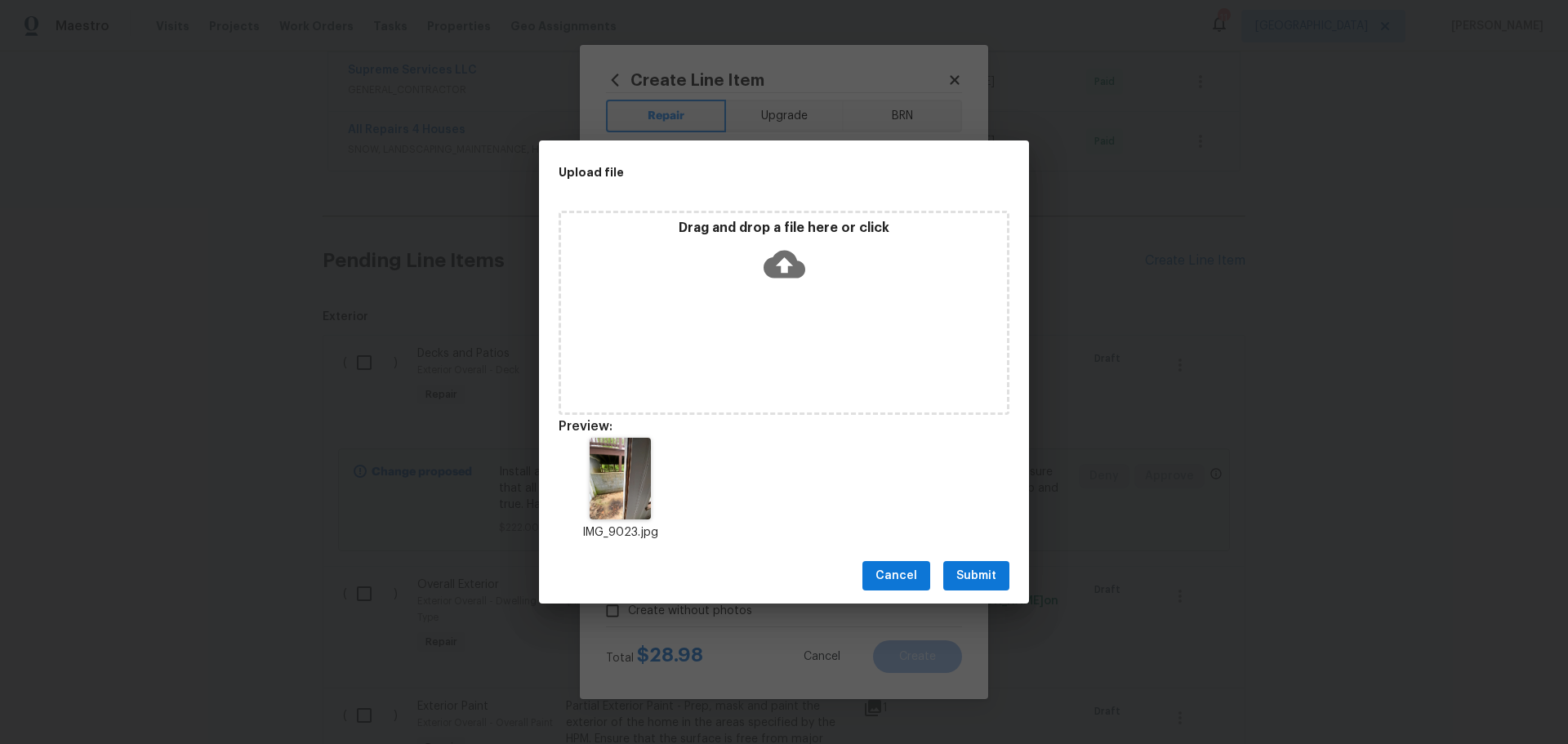
click at [1001, 581] on button "Submit" at bounding box center [976, 576] width 66 height 30
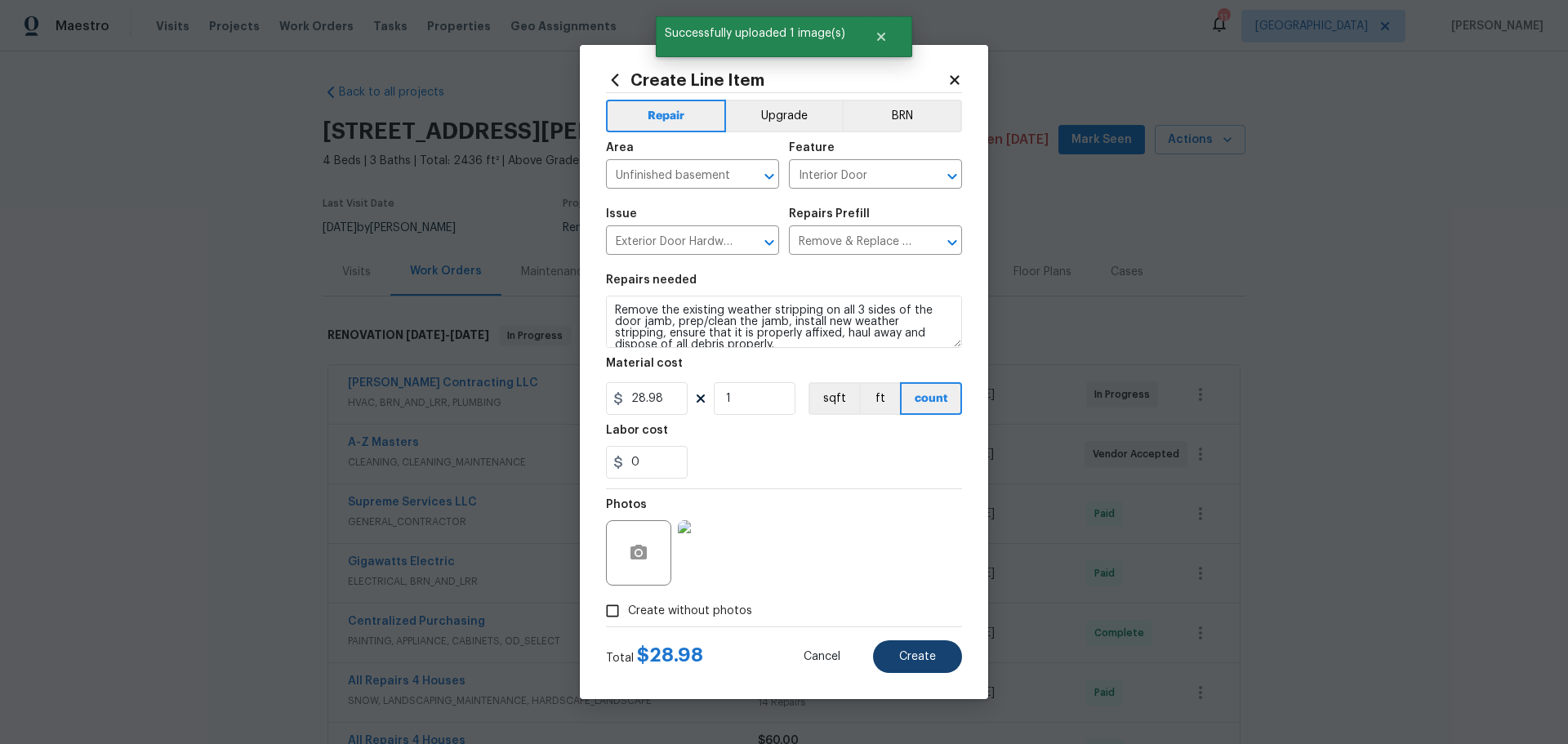
scroll to position [730, 0]
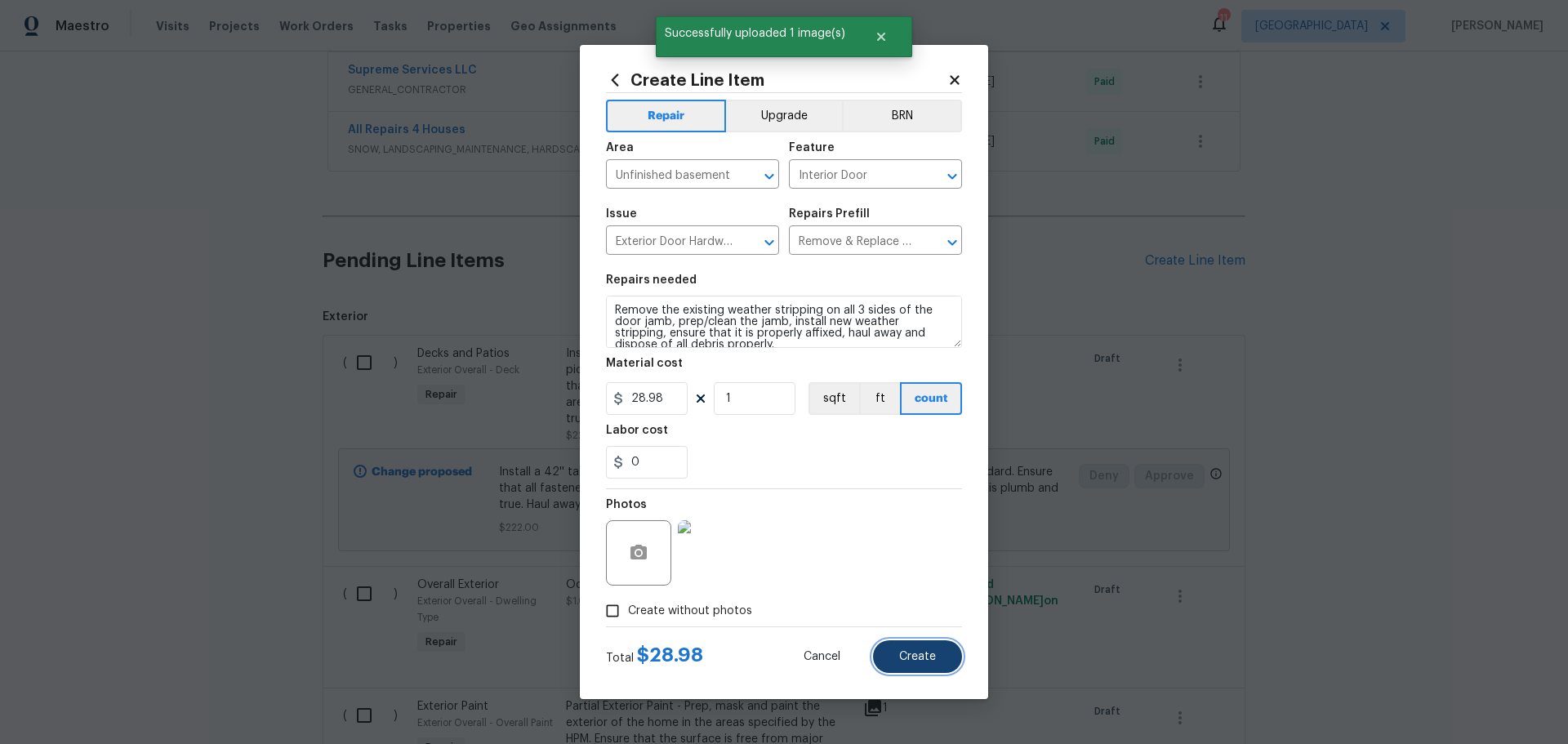
click at [918, 652] on span "Create" at bounding box center [918, 657] width 37 height 12
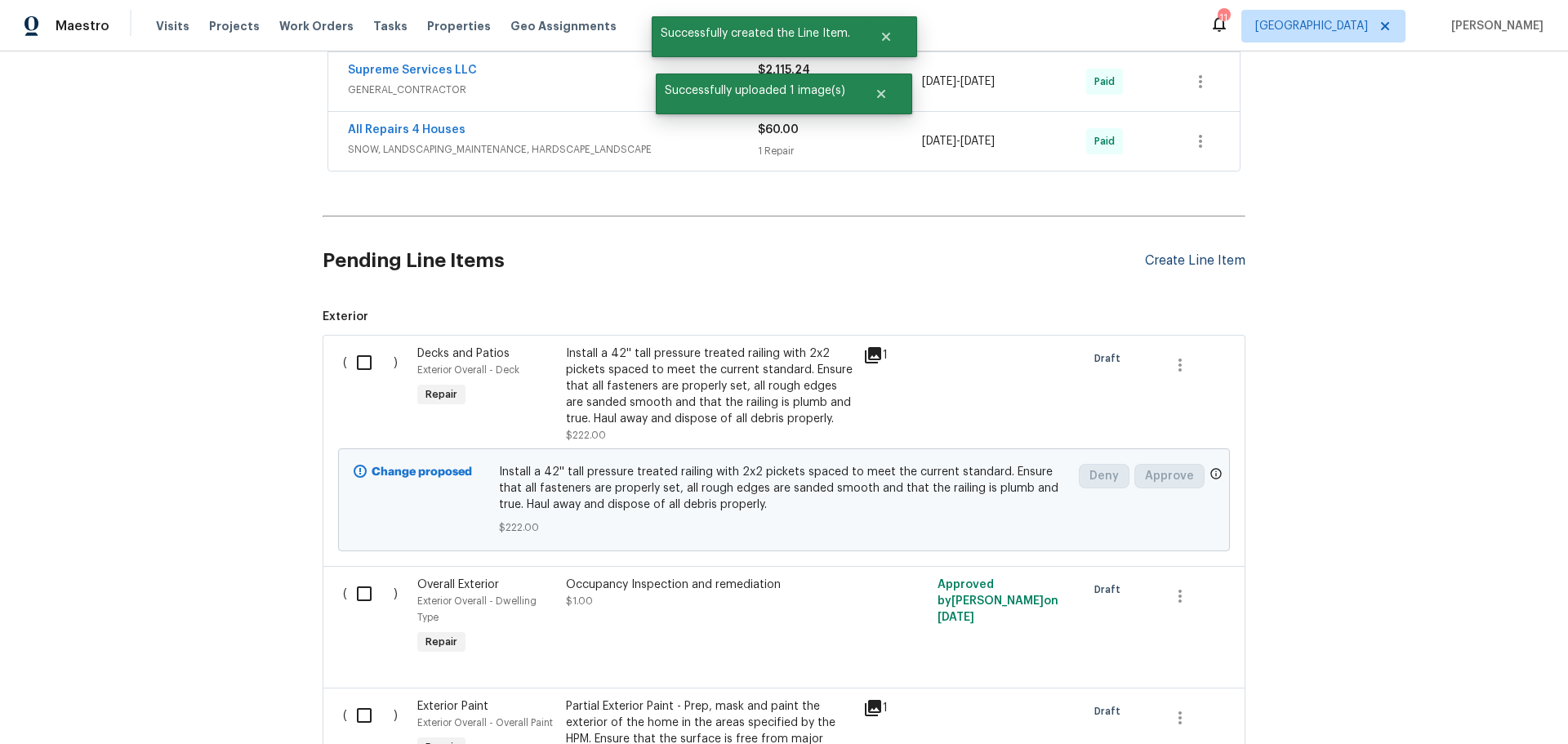
click at [1164, 255] on div "Create Line Item" at bounding box center [1196, 261] width 101 height 16
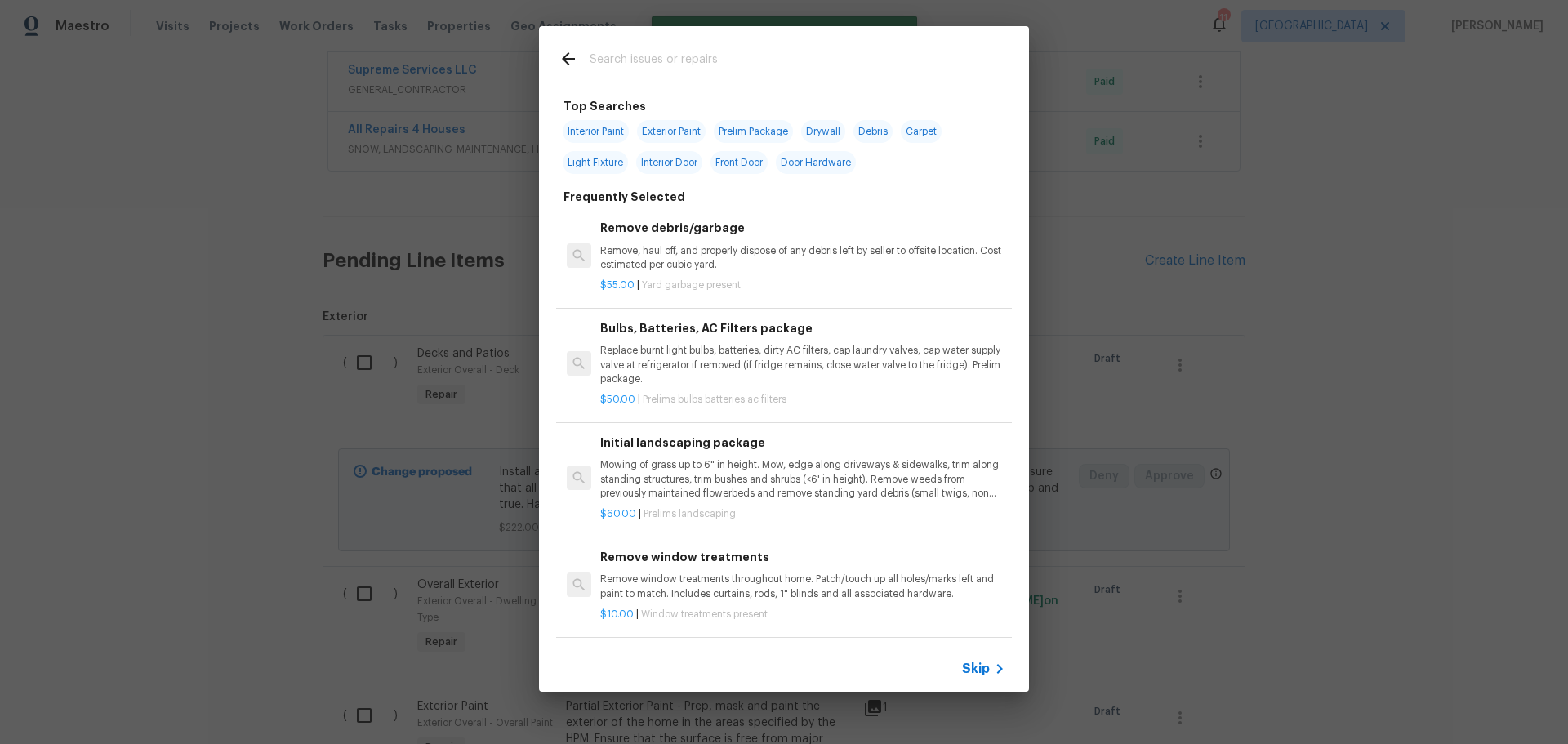
click at [664, 461] on p "Mowing of grass up to 6" in height. Mow, edge along driveways & sidewalks, trim…" at bounding box center [802, 480] width 405 height 42
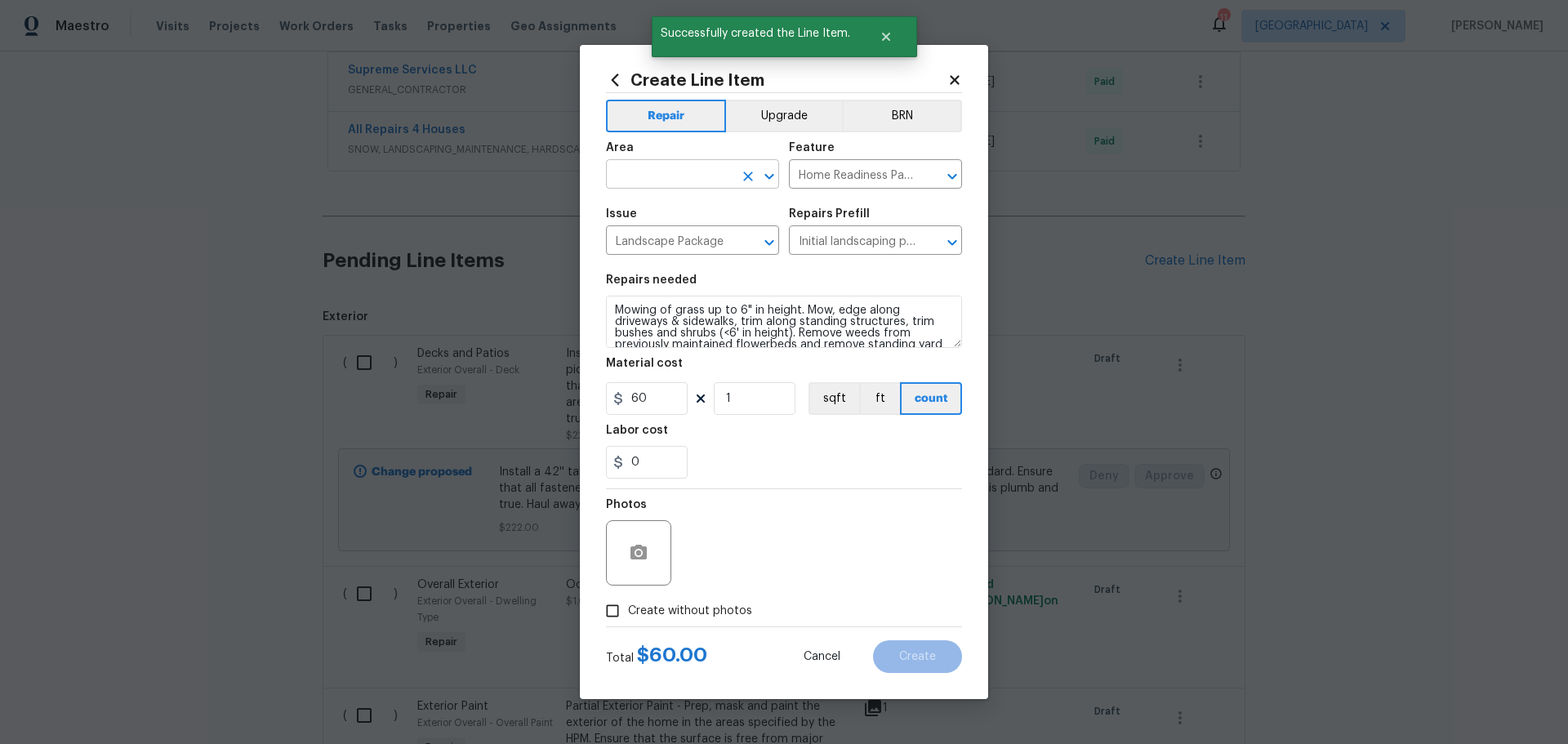
click at [759, 167] on icon "Open" at bounding box center [768, 176] width 19 height 19
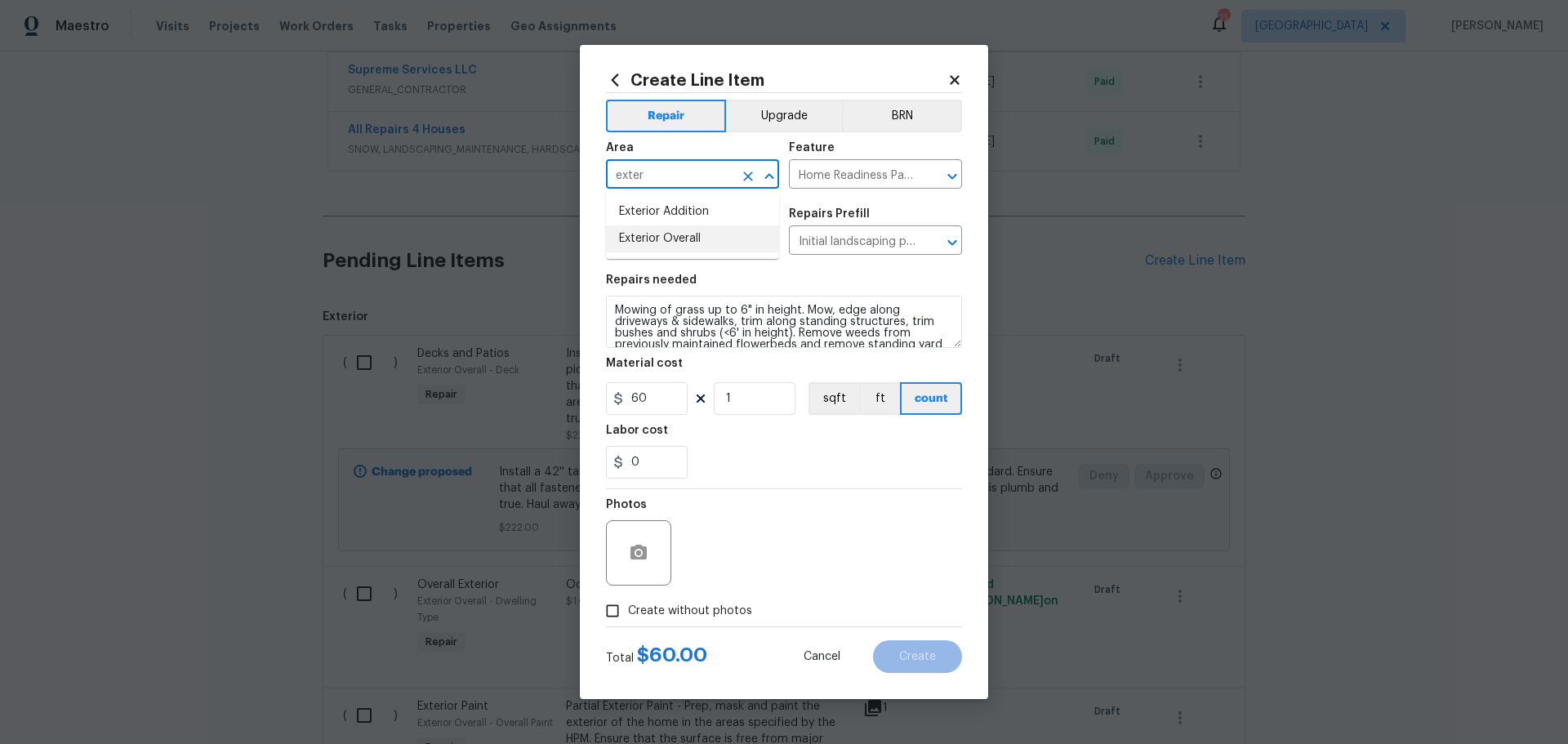
click at [693, 241] on li "Exterior Overall" at bounding box center [692, 238] width 173 height 27
type input "Exterior Overall"
click at [715, 613] on span "Create without photos" at bounding box center [691, 611] width 124 height 17
click at [628, 613] on input "Create without photos" at bounding box center [613, 611] width 31 height 31
checkbox input "true"
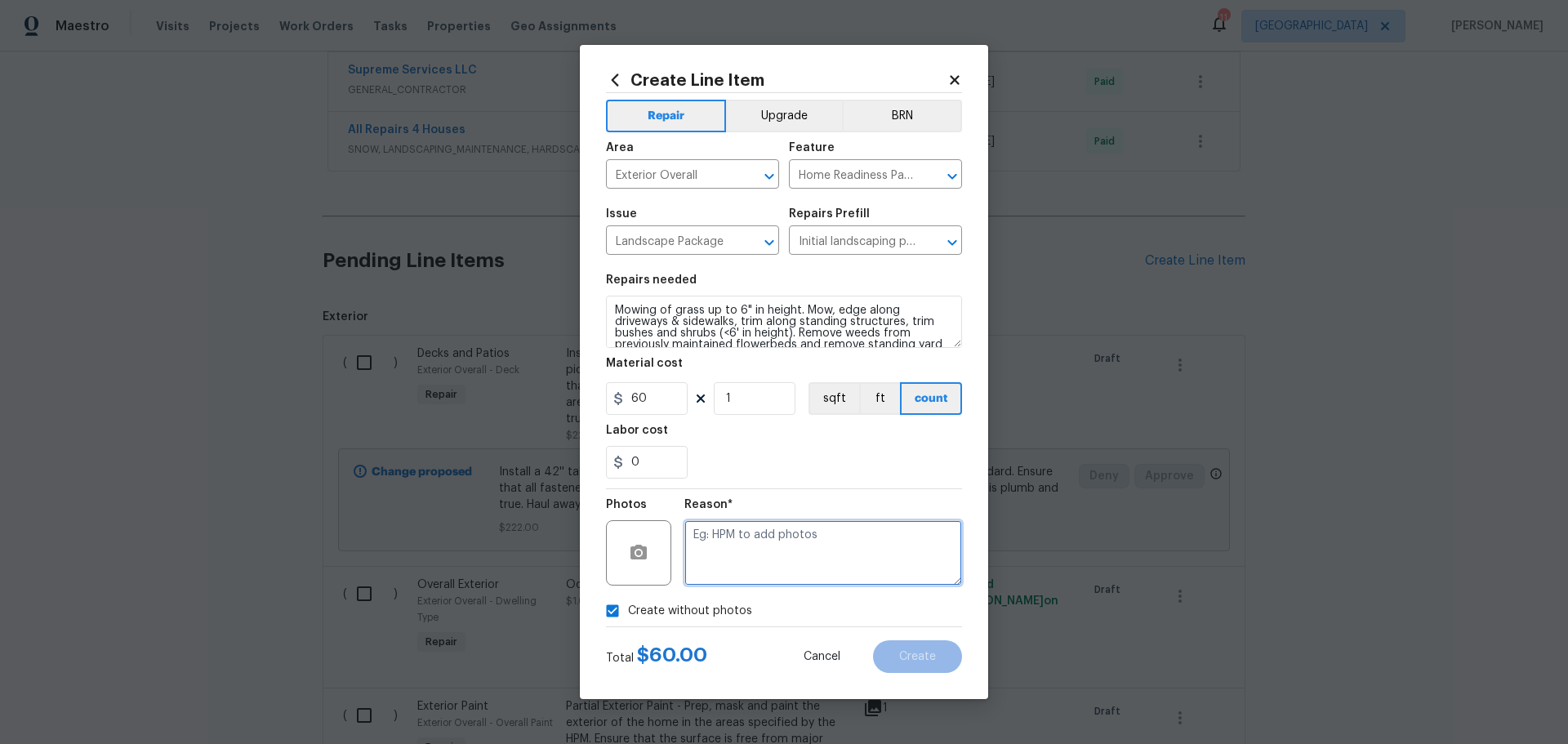
click at [840, 575] on textarea at bounding box center [823, 553] width 278 height 65
type textarea "1"
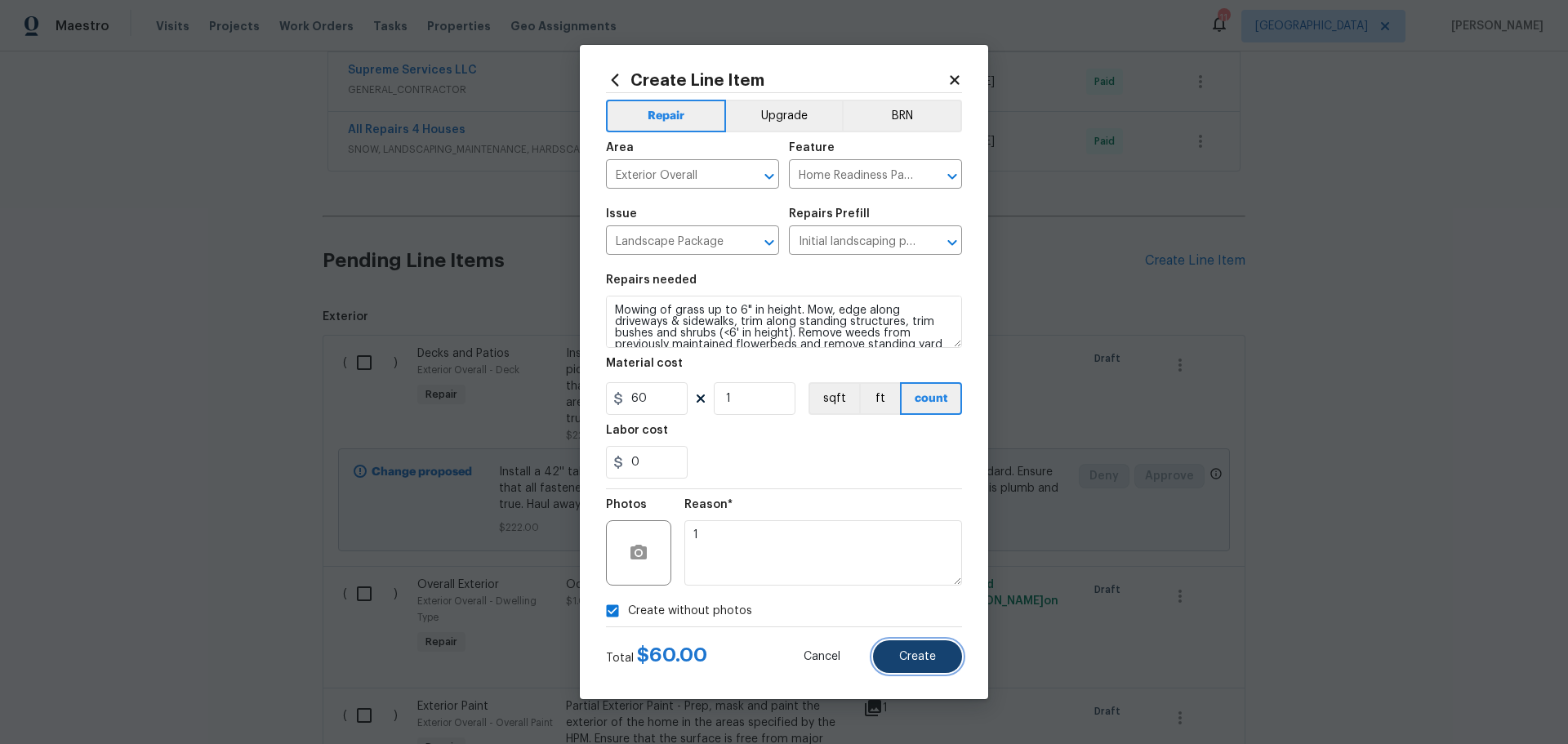
click at [893, 663] on button "Create" at bounding box center [917, 657] width 89 height 33
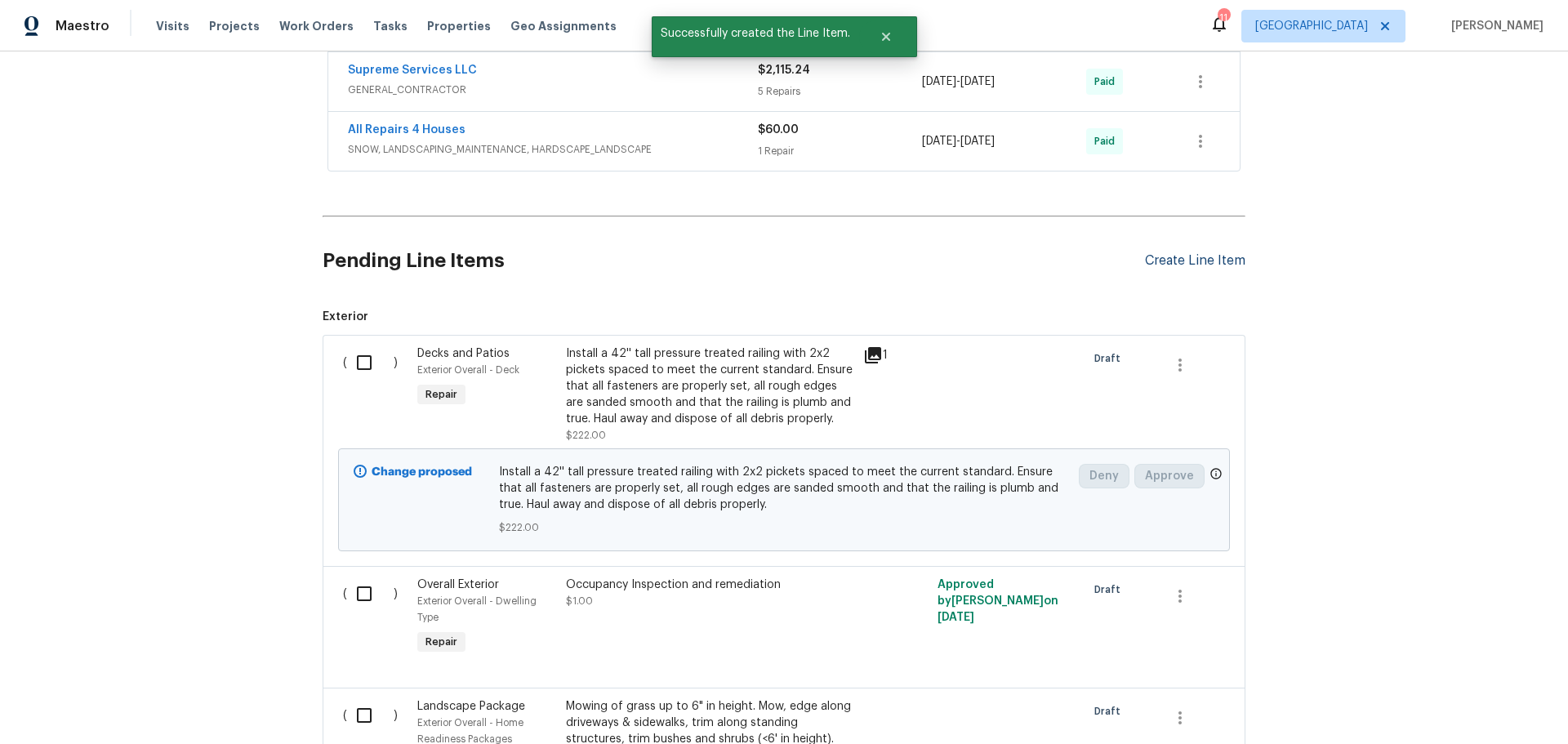
click at [1167, 267] on div "Create Line Item" at bounding box center [1196, 261] width 101 height 16
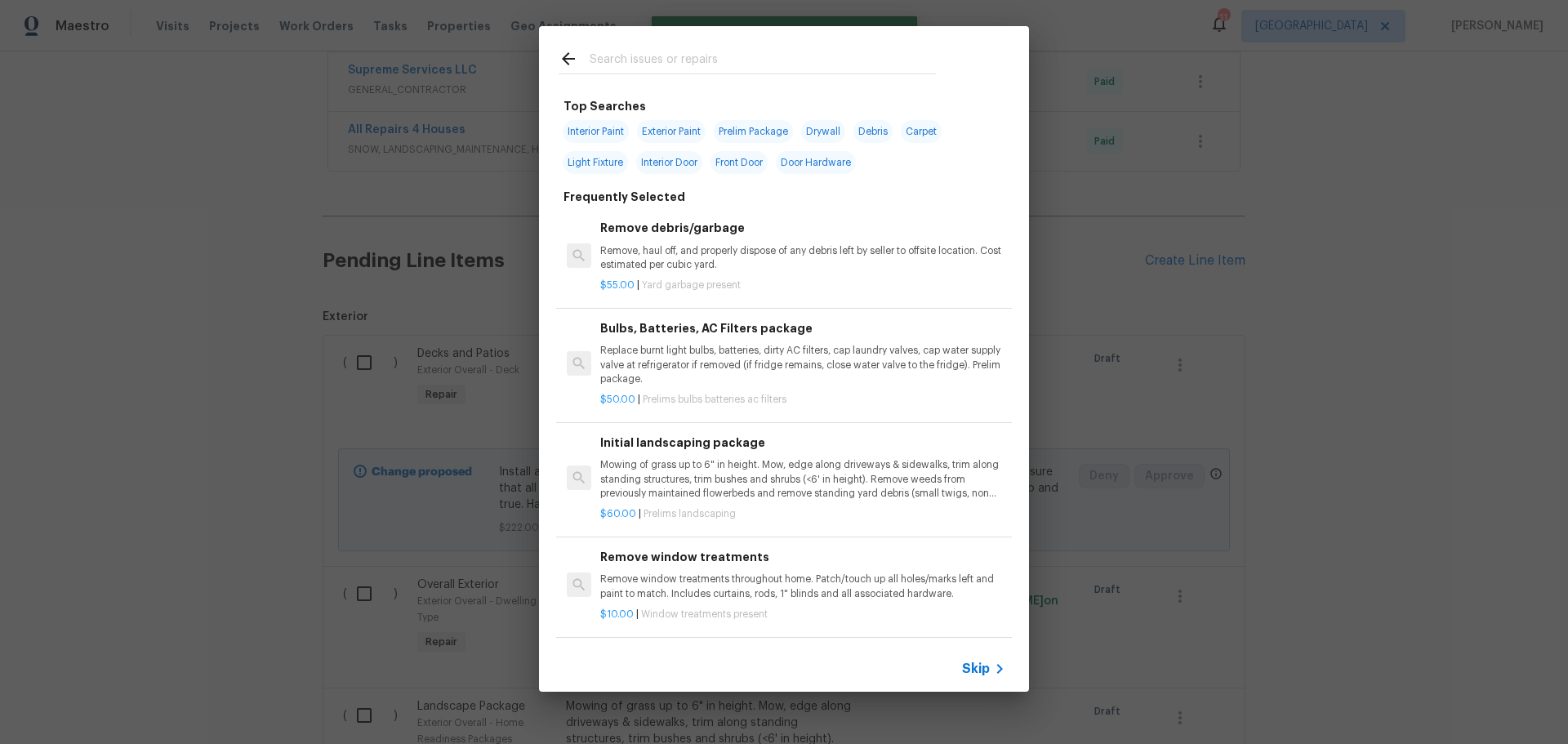
click at [628, 62] on input "text" at bounding box center [763, 61] width 347 height 25
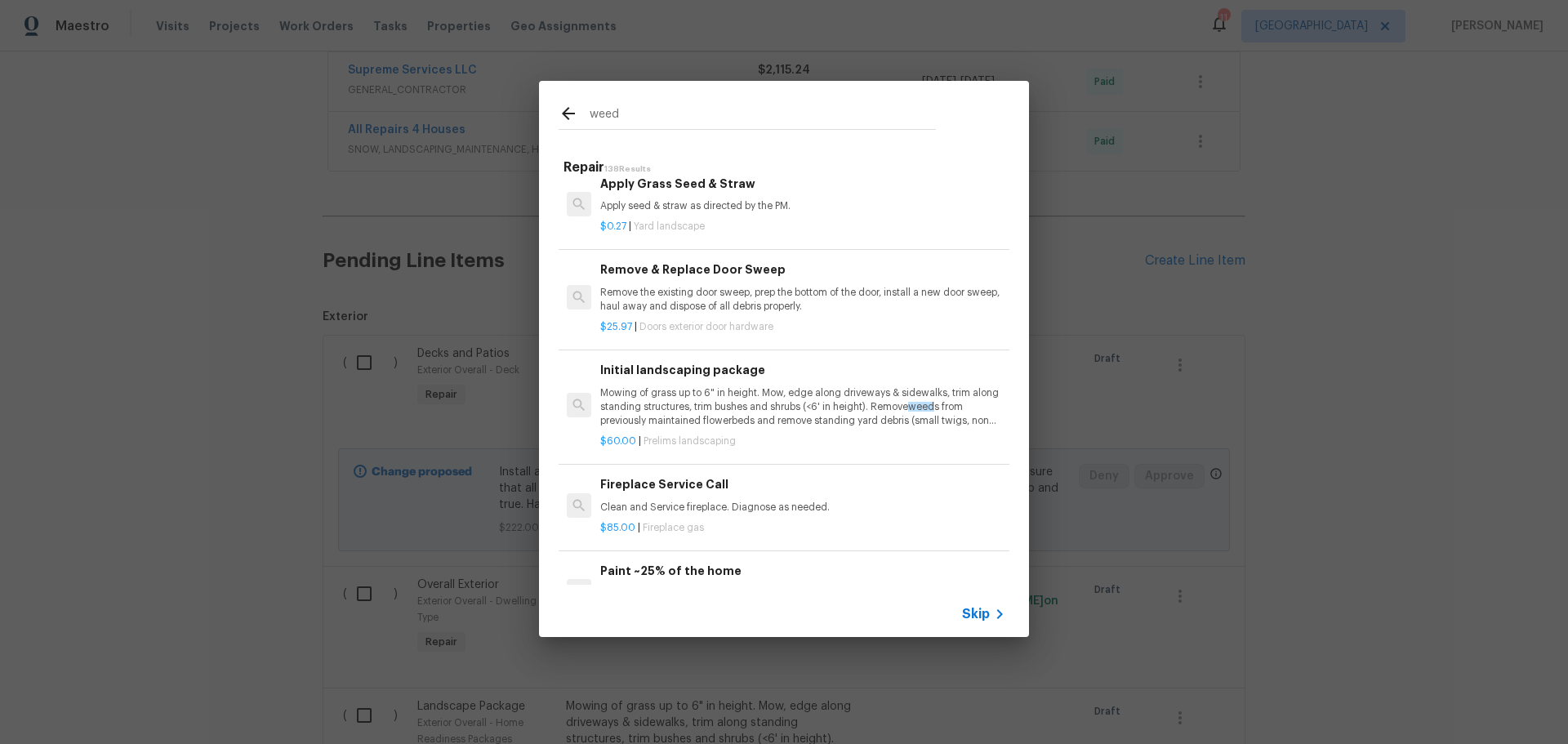
scroll to position [0, 0]
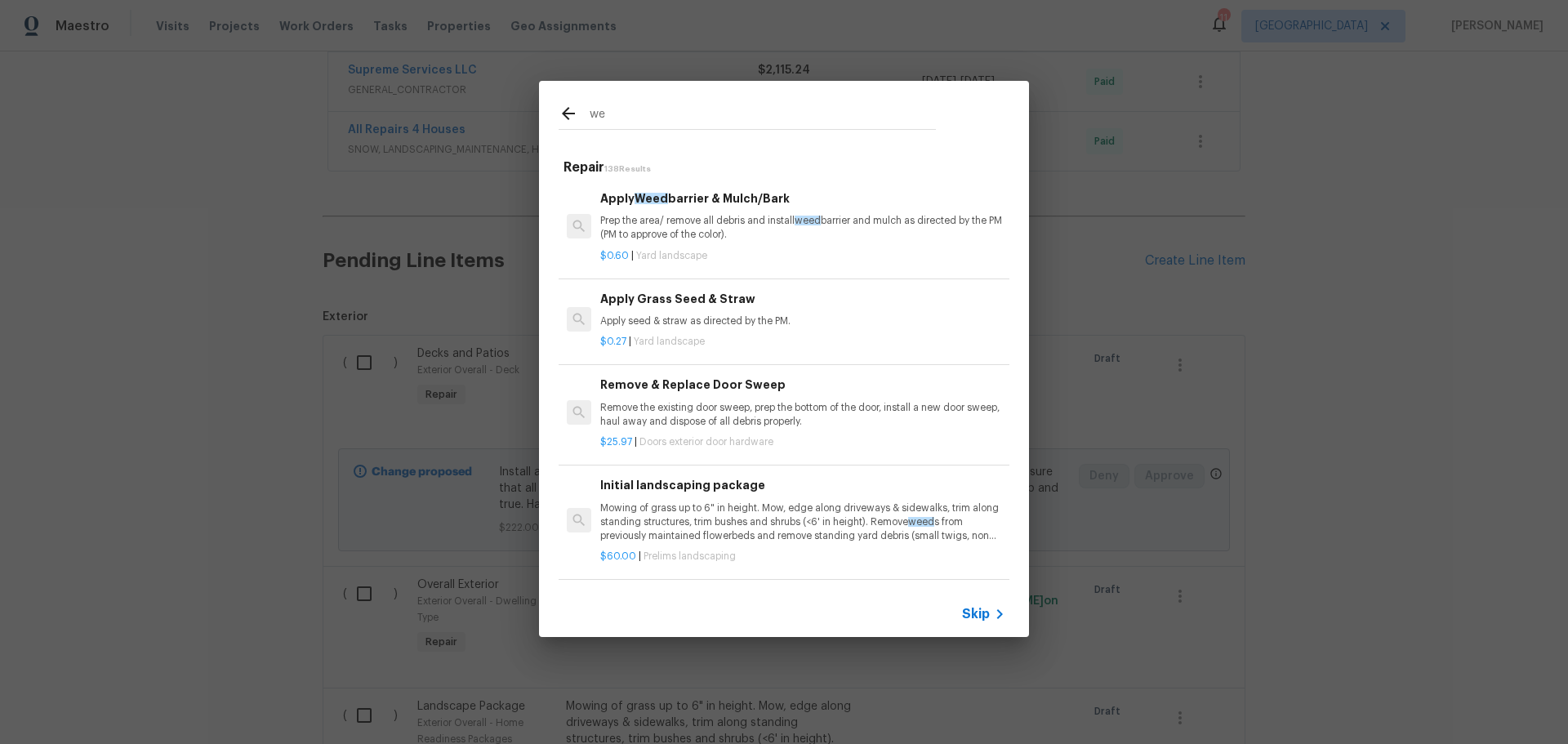
type input "w"
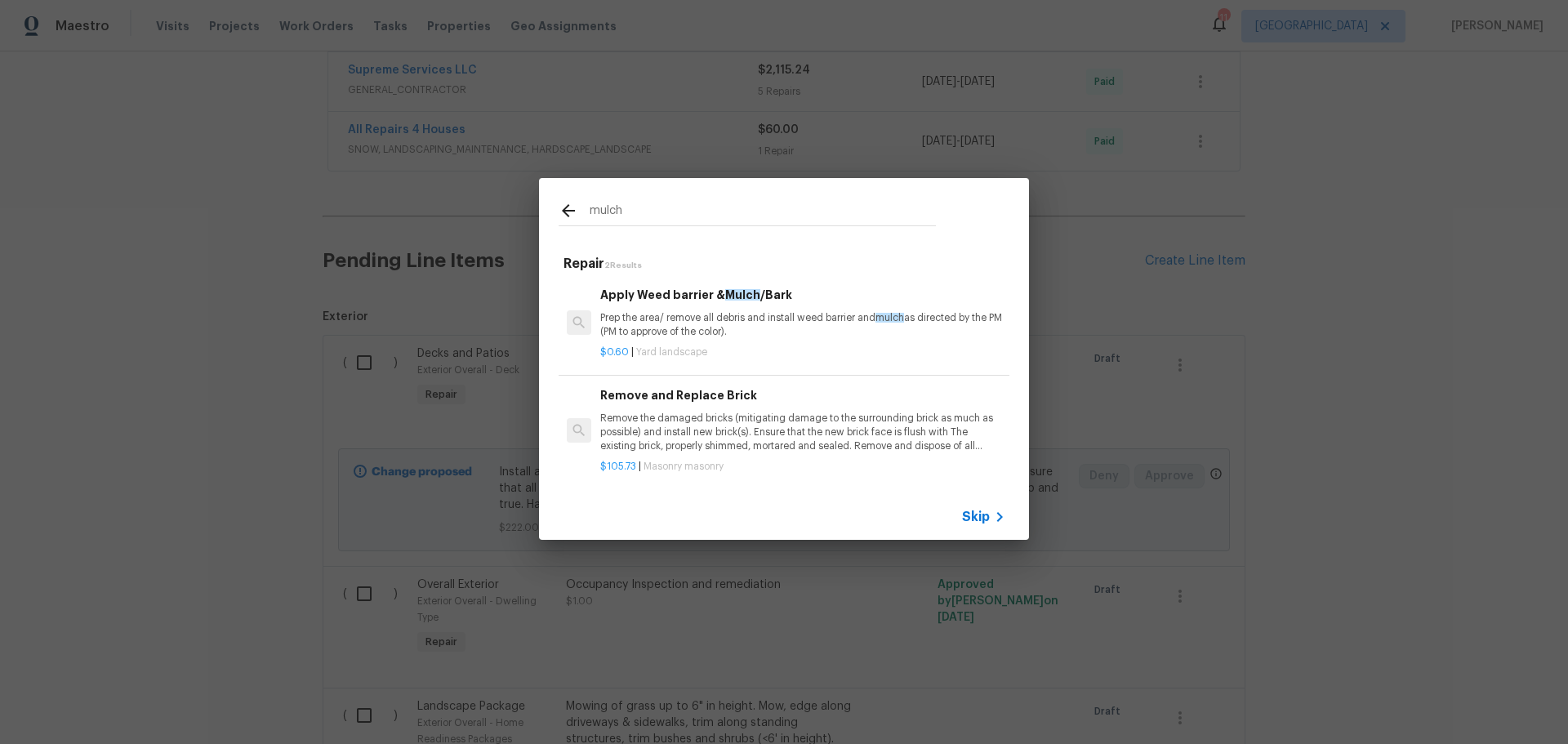
scroll to position [3, 0]
type input "mulch"
click at [748, 319] on p "Prep the area/ remove all debris and install weed barrier and mulch as directed…" at bounding box center [802, 322] width 405 height 27
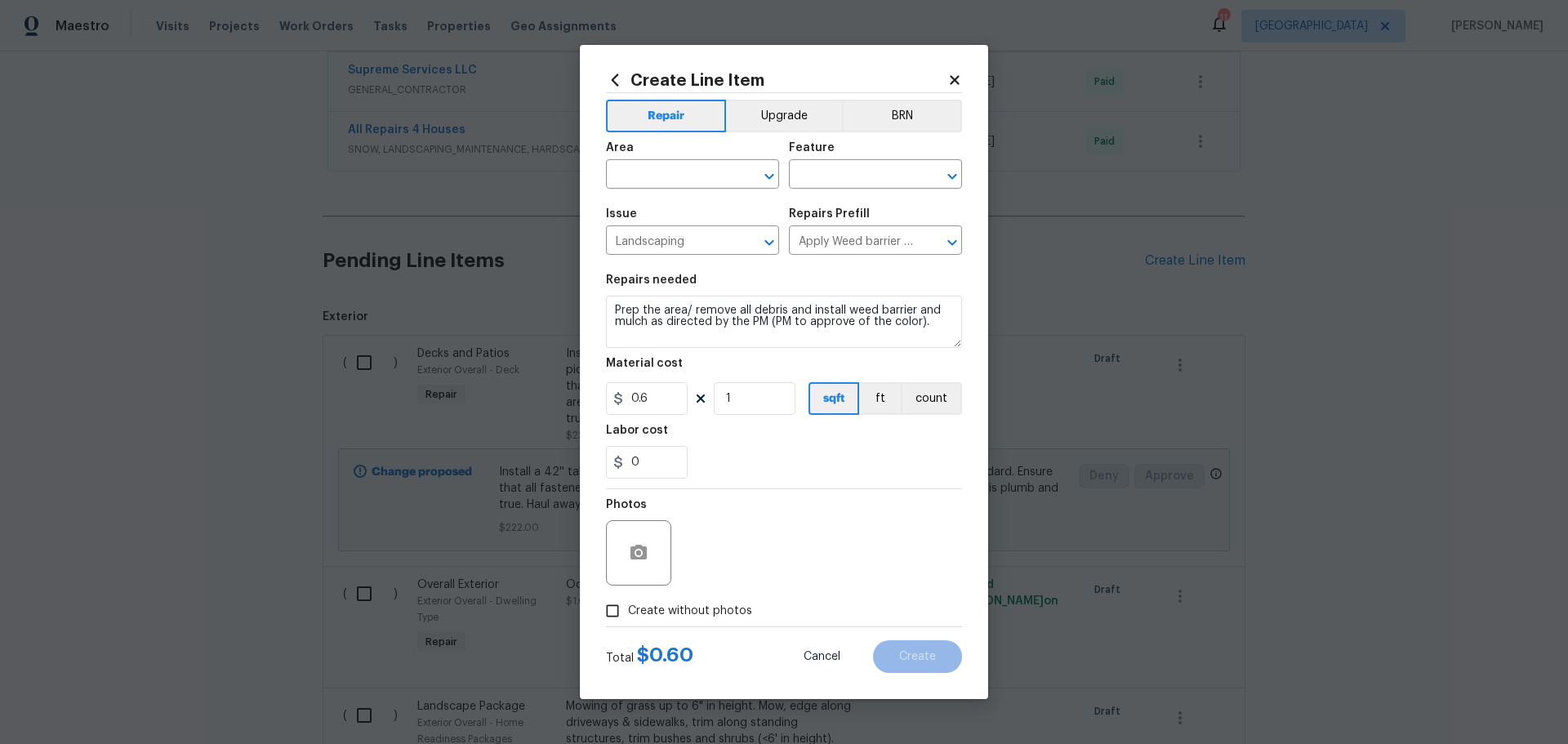
click at [782, 178] on div "Area ​ Feature ​" at bounding box center [783, 166] width 356 height 66
click at [766, 179] on icon "Open" at bounding box center [768, 176] width 19 height 19
click at [686, 243] on li "Exterior Overall" at bounding box center [692, 238] width 173 height 27
type input "Exterior Overall"
click at [875, 156] on div "Feature" at bounding box center [875, 152] width 173 height 21
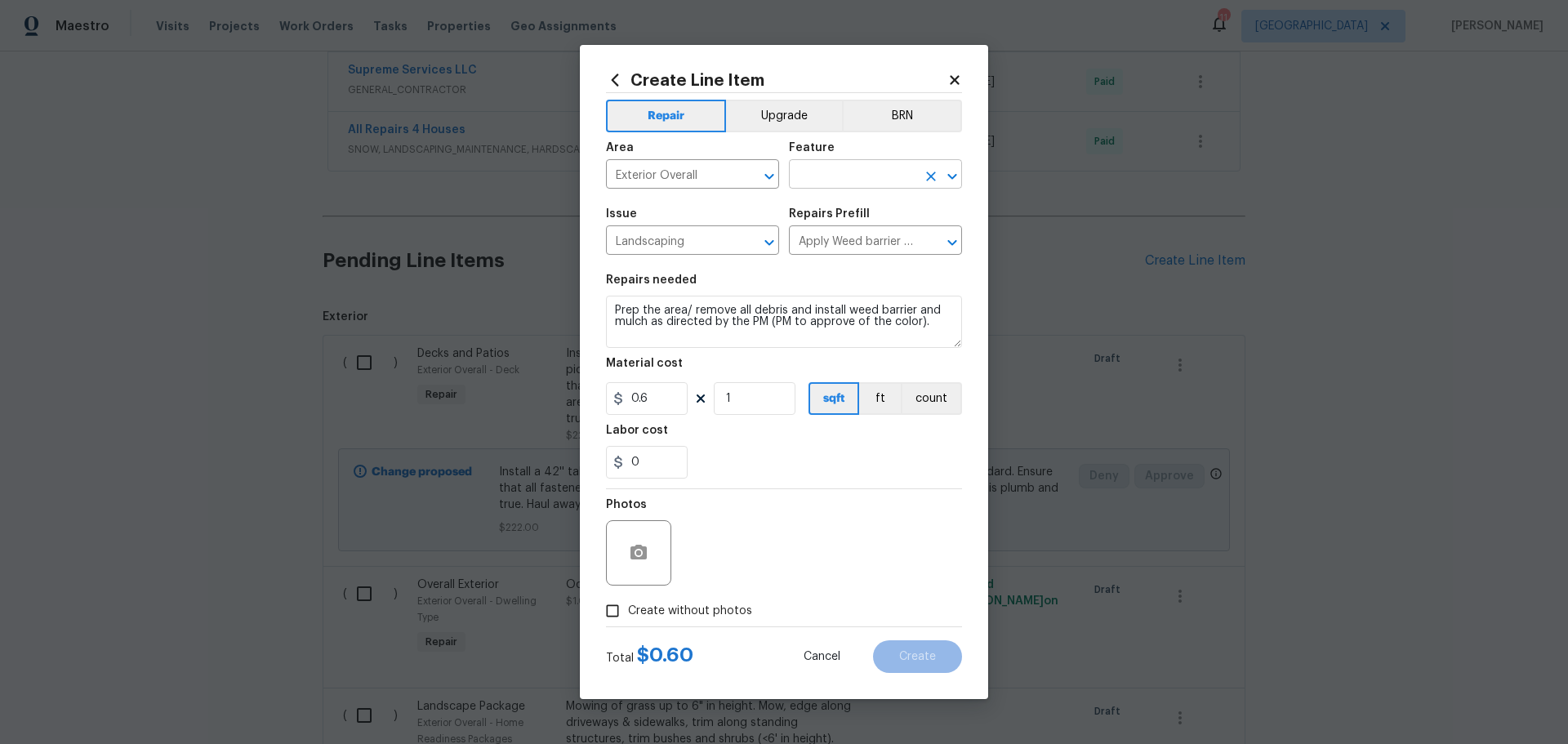
click at [865, 231] on body "Maestro Visits Projects Work Orders Tasks Properties Geo Assignments 11 St Loui…" at bounding box center [784, 372] width 1568 height 744
click at [831, 247] on li "Landscaping" at bounding box center [875, 251] width 173 height 27
type input "Landscaping"
click at [743, 399] on input "1" at bounding box center [754, 399] width 81 height 33
type input "200"
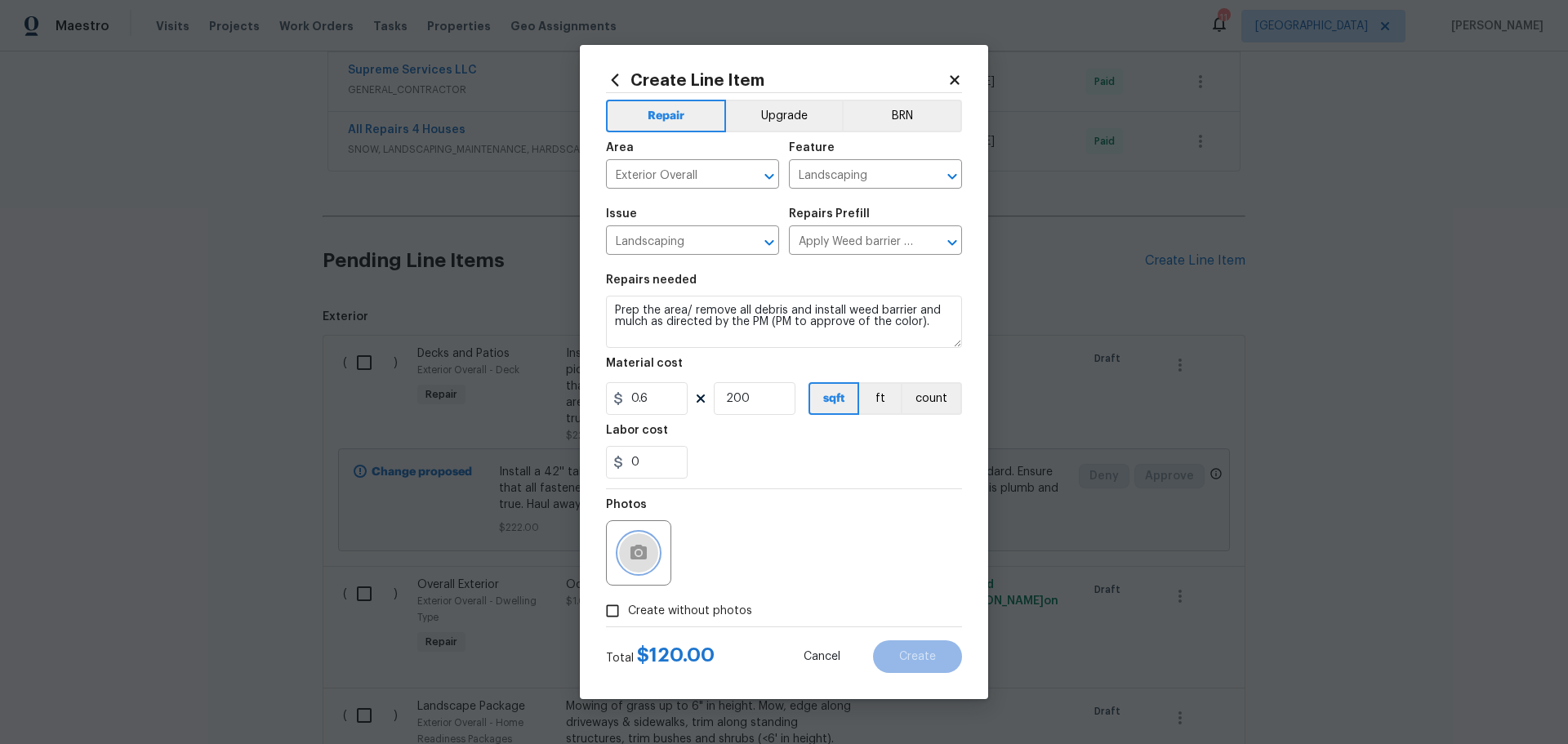
click at [641, 555] on circle "button" at bounding box center [639, 553] width 5 height 5
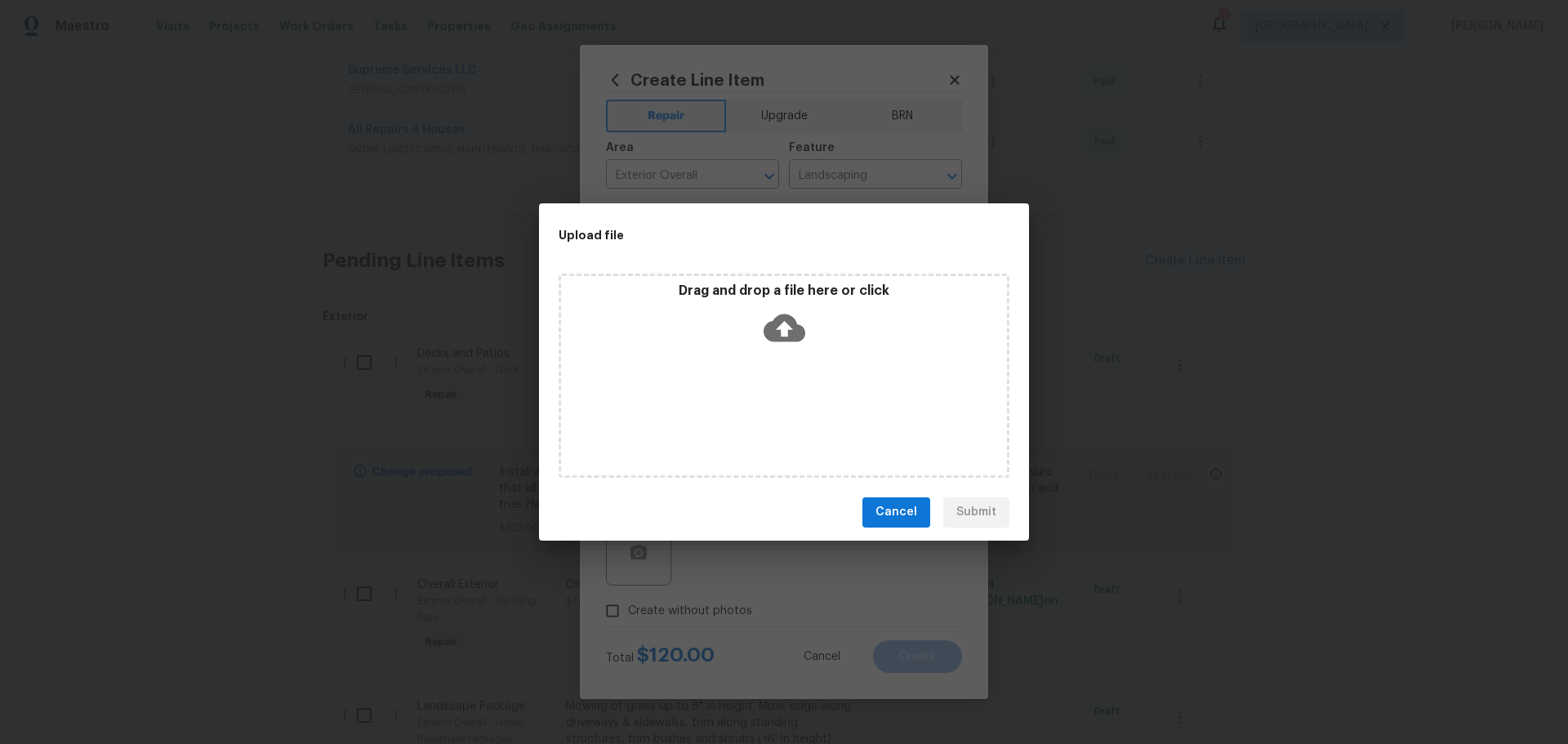
click at [757, 343] on div "Drag and drop a file here or click" at bounding box center [783, 318] width 446 height 70
drag, startPoint x: 913, startPoint y: 522, endPoint x: 897, endPoint y: 501, distance: 26.4
click at [911, 521] on span "Cancel" at bounding box center [897, 512] width 42 height 20
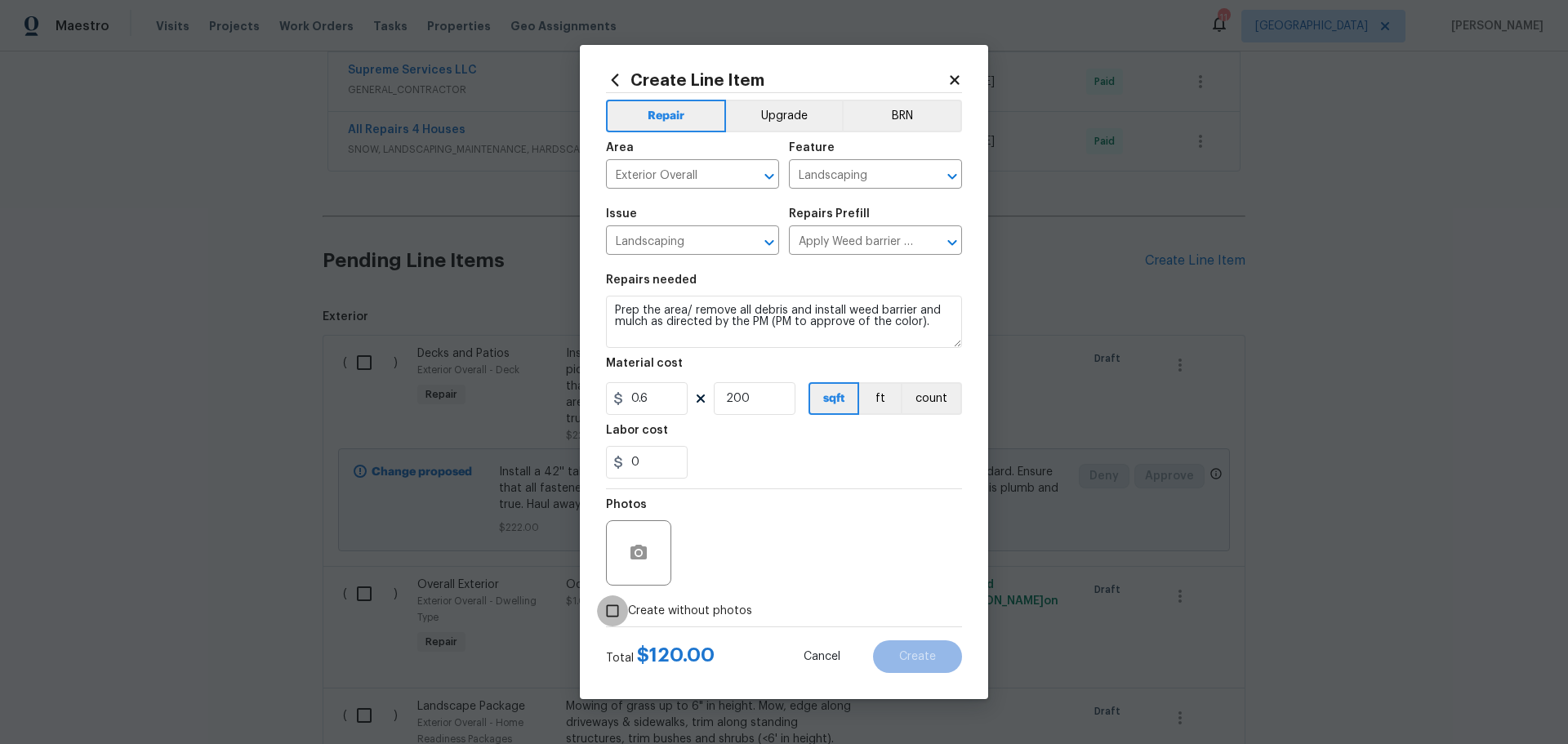
click at [627, 609] on input "Create without photos" at bounding box center [613, 611] width 31 height 31
checkbox input "true"
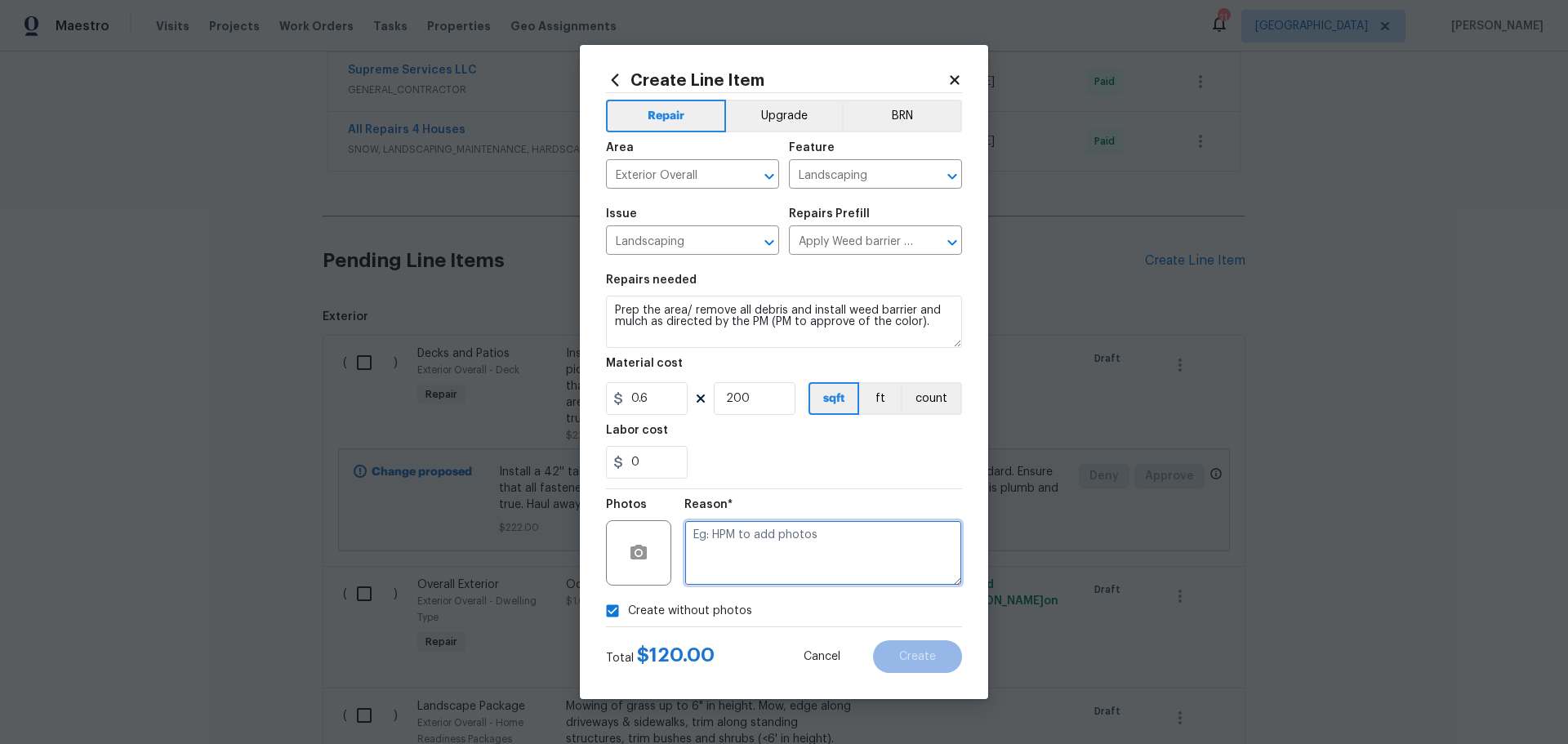
click at [731, 565] on textarea at bounding box center [823, 553] width 278 height 65
type textarea "1"
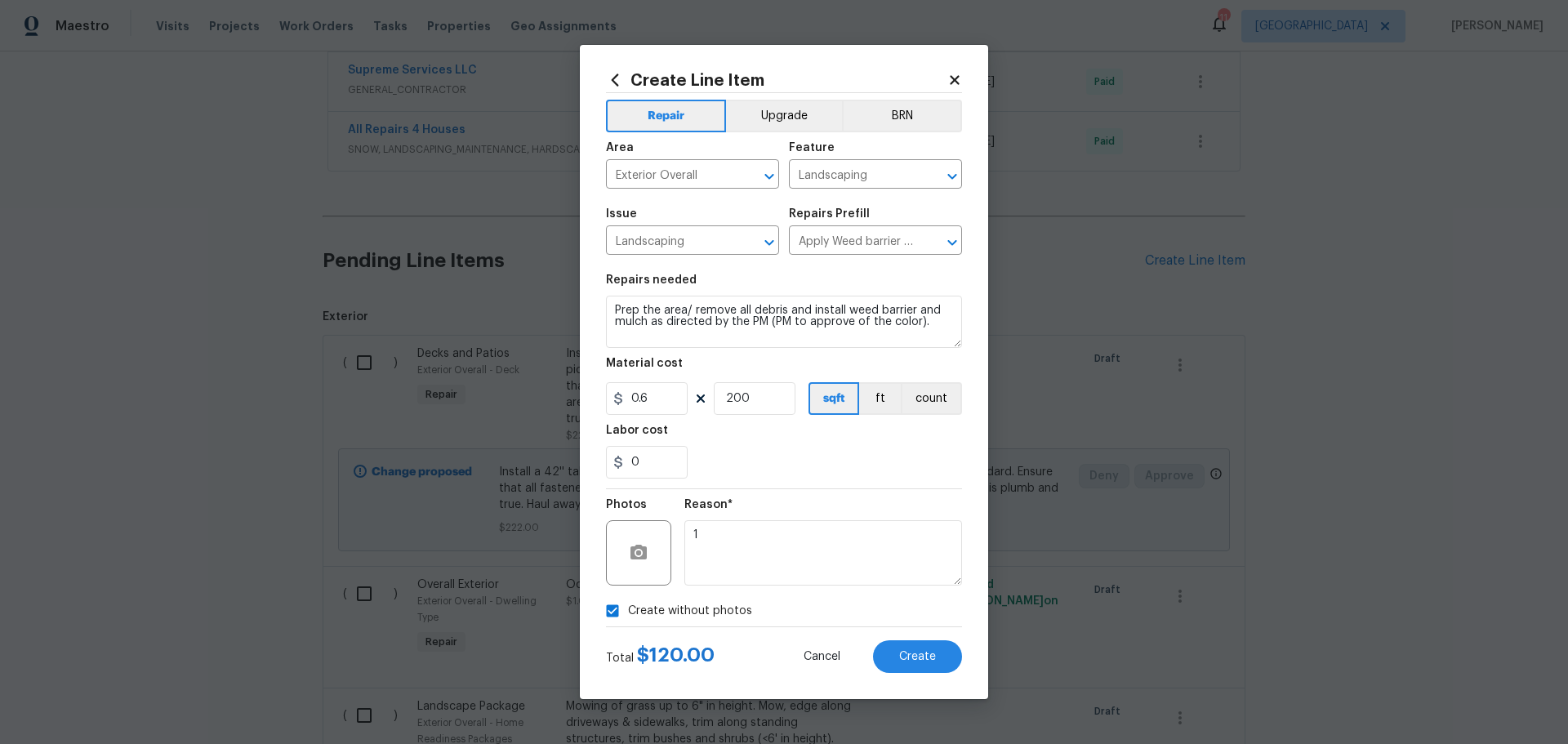
click at [727, 432] on div "Labor cost" at bounding box center [783, 435] width 356 height 21
drag, startPoint x: 613, startPoint y: 309, endPoint x: 1013, endPoint y: 377, distance: 405.7
click at [1012, 380] on div "Create Line Item Repair Upgrade BRN Area Exterior Overall ​ Feature Landscaping…" at bounding box center [784, 372] width 1568 height 744
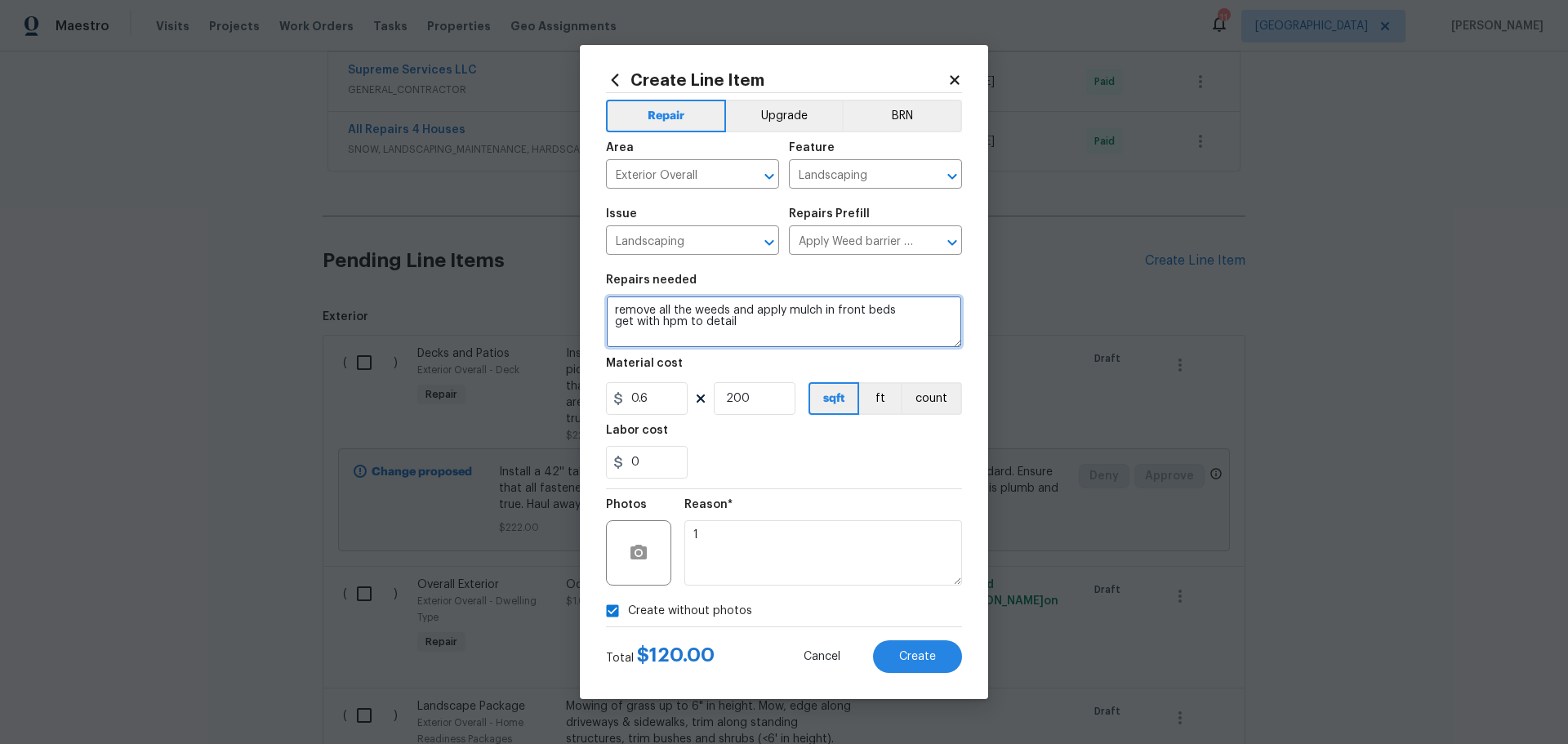
type textarea "remove all the weeds and apply mulch in front beds get with hpm to detail"
click at [712, 460] on div "0" at bounding box center [783, 462] width 356 height 33
click at [734, 405] on input "200" at bounding box center [754, 399] width 81 height 33
click at [651, 450] on input "0" at bounding box center [646, 462] width 81 height 33
type input "0"
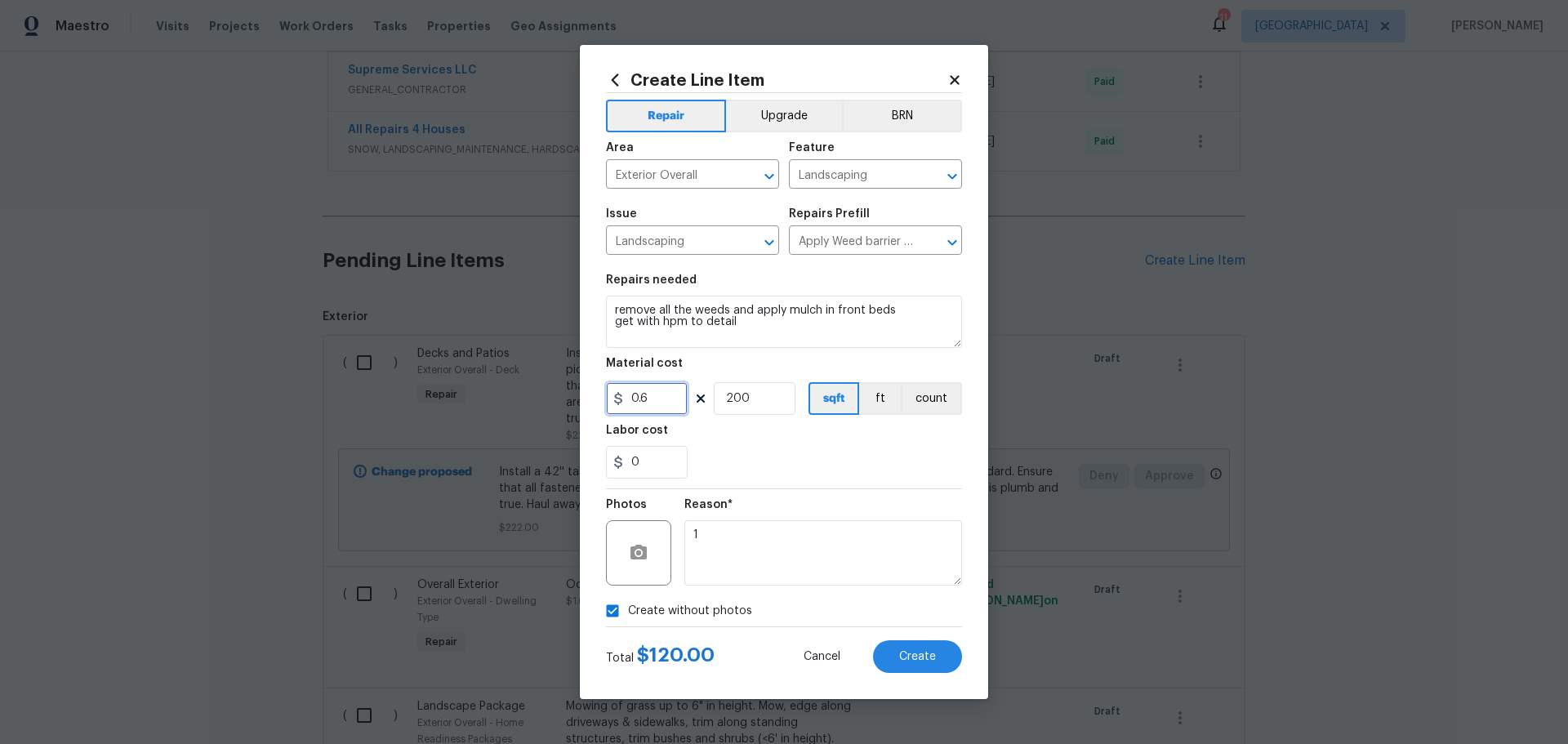
drag, startPoint x: 651, startPoint y: 388, endPoint x: 513, endPoint y: 385, distance: 138.0
click at [507, 394] on div "Create Line Item Repair Upgrade BRN Area Exterior Overall ​ Feature Landscaping…" at bounding box center [784, 372] width 1568 height 744
type input "1"
click at [641, 458] on input "0" at bounding box center [646, 462] width 81 height 33
type input "200"
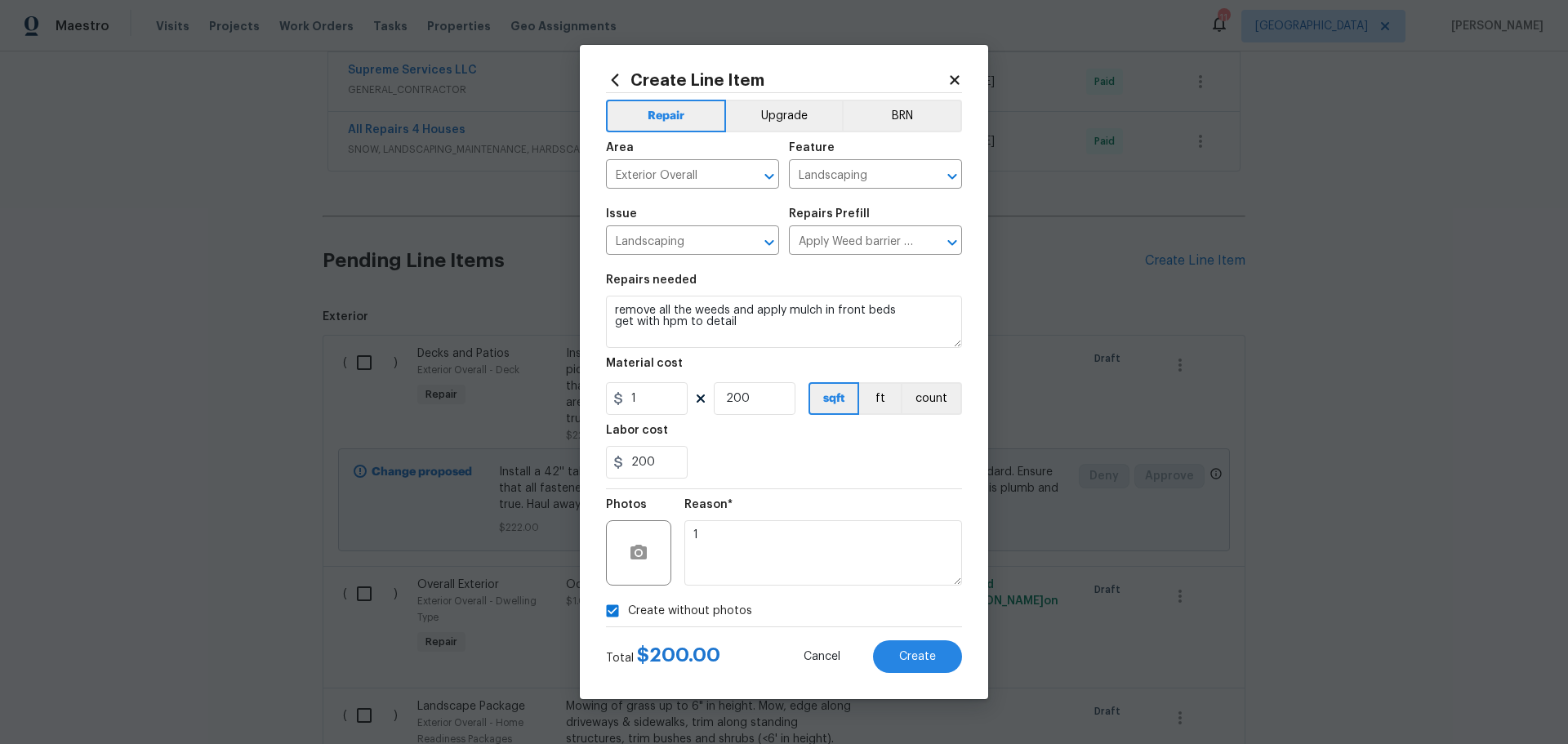
click at [701, 431] on div "Labor cost" at bounding box center [783, 435] width 356 height 21
click at [910, 652] on span "Create" at bounding box center [918, 657] width 37 height 12
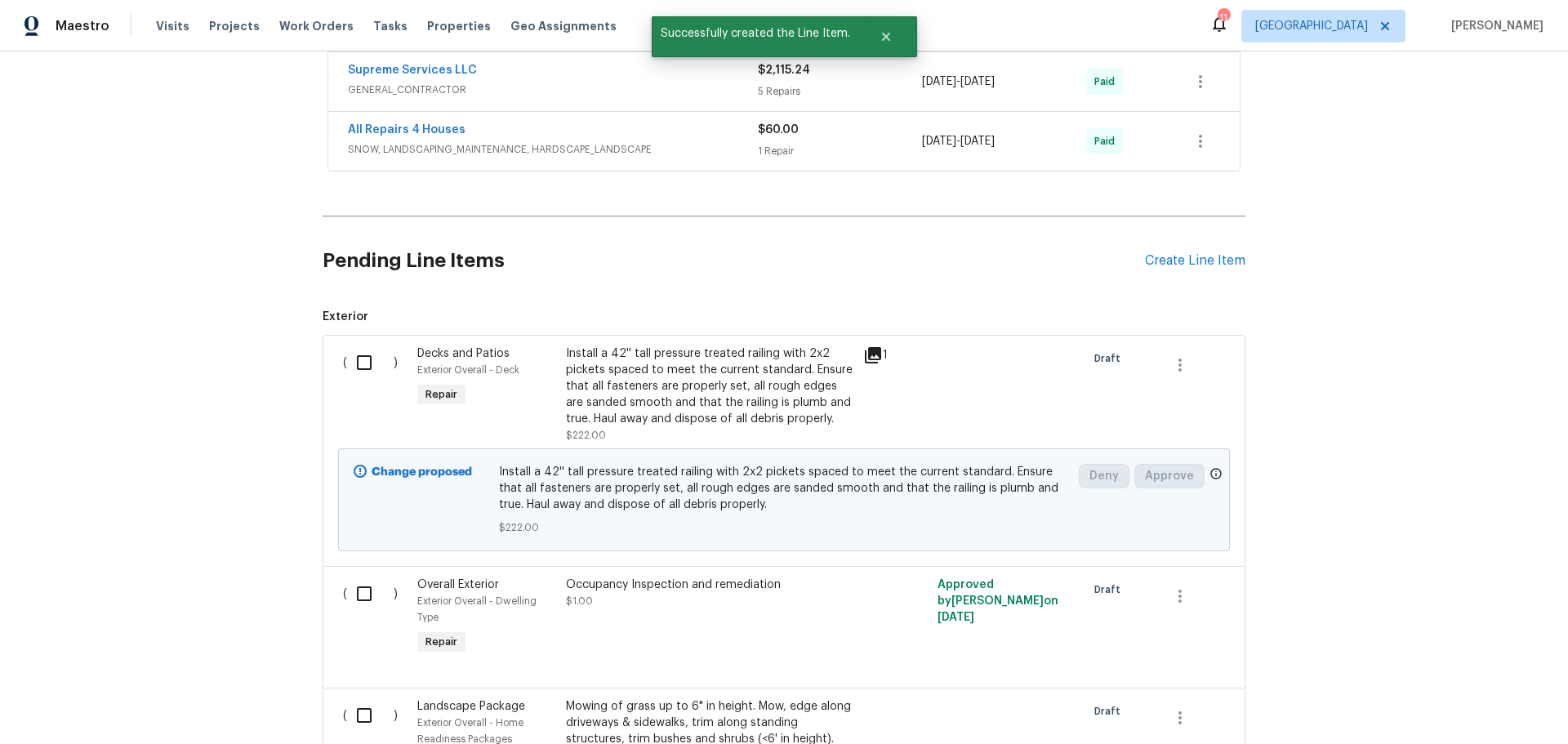
click at [348, 358] on input "checkbox" at bounding box center [370, 362] width 47 height 34
checkbox input "true"
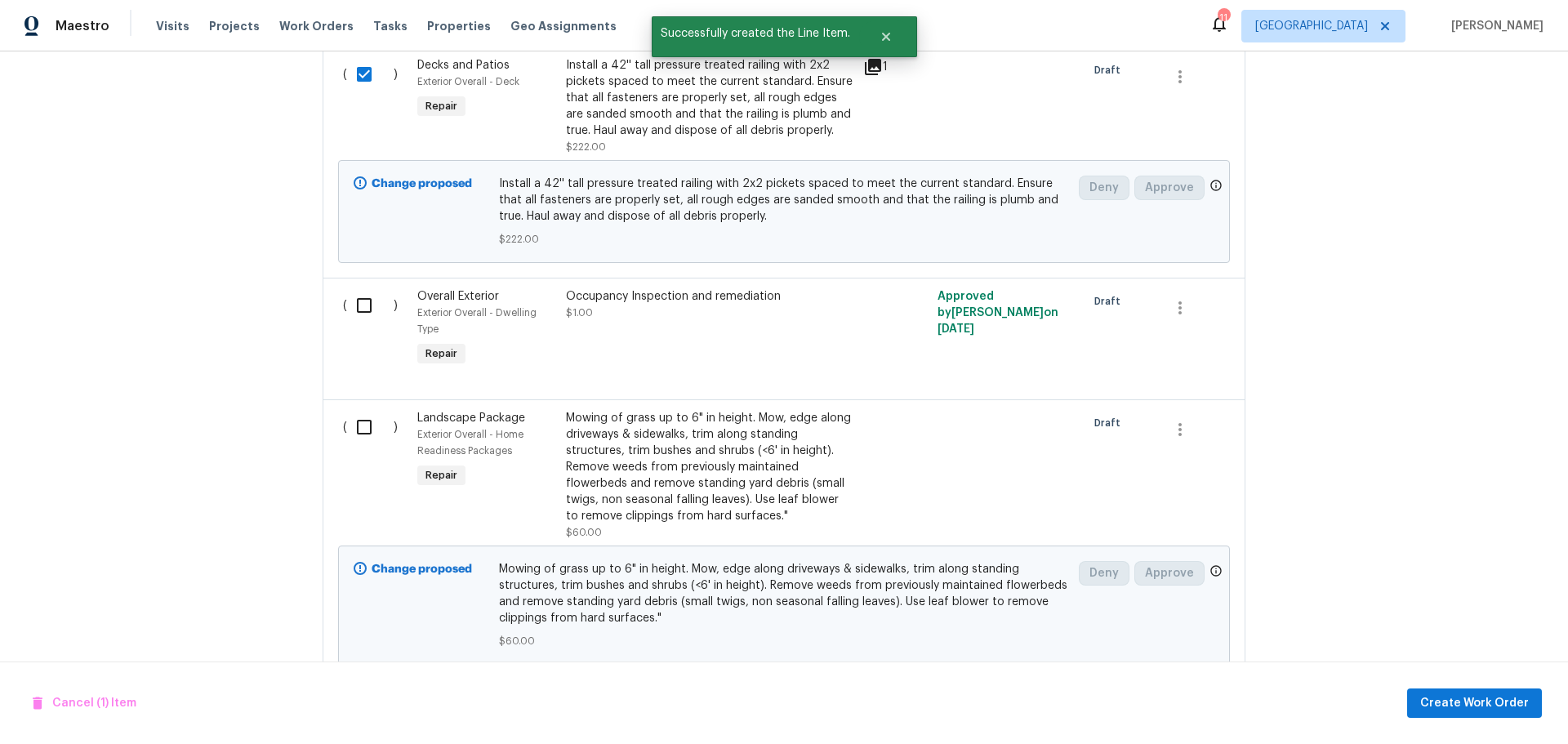
scroll to position [1057, 0]
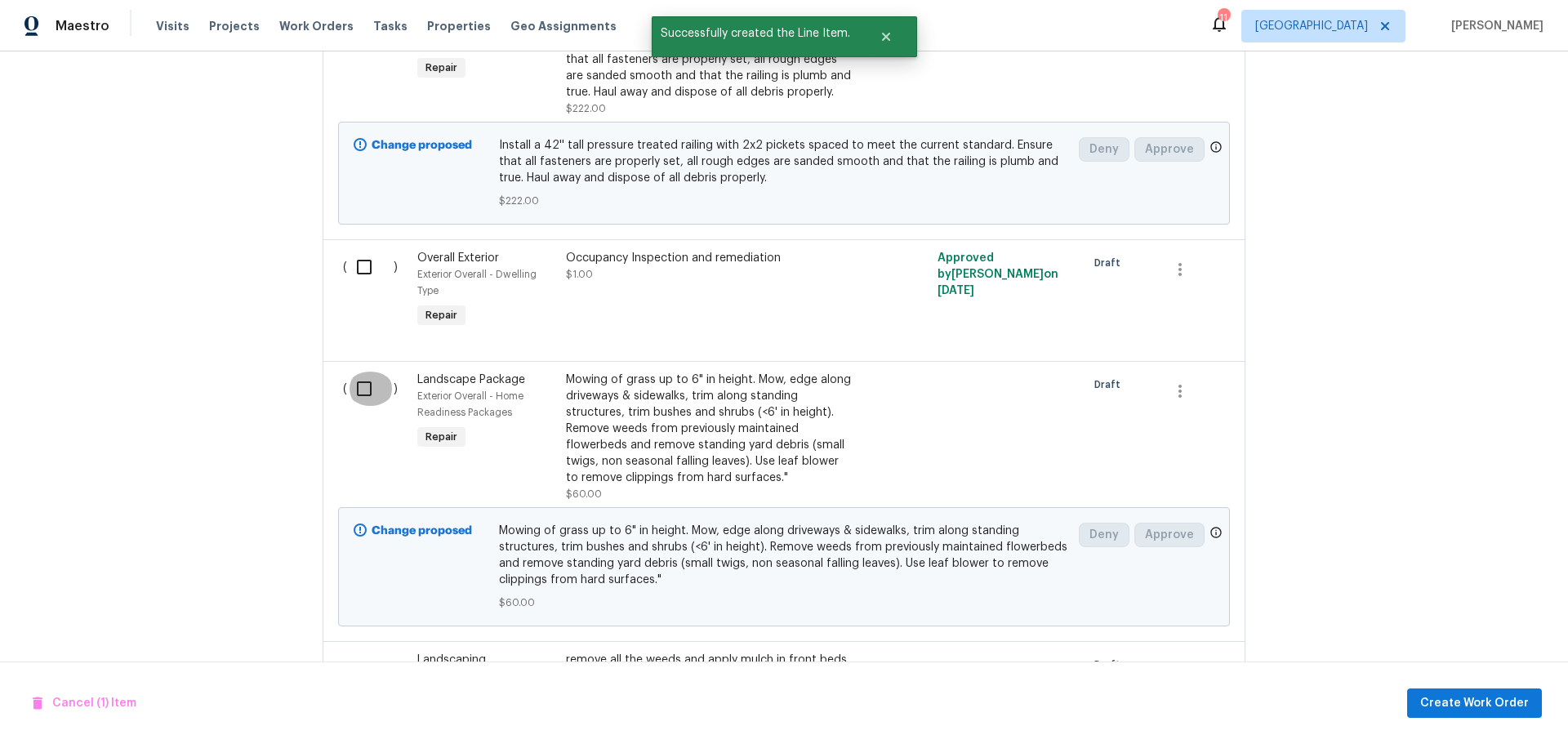
click at [362, 398] on input "checkbox" at bounding box center [370, 388] width 47 height 34
checkbox input "true"
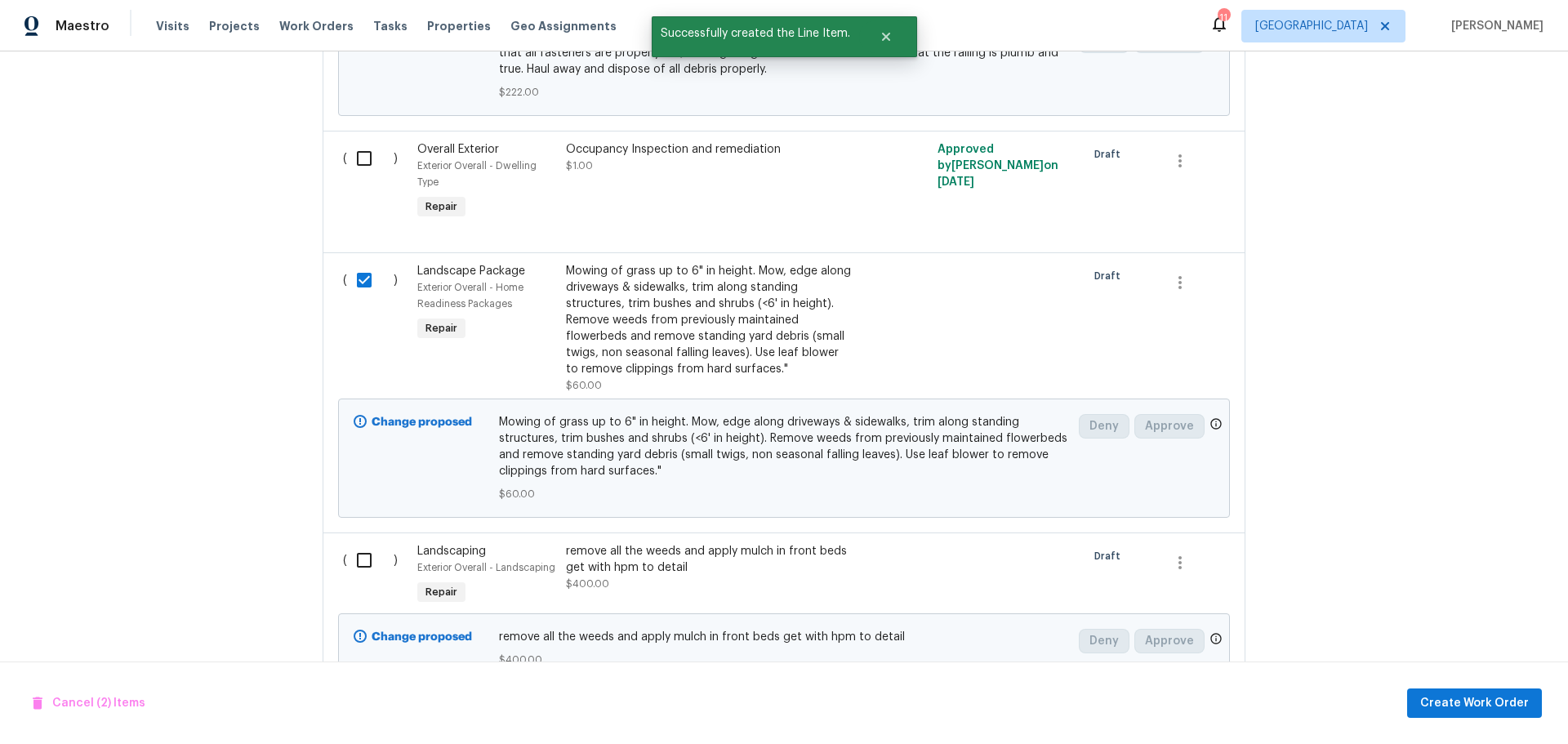
scroll to position [1384, 0]
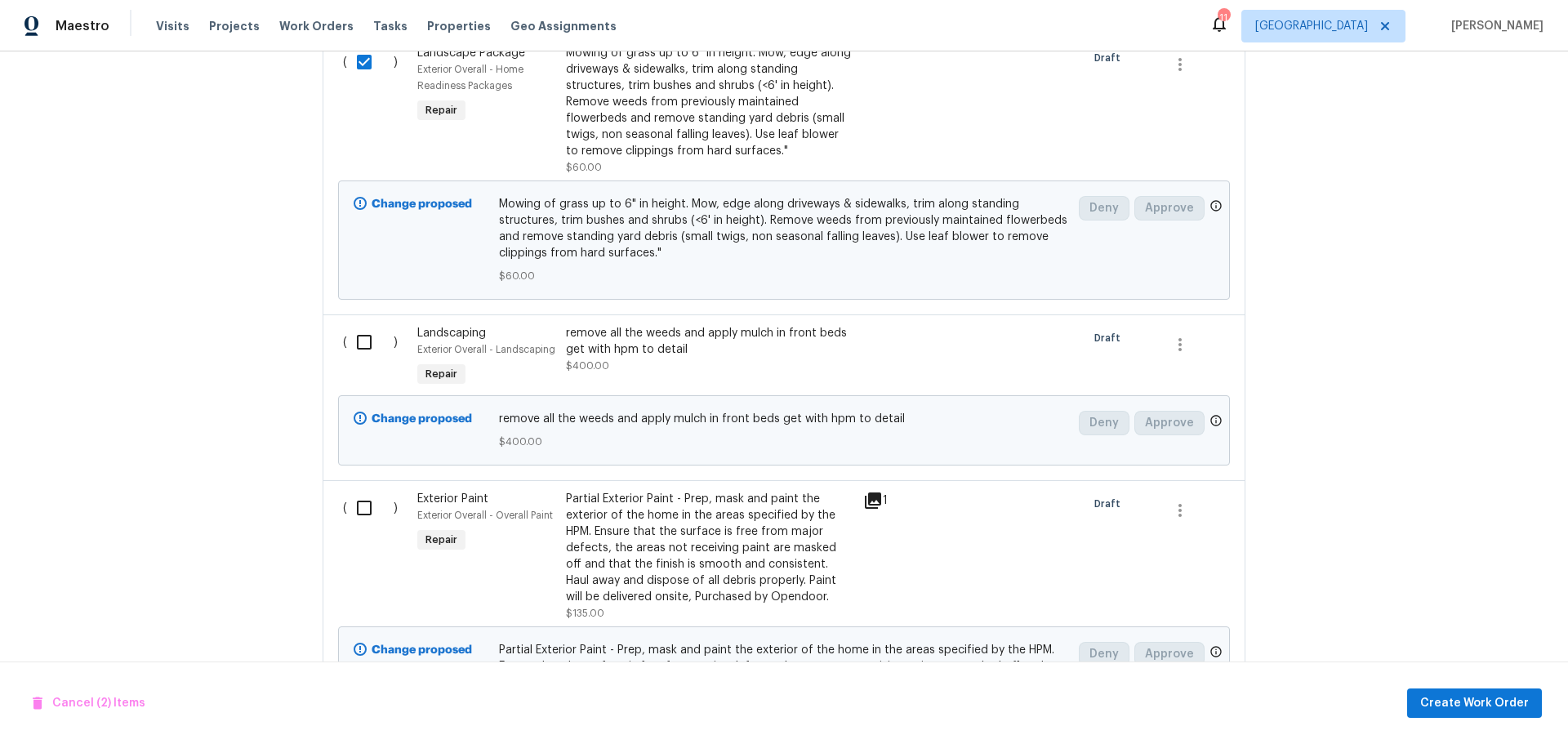
click at [373, 354] on input "checkbox" at bounding box center [370, 341] width 47 height 34
checkbox input "true"
click at [360, 512] on input "checkbox" at bounding box center [370, 508] width 47 height 34
checkbox input "true"
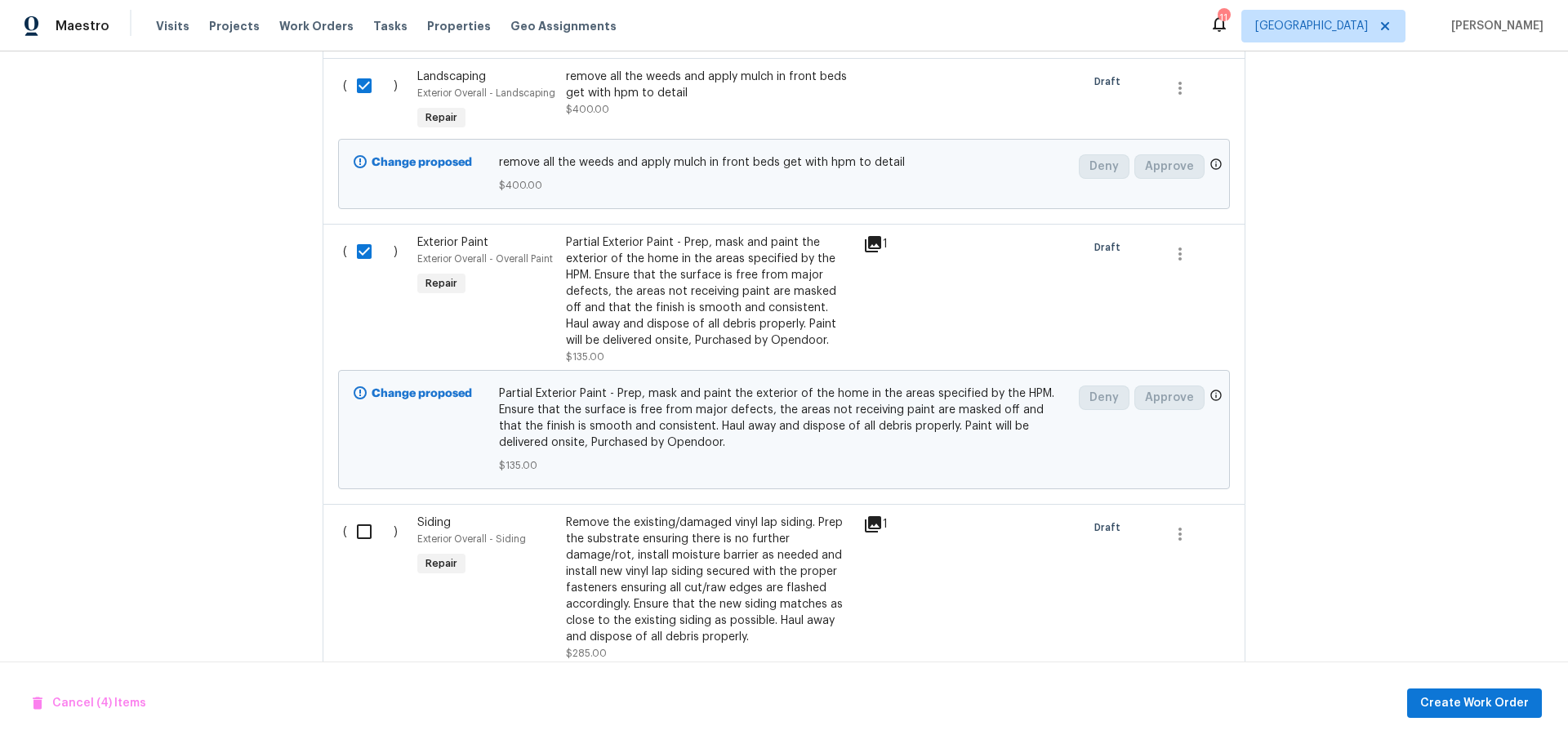
scroll to position [1711, 0]
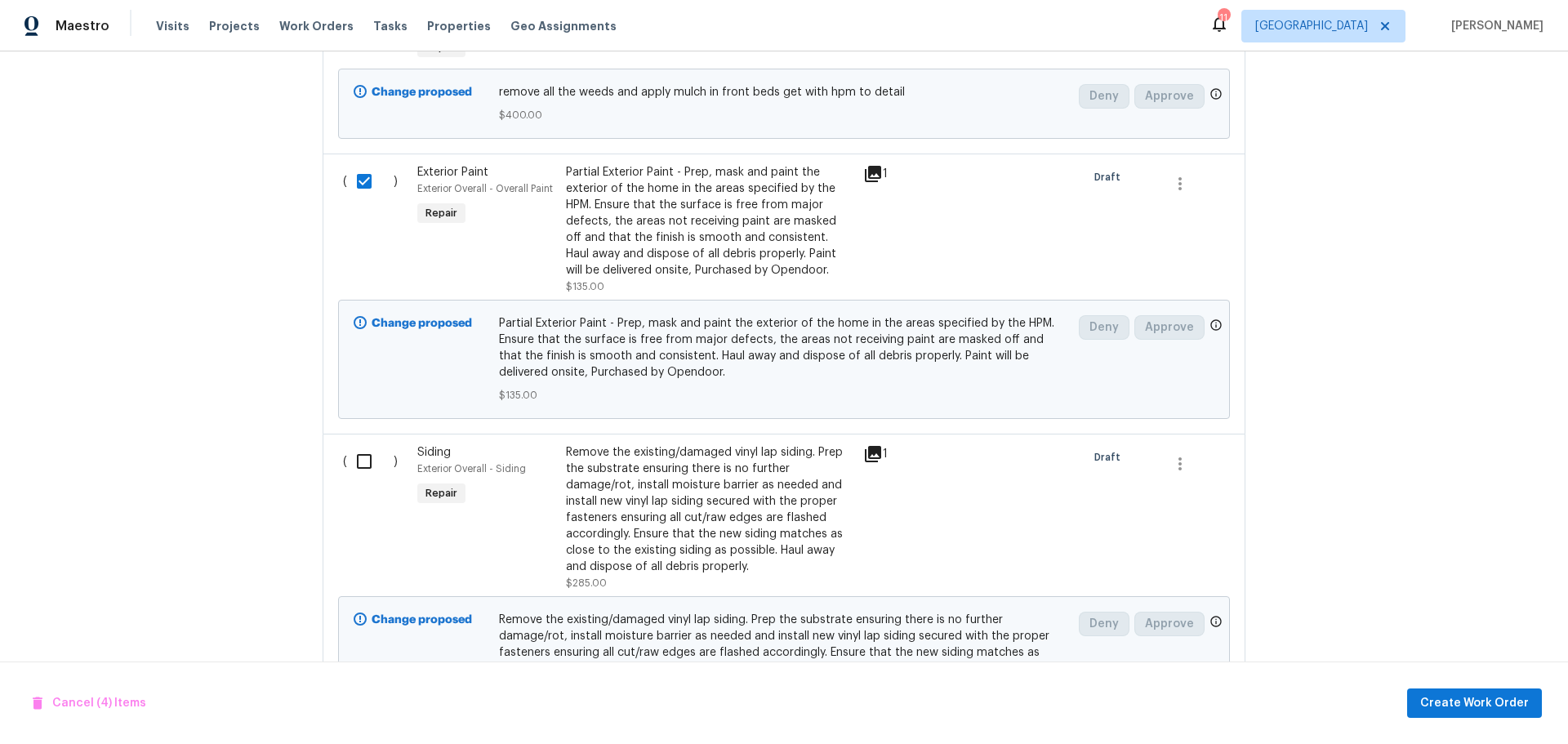
click at [362, 455] on input "checkbox" at bounding box center [370, 461] width 47 height 34
checkbox input "true"
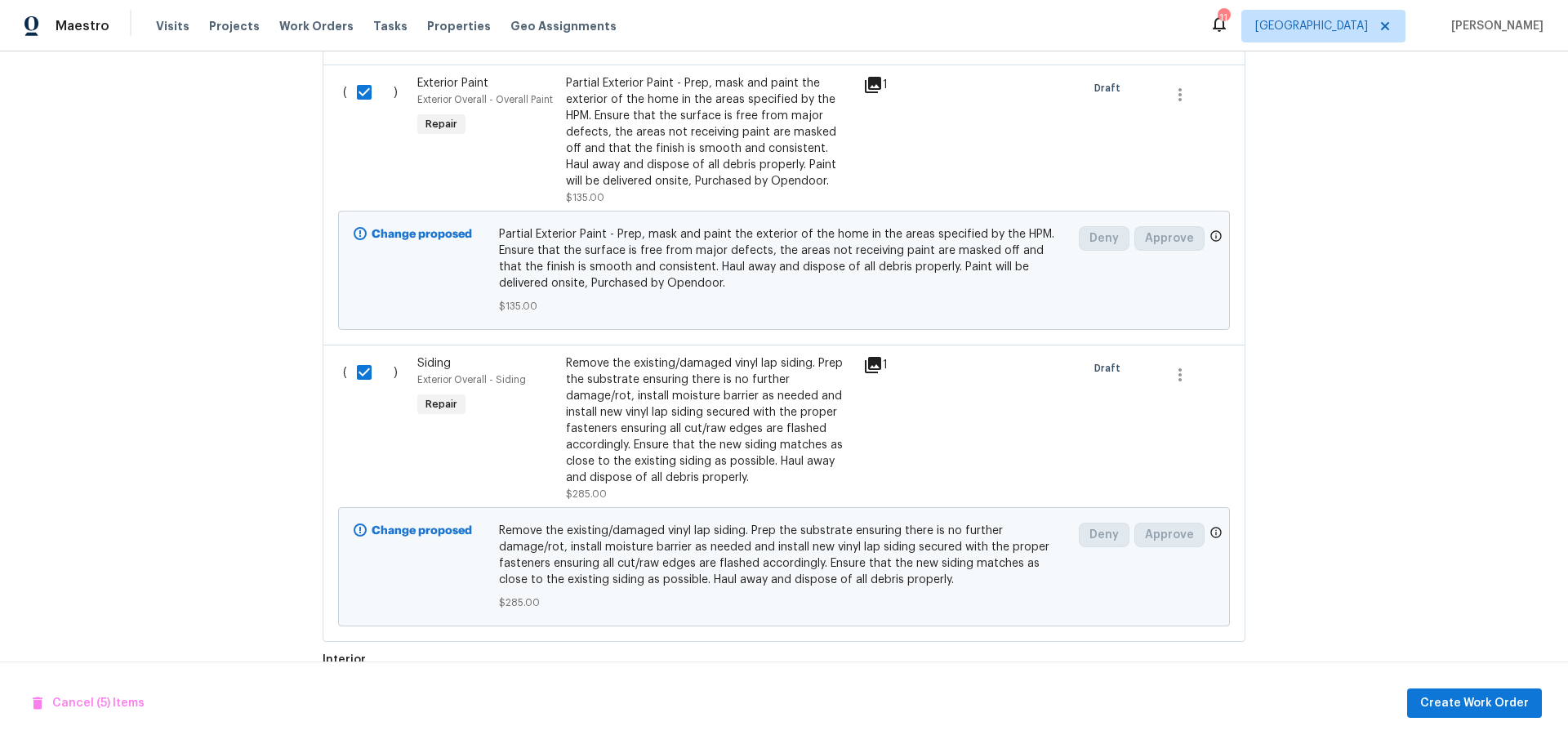
scroll to position [2038, 0]
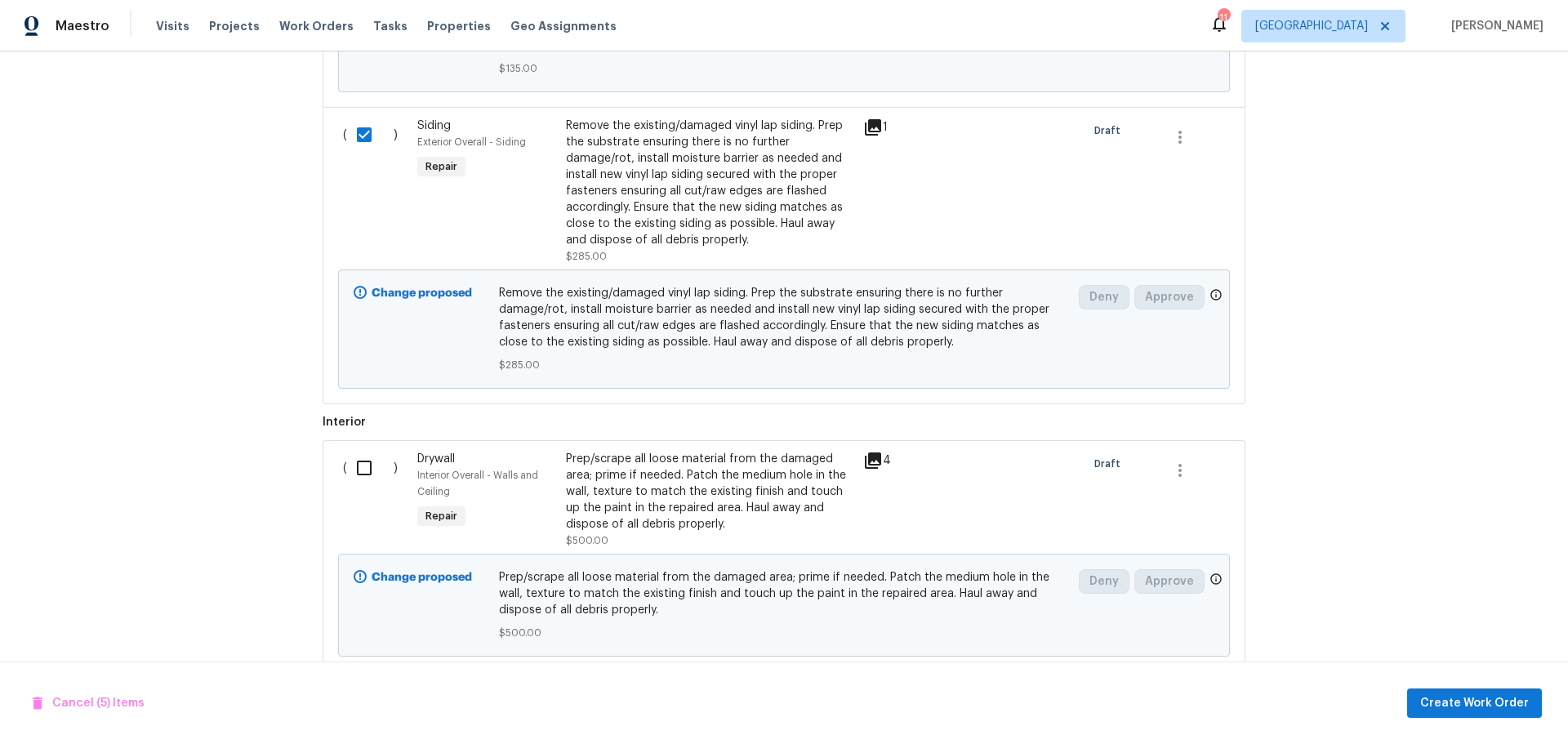
click at [363, 461] on input "checkbox" at bounding box center [370, 468] width 47 height 34
checkbox input "true"
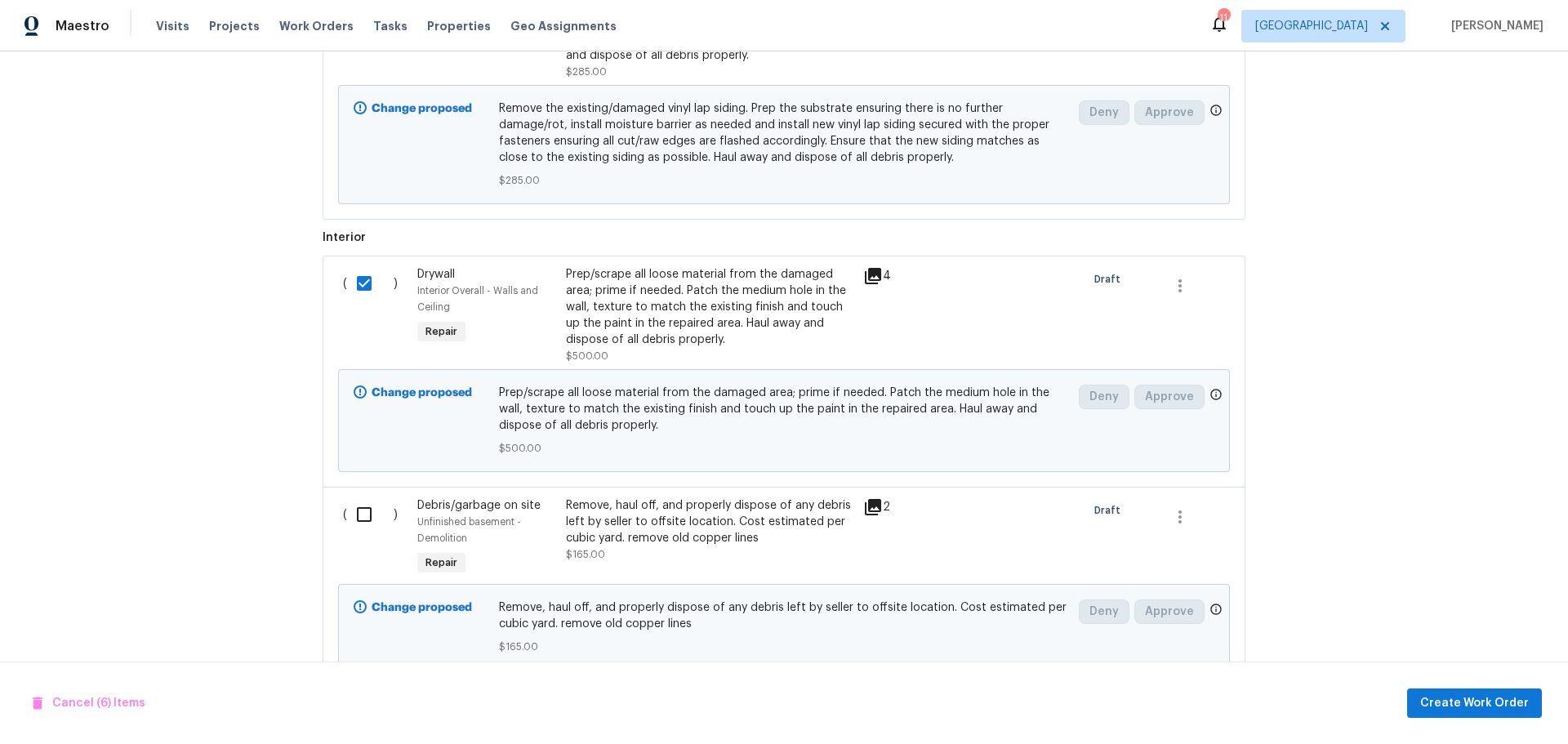
scroll to position [2446, 0]
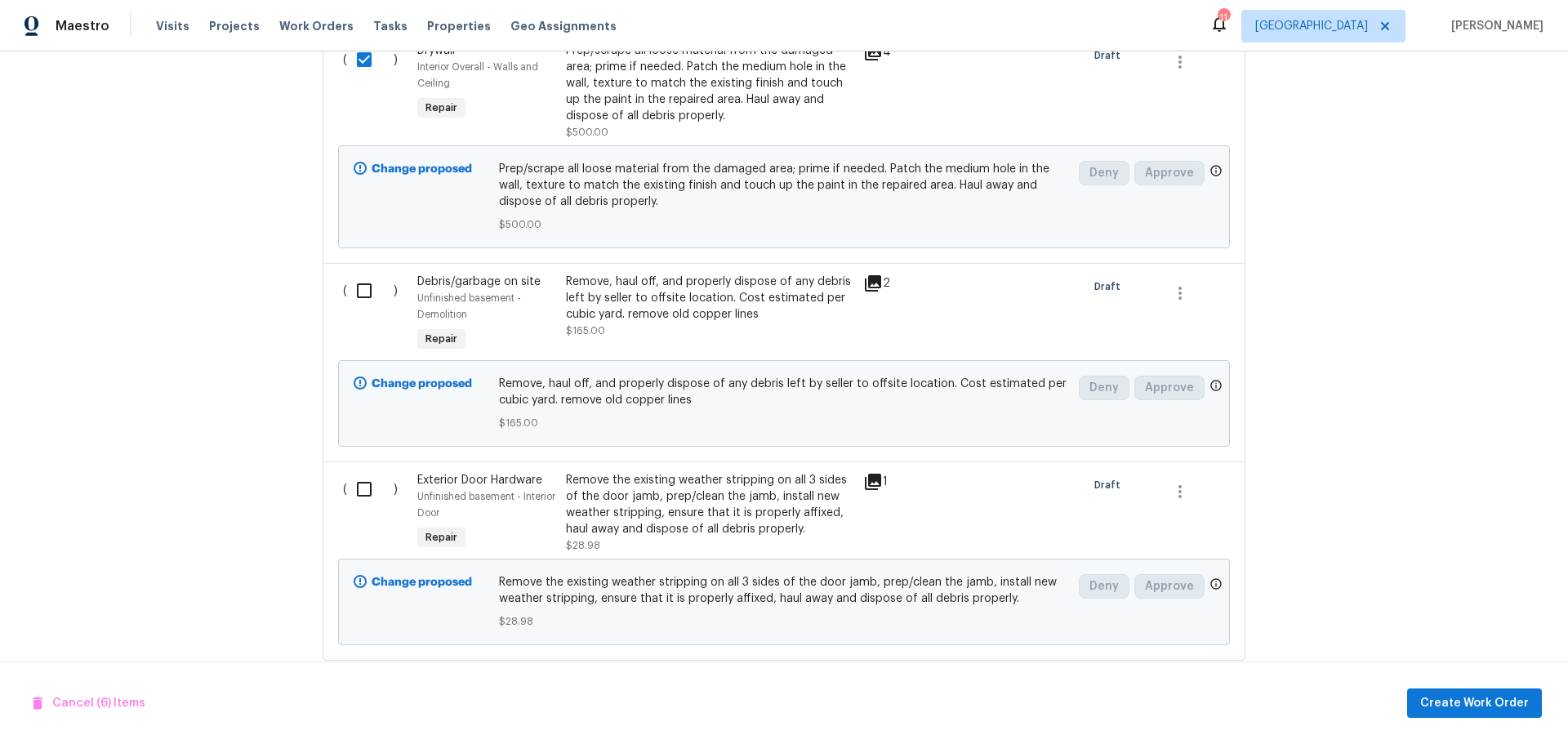
click at [354, 301] on input "checkbox" at bounding box center [370, 290] width 47 height 34
checkbox input "true"
click at [349, 483] on input "checkbox" at bounding box center [370, 489] width 47 height 34
checkbox input "true"
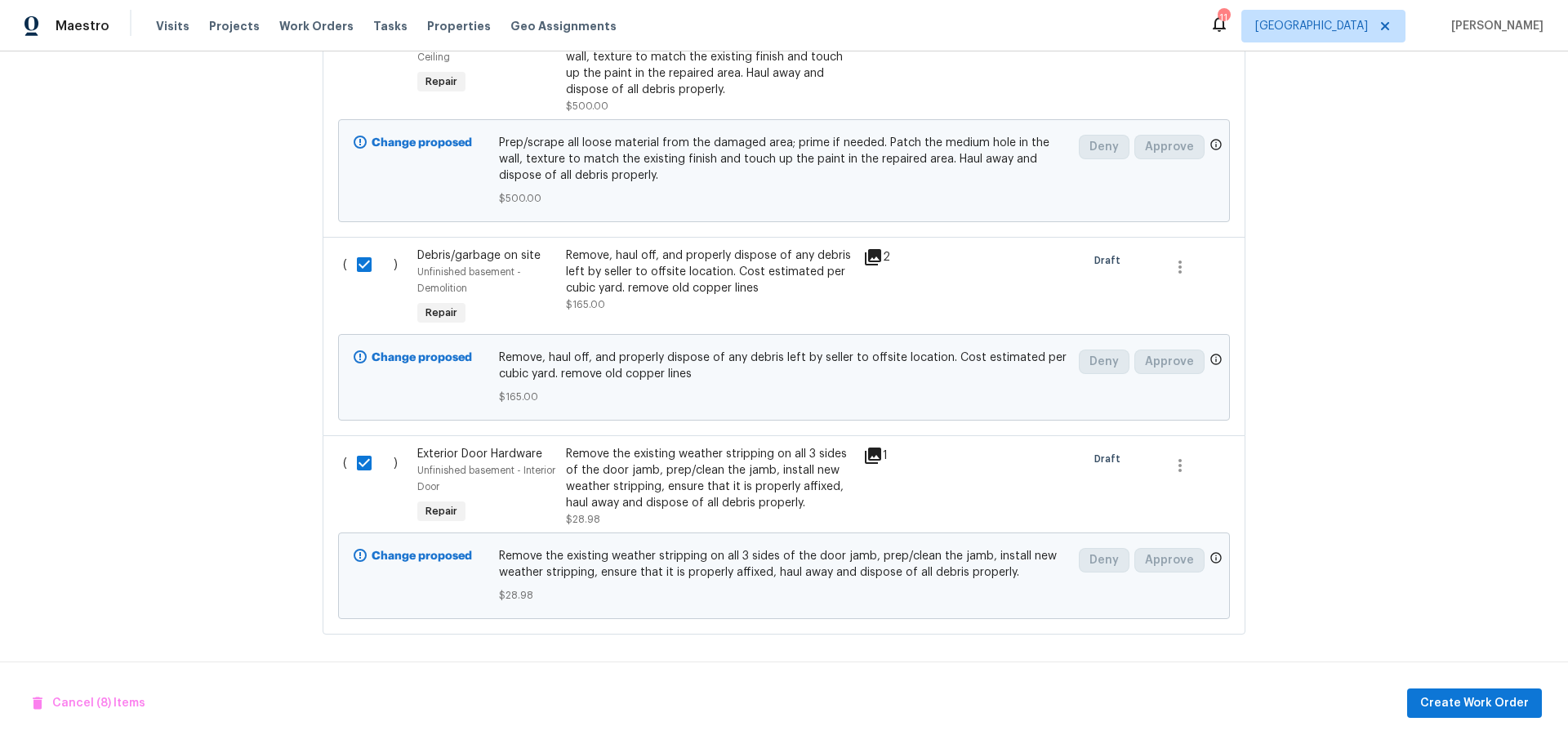
scroll to position [2486, 0]
click at [1422, 699] on button "Create Work Order" at bounding box center [1474, 704] width 134 height 30
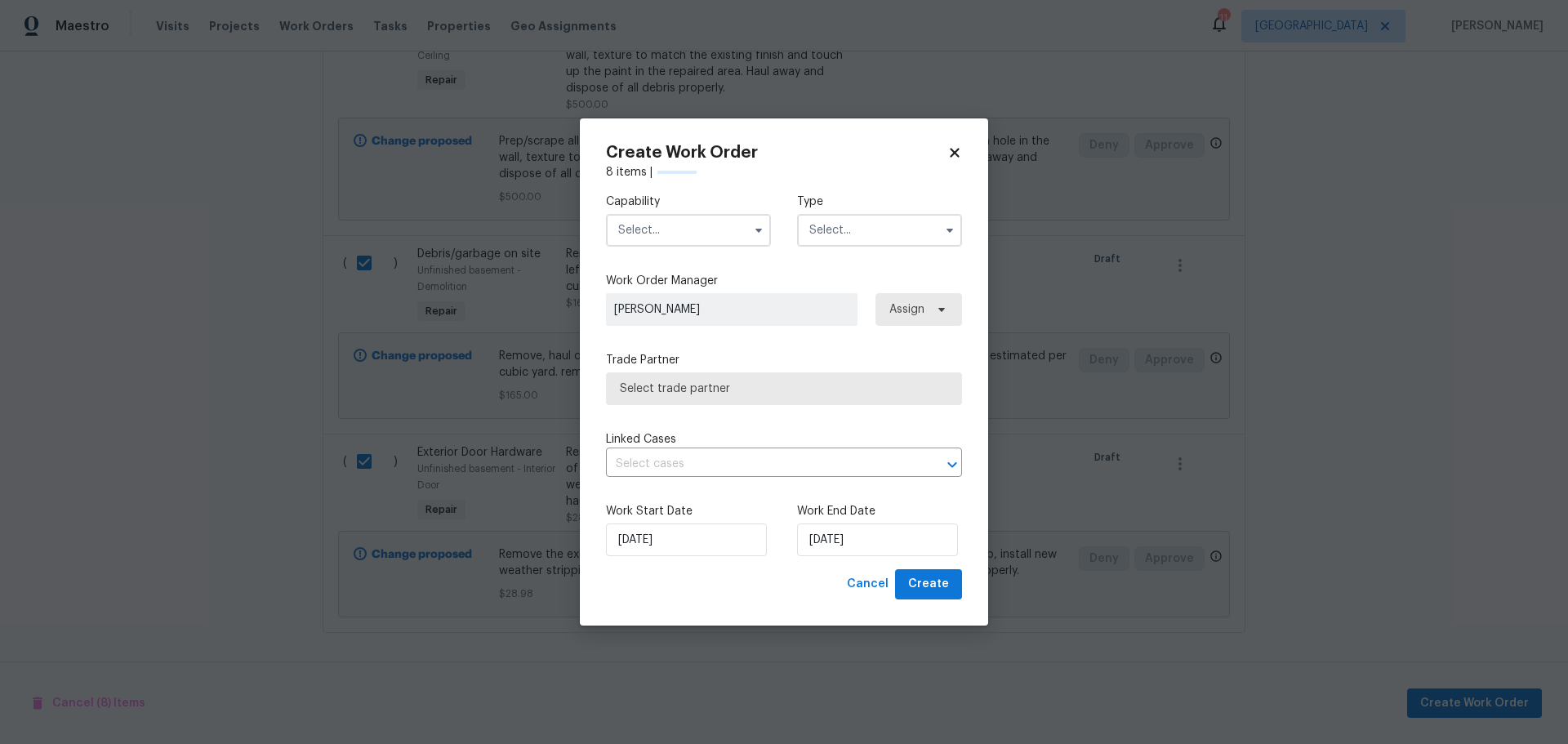
checkbox input "false"
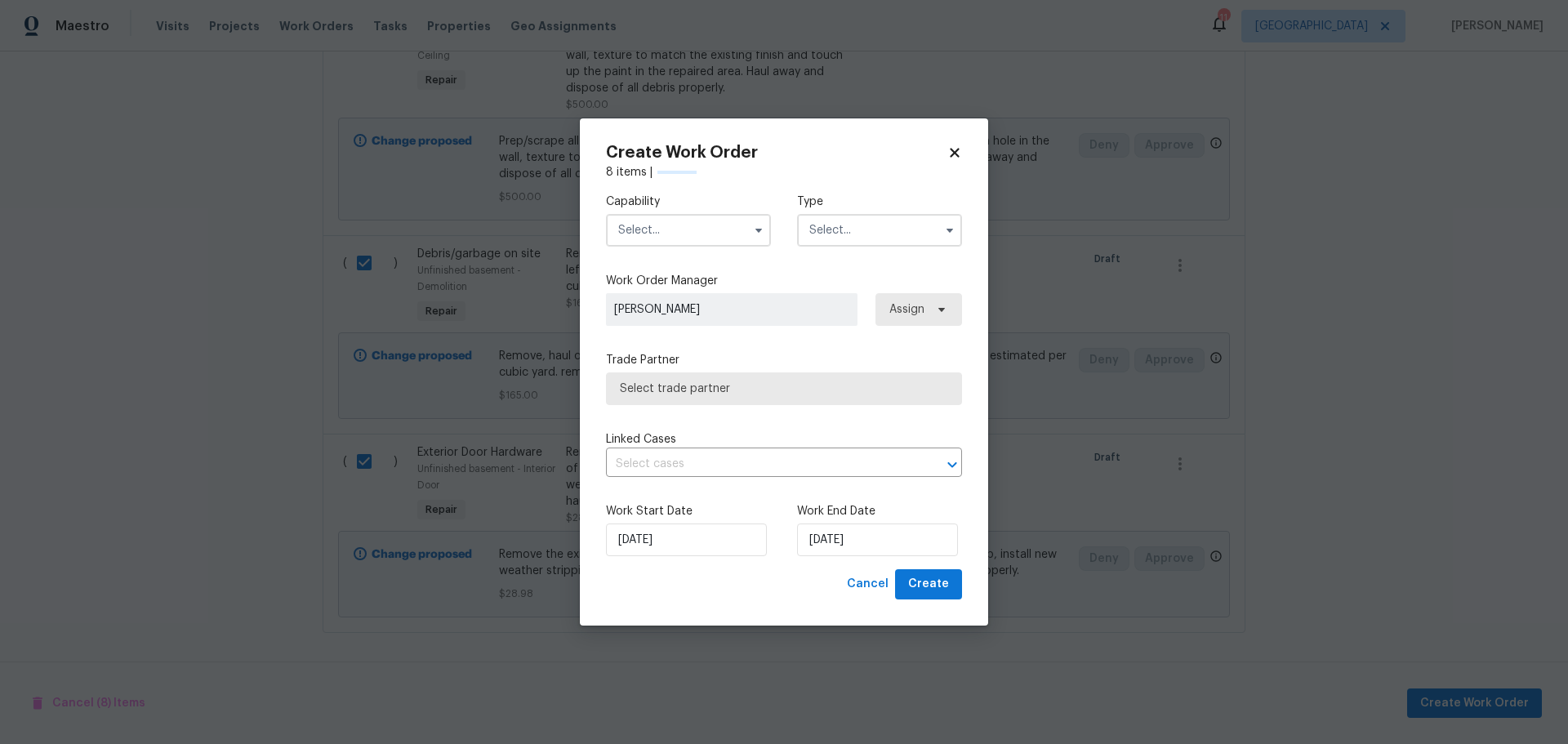
checkbox input "false"
click at [694, 229] on input "text" at bounding box center [688, 231] width 165 height 33
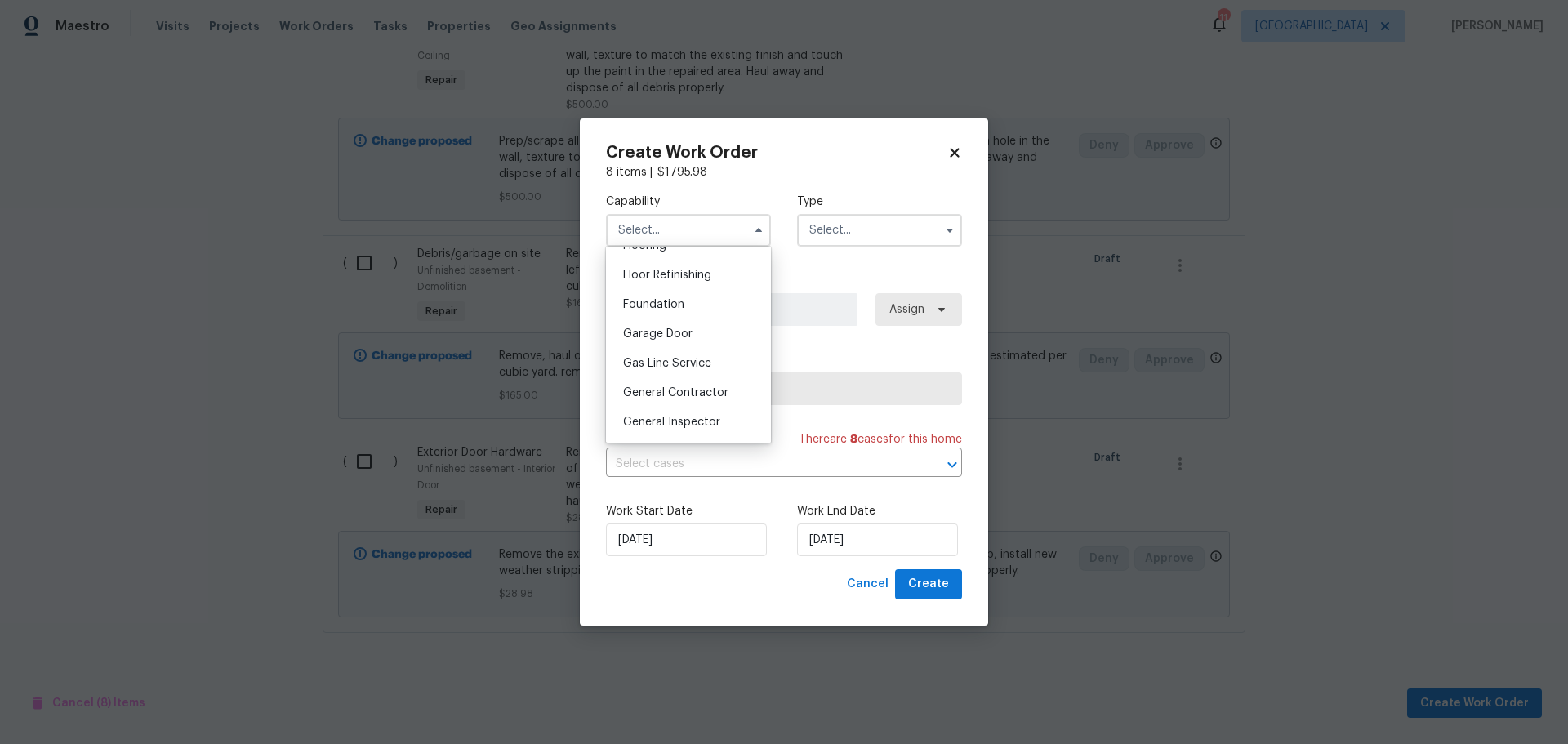
scroll to position [736, 0]
click at [698, 326] on div "General Contractor" at bounding box center [688, 311] width 156 height 29
type input "General Contractor"
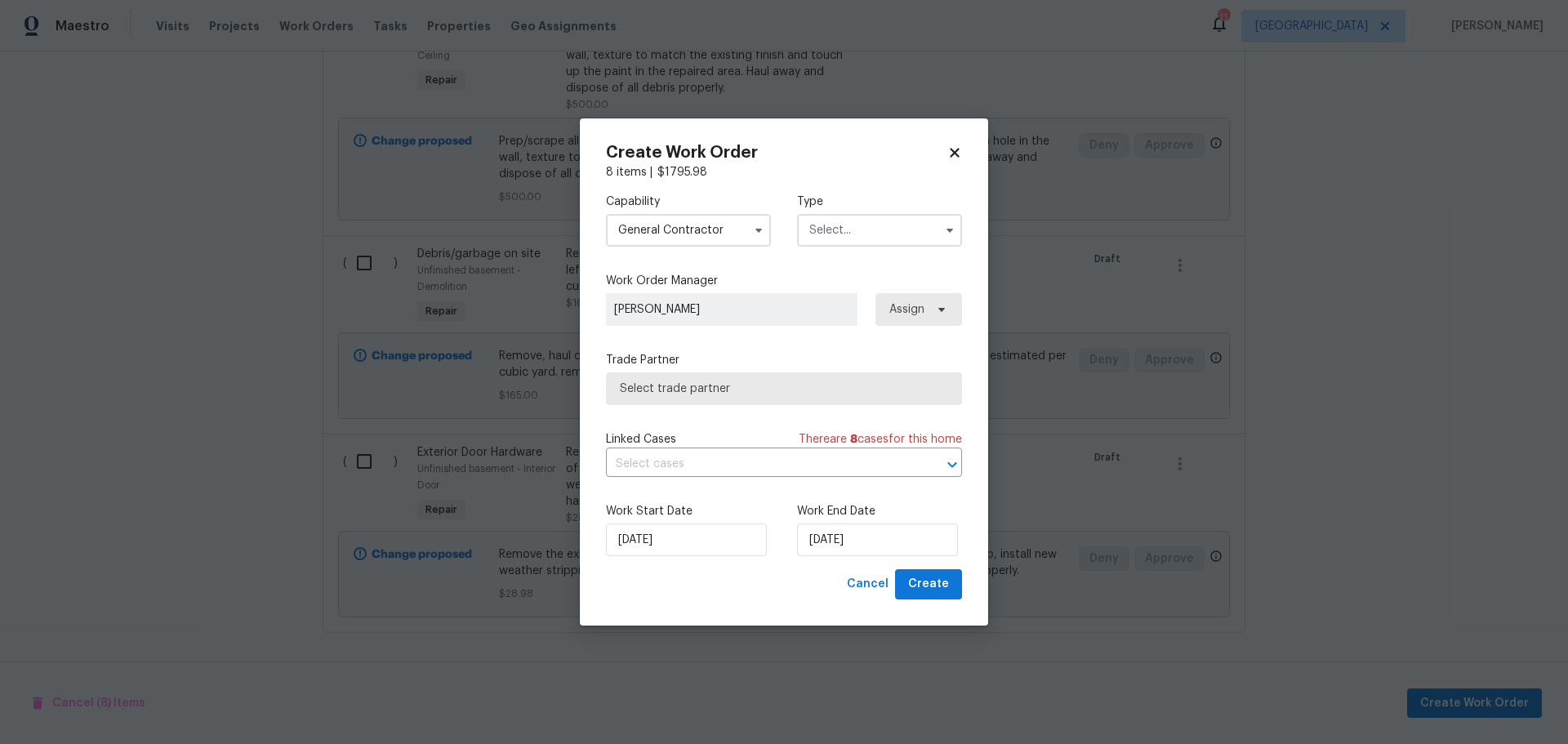
click at [931, 240] on input "text" at bounding box center [879, 231] width 165 height 33
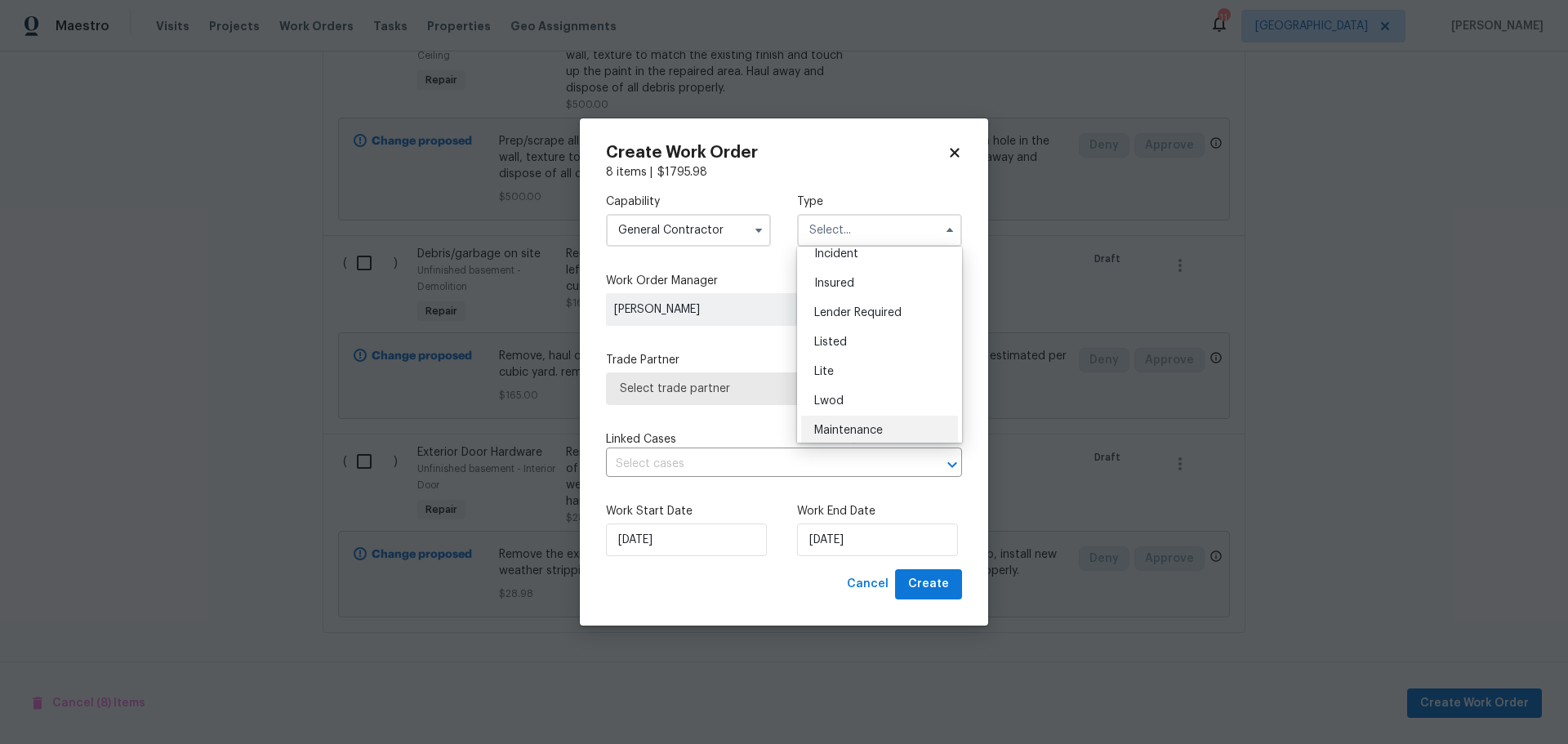
scroll to position [371, 0]
click at [865, 299] on div "Renovation" at bounding box center [879, 307] width 156 height 29
type input "Renovation"
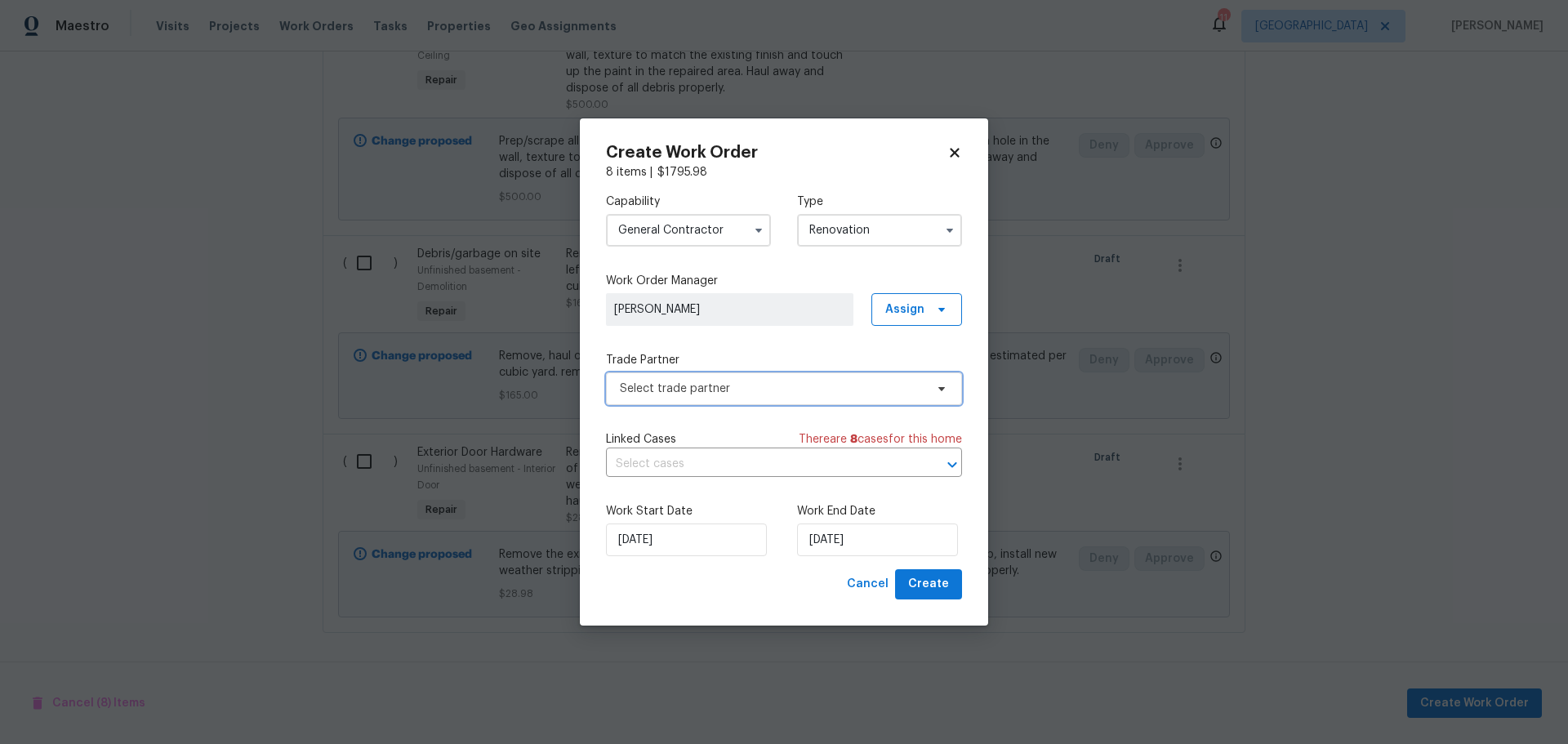
click at [757, 404] on span "Select trade partner" at bounding box center [783, 389] width 356 height 33
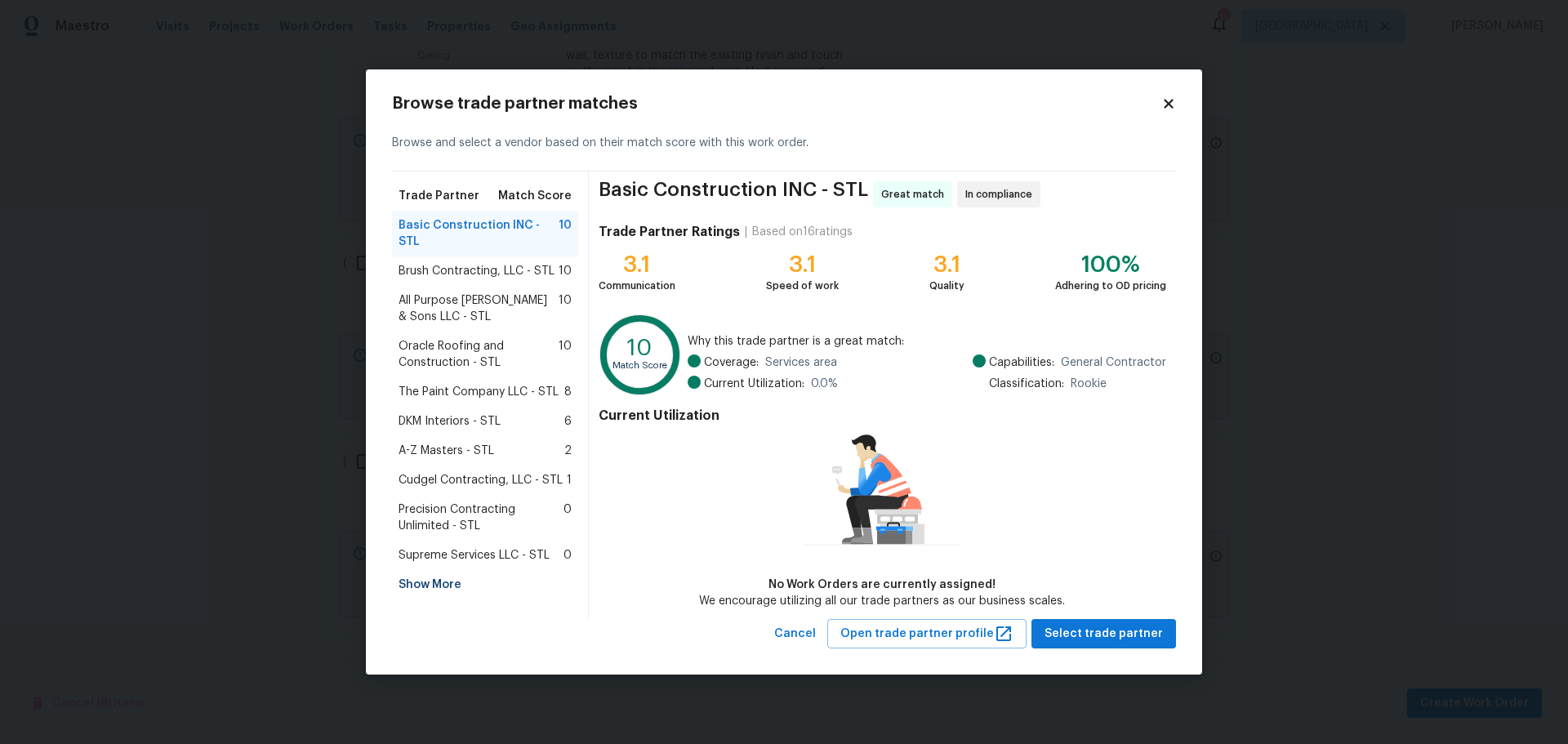
click at [431, 570] on div "Show More" at bounding box center [486, 585] width 187 height 29
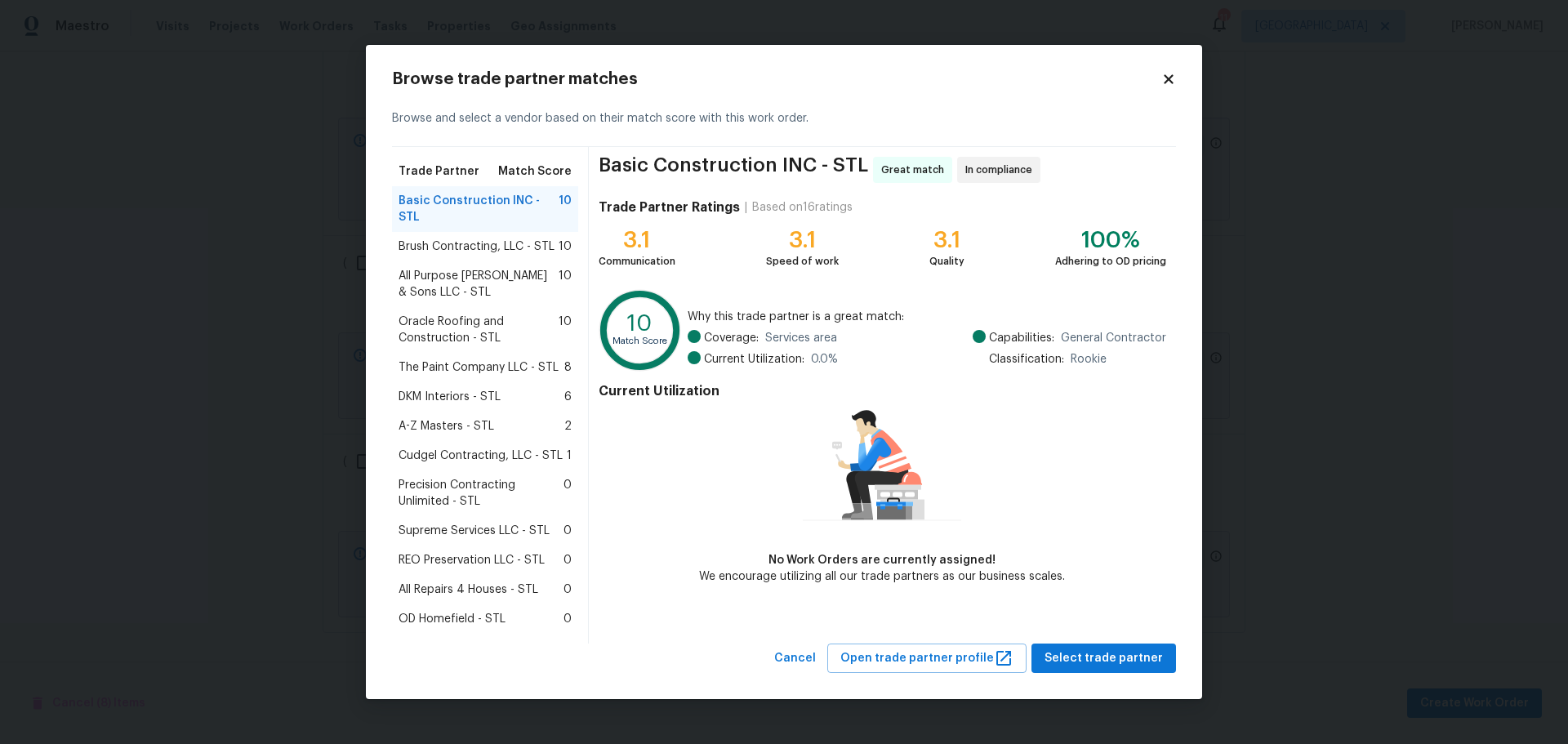
click at [461, 582] on span "All Repairs 4 Houses - STL" at bounding box center [468, 590] width 140 height 16
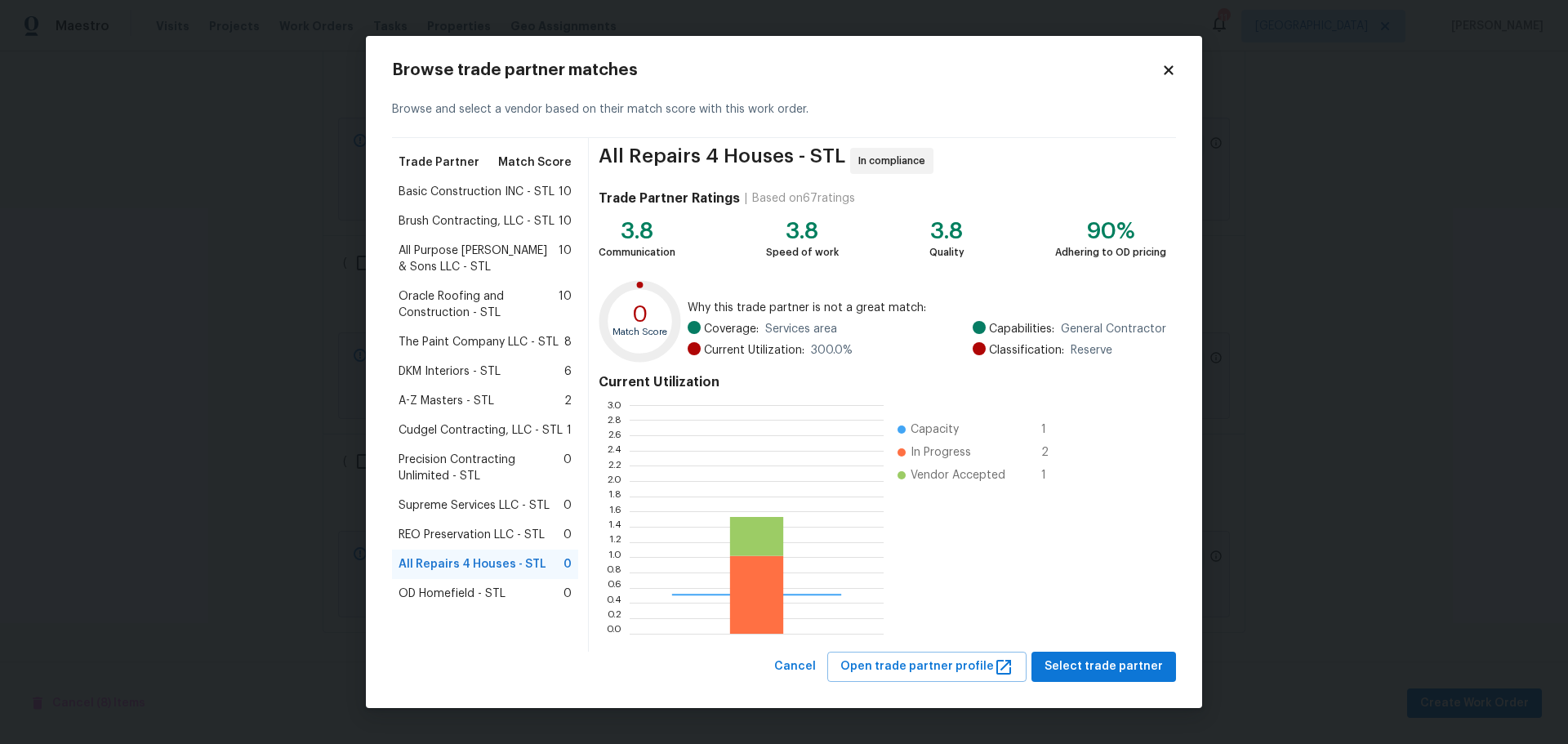
scroll to position [217, 242]
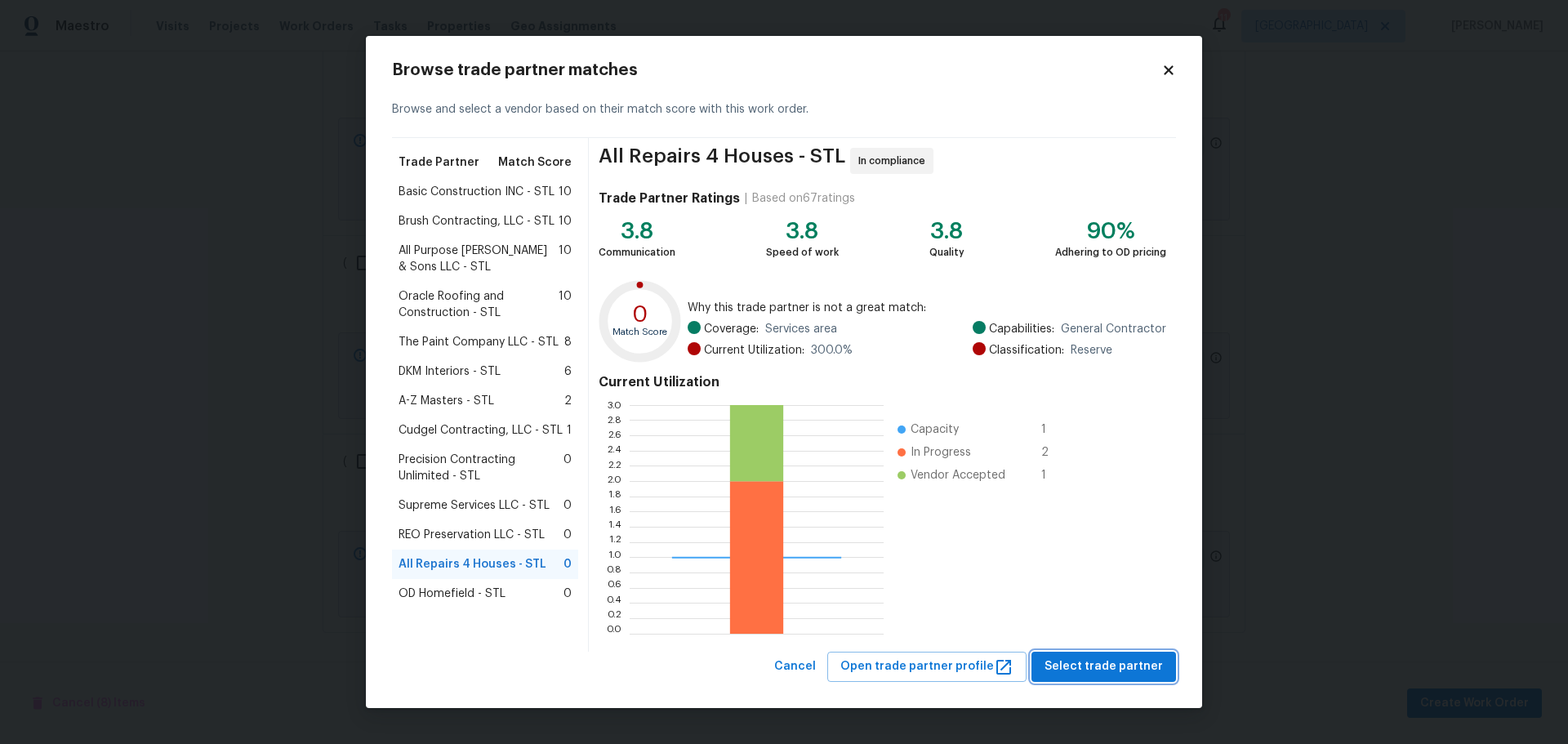
click at [1088, 661] on span "Select trade partner" at bounding box center [1103, 667] width 118 height 20
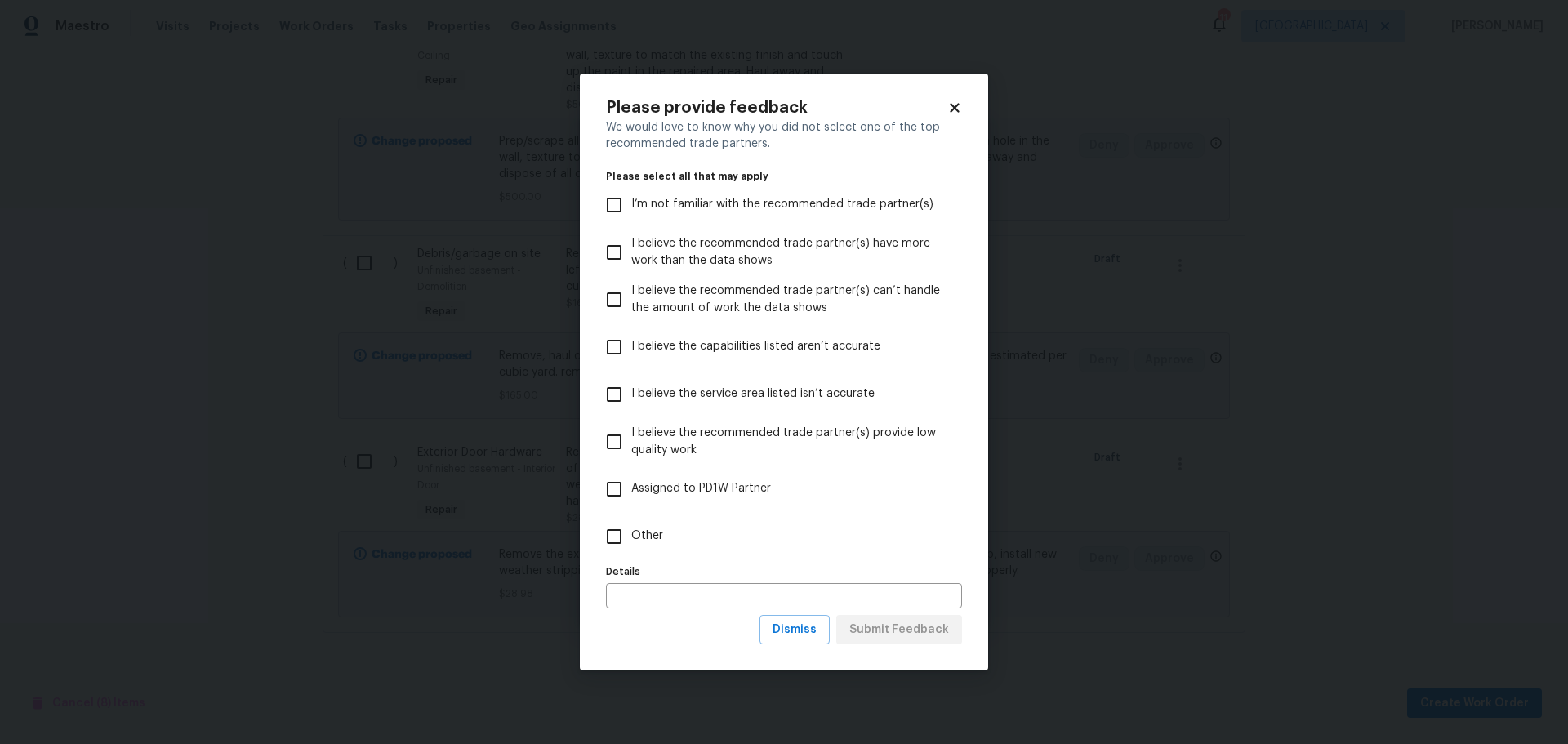
click at [651, 522] on label "Other" at bounding box center [773, 537] width 352 height 48
click at [631, 522] on input "Other" at bounding box center [614, 536] width 34 height 34
checkbox input "true"
click at [888, 626] on span "Submit Feedback" at bounding box center [899, 631] width 100 height 20
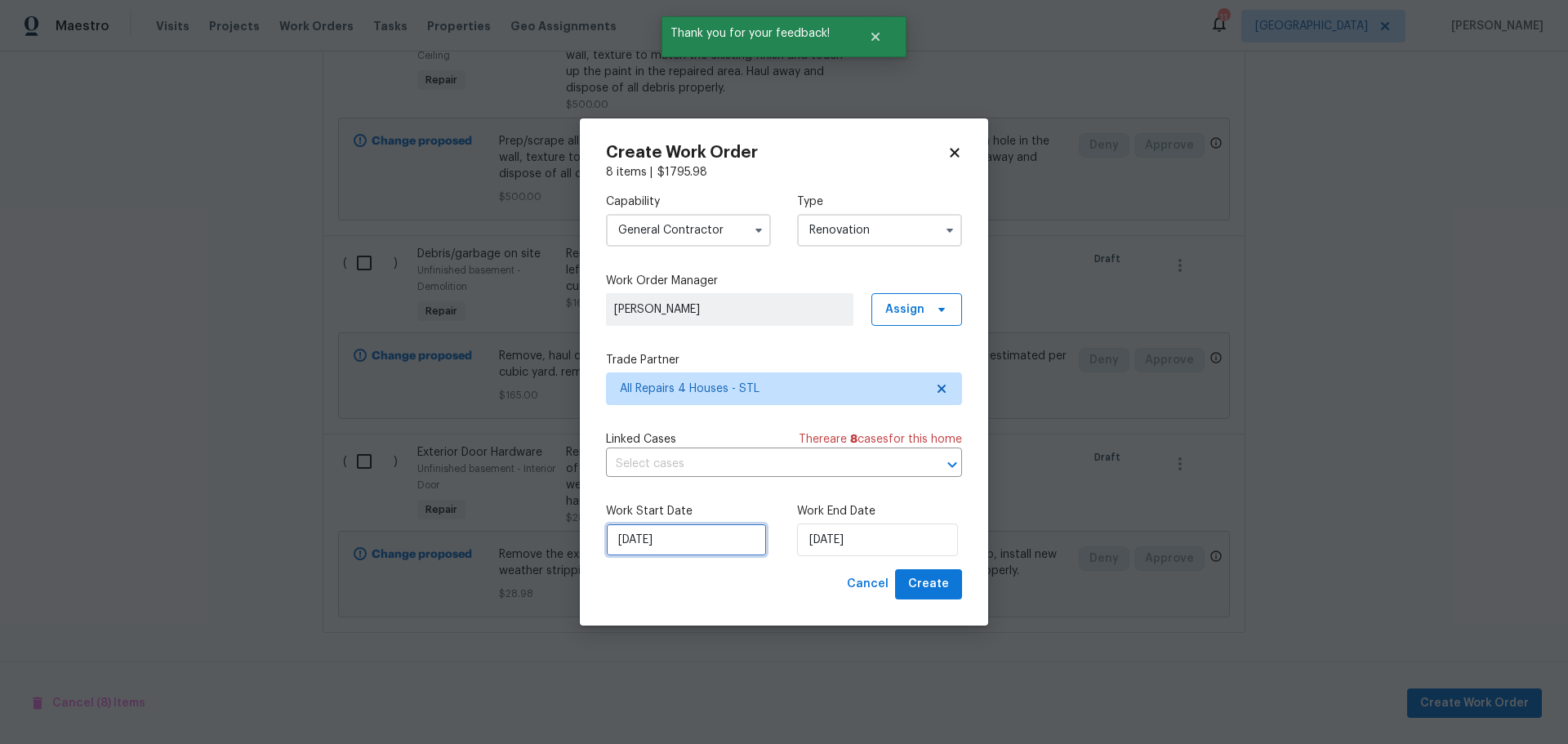
click at [698, 549] on input "8/12/2025" at bounding box center [686, 540] width 161 height 33
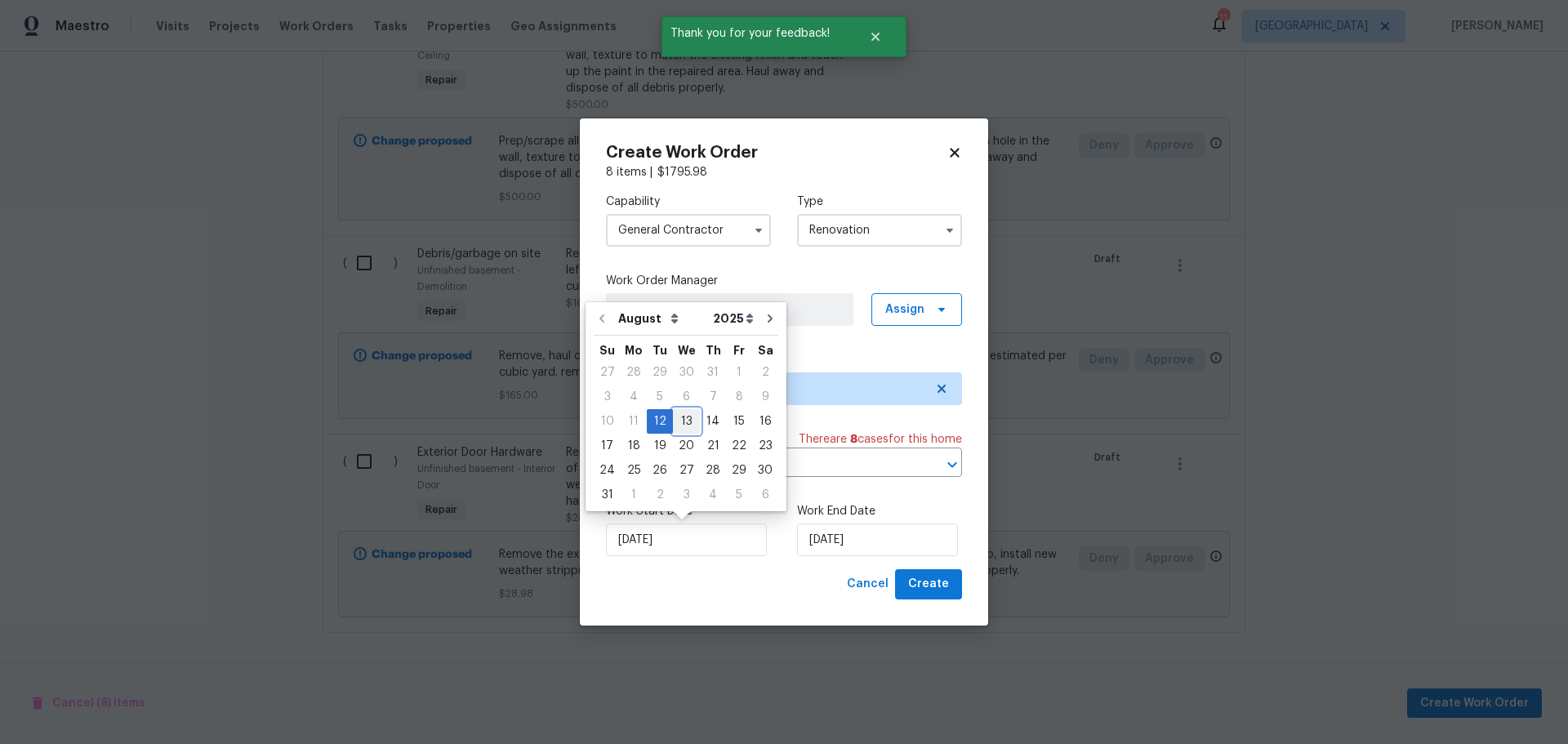
click at [682, 431] on div "13" at bounding box center [686, 421] width 27 height 23
type input "8/13/2025"
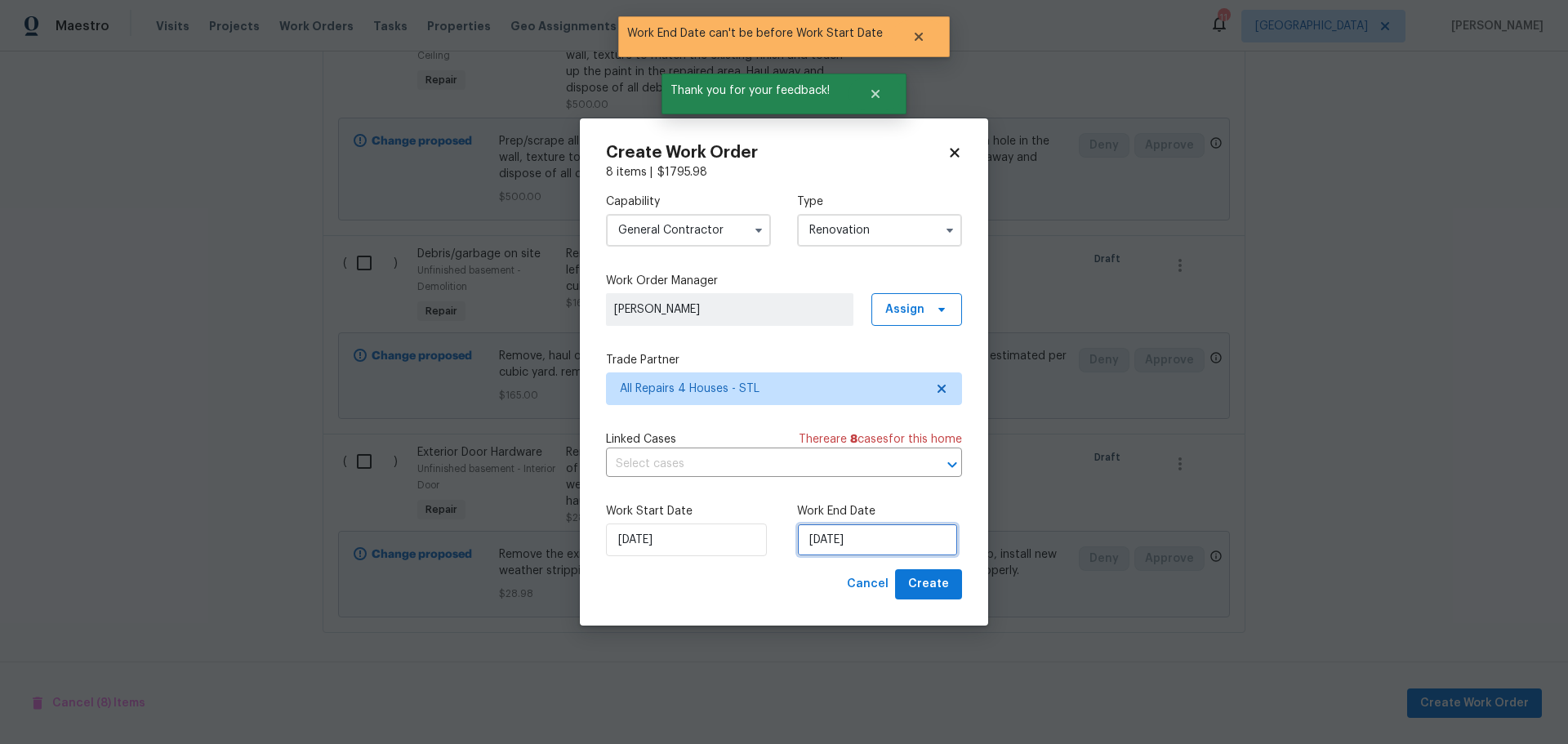
click at [848, 530] on input "8/13/2025" at bounding box center [877, 540] width 161 height 33
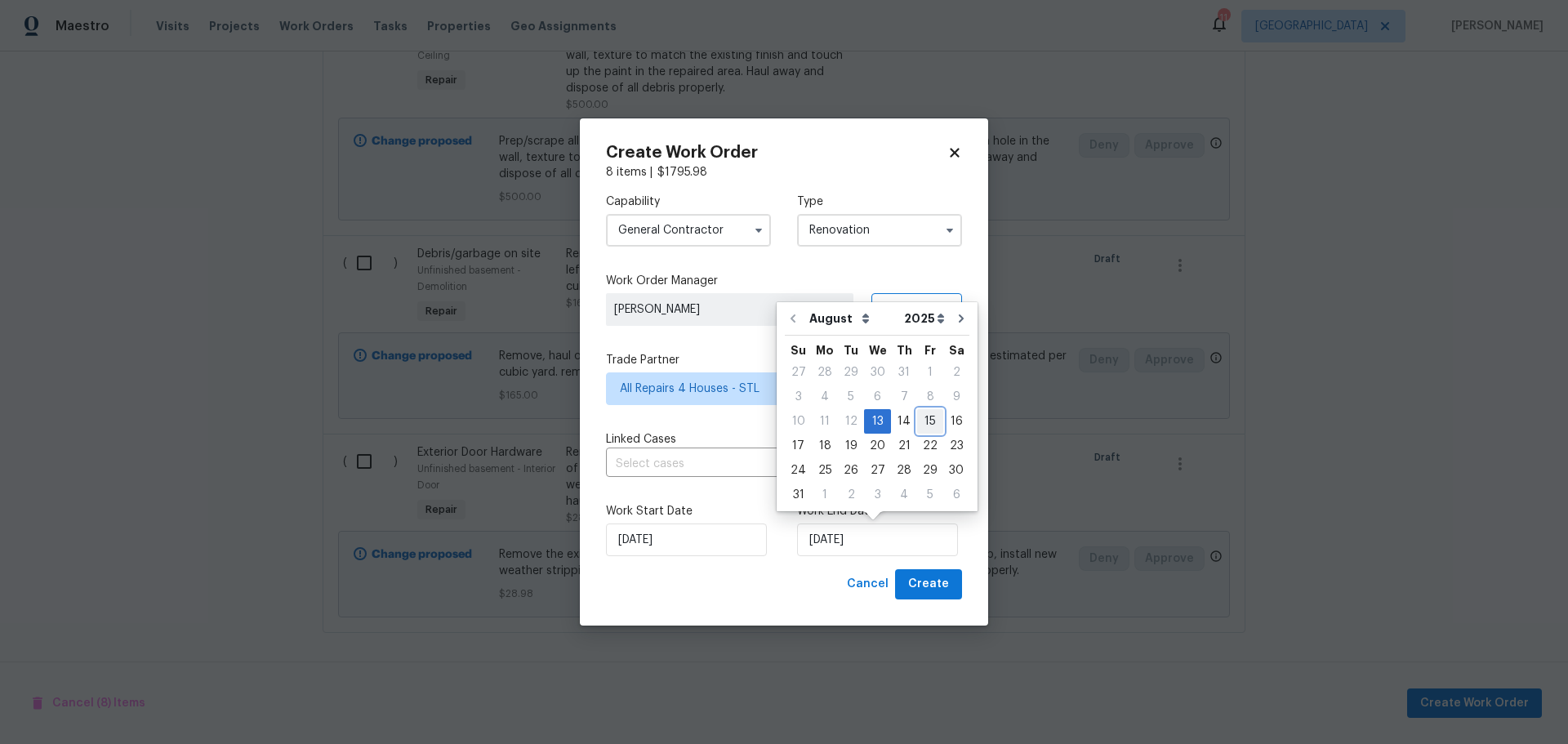
click at [918, 432] on div "15" at bounding box center [930, 421] width 27 height 23
type input "[DATE]"
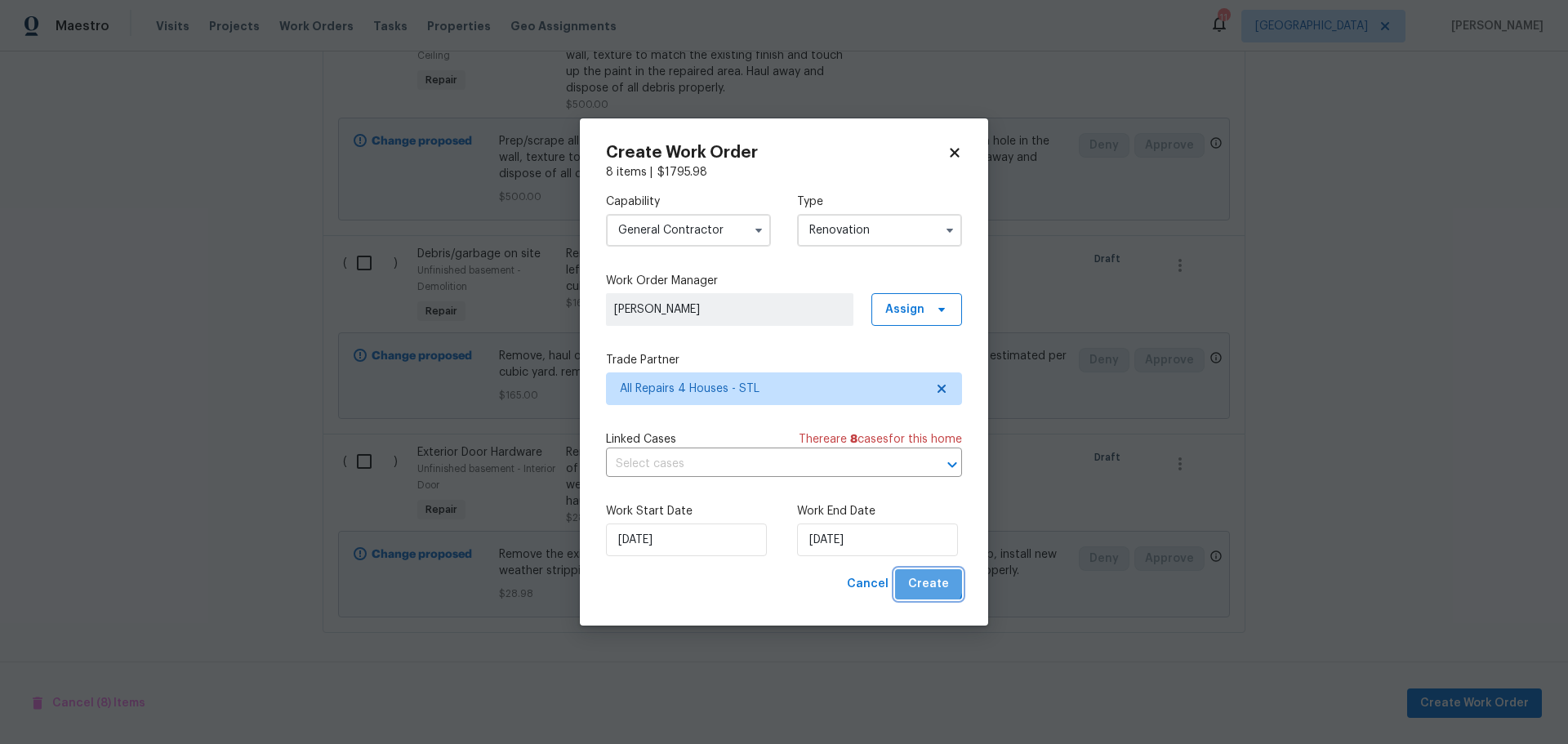
click at [915, 577] on span "Create" at bounding box center [929, 585] width 41 height 20
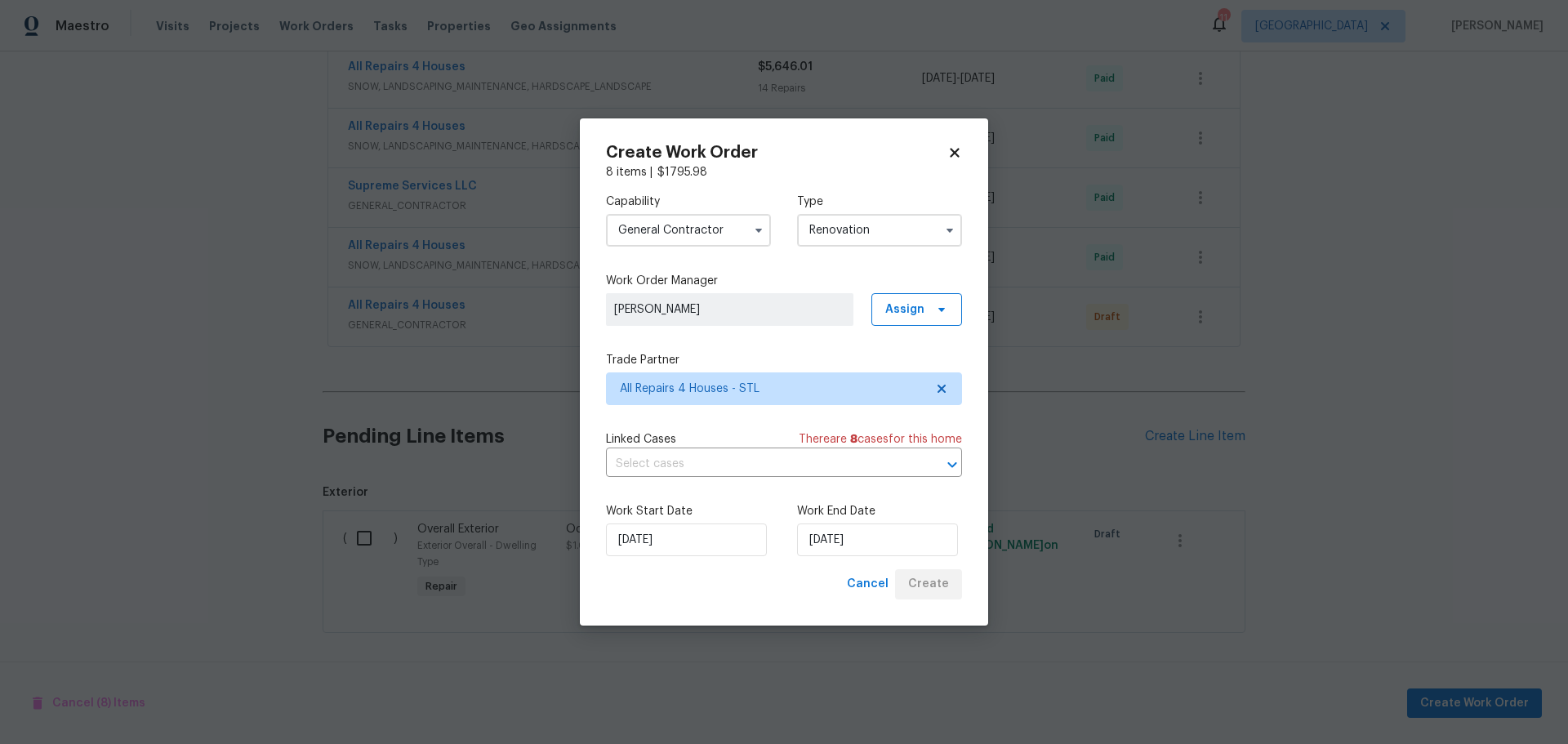
scroll to position [627, 0]
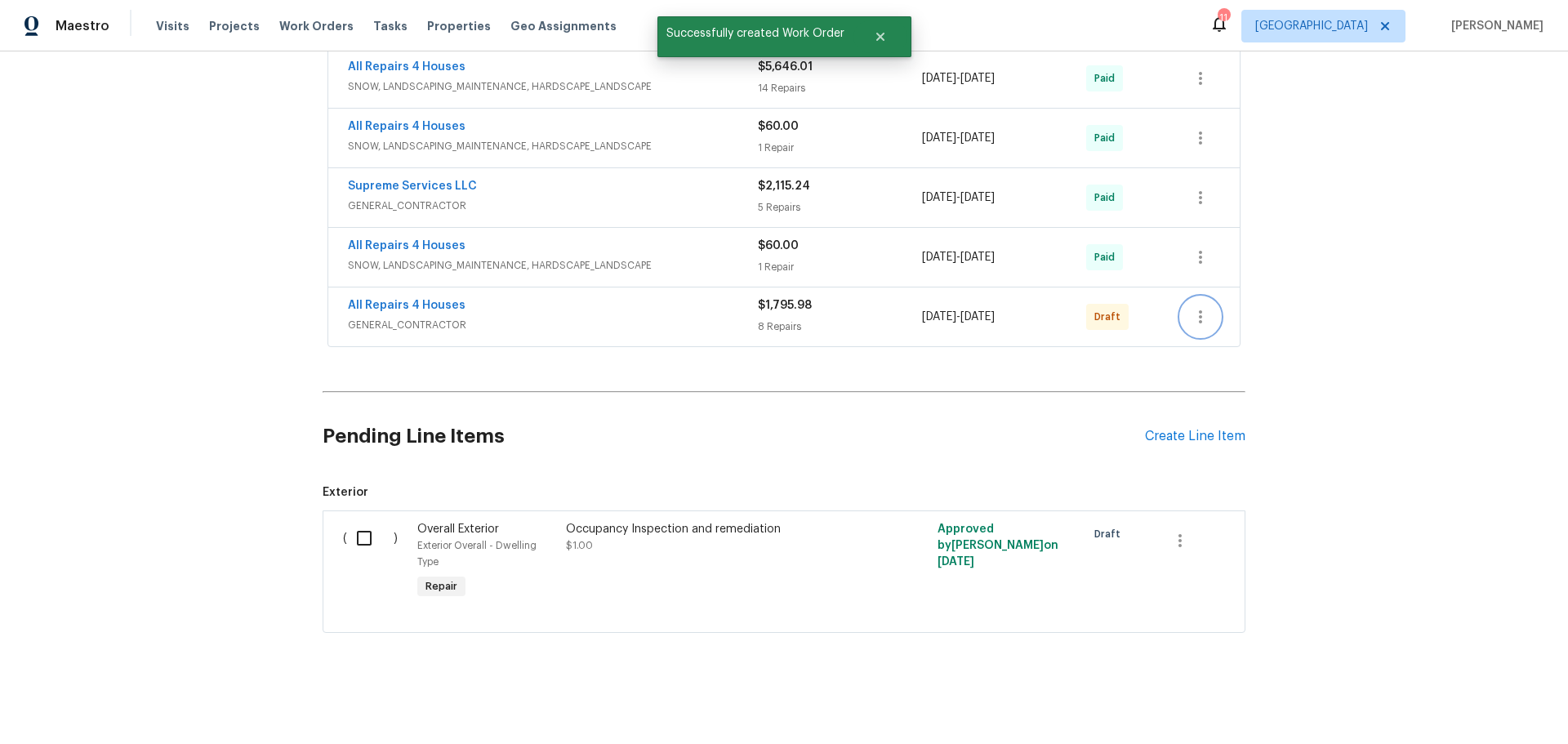
click at [1181, 315] on button "button" at bounding box center [1200, 317] width 39 height 39
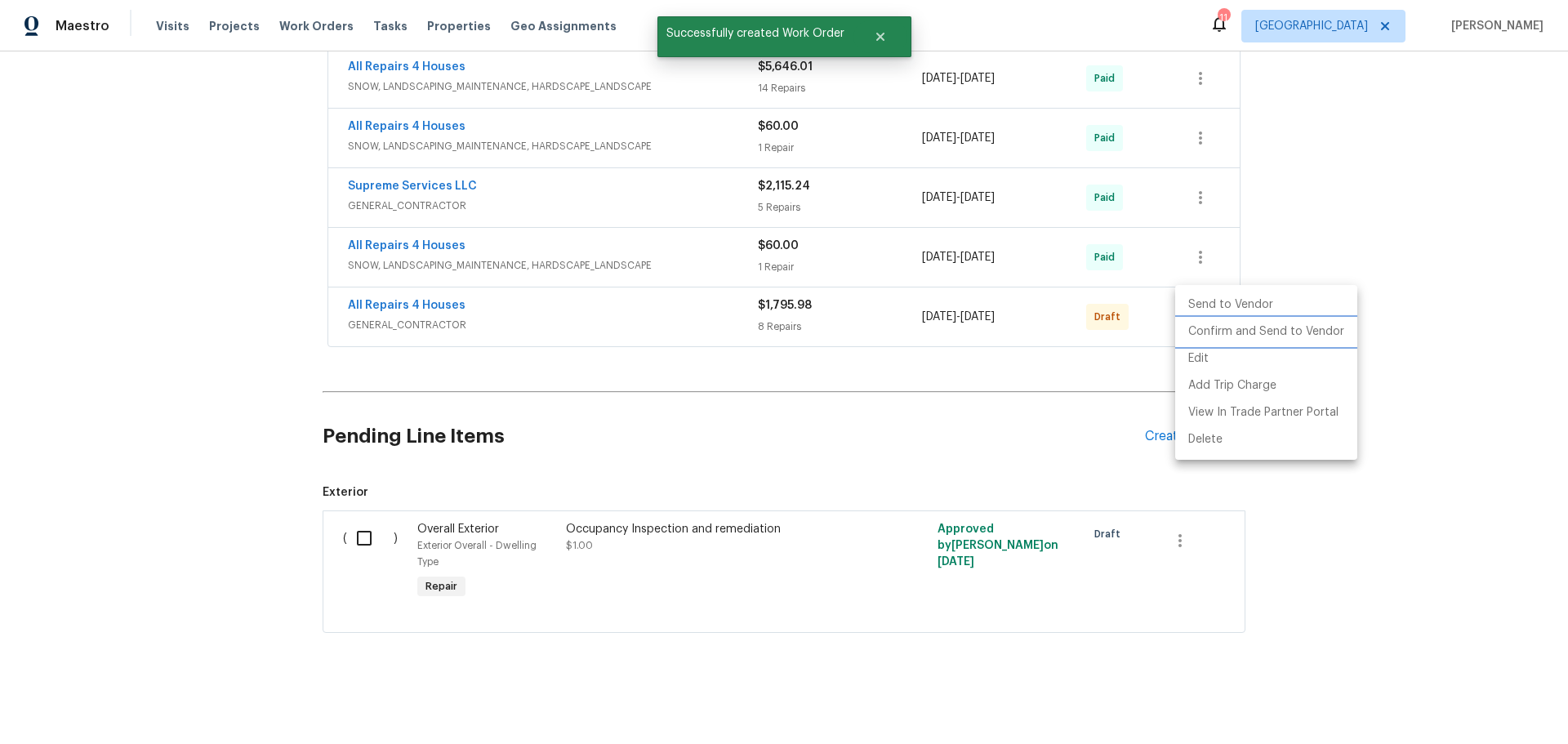
click at [1216, 331] on li "Confirm and Send to Vendor" at bounding box center [1266, 331] width 182 height 27
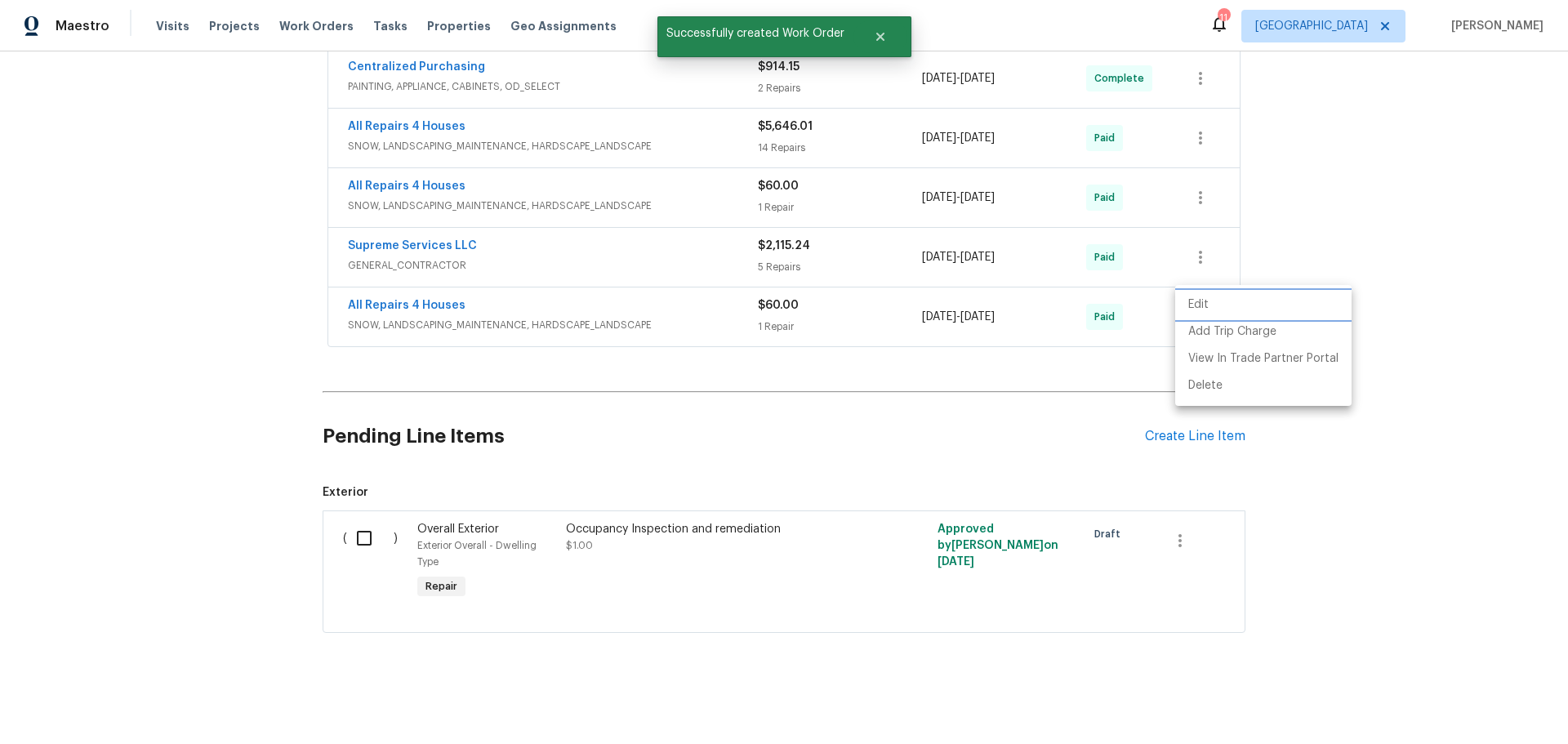
scroll to position [210, 0]
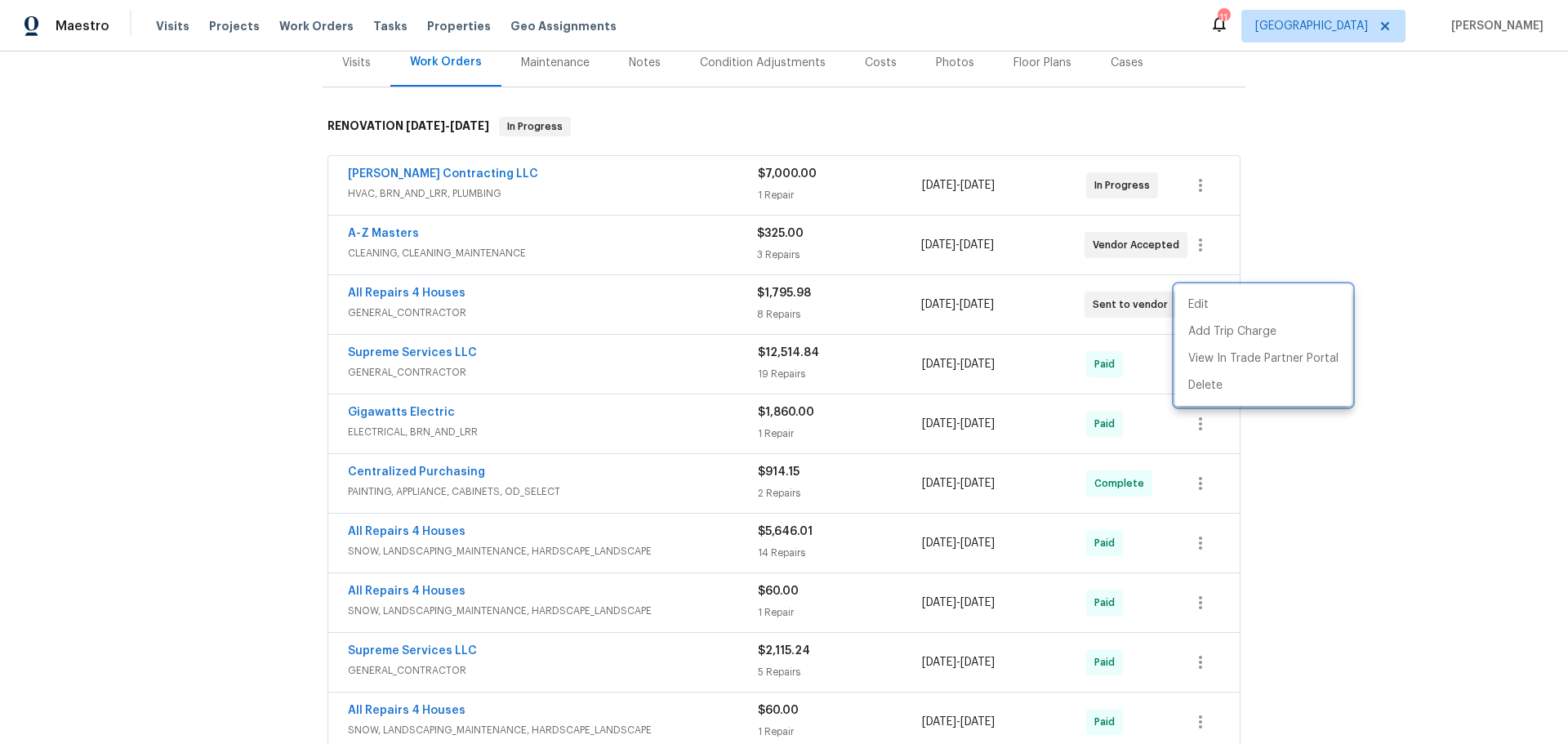
click at [413, 291] on div at bounding box center [784, 372] width 1568 height 744
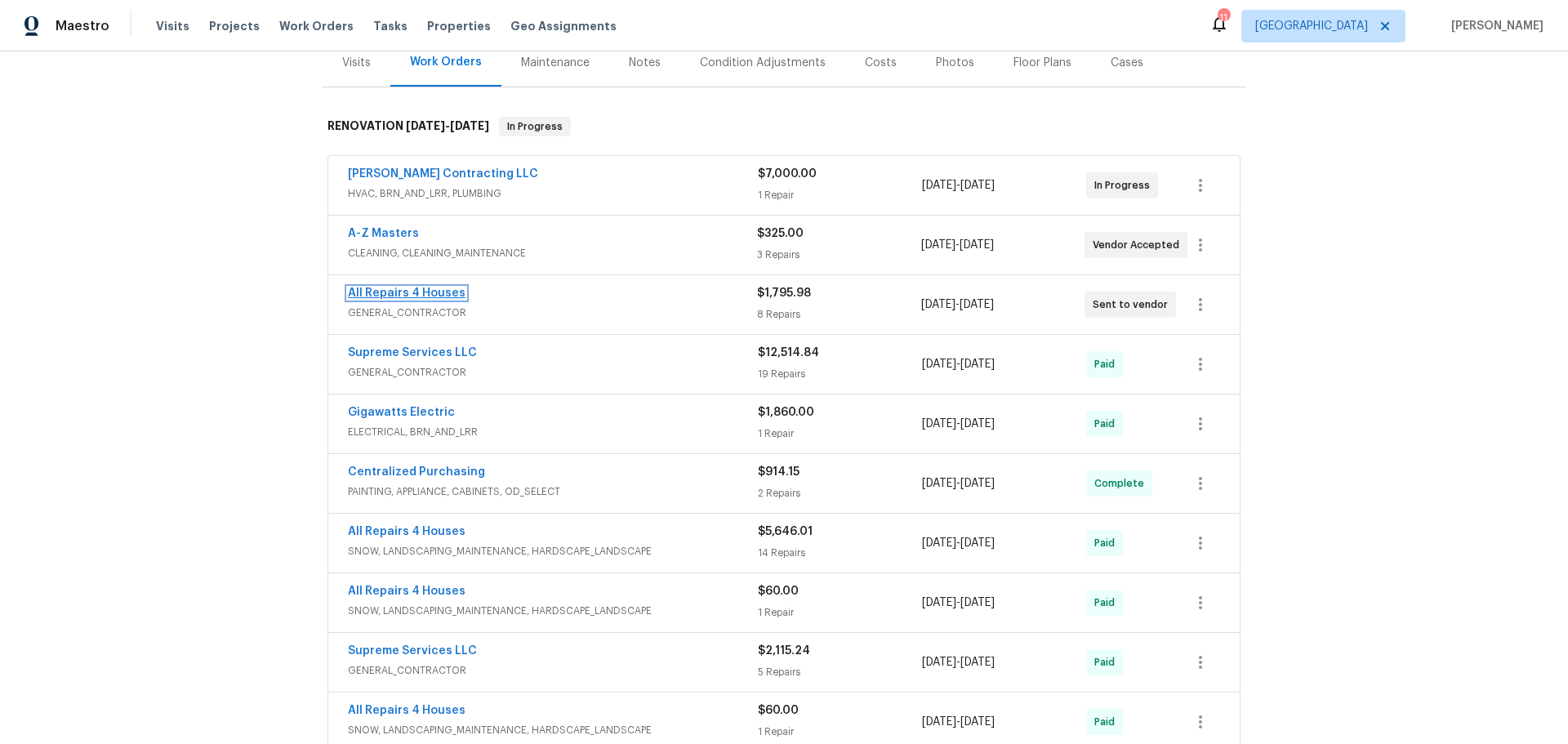
click at [422, 294] on link "All Repairs 4 Houses" at bounding box center [406, 293] width 118 height 11
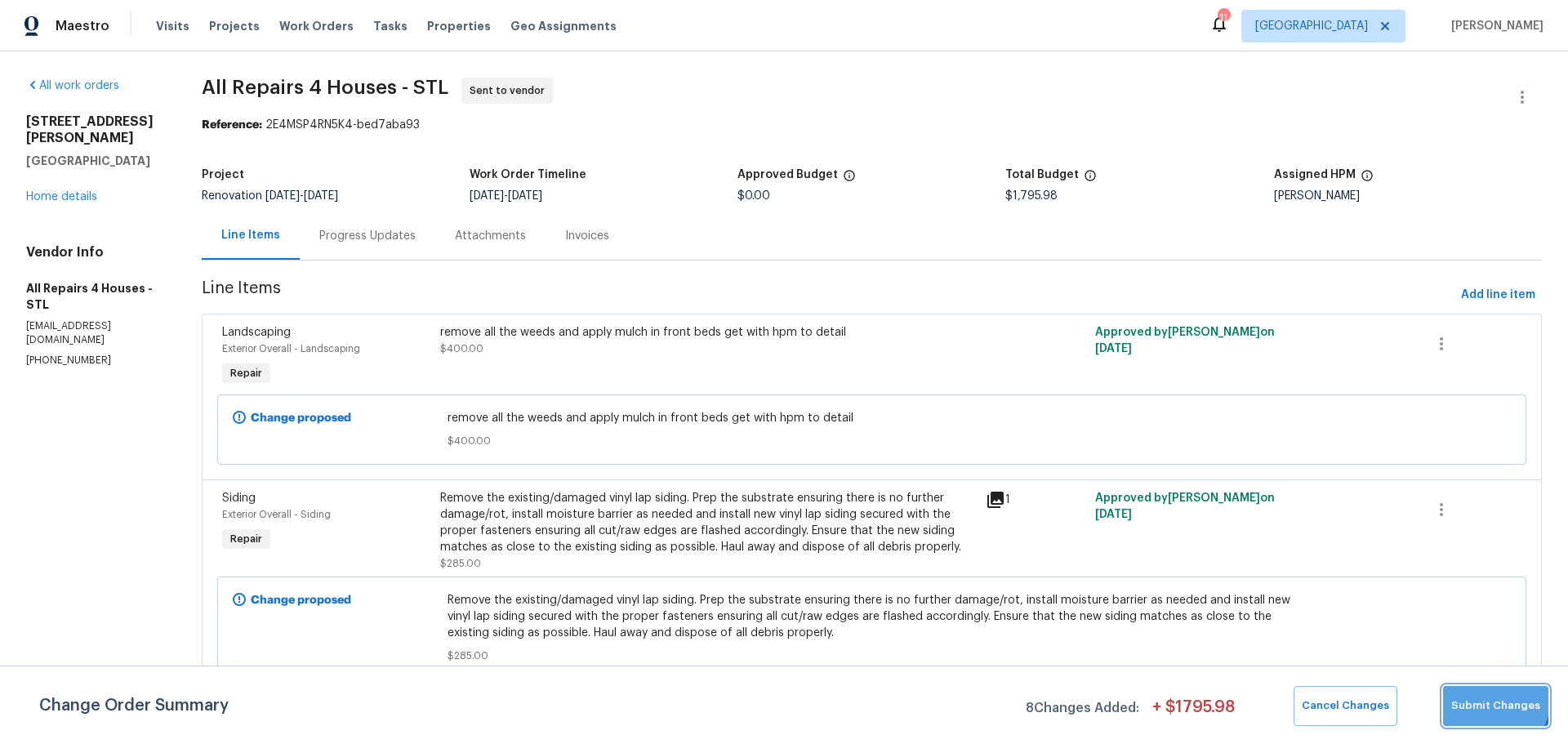
click at [1485, 697] on span "Submit Changes" at bounding box center [1496, 706] width 89 height 19
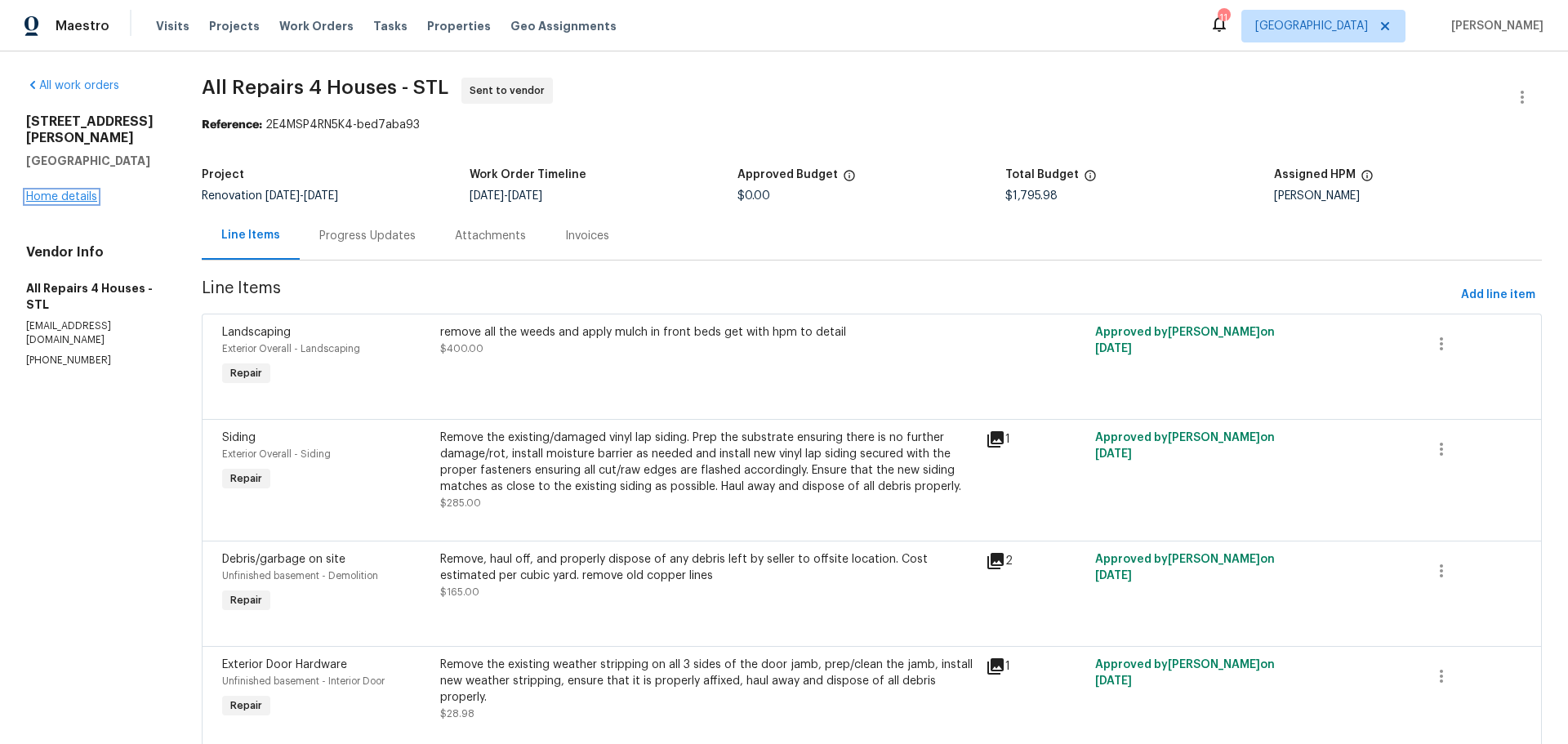
click at [64, 191] on link "Home details" at bounding box center [62, 197] width 71 height 11
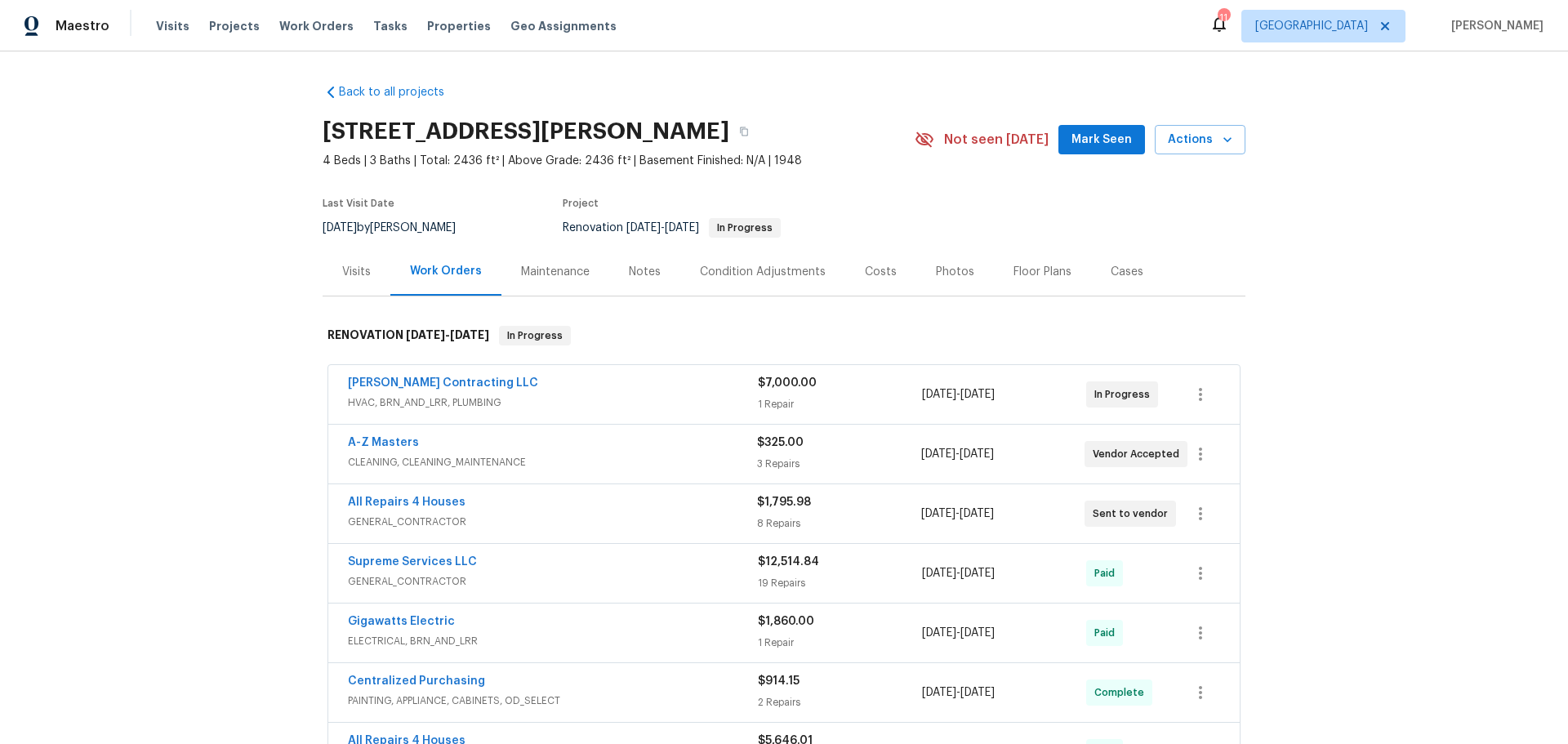
click at [857, 262] on div "Costs" at bounding box center [881, 272] width 71 height 49
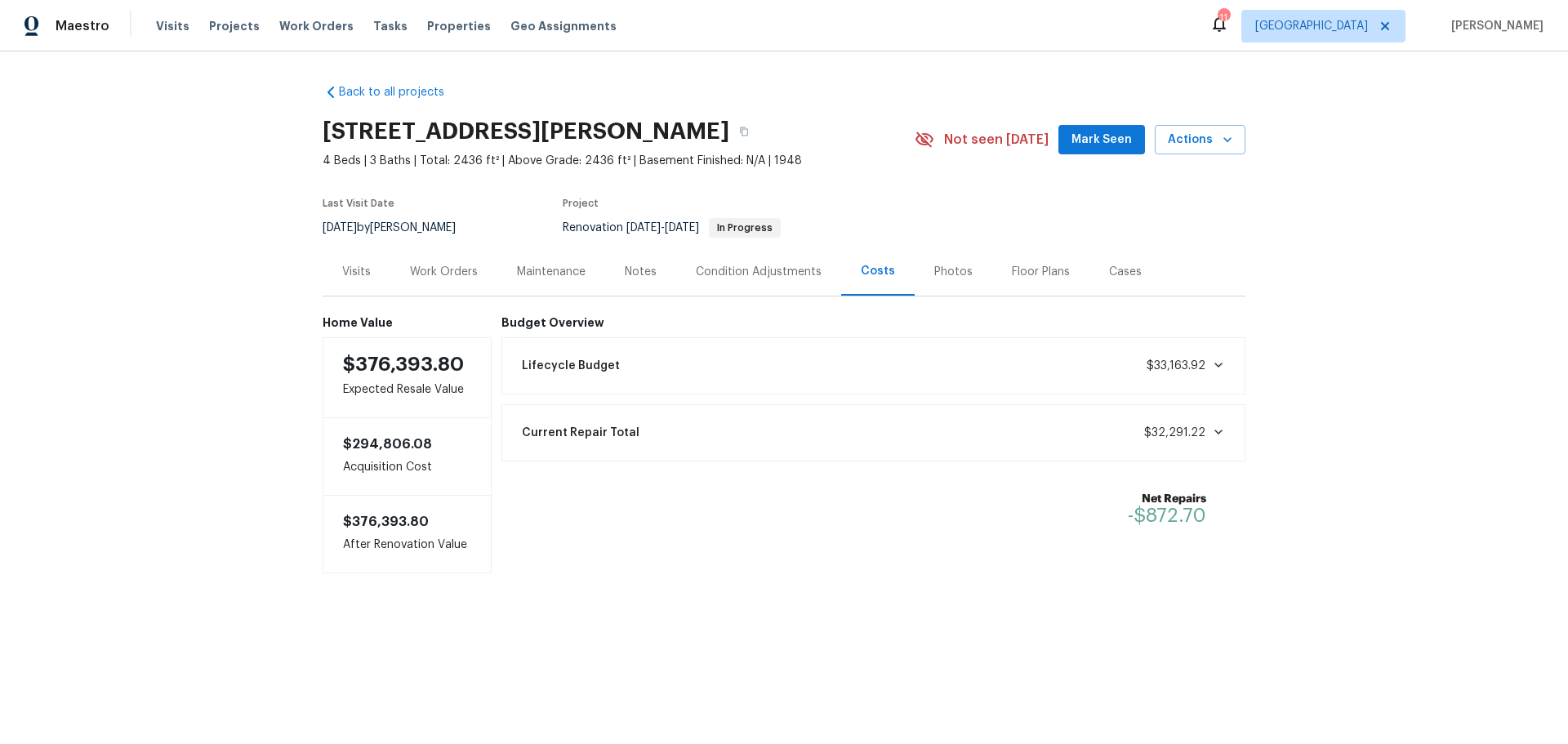
click at [1070, 135] on button "Mark Seen" at bounding box center [1101, 140] width 87 height 30
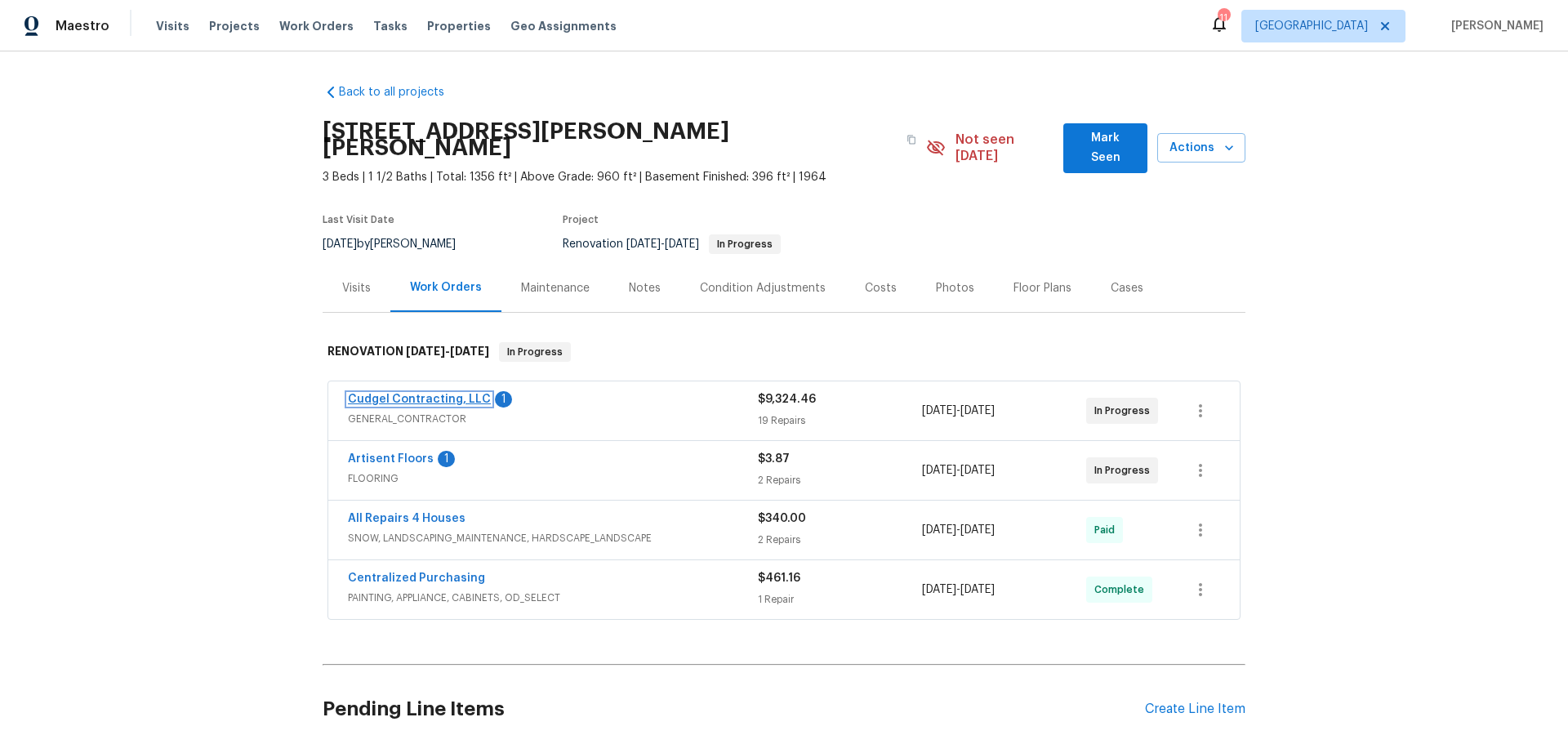
click at [415, 394] on link "Cudgel Contracting, LLC" at bounding box center [419, 399] width 143 height 11
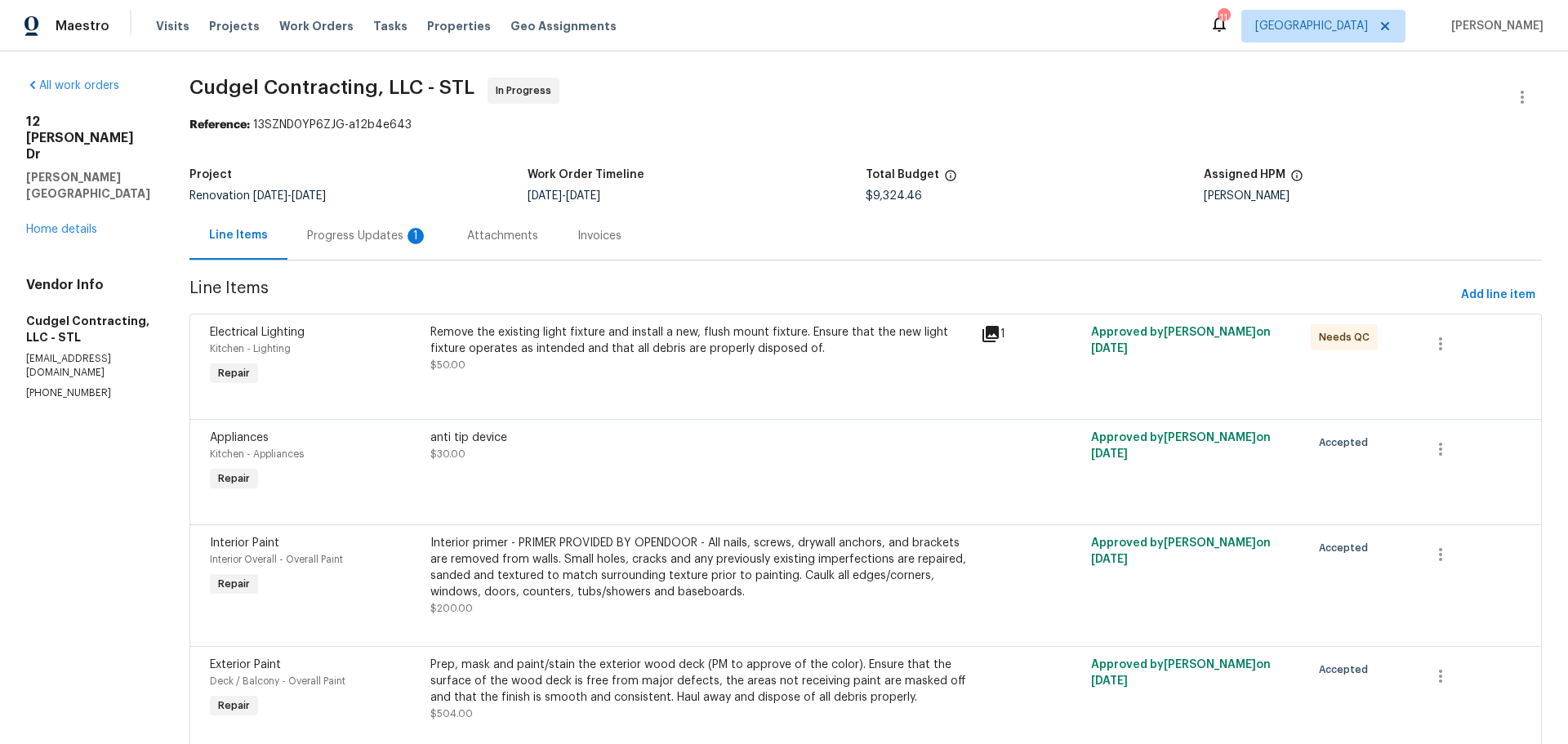
click at [473, 240] on div "Attachments" at bounding box center [502, 235] width 111 height 49
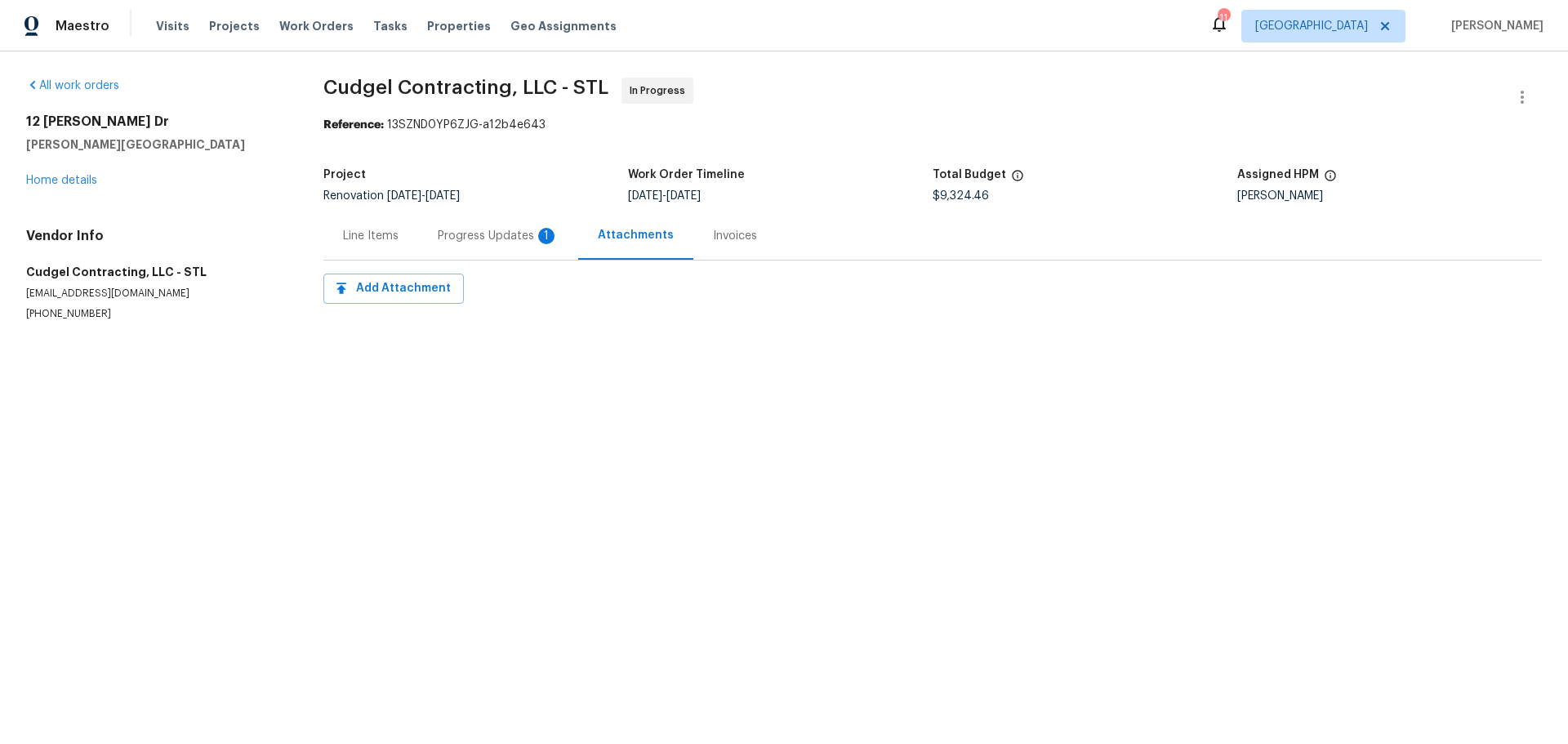
click at [480, 240] on div "Progress Updates 1" at bounding box center [499, 236] width 121 height 16
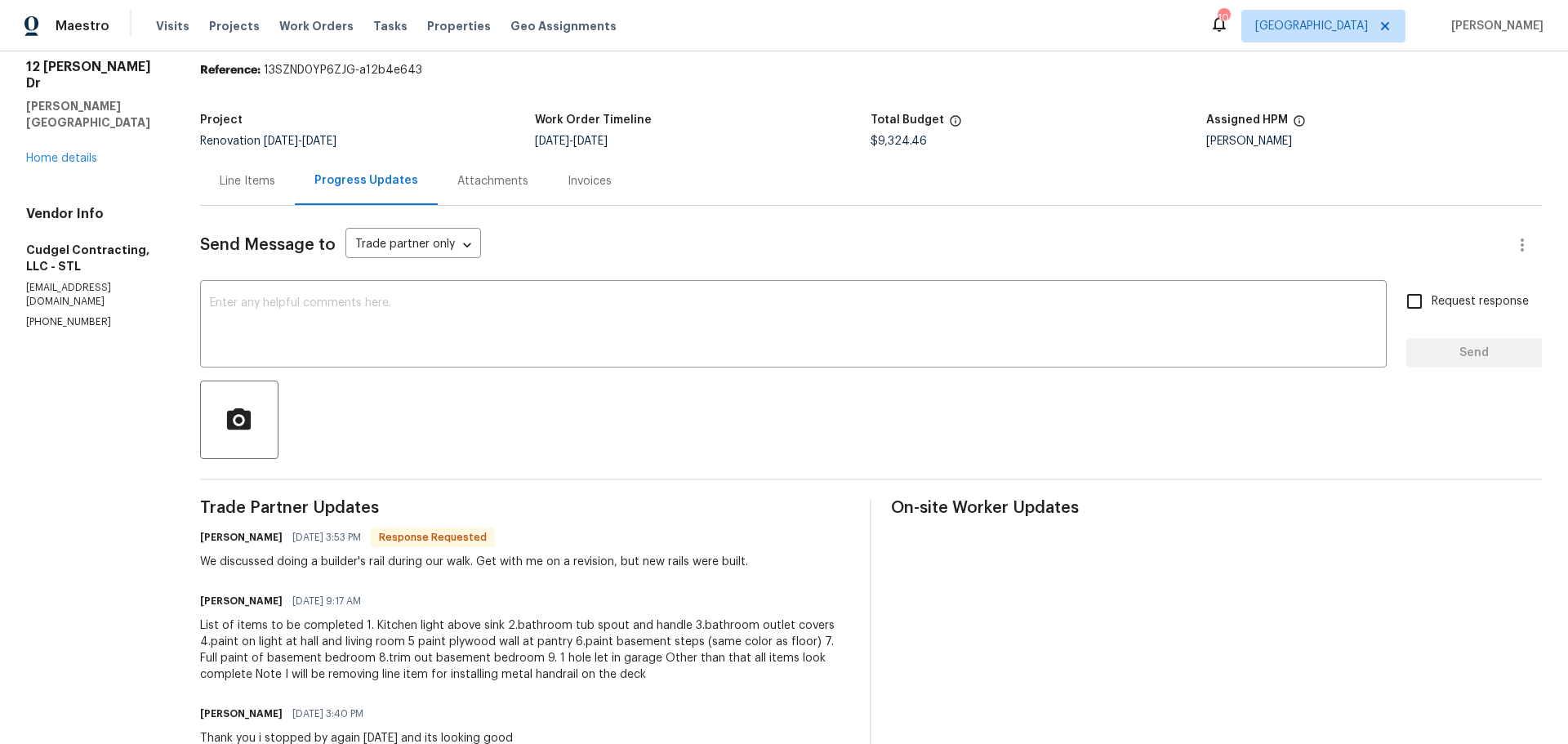
scroll to position [164, 0]
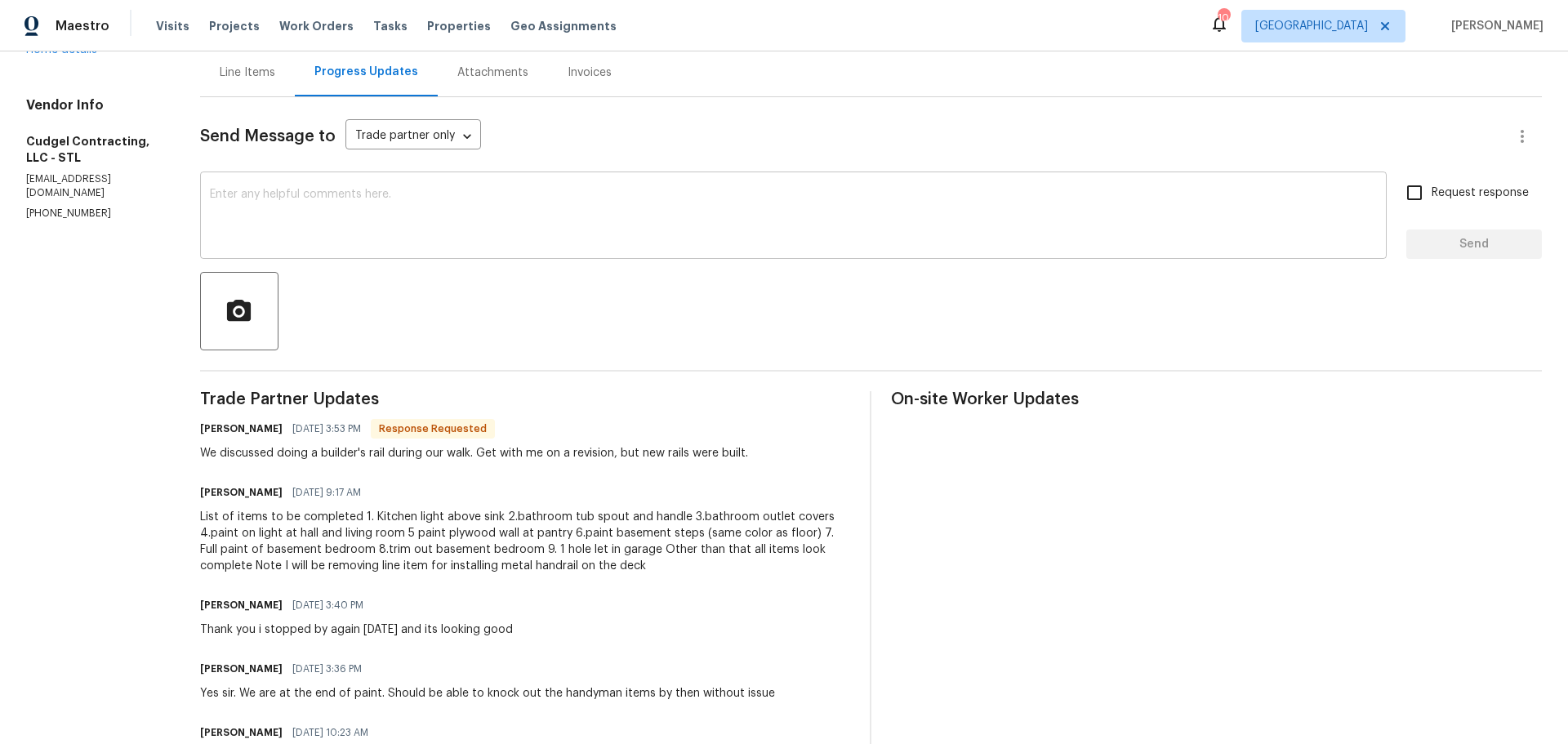
click at [317, 222] on textarea at bounding box center [793, 217] width 1168 height 57
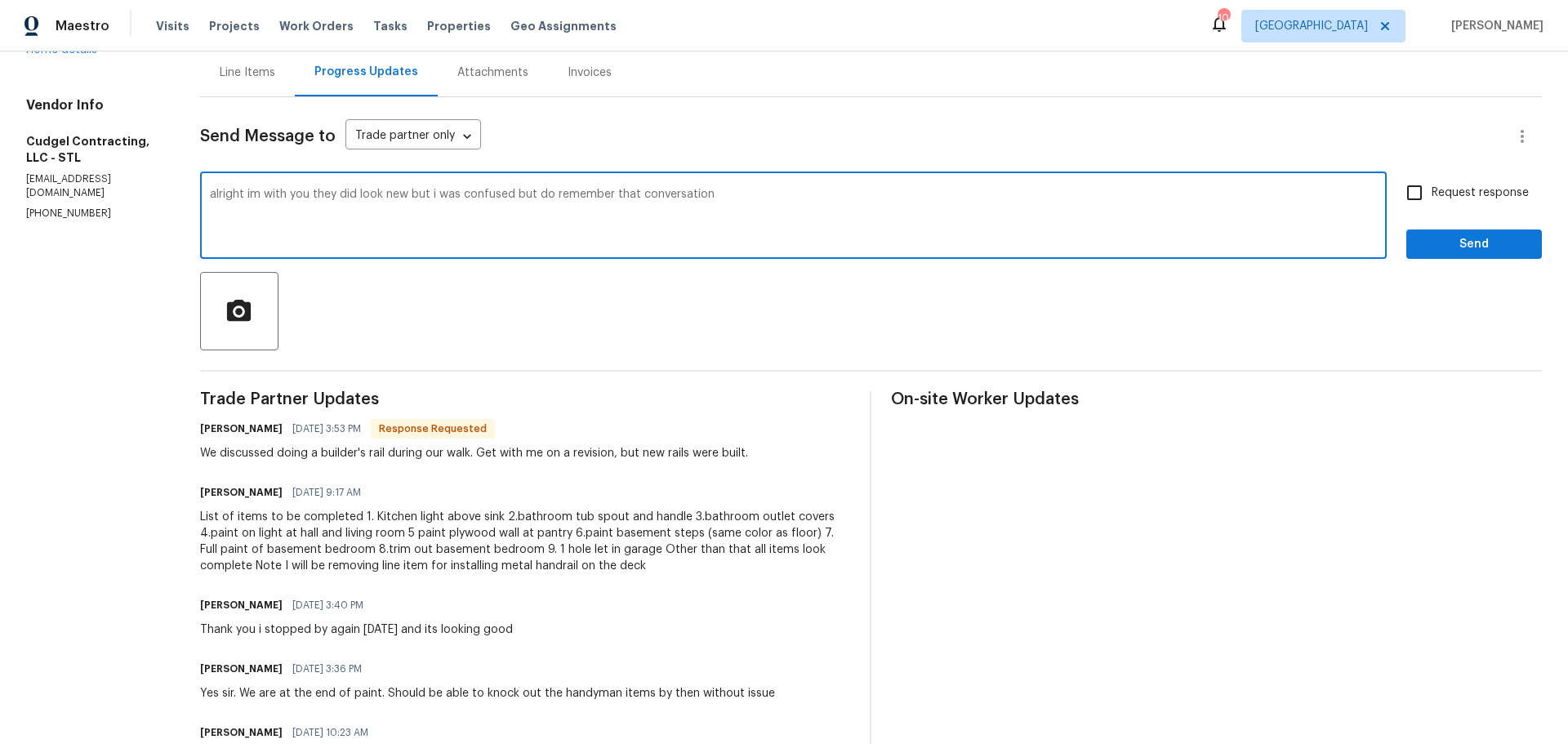
type textarea "alright im with you they did look new but i was confused but do remember that c…"
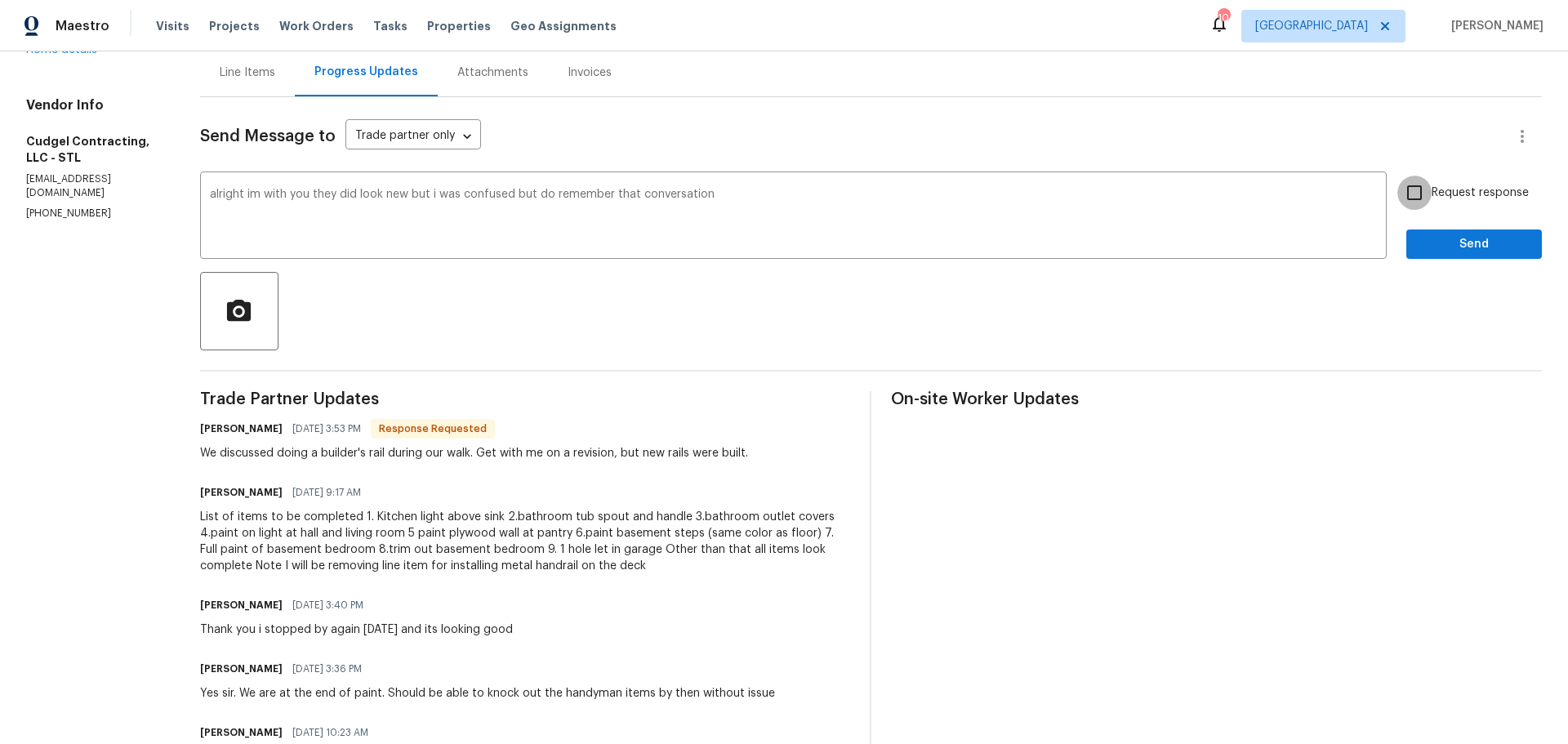
click at [1408, 199] on input "Request response" at bounding box center [1414, 192] width 34 height 34
checkbox input "true"
click at [1423, 251] on span "Send" at bounding box center [1475, 244] width 110 height 20
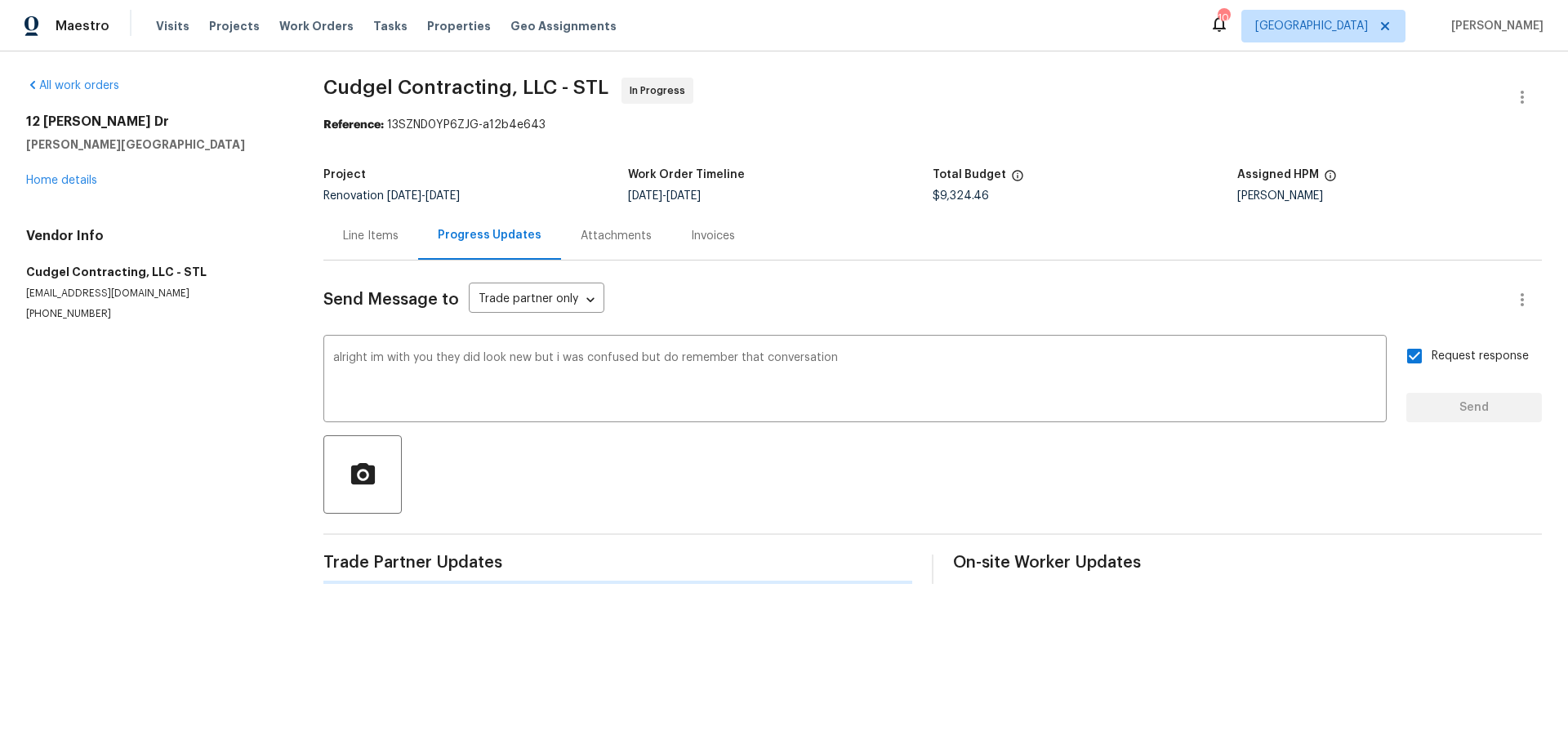
scroll to position [0, 0]
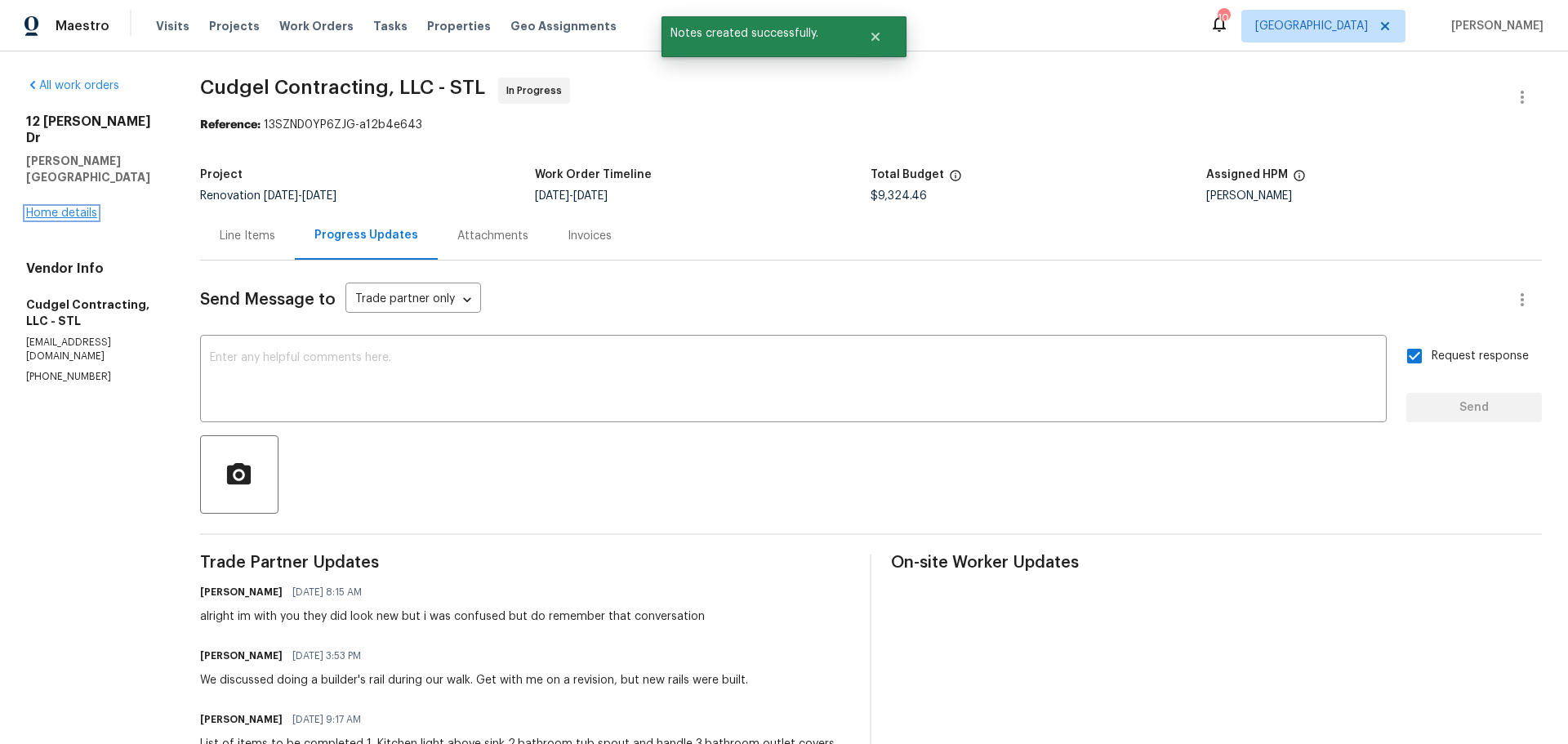
click at [29, 208] on link "Home details" at bounding box center [62, 213] width 71 height 11
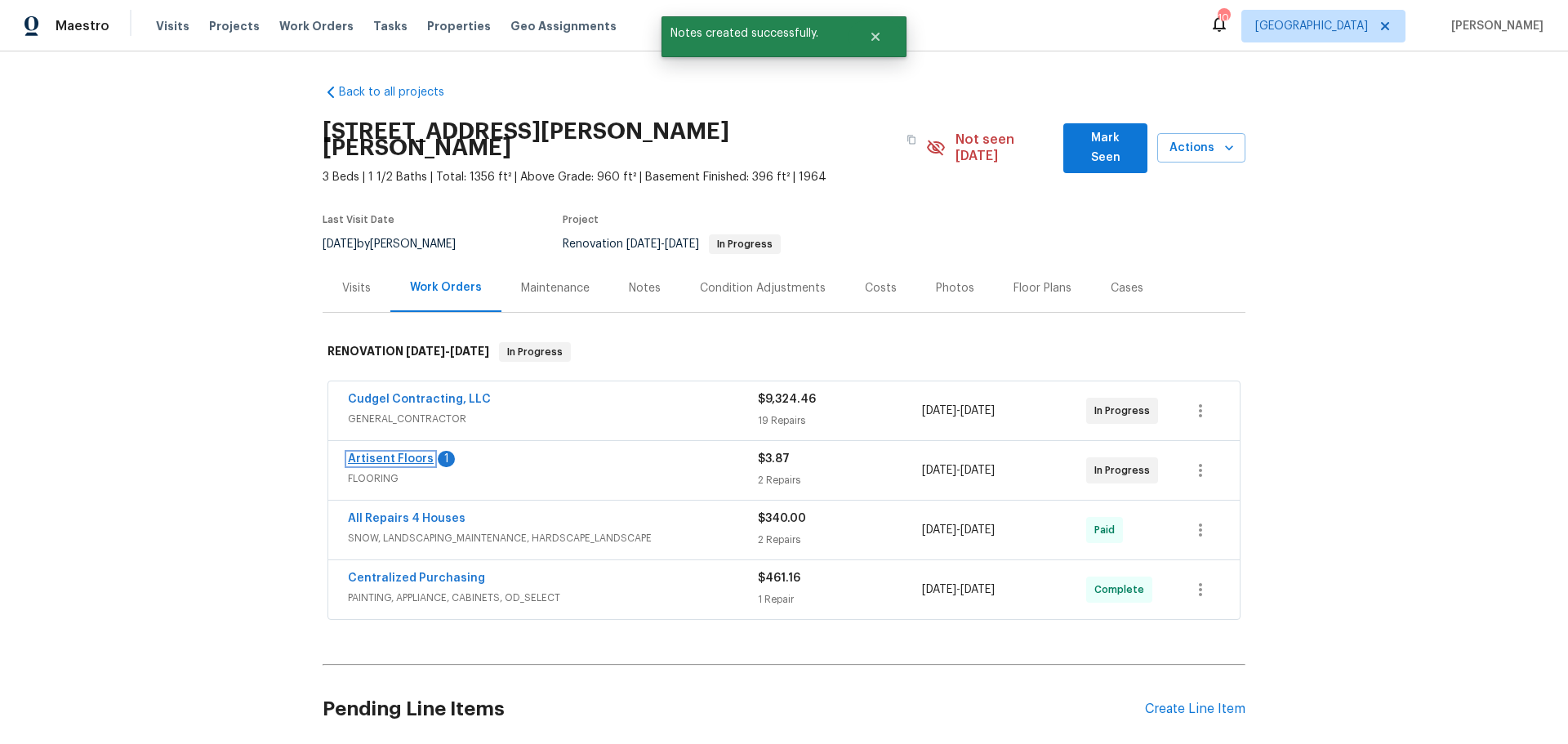
click at [400, 454] on link "Artisent Floors" at bounding box center [391, 459] width 86 height 11
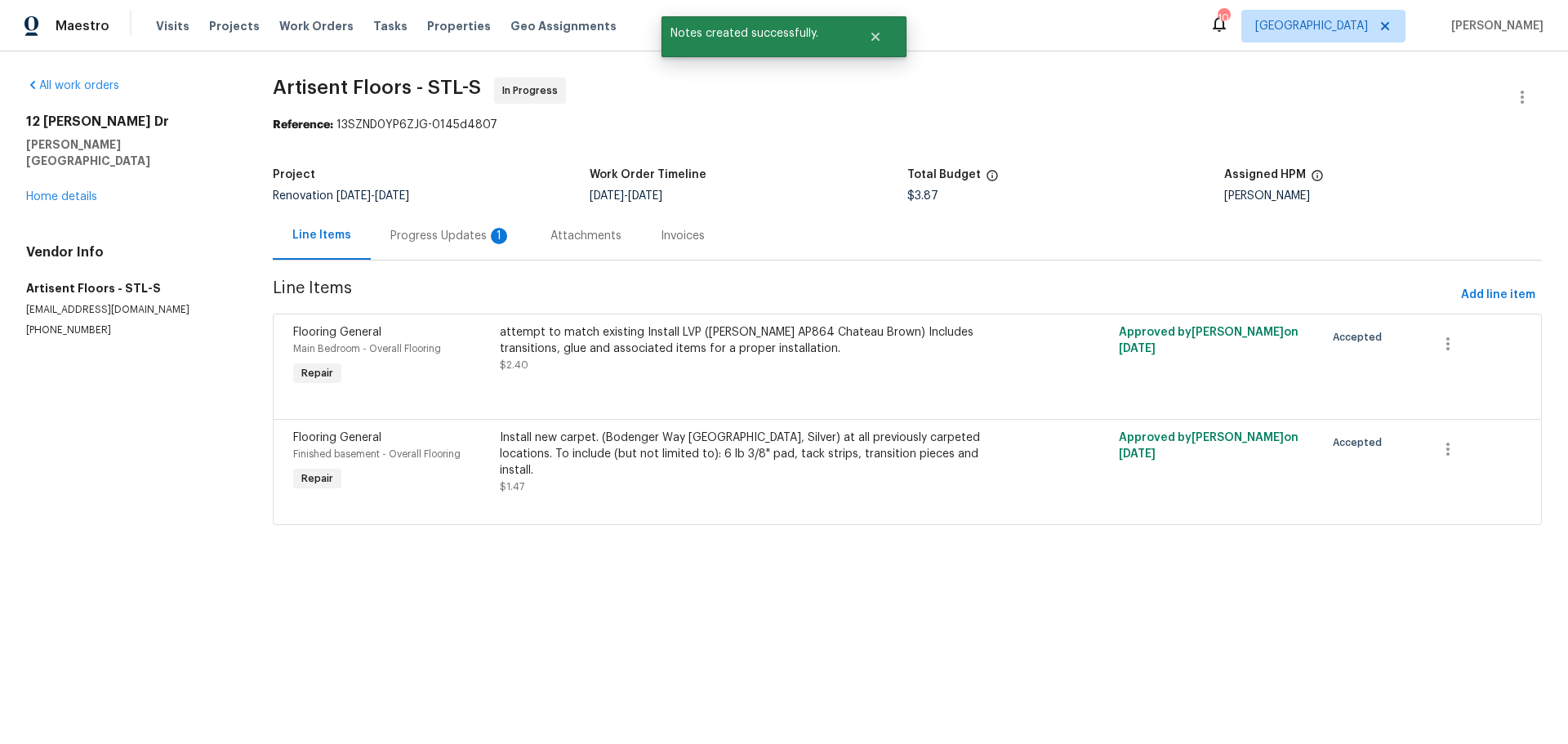
click at [452, 234] on div "Progress Updates 1" at bounding box center [451, 236] width 121 height 16
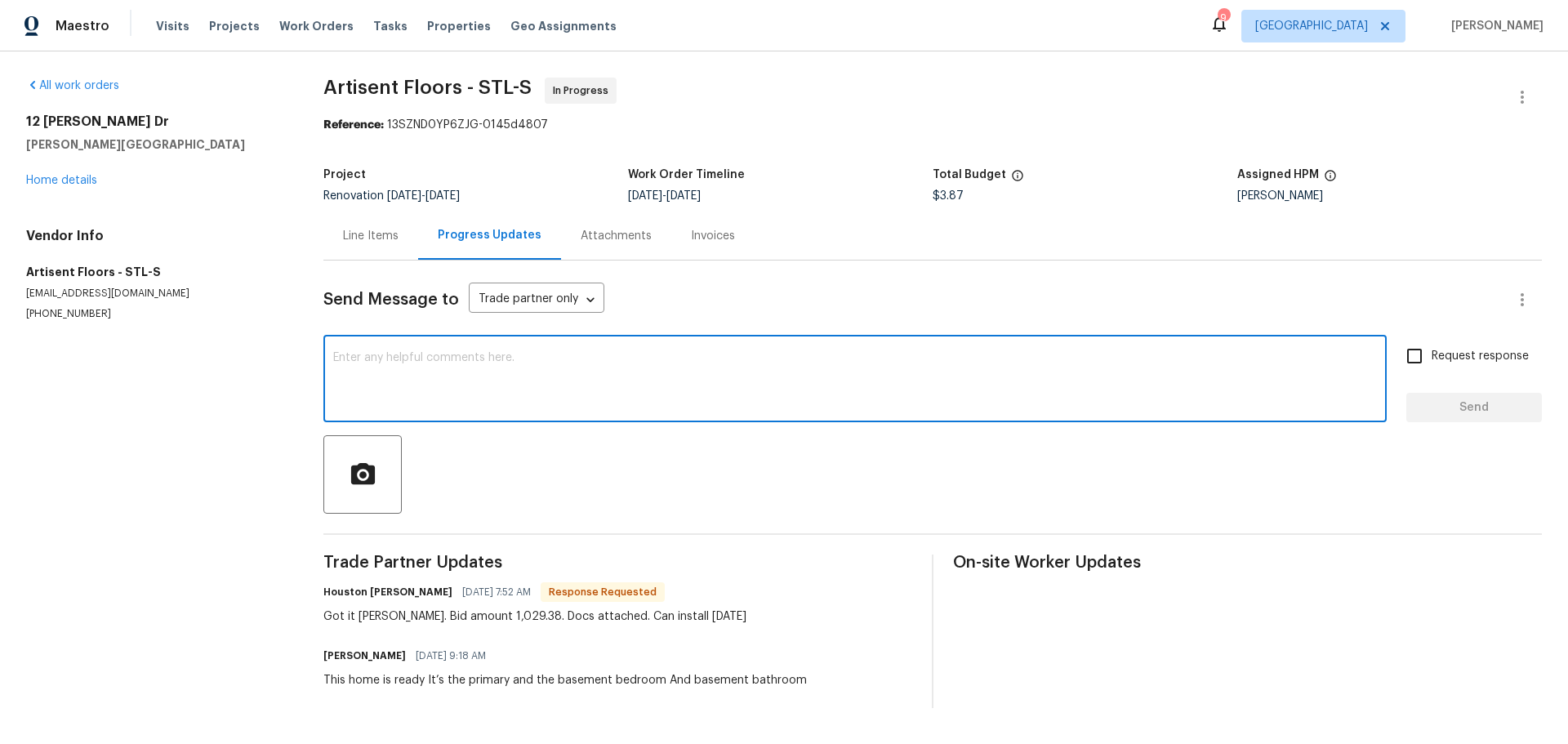
click at [465, 381] on textarea at bounding box center [854, 381] width 1044 height 57
type textarea "perfect"
click at [1427, 418] on button "Send" at bounding box center [1474, 407] width 135 height 30
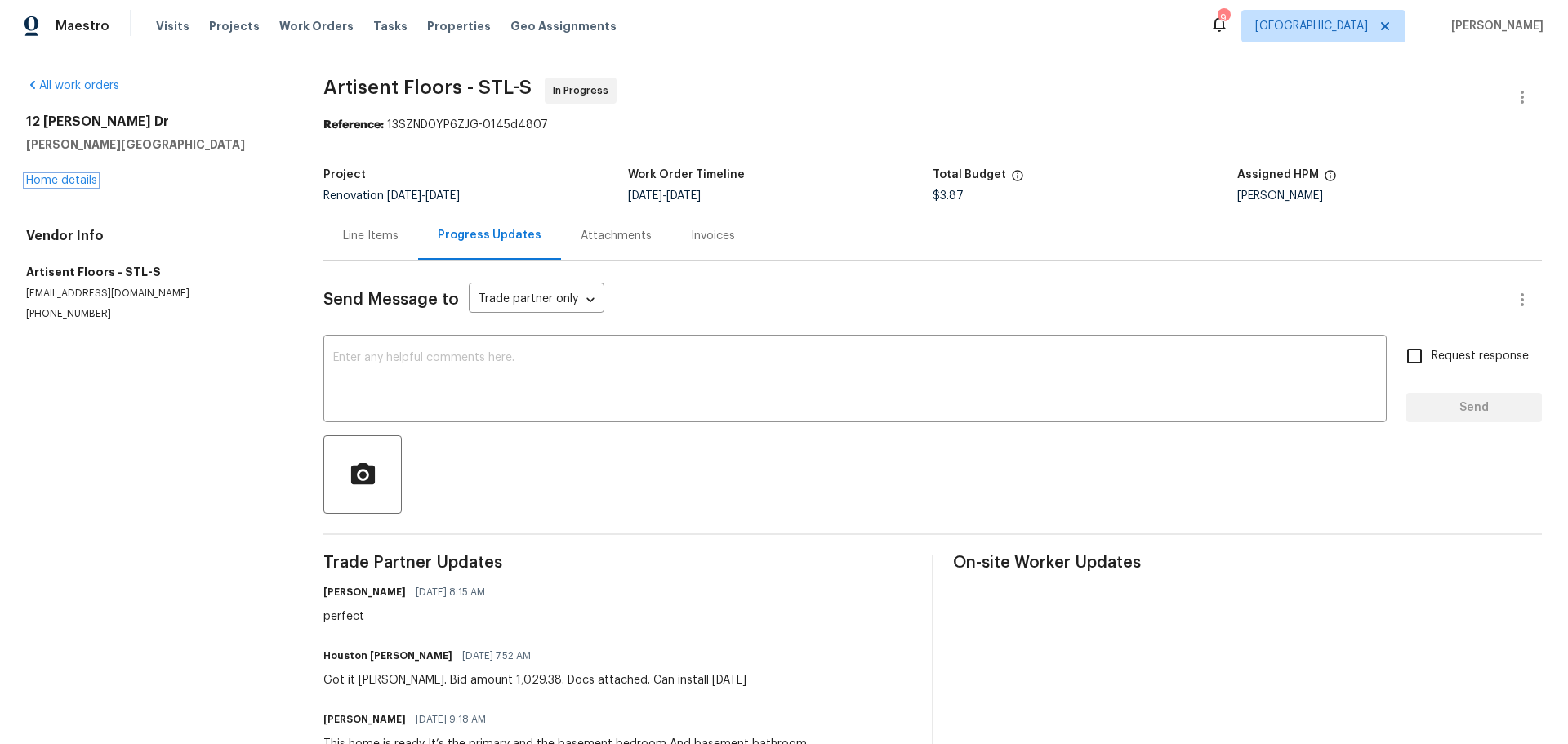
click at [88, 184] on link "Home details" at bounding box center [62, 180] width 71 height 11
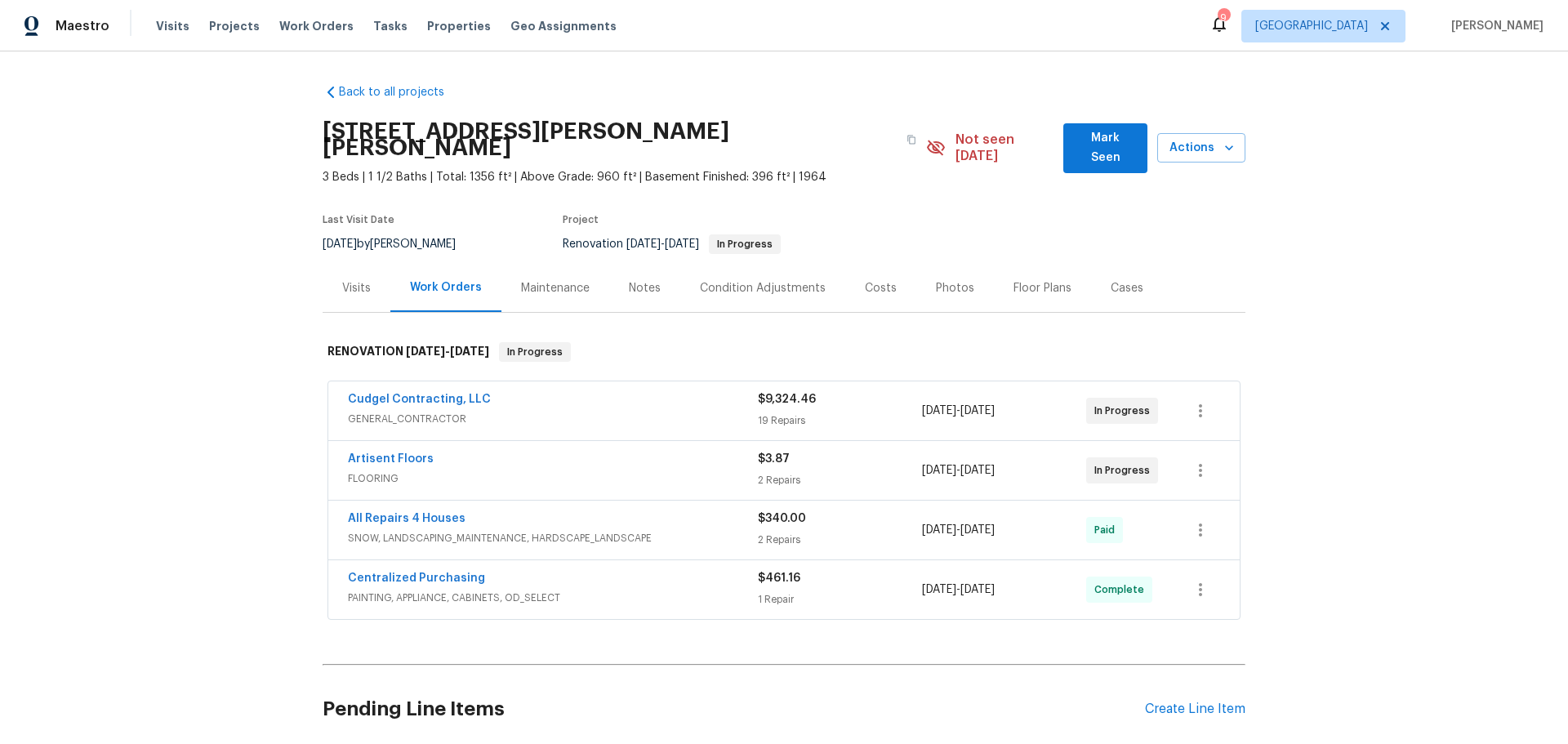
click at [1080, 141] on span "Mark Seen" at bounding box center [1105, 148] width 58 height 40
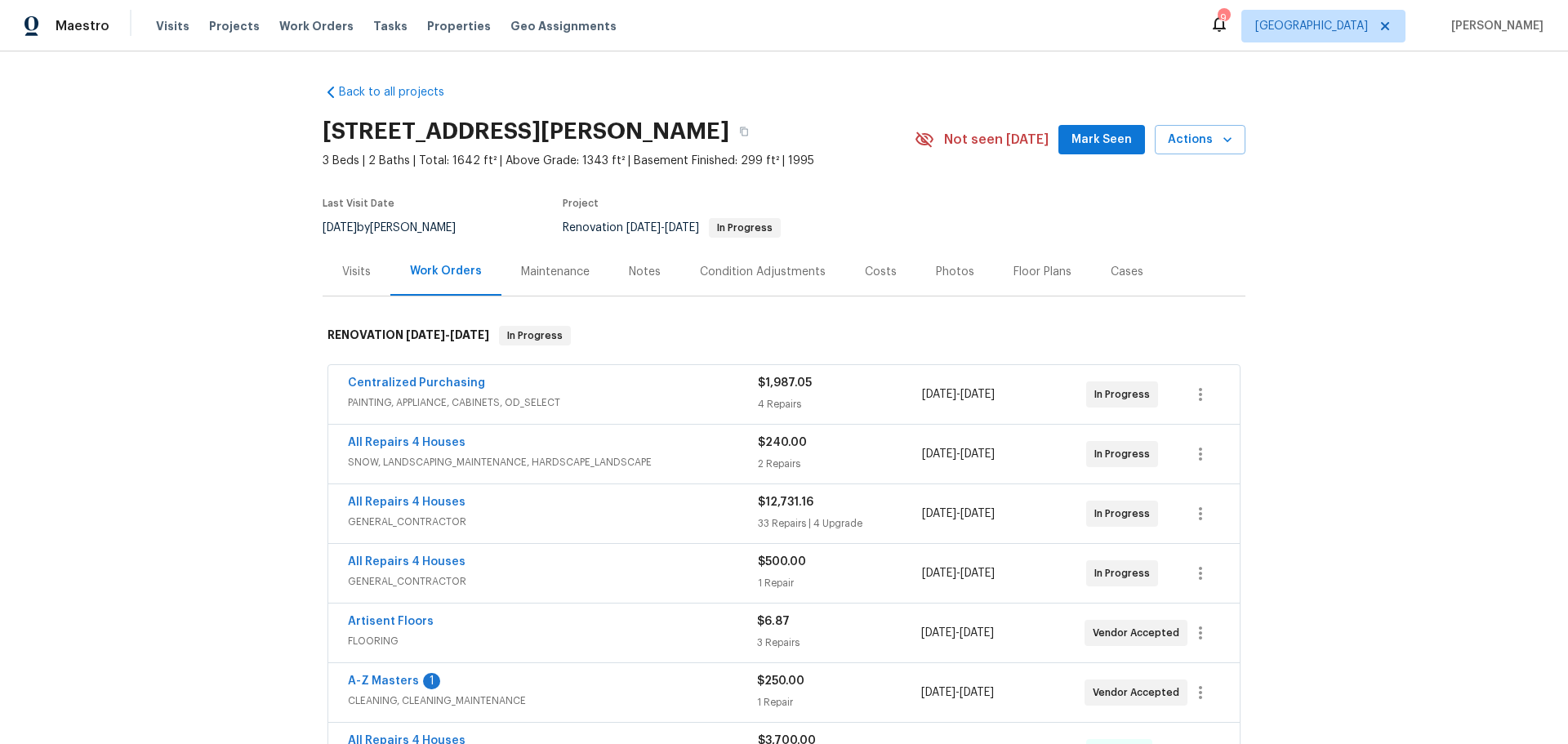
click at [360, 687] on span "A-Z Masters" at bounding box center [383, 682] width 71 height 16
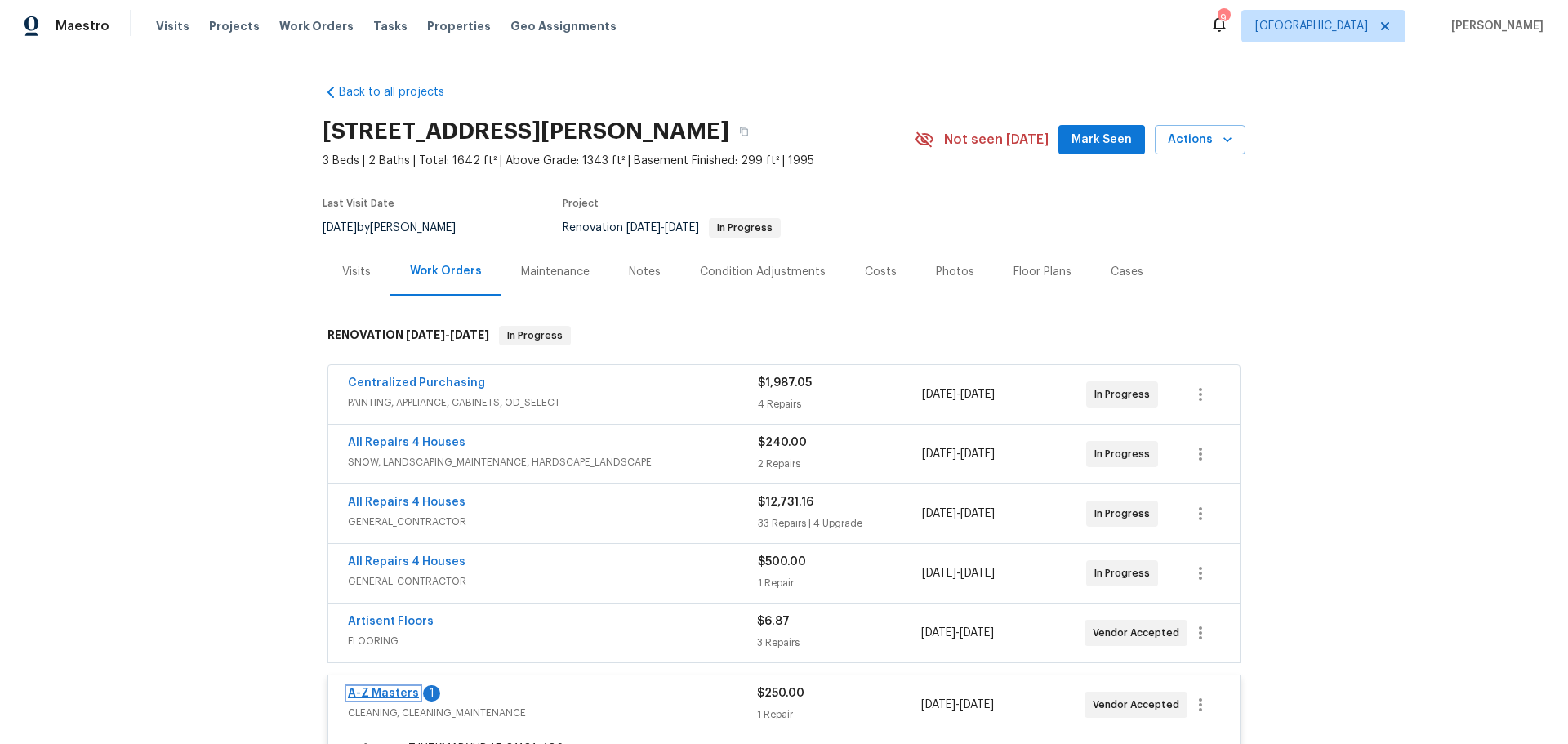
click at [360, 695] on link "A-Z Masters" at bounding box center [383, 694] width 71 height 11
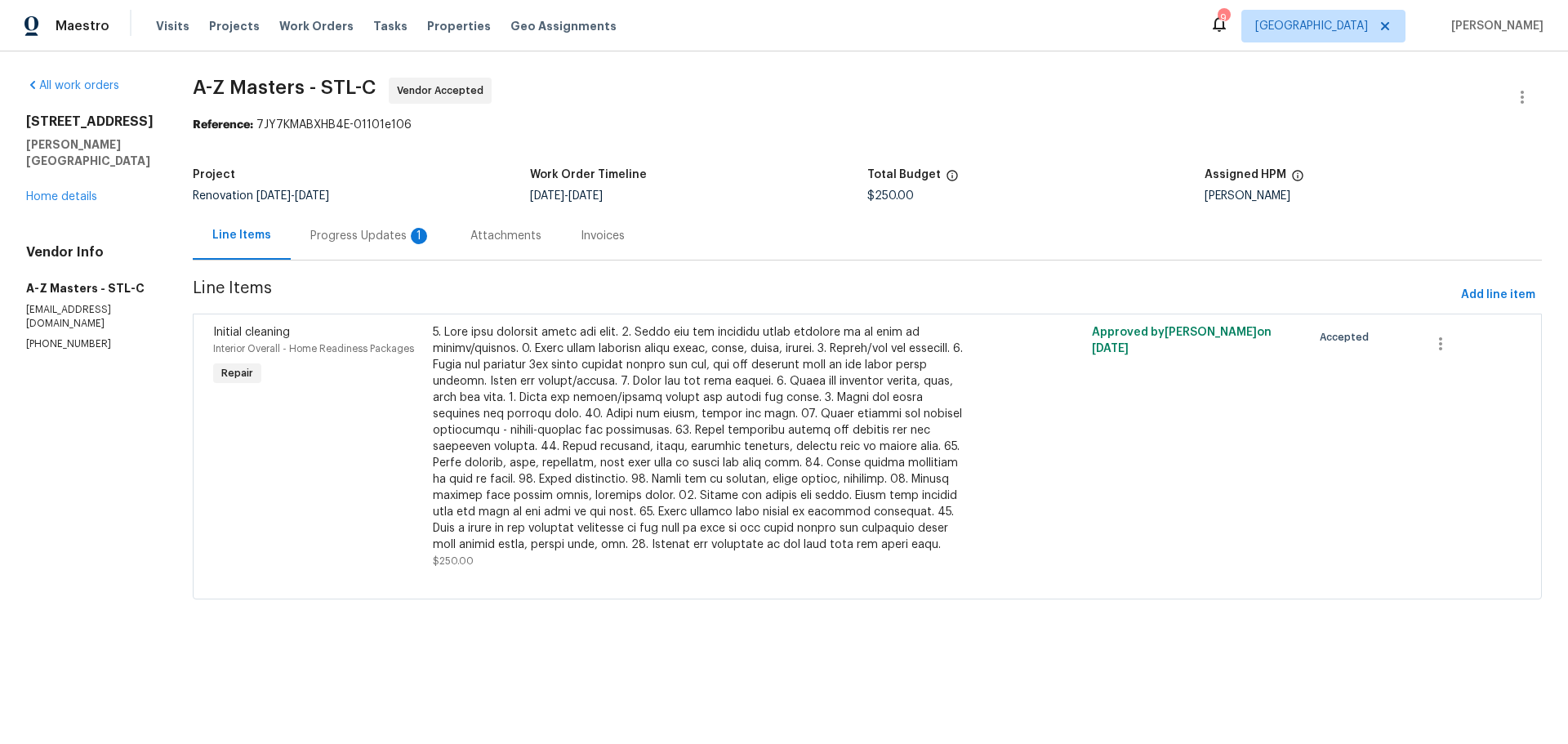
click at [329, 233] on div "Progress Updates 1" at bounding box center [371, 236] width 121 height 16
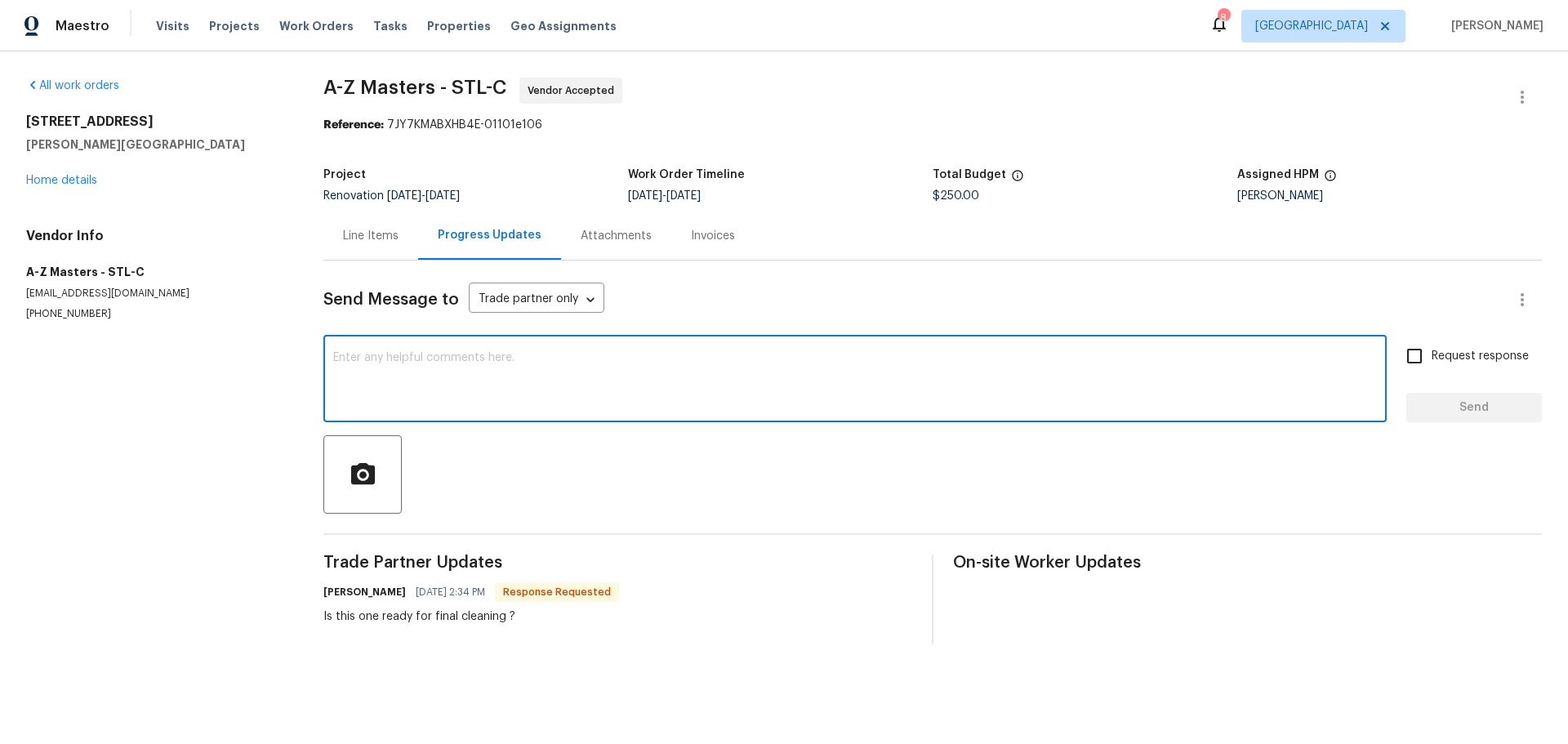
click at [366, 379] on textarea at bounding box center [854, 381] width 1044 height 57
type textarea "no ill move it out"
click at [1433, 400] on span "Send" at bounding box center [1475, 408] width 110 height 20
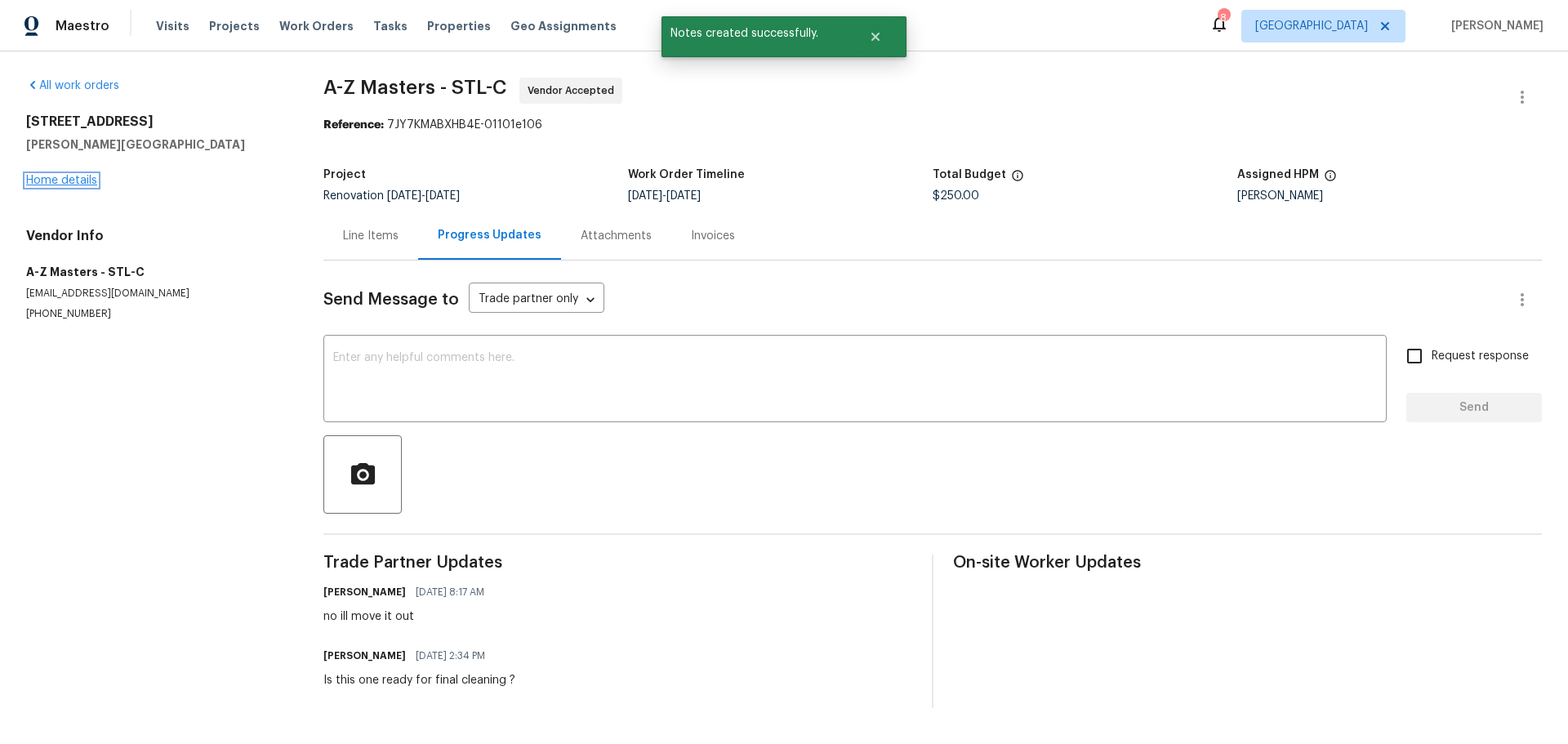
click at [65, 181] on link "Home details" at bounding box center [62, 180] width 71 height 11
